Goal: Task Accomplishment & Management: Use online tool/utility

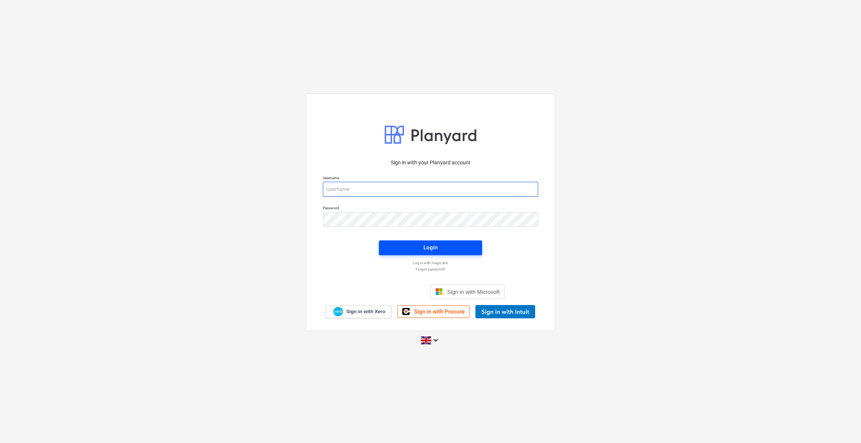
type input "[PERSON_NAME][EMAIL_ADDRESS][PERSON_NAME][DOMAIN_NAME]"
click at [430, 250] on div "Login" at bounding box center [430, 248] width 14 height 10
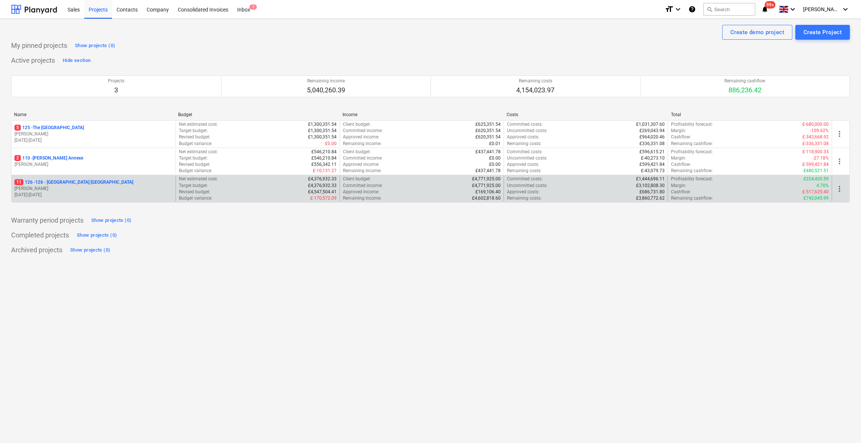
click at [64, 183] on p "11 126 - 126 - [GEOGRAPHIC_DATA] [GEOGRAPHIC_DATA]" at bounding box center [73, 182] width 119 height 6
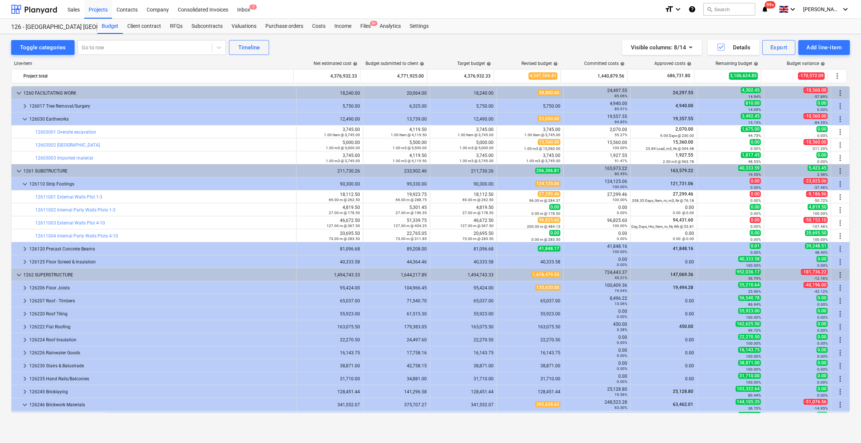
scroll to position [270, 0]
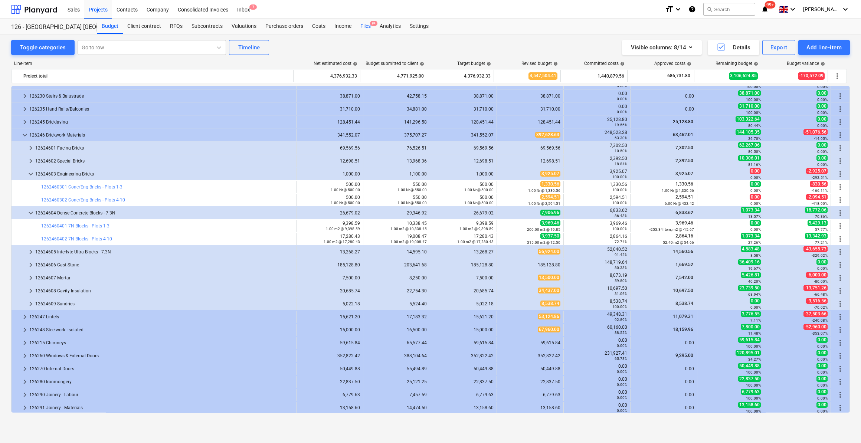
click at [365, 27] on div "Files 9+" at bounding box center [365, 26] width 19 height 15
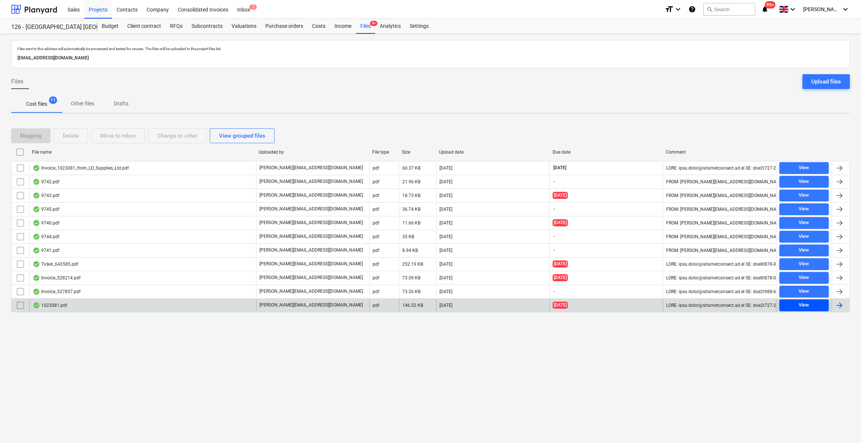
click at [801, 301] on div "View" at bounding box center [804, 305] width 10 height 9
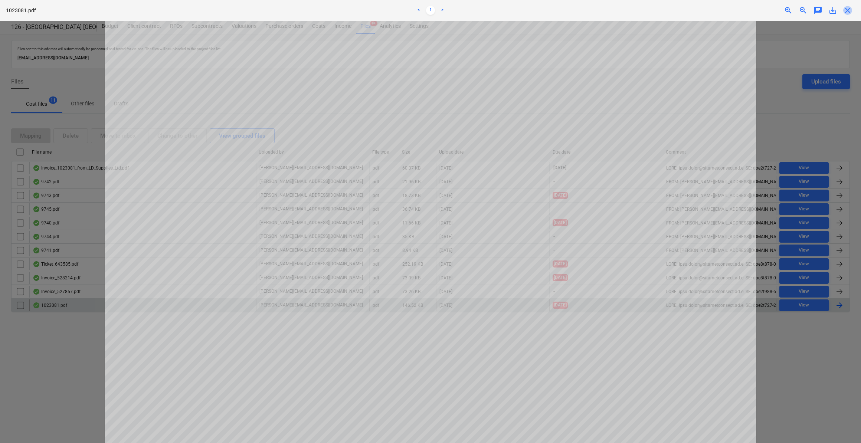
click at [848, 11] on span "close" at bounding box center [847, 10] width 9 height 9
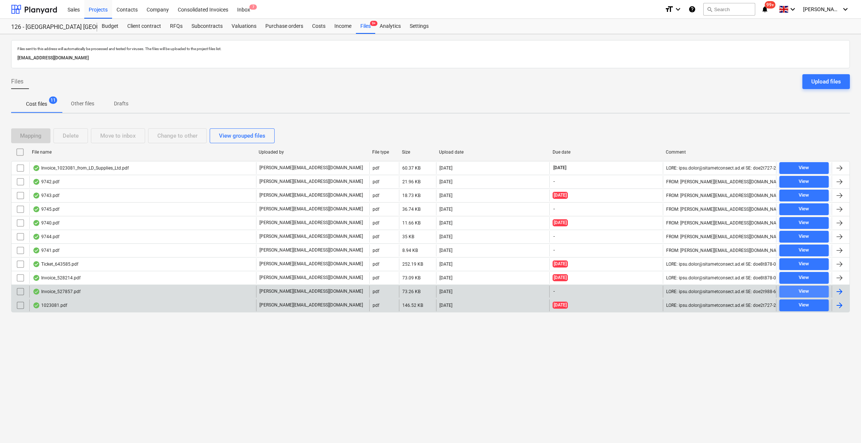
click at [806, 291] on div "View" at bounding box center [804, 291] width 10 height 9
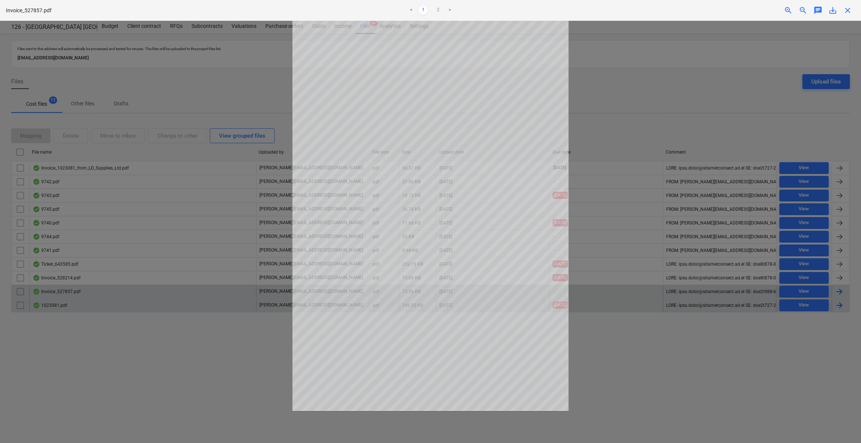
click at [716, 355] on div at bounding box center [430, 232] width 861 height 422
click at [844, 10] on span "close" at bounding box center [847, 10] width 9 height 9
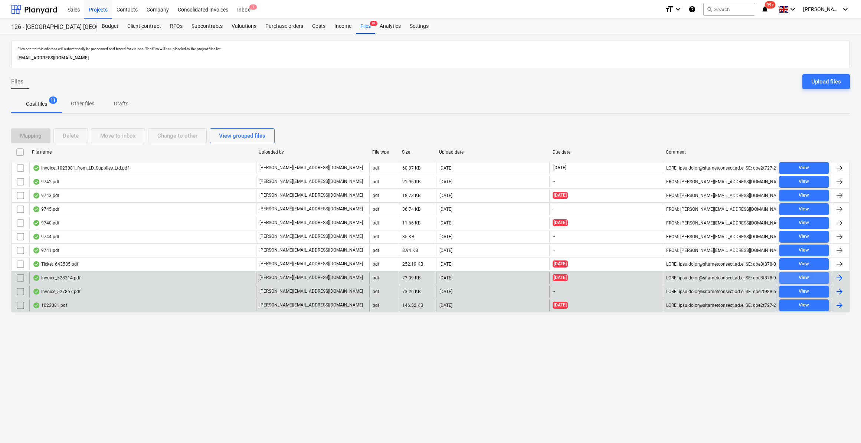
click at [790, 275] on span "View" at bounding box center [803, 277] width 43 height 9
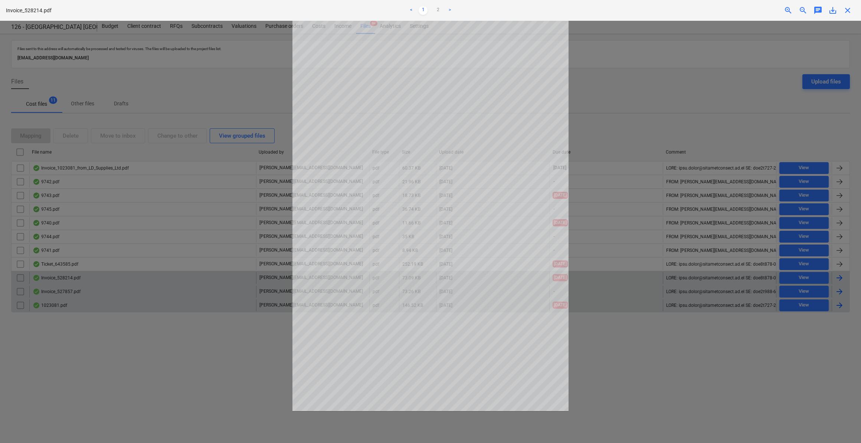
click at [844, 12] on span "close" at bounding box center [847, 10] width 9 height 9
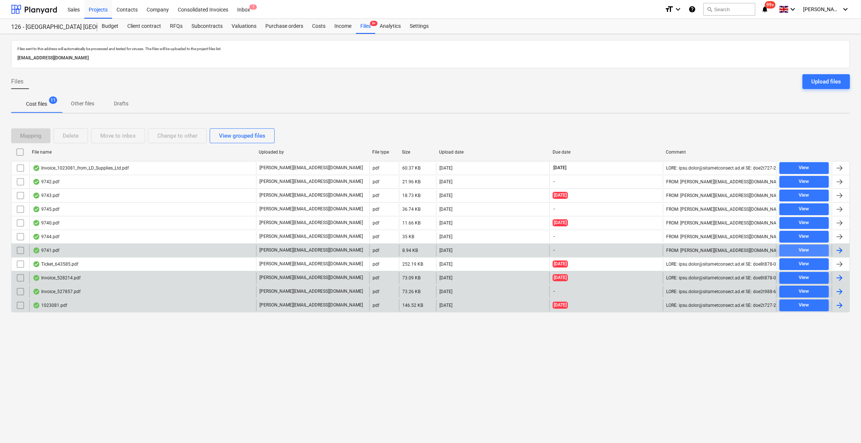
click at [810, 248] on span "View" at bounding box center [803, 250] width 43 height 9
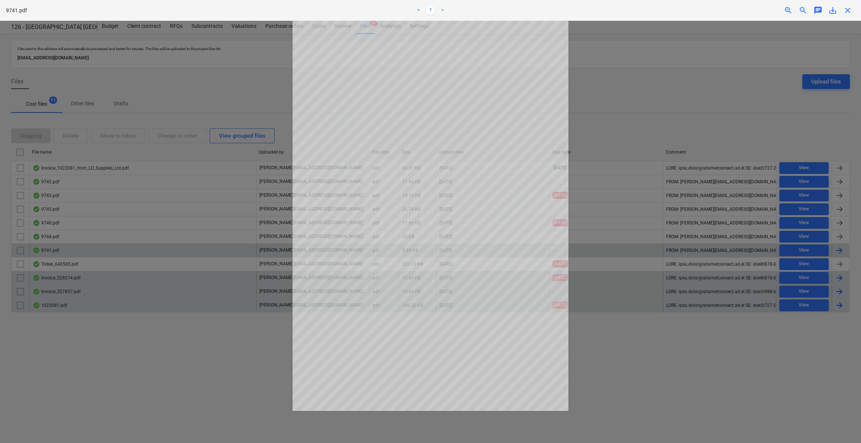
click at [850, 10] on span "close" at bounding box center [847, 10] width 9 height 9
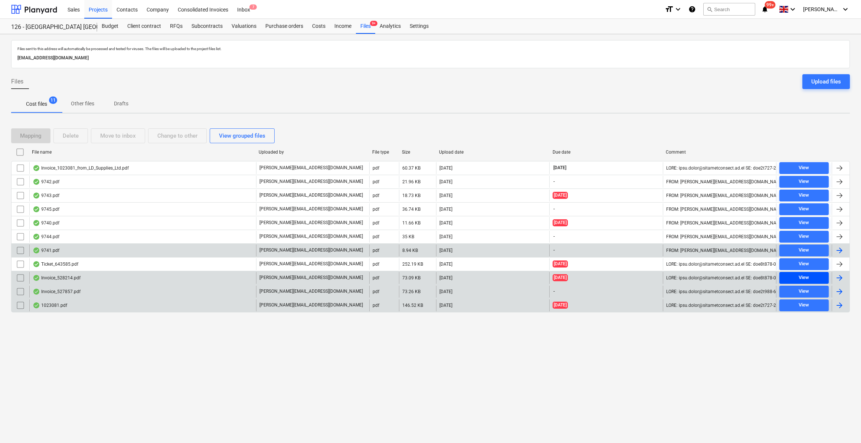
click at [814, 277] on span "View" at bounding box center [803, 277] width 43 height 9
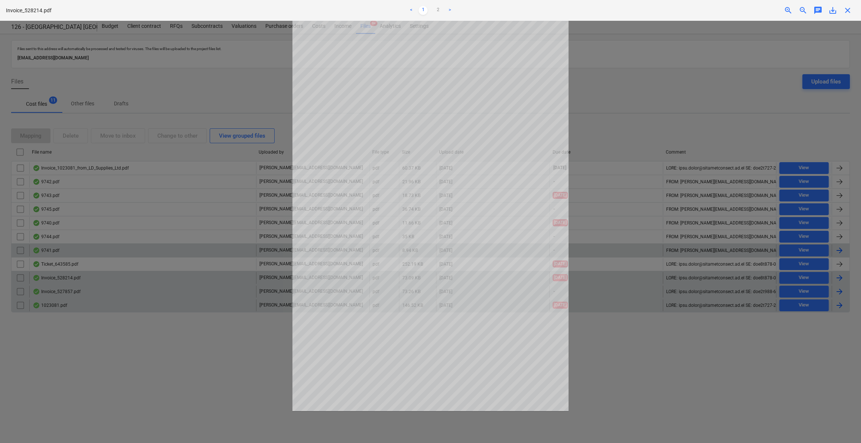
click at [849, 12] on span "close" at bounding box center [847, 10] width 9 height 9
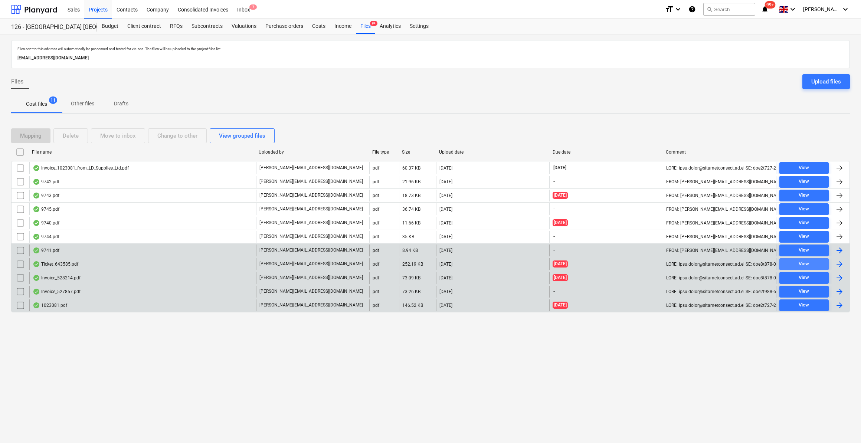
click at [809, 261] on div "View" at bounding box center [804, 264] width 10 height 9
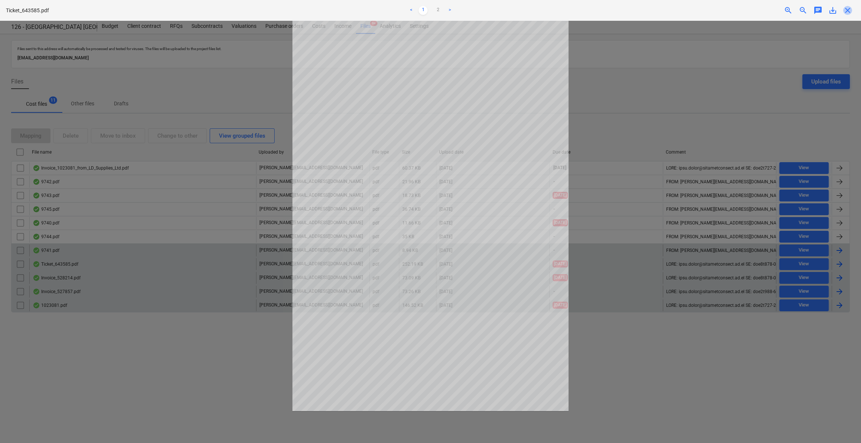
drag, startPoint x: 843, startPoint y: 12, endPoint x: 841, endPoint y: 49, distance: 37.5
click at [843, 12] on span "close" at bounding box center [847, 10] width 9 height 9
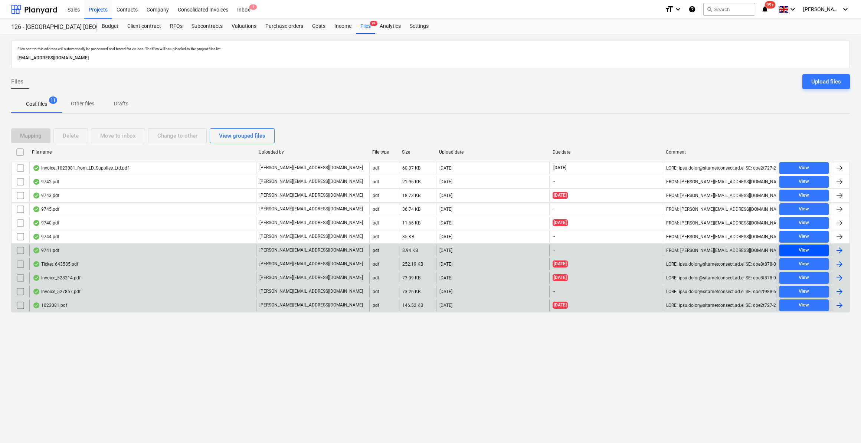
click at [819, 248] on span "View" at bounding box center [803, 250] width 43 height 9
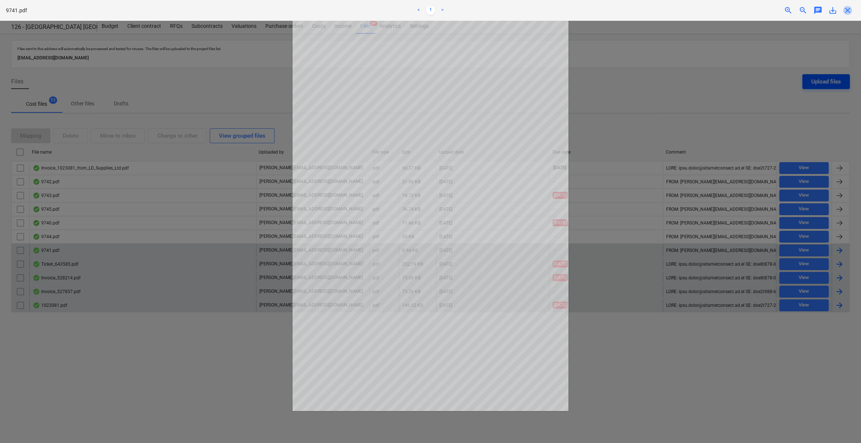
drag, startPoint x: 848, startPoint y: 12, endPoint x: 840, endPoint y: 78, distance: 66.6
click at [850, 12] on span "close" at bounding box center [847, 10] width 9 height 9
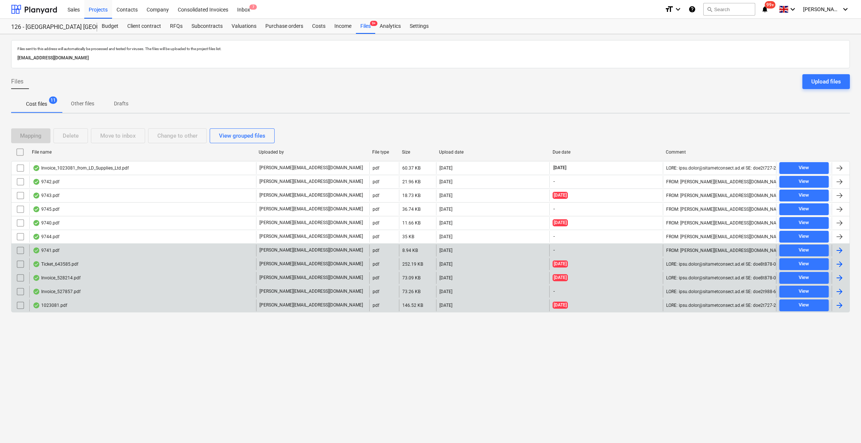
click at [838, 248] on div at bounding box center [839, 250] width 9 height 9
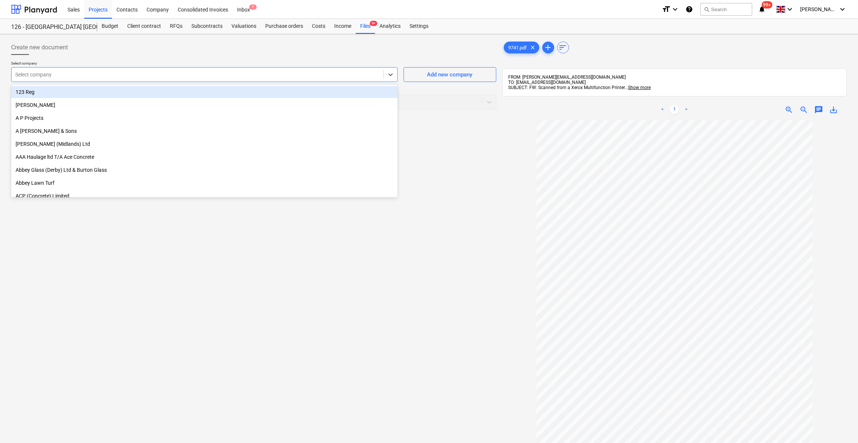
click at [58, 69] on div "Select company" at bounding box center [198, 74] width 372 height 10
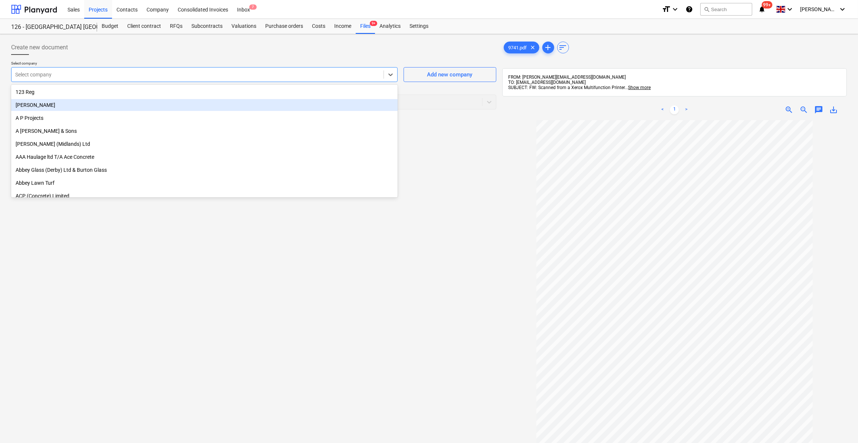
click at [36, 102] on div "[PERSON_NAME]" at bounding box center [204, 105] width 387 height 12
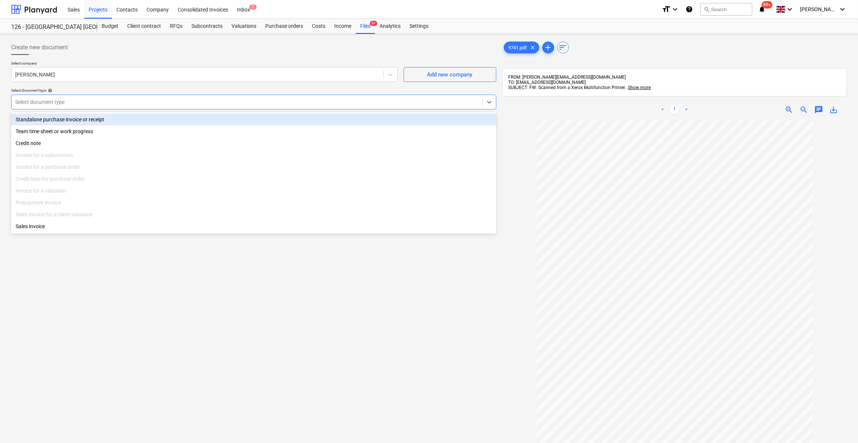
click at [35, 102] on div at bounding box center [246, 101] width 463 height 7
click at [33, 117] on div "Standalone purchase invoice or receipt" at bounding box center [253, 120] width 485 height 12
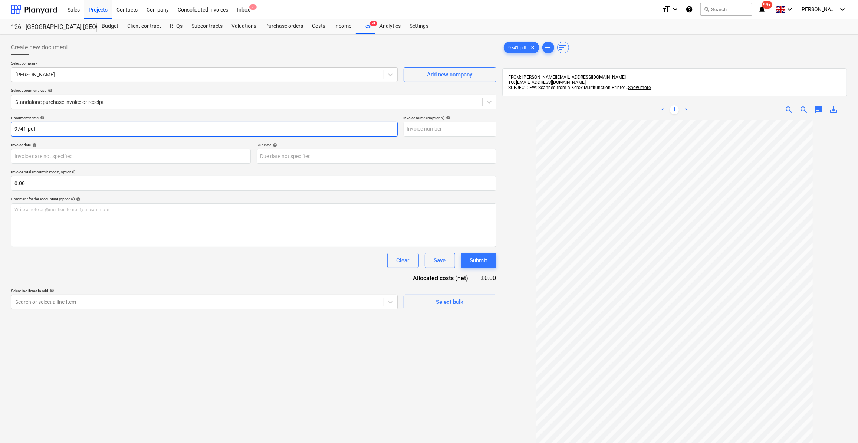
drag, startPoint x: 41, startPoint y: 128, endPoint x: 10, endPoint y: 128, distance: 31.2
click at [10, 128] on div "Create new document Select company [PERSON_NAME] Add new company Select documen…" at bounding box center [253, 291] width 491 height 508
type input "Labour 22-27/09/25 - Brook/20"
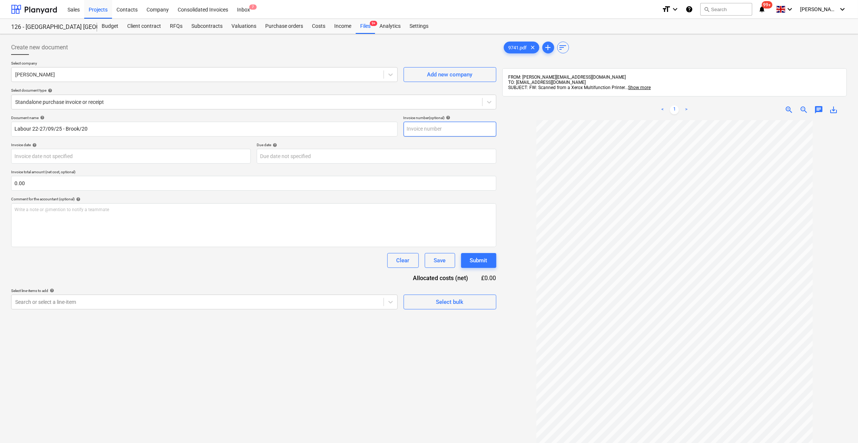
click at [435, 132] on input "text" at bounding box center [450, 129] width 93 height 15
type input "Brook/20"
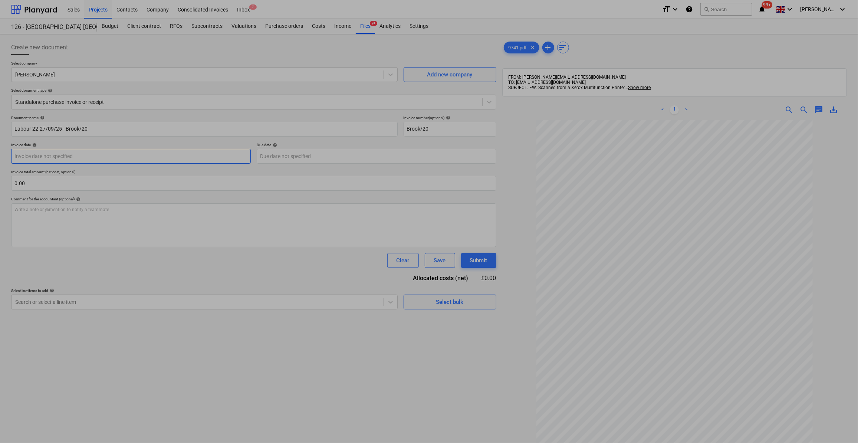
click at [47, 156] on body "Sales Projects Contacts Company Consolidated Invoices Inbox 7 format_size keybo…" at bounding box center [429, 221] width 858 height 443
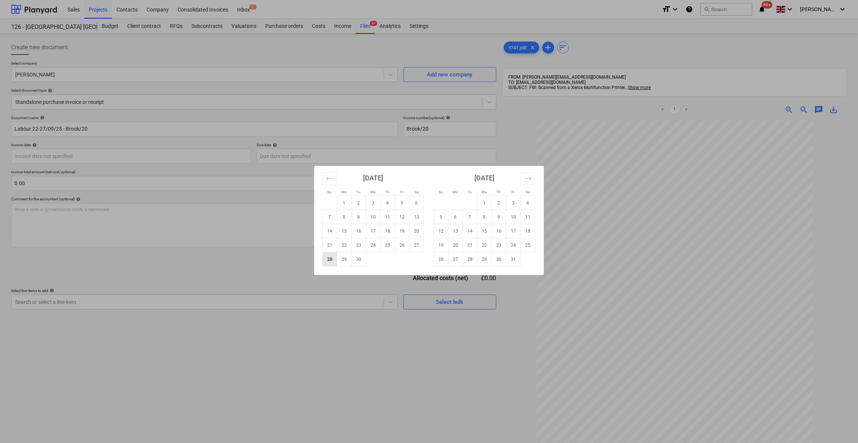
click at [333, 263] on td "28" at bounding box center [330, 259] width 14 height 14
type input "[DATE]"
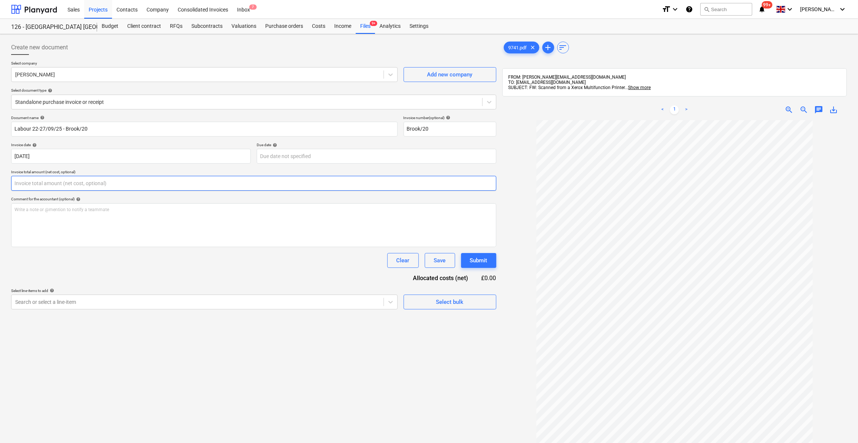
click at [68, 181] on input "text" at bounding box center [253, 183] width 485 height 15
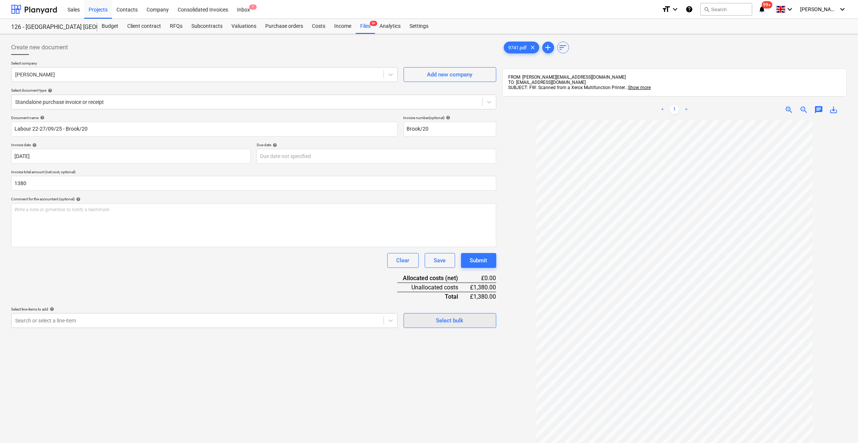
type input "1,380.00"
click at [426, 325] on button "Select bulk" at bounding box center [450, 320] width 93 height 15
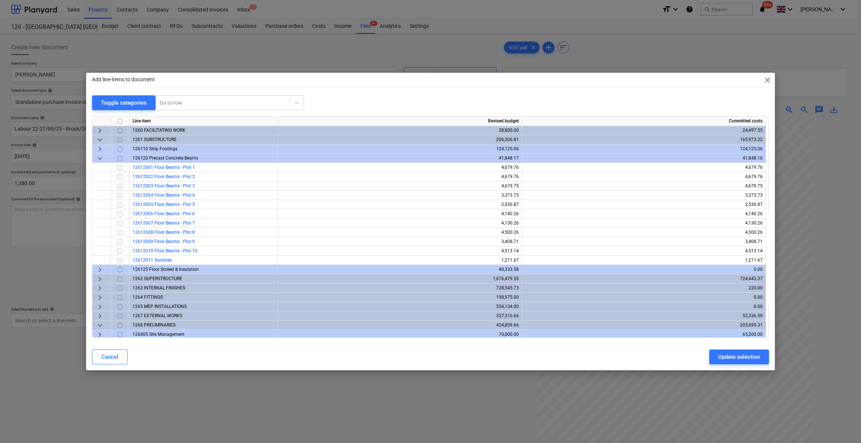
click at [99, 158] on span "keyboard_arrow_down" at bounding box center [99, 158] width 9 height 9
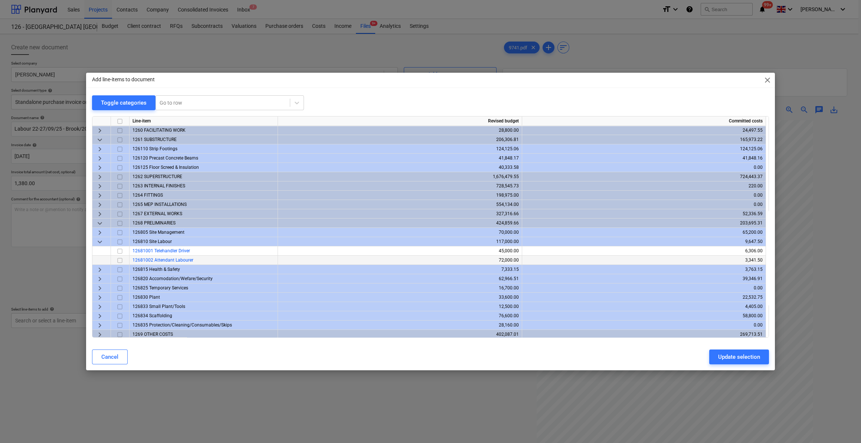
scroll to position [1, 0]
click at [100, 177] on span "keyboard_arrow_right" at bounding box center [99, 175] width 9 height 9
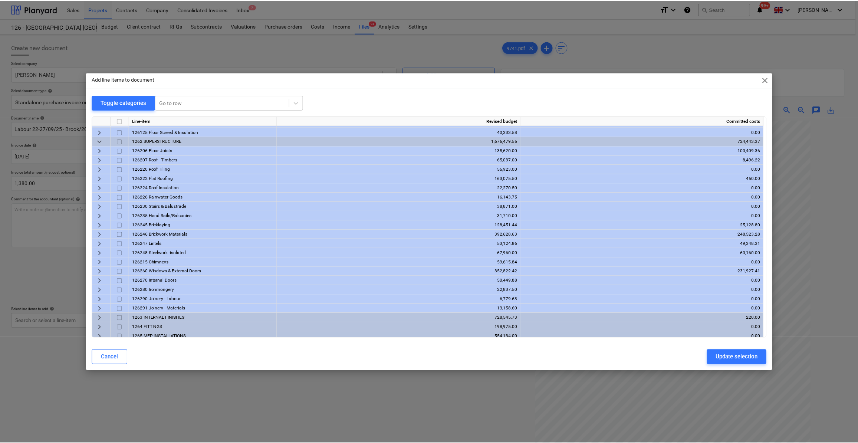
scroll to position [35, 0]
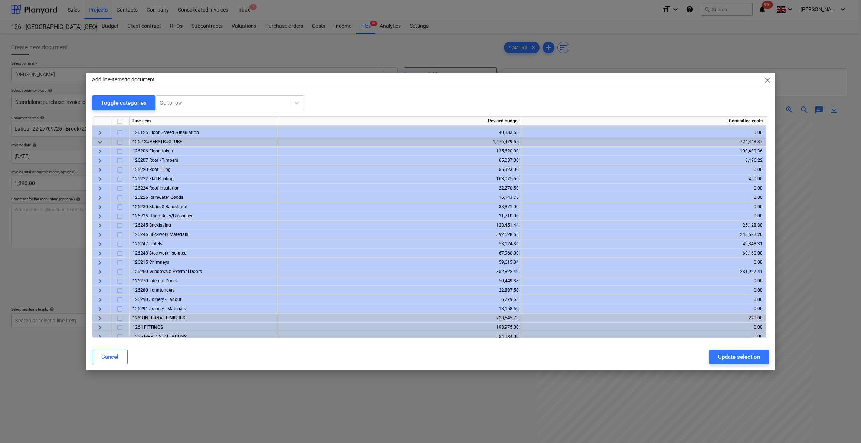
click at [98, 226] on span "keyboard_arrow_right" at bounding box center [99, 225] width 9 height 9
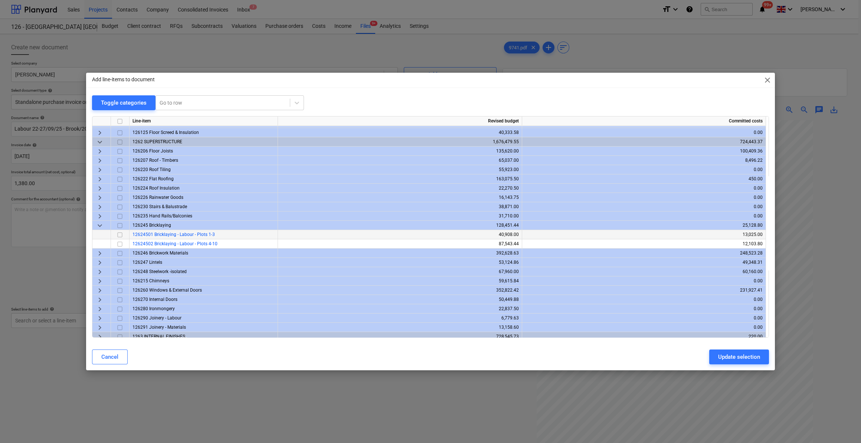
click at [165, 235] on span "12624501 Bricklaying - Labour - Plots 1-3" at bounding box center [173, 234] width 82 height 5
click at [121, 235] on input "checkbox" at bounding box center [119, 234] width 9 height 9
click at [743, 359] on div "Update selection" at bounding box center [739, 357] width 42 height 10
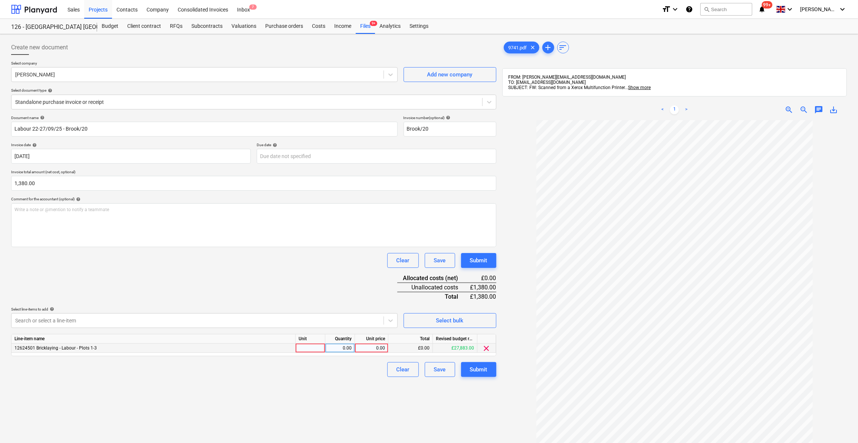
click at [306, 347] on div at bounding box center [311, 348] width 30 height 9
type input "Day"
click at [344, 346] on div "0.00" at bounding box center [339, 348] width 23 height 9
type input "6"
click at [367, 346] on div "0.00" at bounding box center [371, 348] width 27 height 9
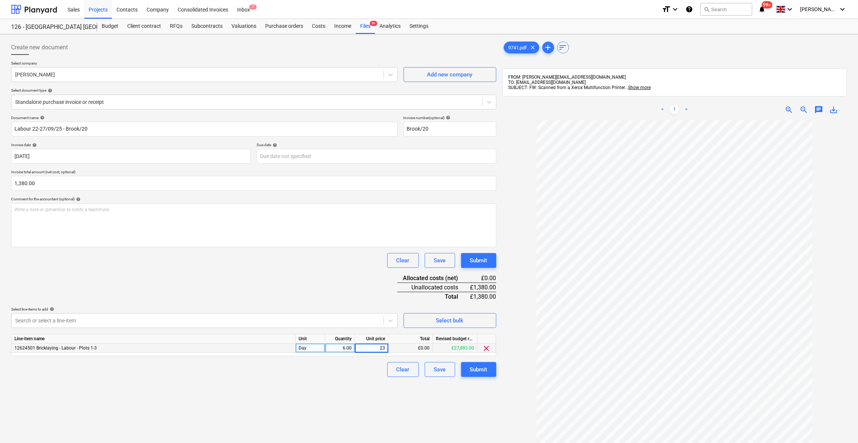
type input "230"
click at [347, 379] on div "Create new document Select company [PERSON_NAME] Add new company Select documen…" at bounding box center [253, 291] width 491 height 508
click at [479, 371] on div "Submit" at bounding box center [478, 370] width 17 height 10
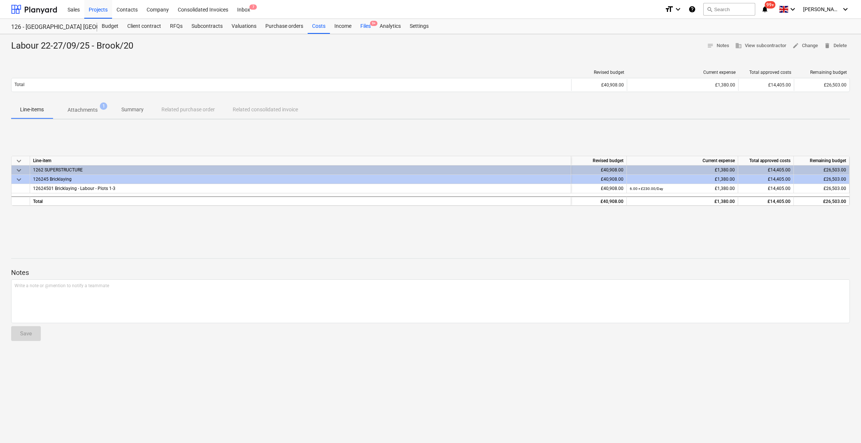
click at [366, 27] on div "Files 9+" at bounding box center [365, 26] width 19 height 15
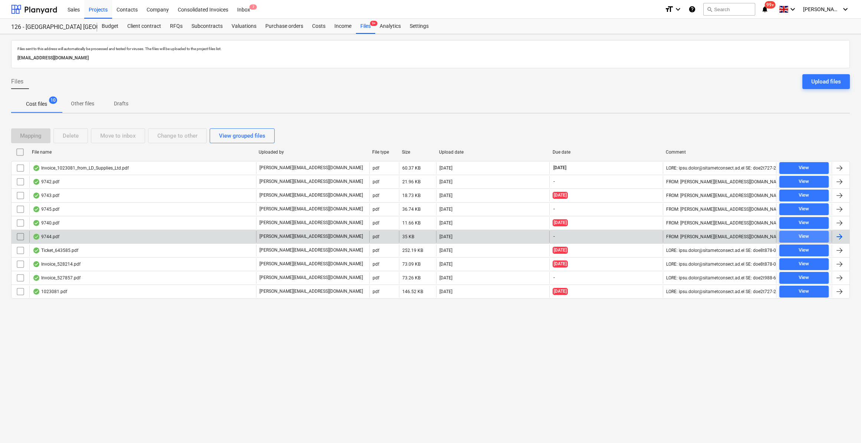
click at [815, 232] on span "View" at bounding box center [803, 236] width 43 height 9
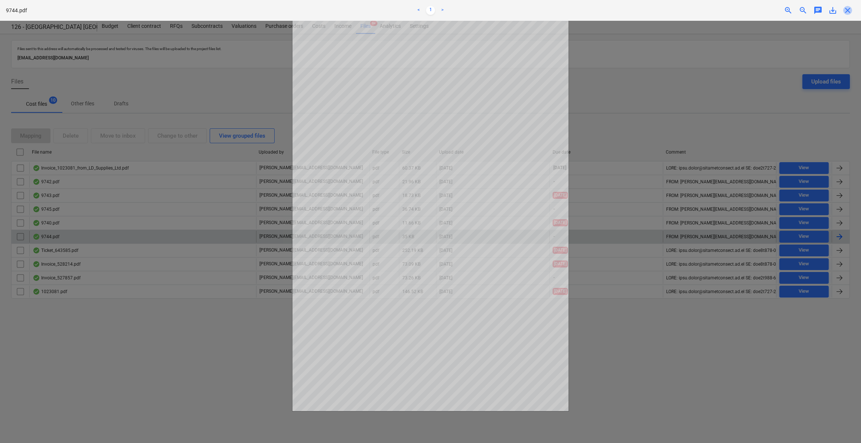
click at [848, 12] on span "close" at bounding box center [847, 10] width 9 height 9
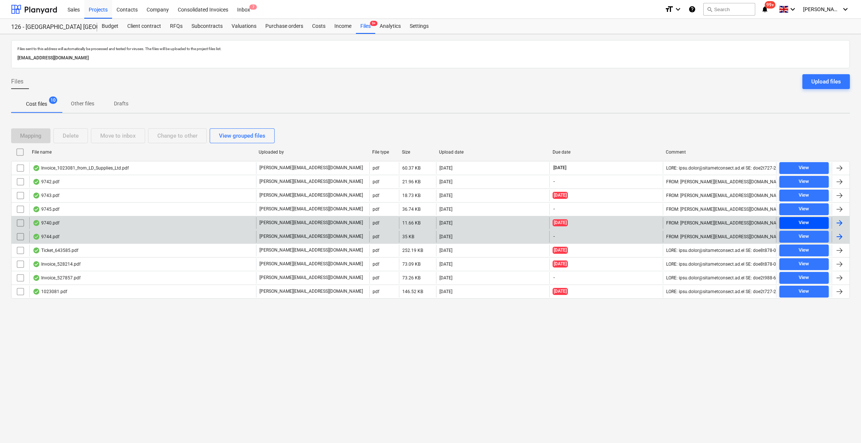
click at [808, 219] on div "View" at bounding box center [804, 223] width 10 height 9
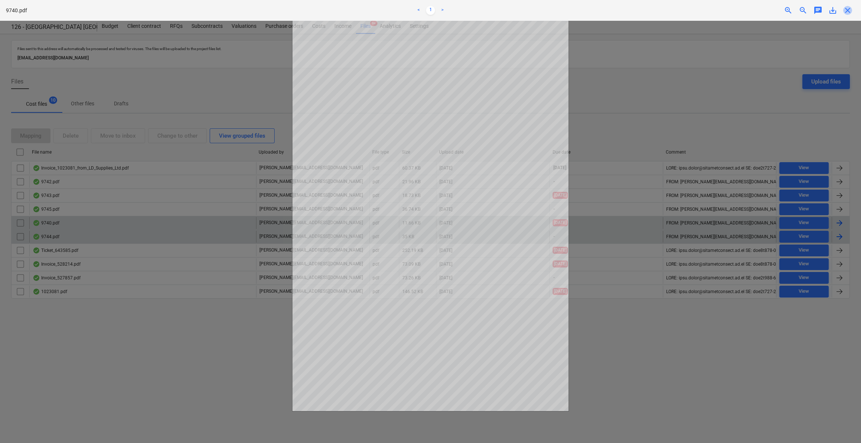
click at [844, 10] on span "close" at bounding box center [847, 10] width 9 height 9
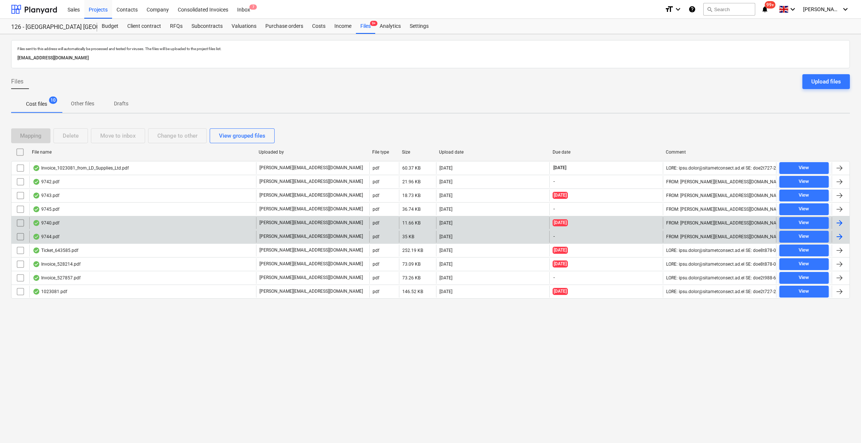
click at [839, 221] on div at bounding box center [839, 223] width 9 height 9
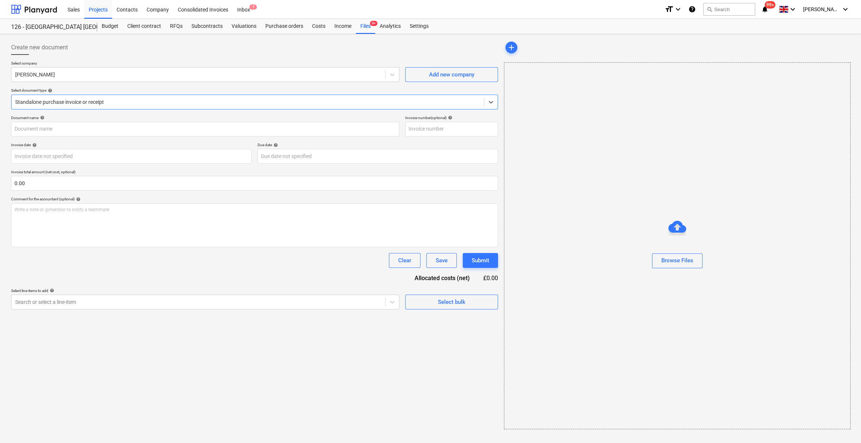
type input "334"
type input "[DATE]"
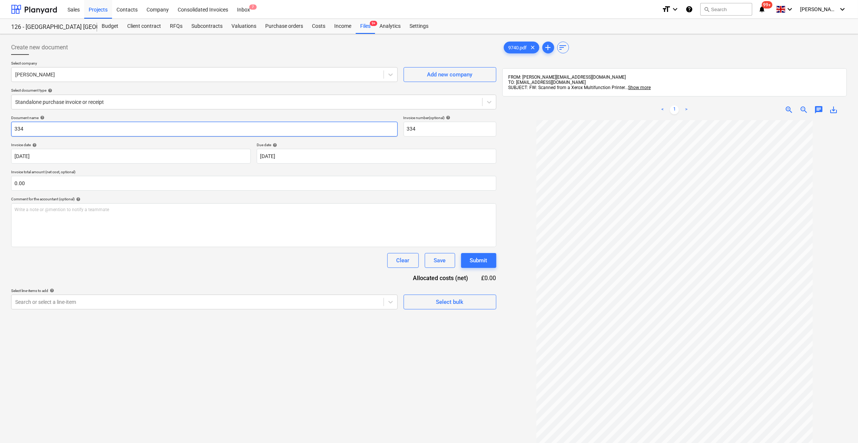
drag, startPoint x: 26, startPoint y: 128, endPoint x: 9, endPoint y: 128, distance: 17.5
click at [9, 128] on div "Create new document Select company [PERSON_NAME] Add new company Select documen…" at bounding box center [253, 291] width 491 height 508
type input "Labour 22-27/09/25 - 16"
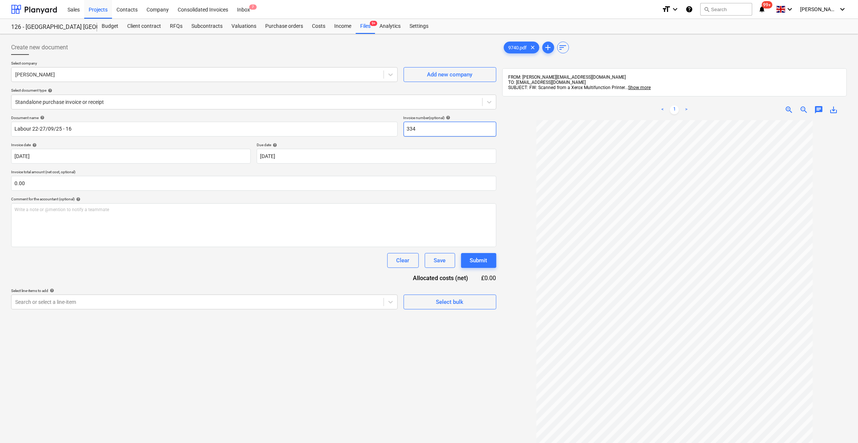
drag, startPoint x: 422, startPoint y: 129, endPoint x: 402, endPoint y: 127, distance: 19.8
click at [402, 127] on div "Document name help Labour 22-27/09/25 - 16 Invoice number (optional) help 334" at bounding box center [253, 125] width 485 height 21
type input "16"
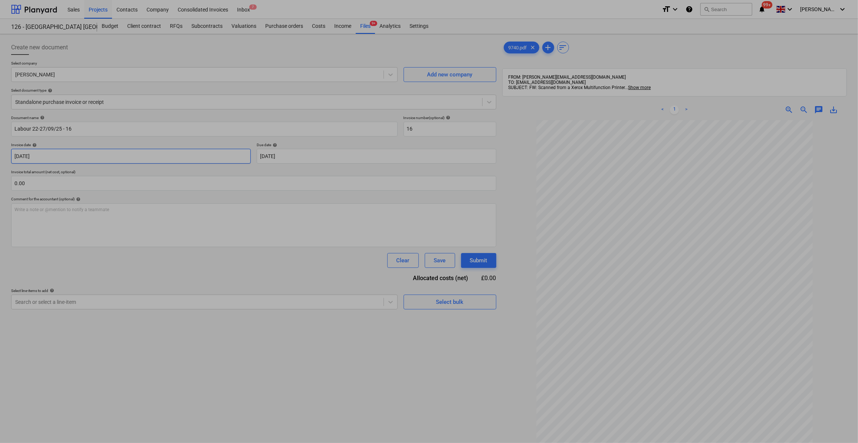
click at [56, 160] on body "Sales Projects Contacts Company Consolidated Invoices Inbox 7 format_size keybo…" at bounding box center [429, 221] width 858 height 443
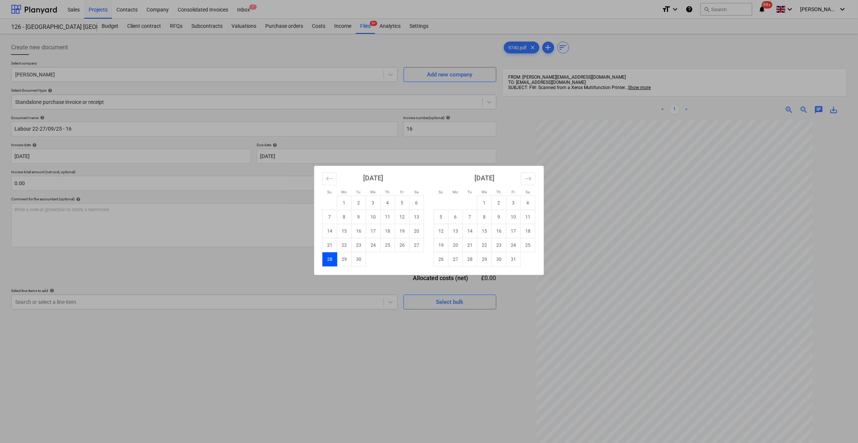
click at [254, 362] on div "Su Mo Tu We Th Fr Sa Su Mo Tu We Th Fr Sa [DATE] 1 2 3 4 5 6 7 8 9 10 11 12 13 …" at bounding box center [429, 221] width 858 height 443
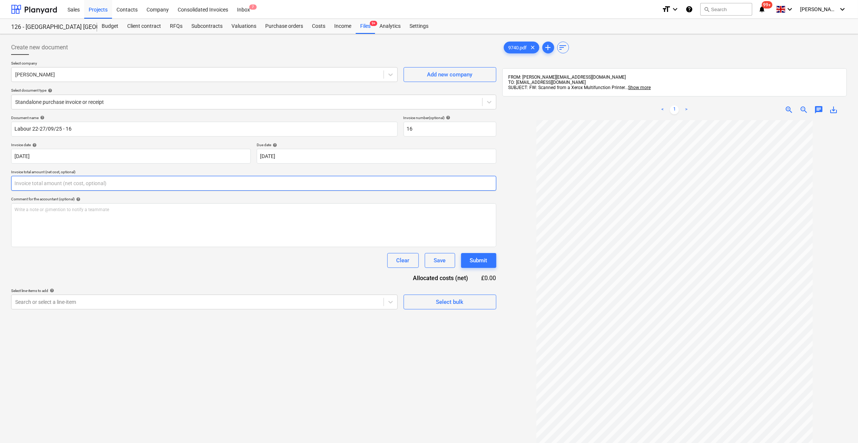
click at [31, 183] on input "text" at bounding box center [253, 183] width 485 height 15
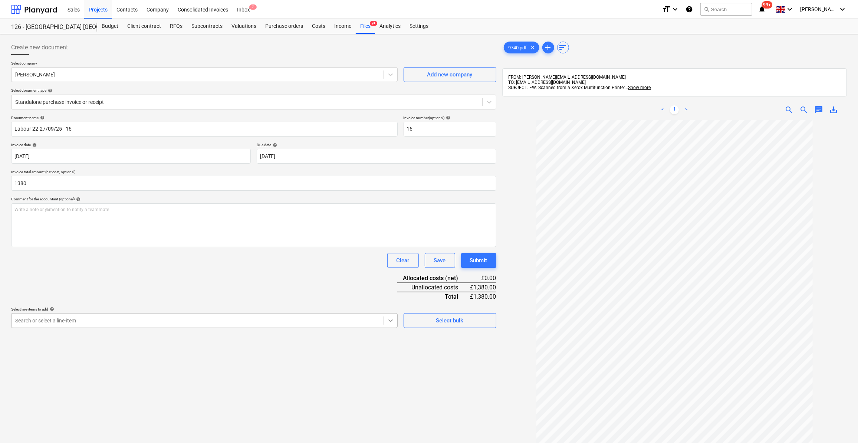
type input "1,380.00"
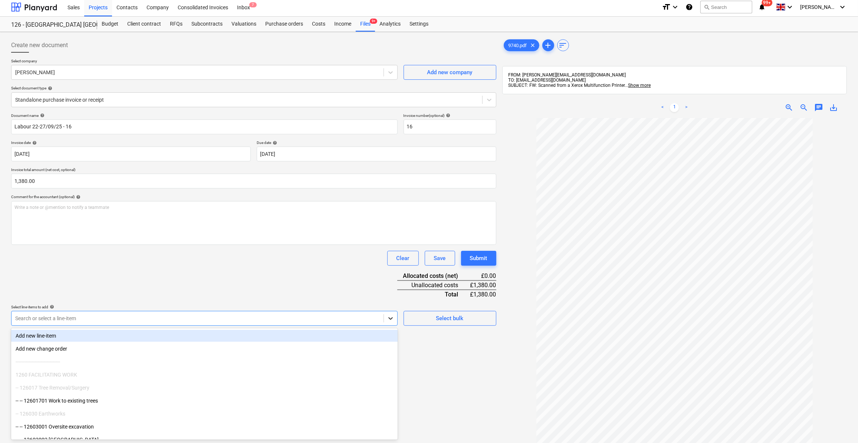
click at [390, 321] on icon at bounding box center [390, 318] width 7 height 7
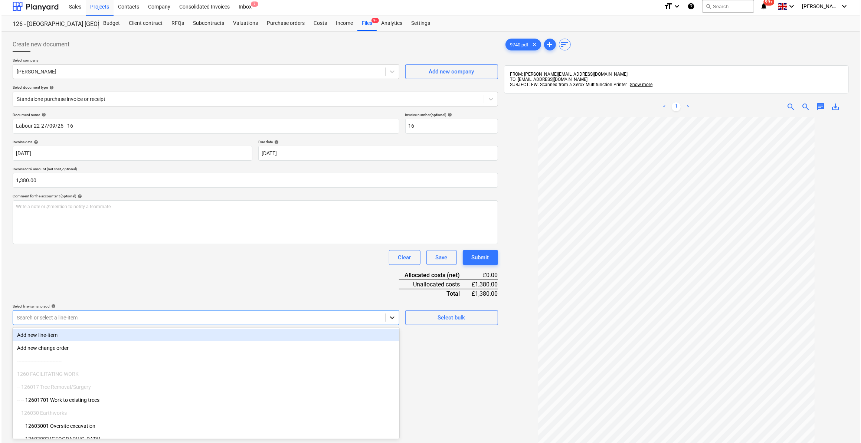
scroll to position [3, 0]
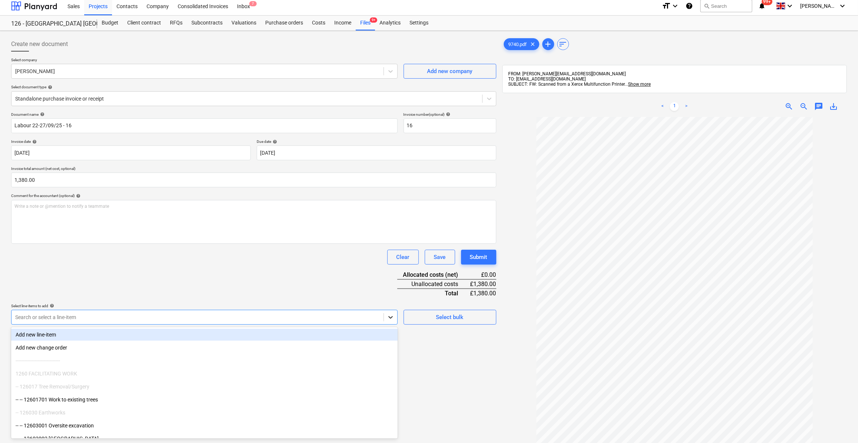
click at [390, 321] on div at bounding box center [390, 317] width 13 height 13
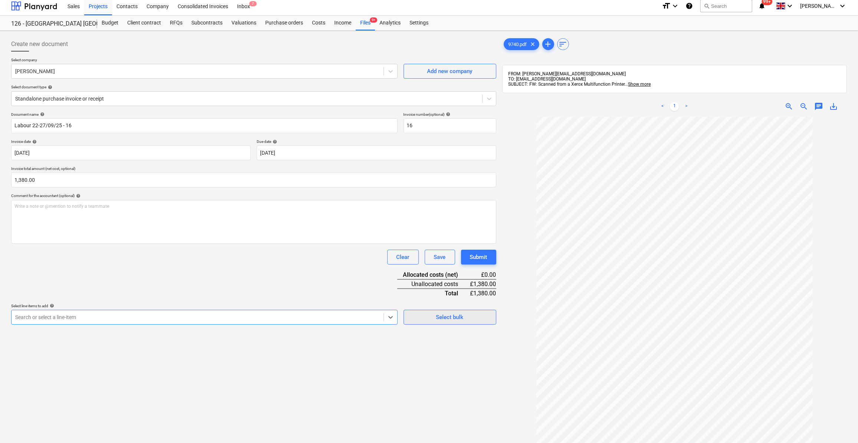
click at [467, 321] on span "Select bulk" at bounding box center [450, 317] width 74 height 10
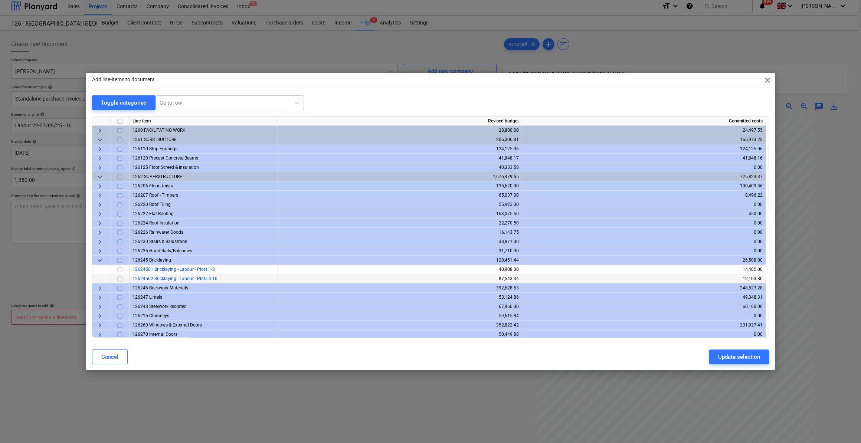
click at [118, 280] on input "checkbox" at bounding box center [119, 279] width 9 height 9
click at [737, 358] on div "Update selection" at bounding box center [739, 357] width 42 height 10
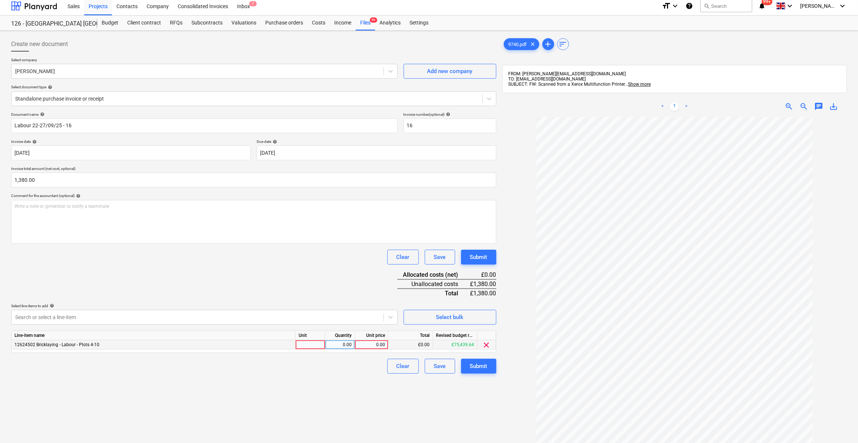
click at [301, 343] on div at bounding box center [311, 344] width 30 height 9
type input "Day"
click at [344, 343] on div "0.00" at bounding box center [339, 344] width 23 height 9
type input "6"
click at [380, 345] on div "0.00" at bounding box center [371, 344] width 27 height 9
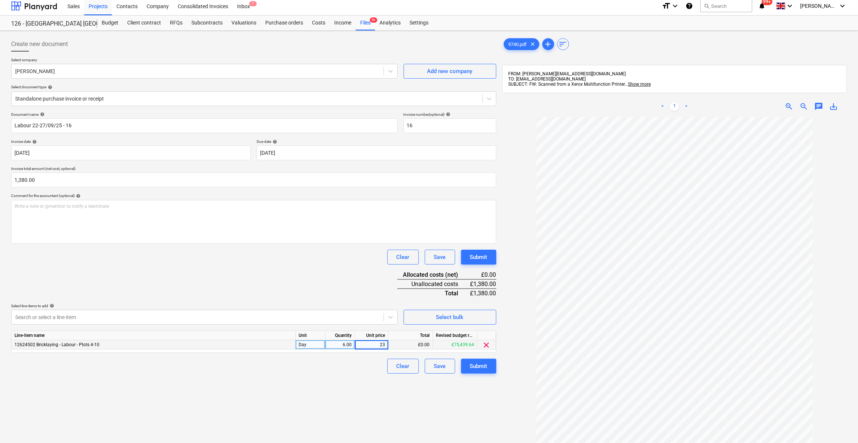
type input "230"
click at [346, 370] on div "Clear Save Submit" at bounding box center [253, 366] width 485 height 15
click at [484, 368] on div "Submit" at bounding box center [478, 366] width 17 height 10
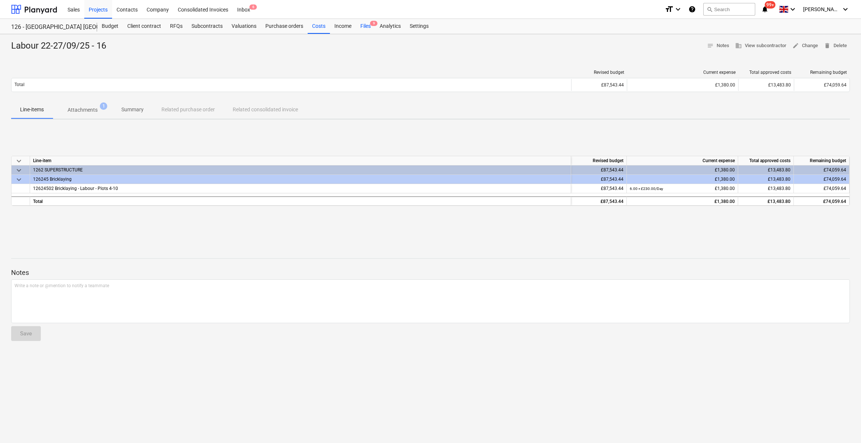
click at [366, 27] on div "Files 9" at bounding box center [365, 26] width 19 height 15
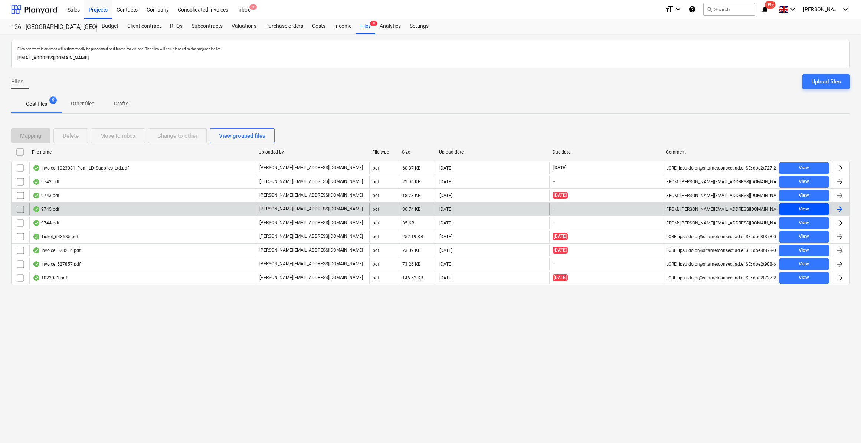
click at [810, 207] on span "View" at bounding box center [803, 209] width 43 height 9
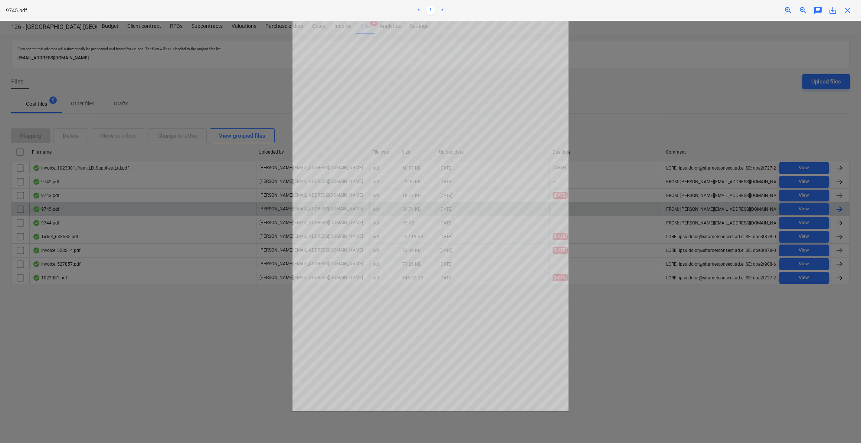
click at [848, 11] on span "close" at bounding box center [847, 10] width 9 height 9
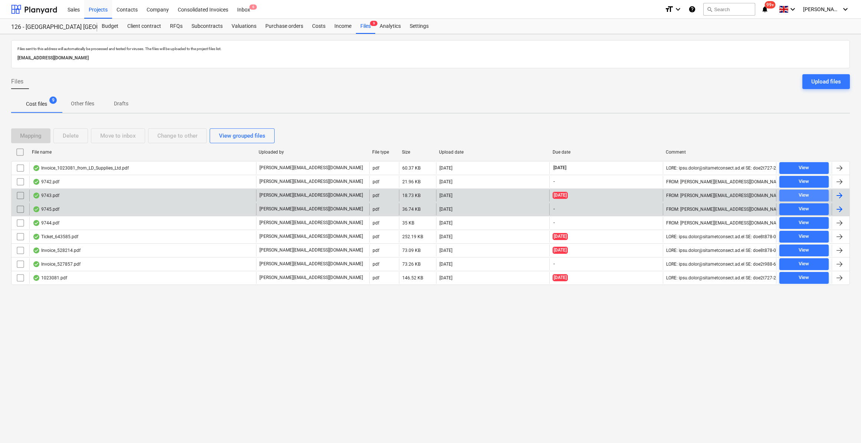
click at [803, 194] on div "View" at bounding box center [804, 195] width 10 height 9
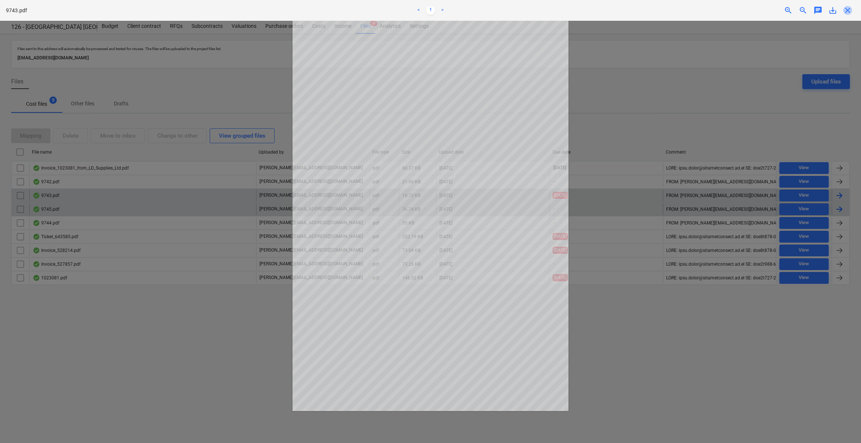
click at [848, 7] on span "close" at bounding box center [847, 10] width 9 height 9
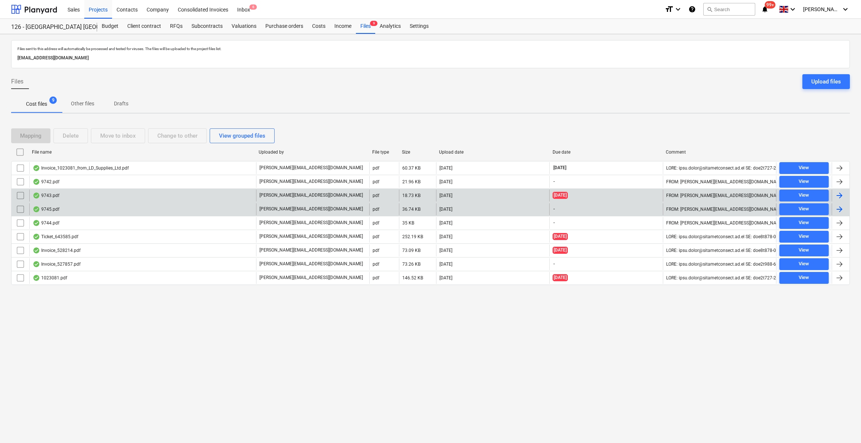
click at [841, 192] on div at bounding box center [839, 195] width 9 height 9
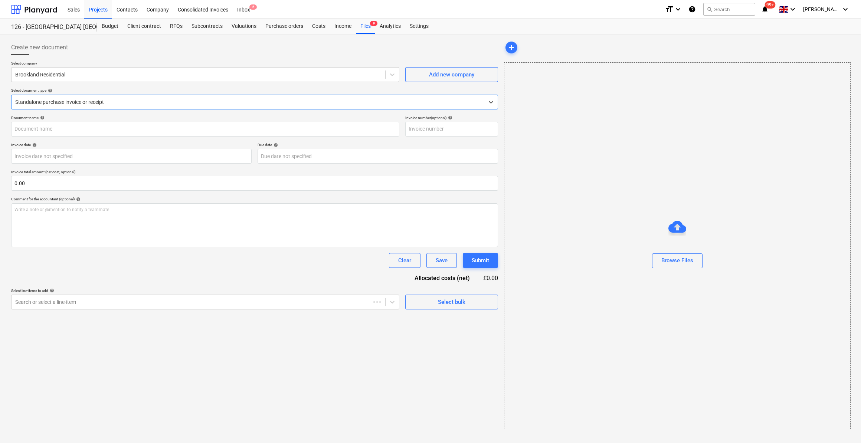
type input "WSI1024929"
type input "[DATE]"
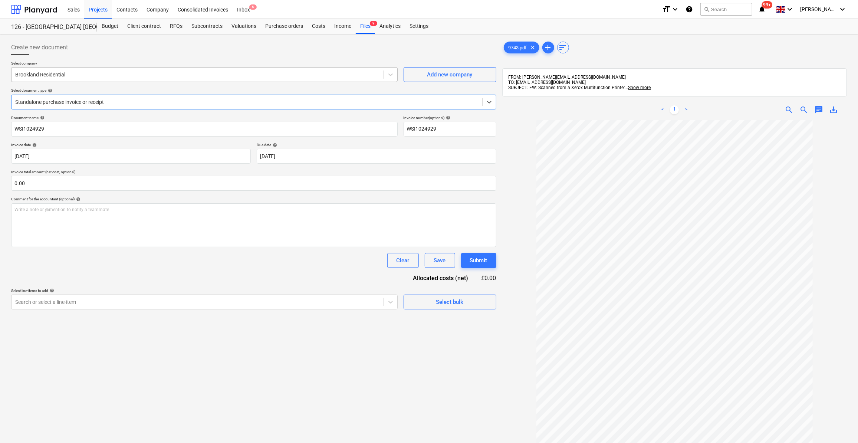
click at [47, 70] on div "Brookland Residential" at bounding box center [198, 74] width 372 height 10
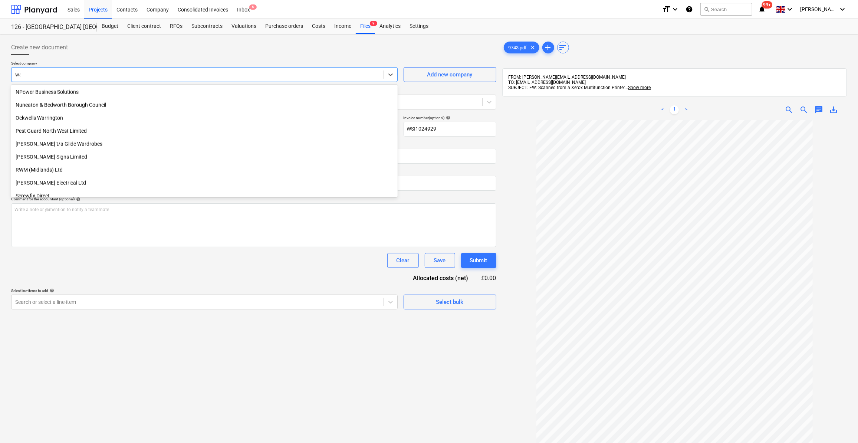
scroll to position [239, 0]
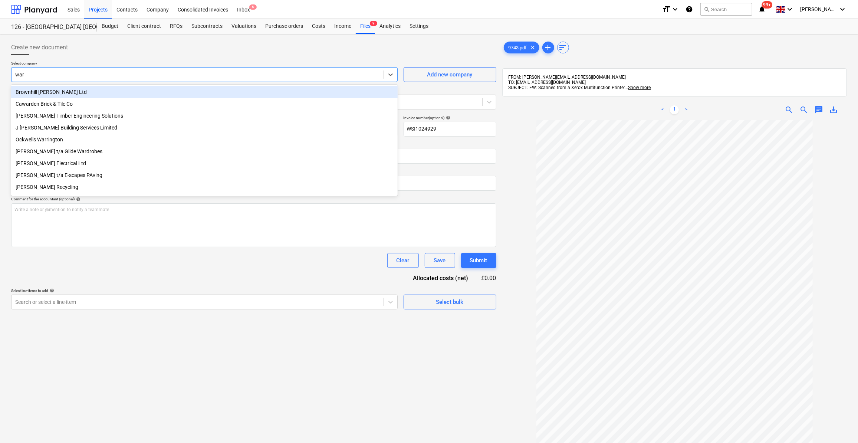
type input "[PERSON_NAME]"
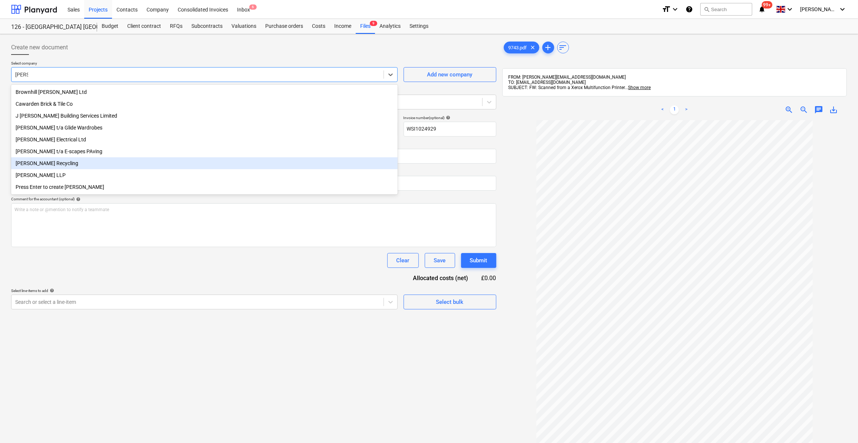
click at [40, 169] on div "[PERSON_NAME] Recycling" at bounding box center [204, 163] width 387 height 12
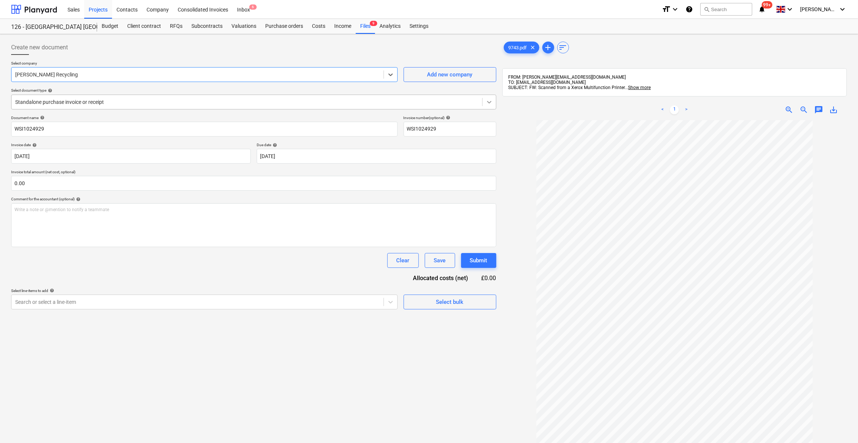
click at [488, 105] on icon at bounding box center [489, 101] width 7 height 7
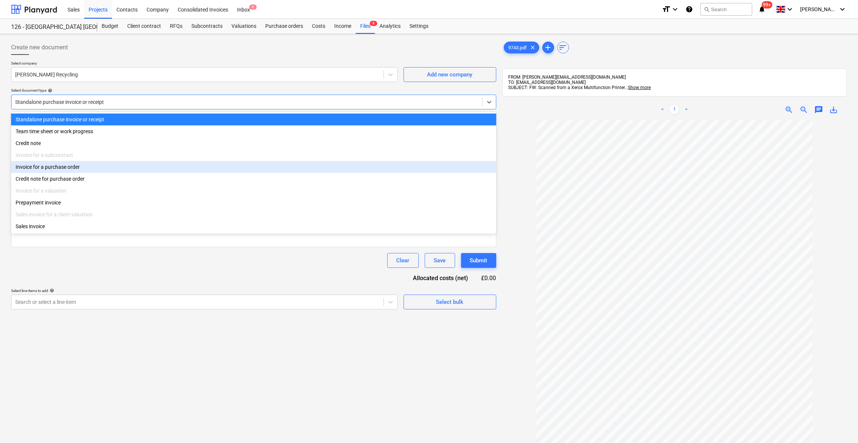
click at [61, 169] on div "Invoice for a purchase order" at bounding box center [253, 167] width 485 height 12
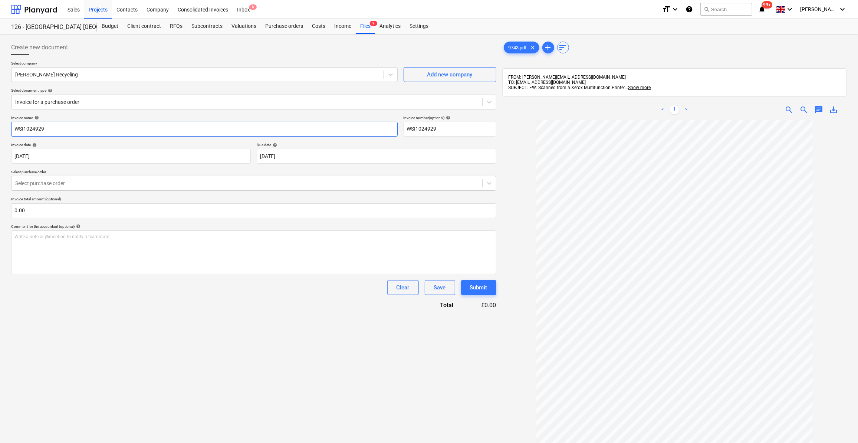
click at [14, 125] on input "WSI1024929" at bounding box center [204, 129] width 387 height 15
type input "Skip - WSI1024929"
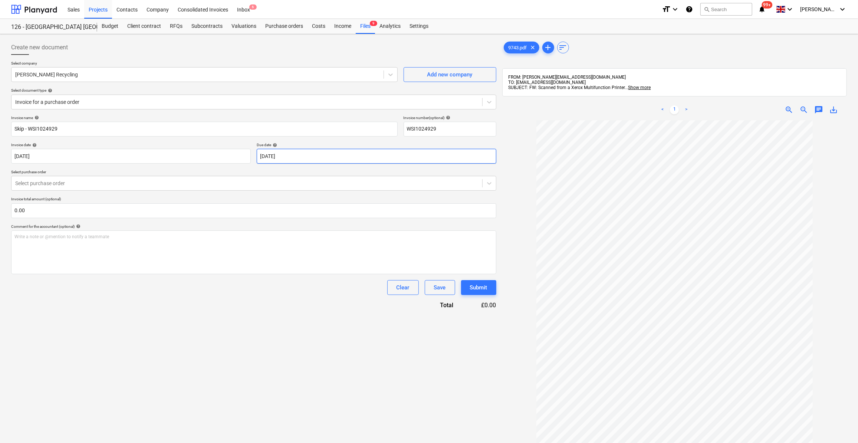
click at [272, 159] on body "Sales Projects Contacts Company Consolidated Invoices Inbox 6 format_size keybo…" at bounding box center [429, 221] width 858 height 443
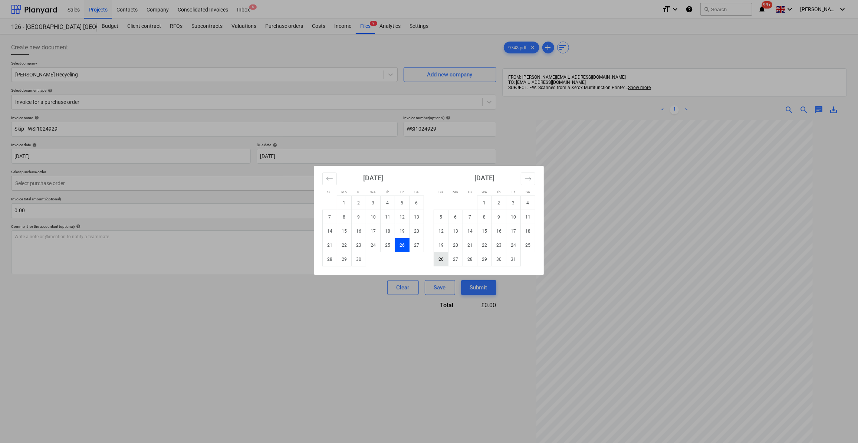
click at [443, 262] on td "26" at bounding box center [441, 259] width 14 height 14
type input "[DATE]"
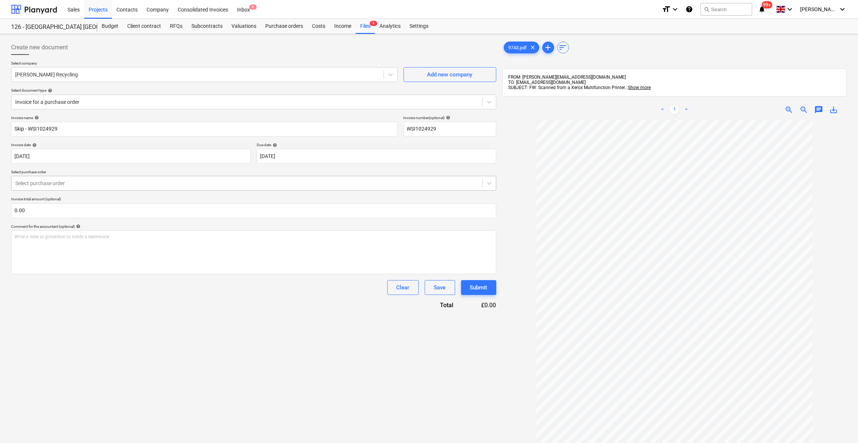
click at [56, 182] on div at bounding box center [246, 183] width 463 height 7
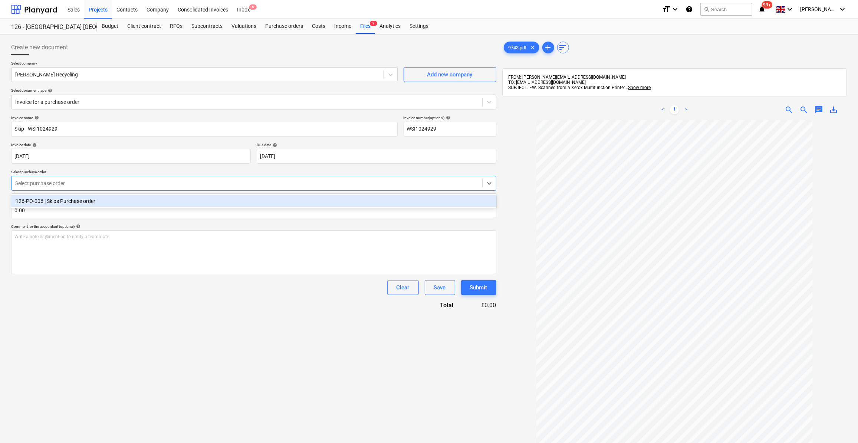
click at [63, 199] on div "126-PO-006 | Skips Purchase order" at bounding box center [253, 201] width 485 height 12
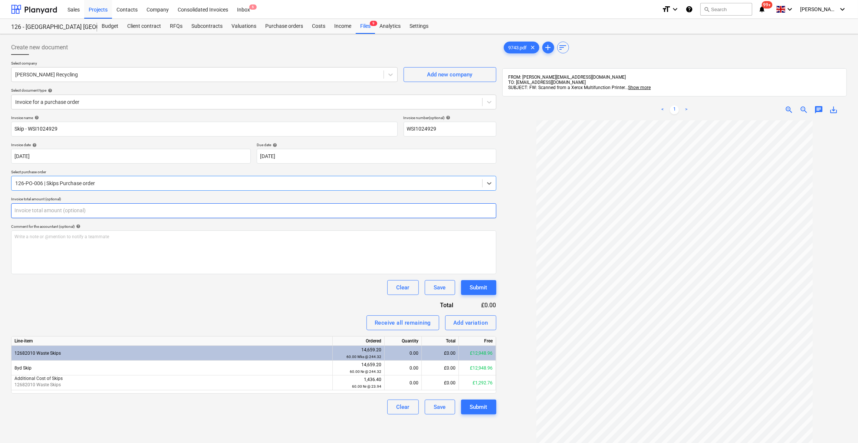
click at [35, 210] on input "text" at bounding box center [253, 210] width 485 height 15
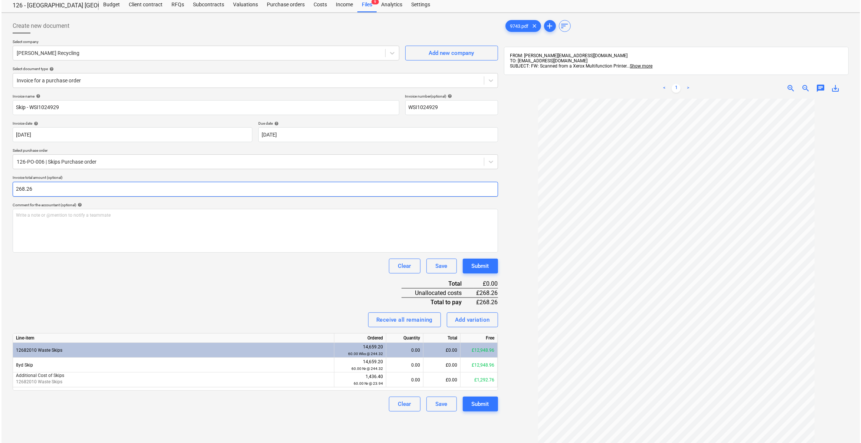
scroll to position [67, 0]
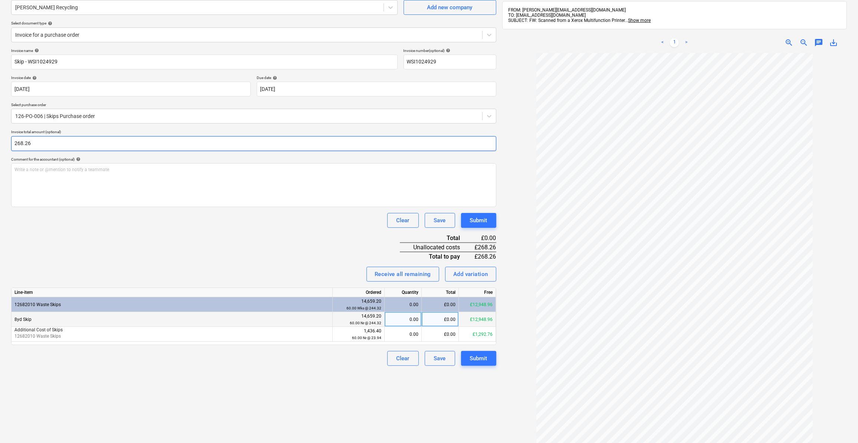
type input "268.26"
click at [418, 320] on div "0.00" at bounding box center [403, 319] width 31 height 15
type input "1"
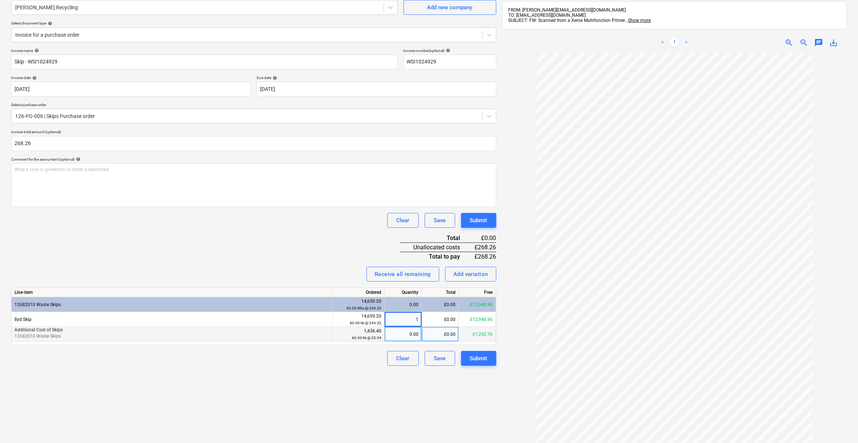
click at [414, 334] on div "0.00" at bounding box center [403, 334] width 31 height 15
type input "1"
click at [427, 388] on div "Create new document Select company [PERSON_NAME] Recycling Add new company Sele…" at bounding box center [253, 224] width 491 height 509
click at [486, 357] on div "Submit" at bounding box center [478, 359] width 17 height 10
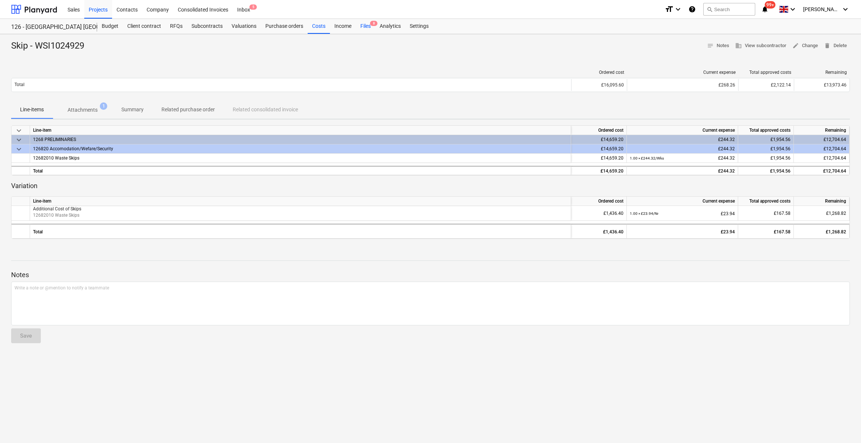
click at [367, 22] on div "Files 8" at bounding box center [365, 26] width 19 height 15
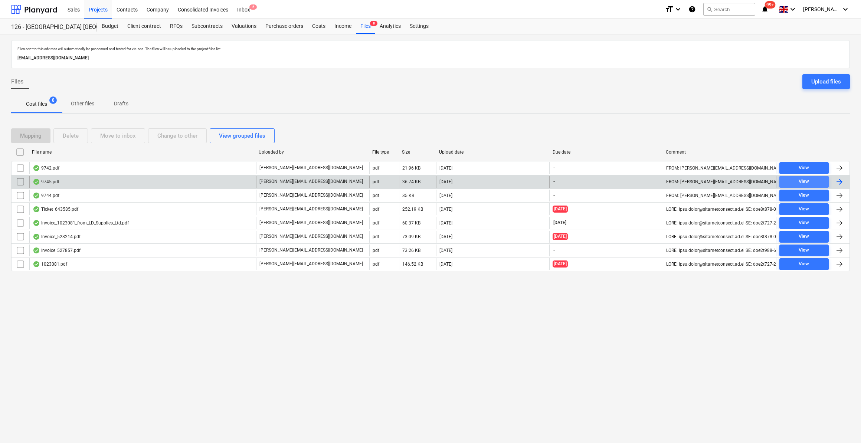
click at [802, 183] on div "View" at bounding box center [804, 181] width 10 height 9
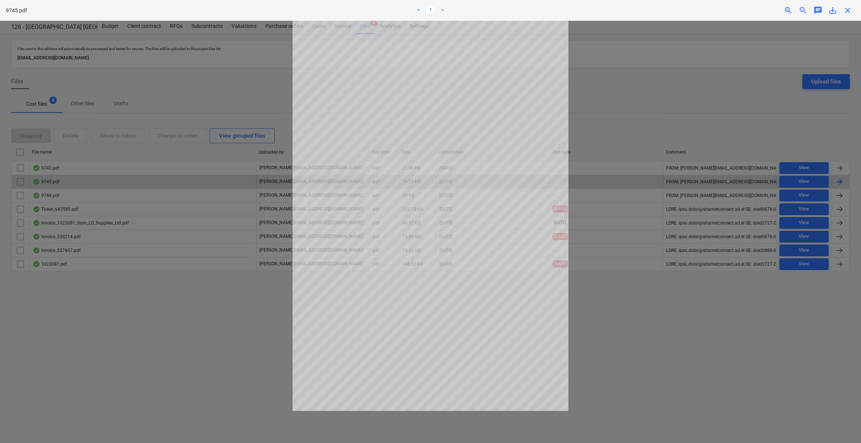
click at [849, 12] on span "close" at bounding box center [847, 10] width 9 height 9
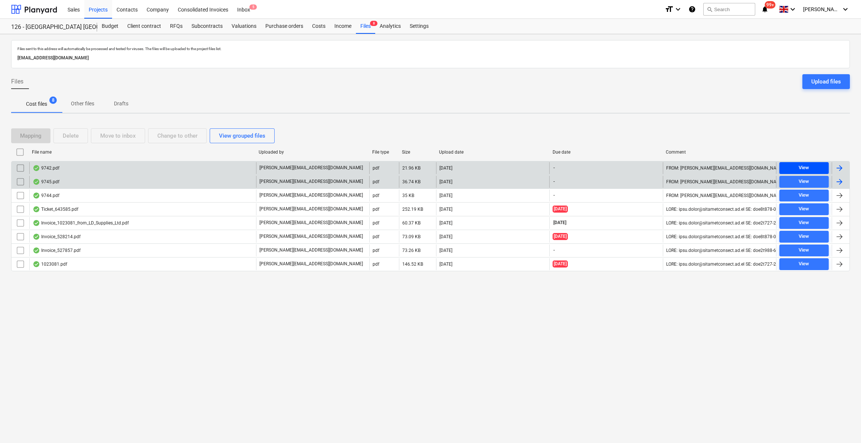
click at [811, 164] on span "View" at bounding box center [803, 168] width 43 height 9
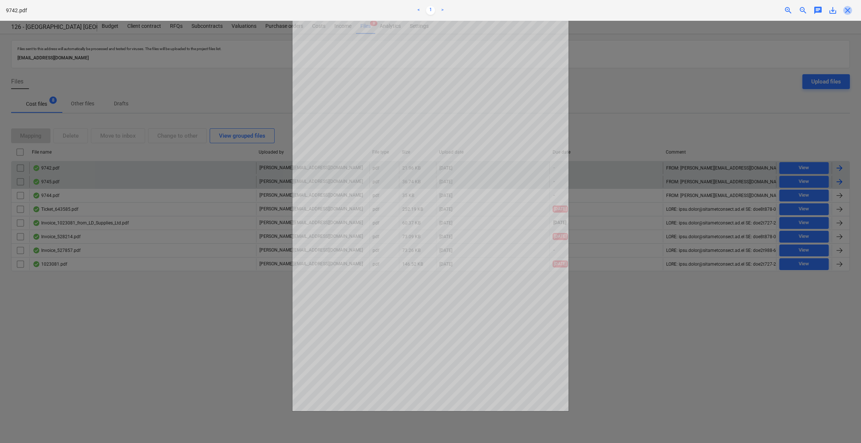
click at [843, 13] on span "close" at bounding box center [847, 10] width 9 height 9
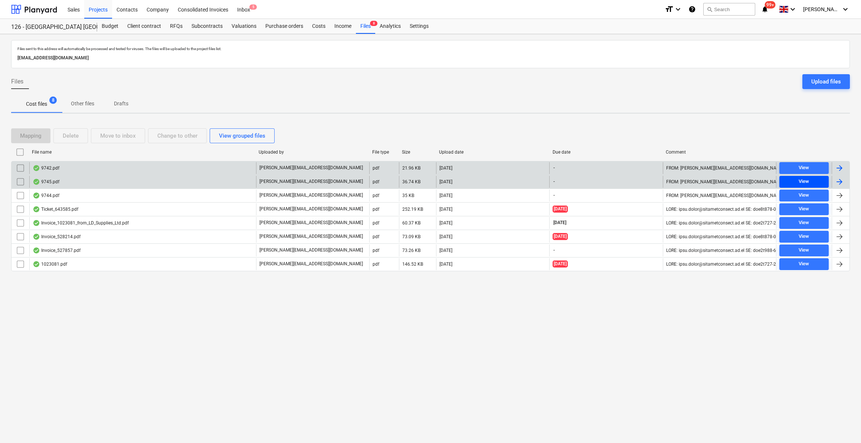
click at [817, 183] on span "View" at bounding box center [803, 181] width 43 height 9
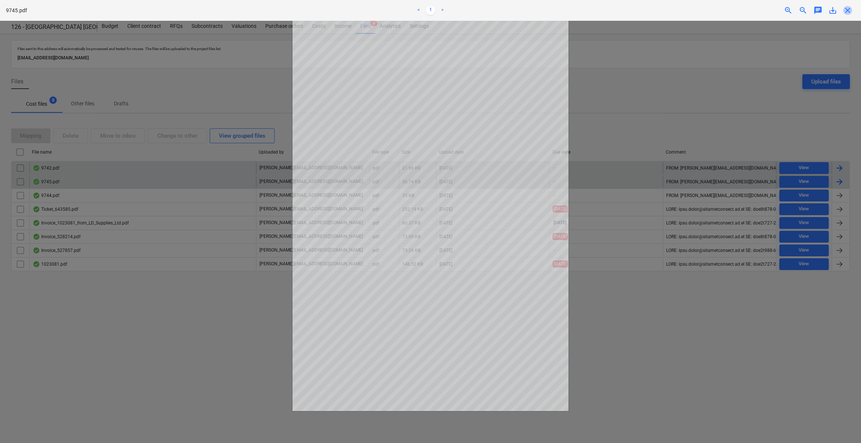
drag, startPoint x: 847, startPoint y: 10, endPoint x: 861, endPoint y: 85, distance: 75.8
click at [848, 10] on span "close" at bounding box center [847, 10] width 9 height 9
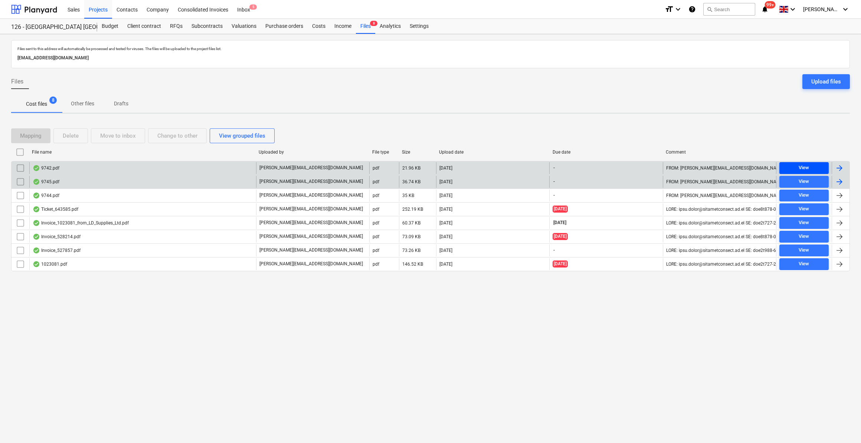
click at [805, 164] on div "View" at bounding box center [804, 168] width 10 height 9
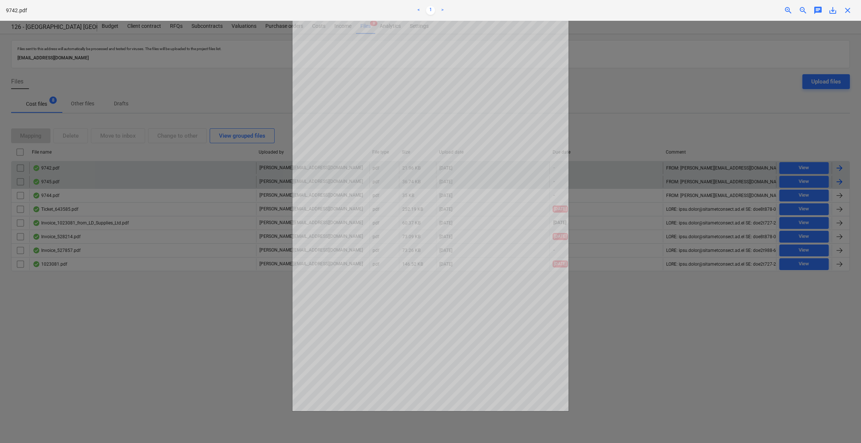
drag, startPoint x: 848, startPoint y: 11, endPoint x: 845, endPoint y: 45, distance: 33.9
click at [849, 10] on span "close" at bounding box center [847, 10] width 9 height 9
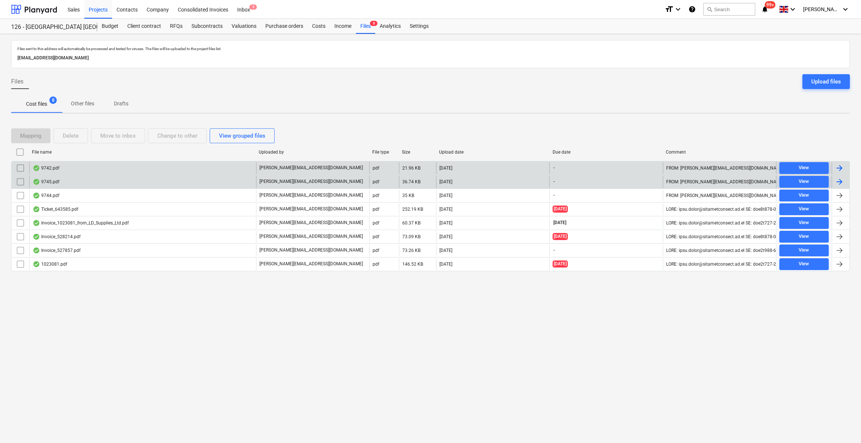
click at [841, 167] on div at bounding box center [839, 168] width 9 height 9
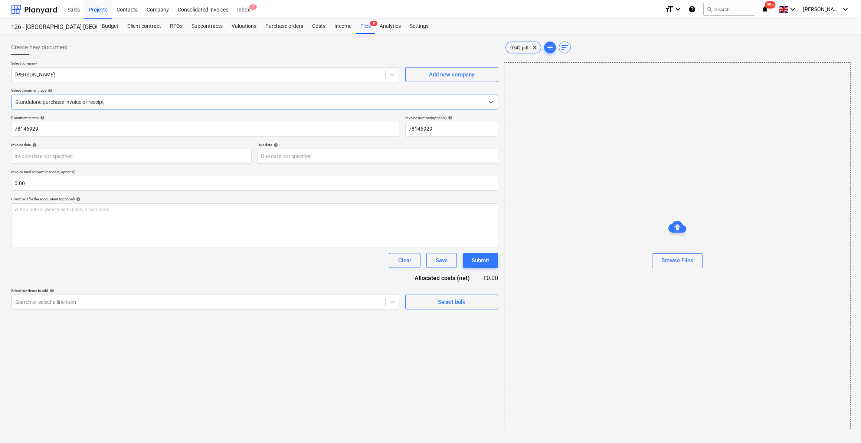
type input "78146929"
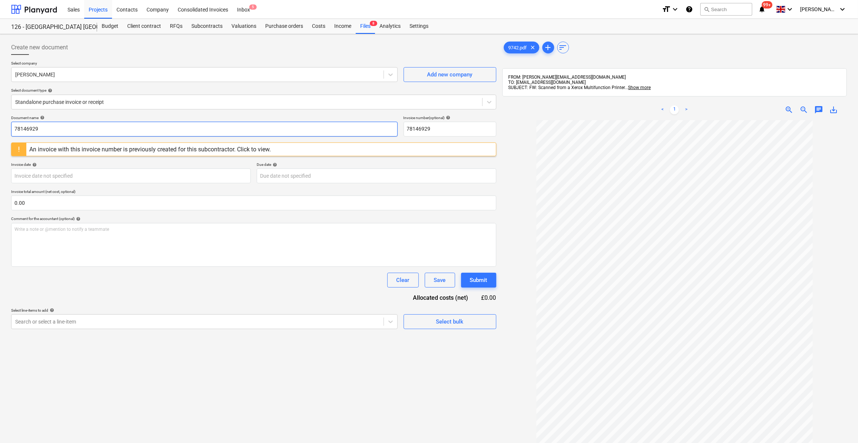
drag, startPoint x: 48, startPoint y: 127, endPoint x: 15, endPoint y: 127, distance: 32.7
click at [15, 127] on input "78146929" at bounding box center [204, 129] width 387 height 15
type input "Labour 21-26/09/25"
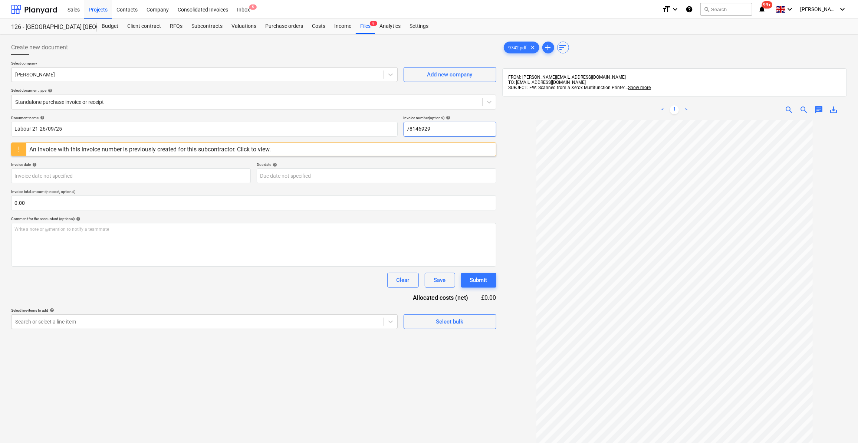
drag, startPoint x: 438, startPoint y: 128, endPoint x: 405, endPoint y: 129, distance: 33.0
click at [405, 129] on input "78146929" at bounding box center [450, 129] width 93 height 15
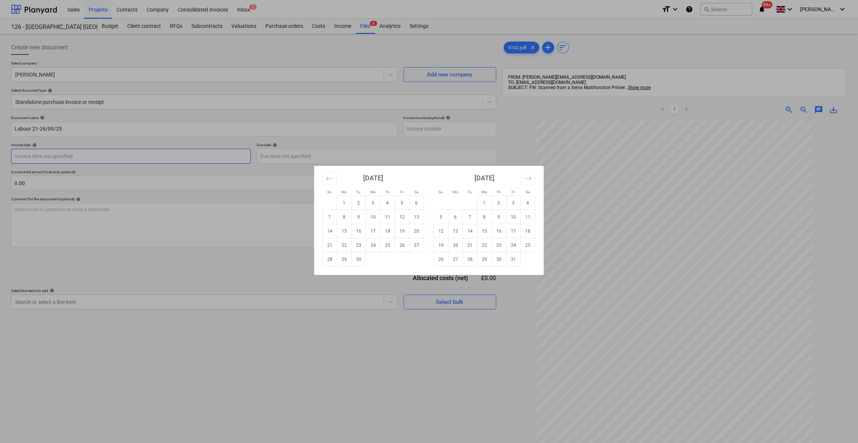
click at [44, 155] on body "Sales Projects Contacts Company Consolidated Invoices Inbox 5 format_size keybo…" at bounding box center [429, 221] width 858 height 443
click at [400, 246] on td "26" at bounding box center [402, 245] width 14 height 14
type input "[DATE]"
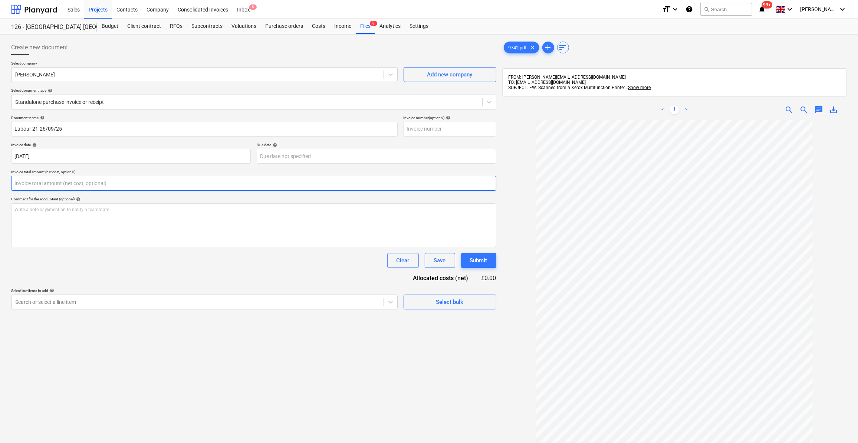
click at [56, 184] on input "text" at bounding box center [253, 183] width 485 height 15
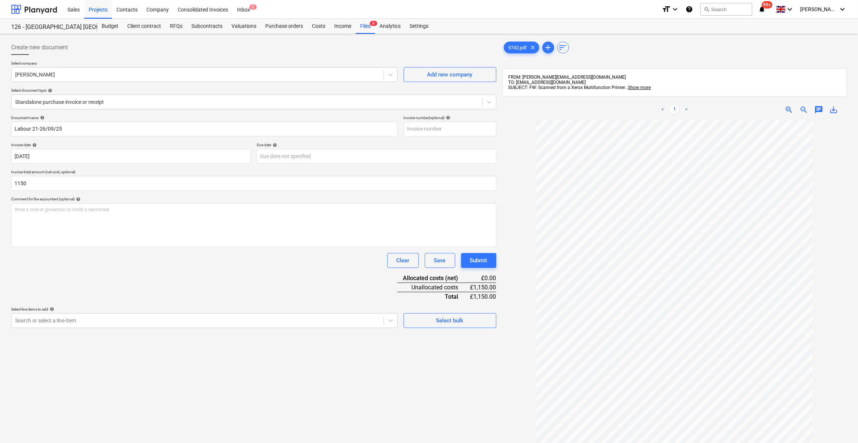
type input "1,150.00"
drag, startPoint x: 387, startPoint y: 351, endPoint x: 395, endPoint y: 350, distance: 7.5
click at [389, 351] on div "Create new document Select company [PERSON_NAME] Add new company Select documen…" at bounding box center [253, 291] width 491 height 508
click at [463, 320] on div "Select bulk" at bounding box center [449, 321] width 27 height 10
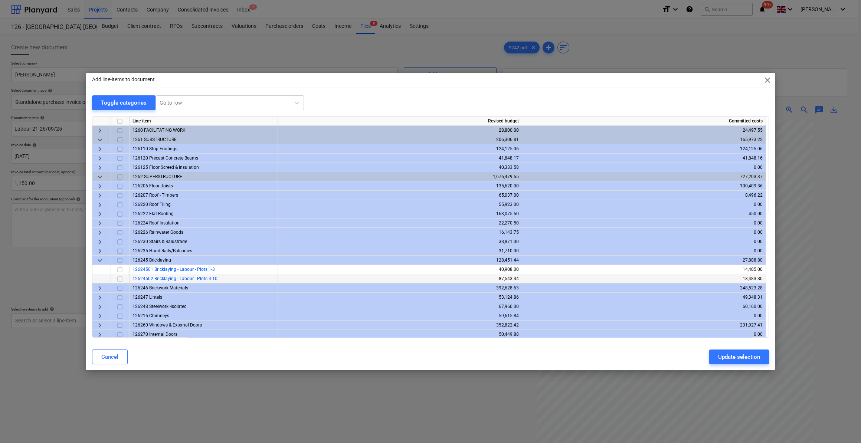
click at [188, 280] on span "12624502 Bricklaying - Labour - Plots 4-10" at bounding box center [174, 278] width 85 height 5
click at [117, 278] on input "checkbox" at bounding box center [119, 279] width 9 height 9
click at [739, 358] on div "Update selection" at bounding box center [739, 357] width 42 height 10
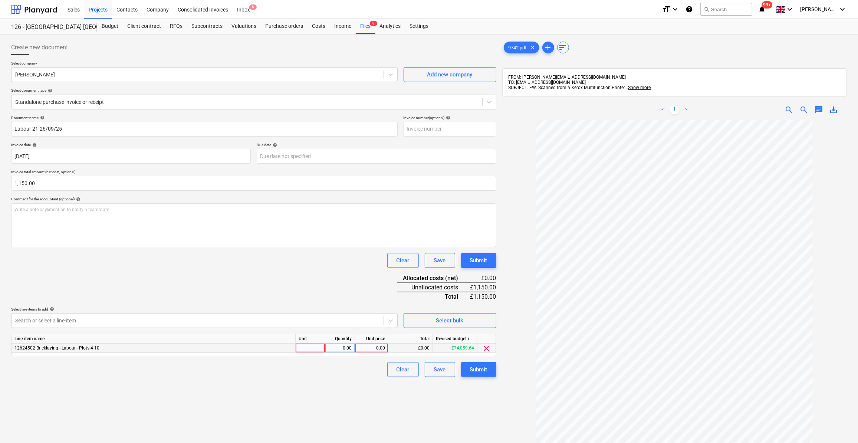
click at [298, 347] on div at bounding box center [311, 348] width 30 height 9
type input "Day"
click at [348, 348] on div "0.00" at bounding box center [339, 348] width 23 height 9
type input "5"
click at [373, 345] on div "0.00" at bounding box center [371, 348] width 27 height 9
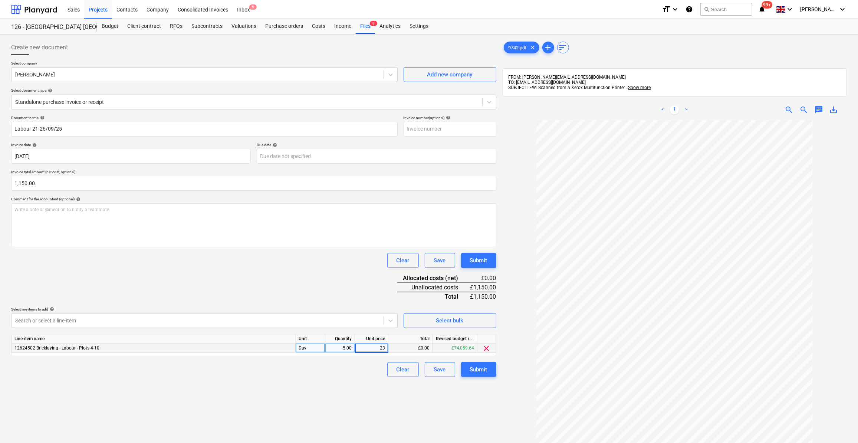
type input "230"
click at [402, 401] on div "Create new document Select company [PERSON_NAME] Add new company Select documen…" at bounding box center [253, 291] width 491 height 508
click at [479, 372] on div "Submit" at bounding box center [478, 370] width 17 height 10
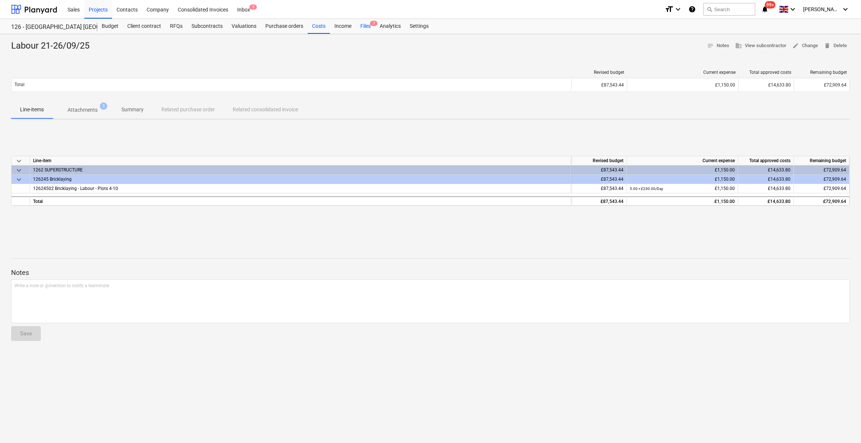
click at [364, 23] on div "Files 7" at bounding box center [365, 26] width 19 height 15
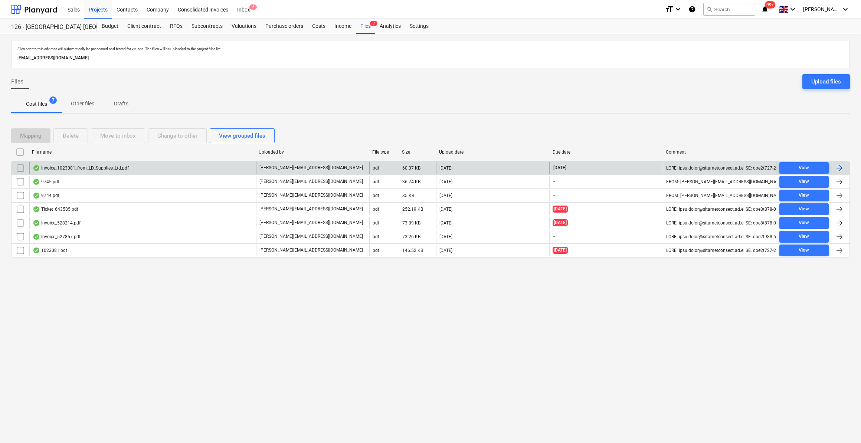
click at [840, 169] on div at bounding box center [839, 168] width 9 height 9
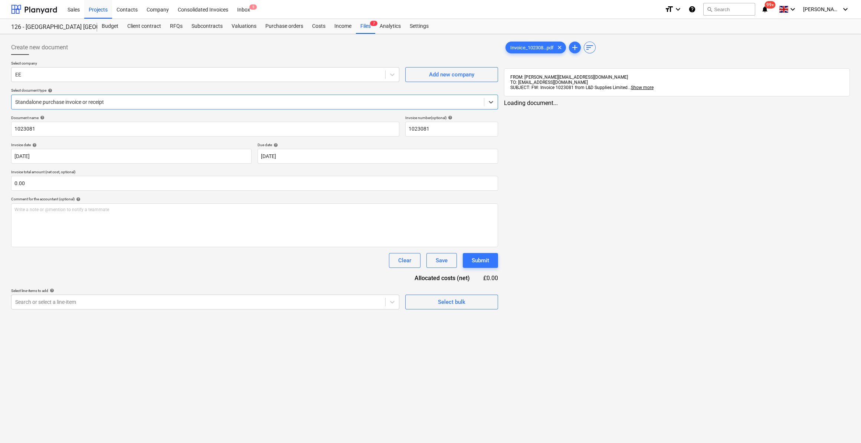
type input "1023081"
type input "[DATE]"
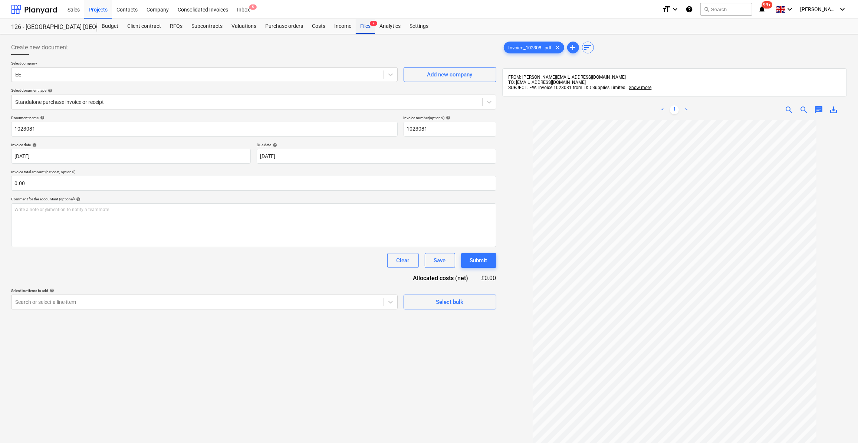
click at [363, 27] on div "Files 7" at bounding box center [365, 26] width 19 height 15
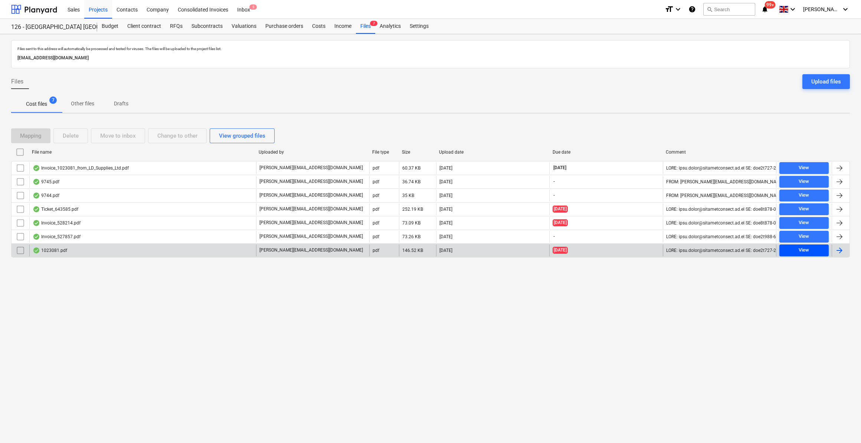
click at [804, 251] on div "View" at bounding box center [804, 250] width 10 height 9
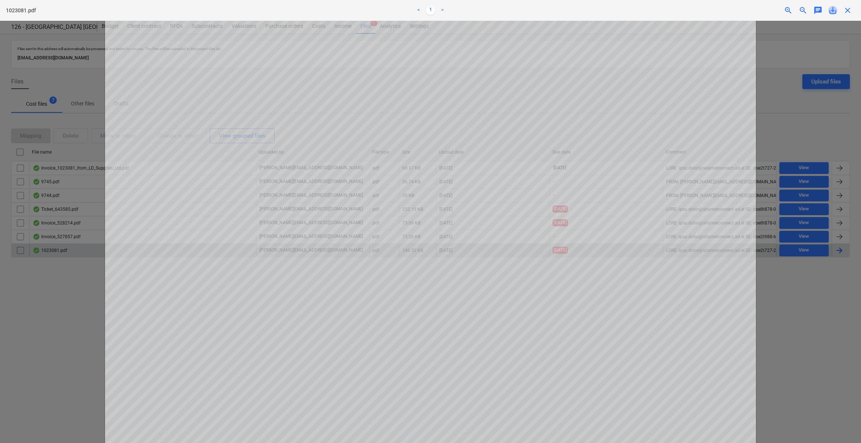
click at [832, 12] on span "save_alt" at bounding box center [832, 10] width 9 height 9
click at [829, 56] on div at bounding box center [430, 232] width 861 height 422
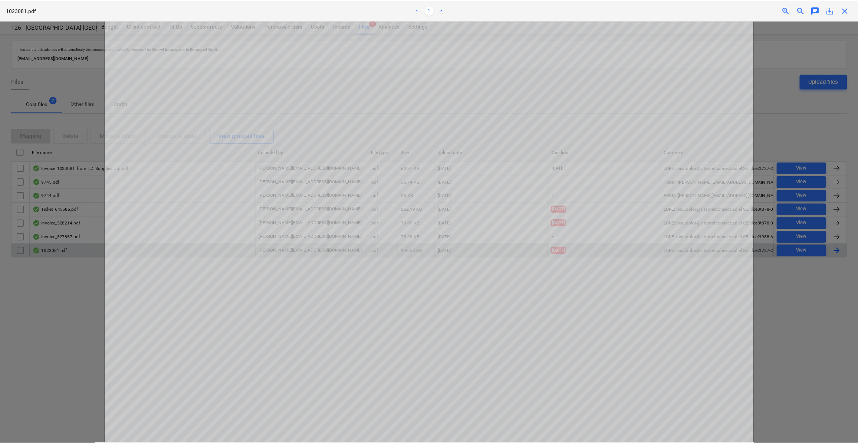
scroll to position [1, 0]
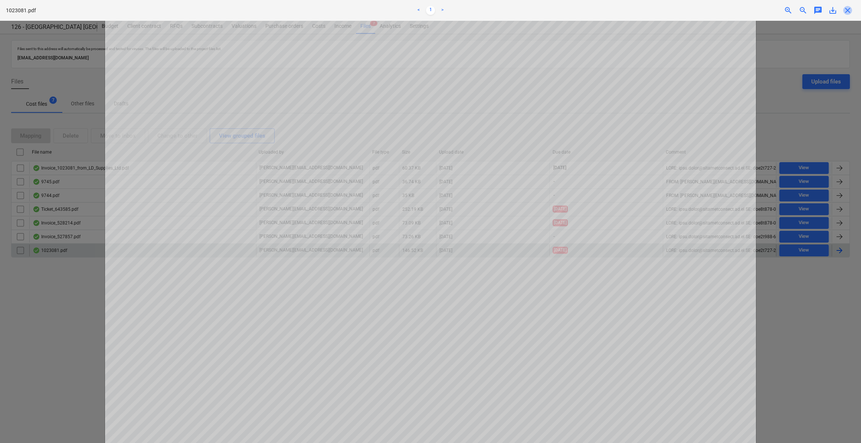
click at [845, 10] on span "close" at bounding box center [847, 10] width 9 height 9
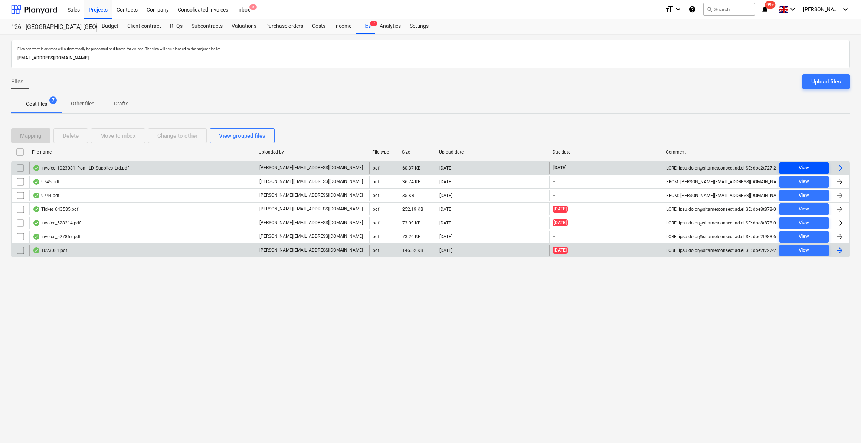
click at [800, 166] on div "View" at bounding box center [804, 168] width 10 height 9
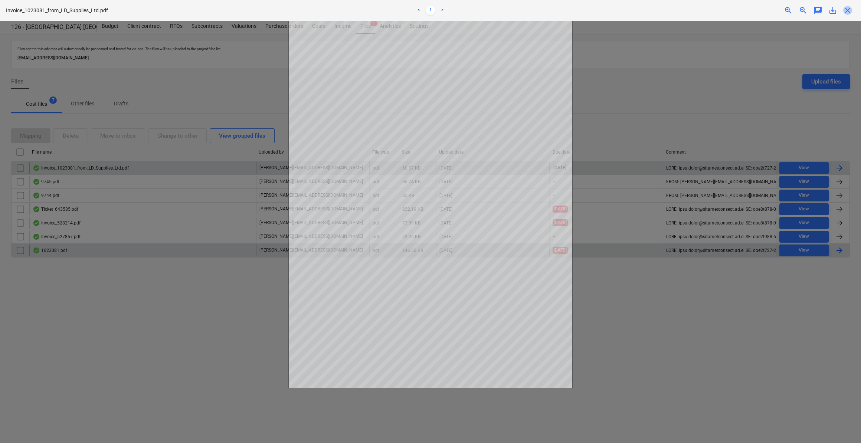
drag, startPoint x: 847, startPoint y: 10, endPoint x: 843, endPoint y: 45, distance: 35.4
click at [849, 10] on span "close" at bounding box center [847, 10] width 9 height 9
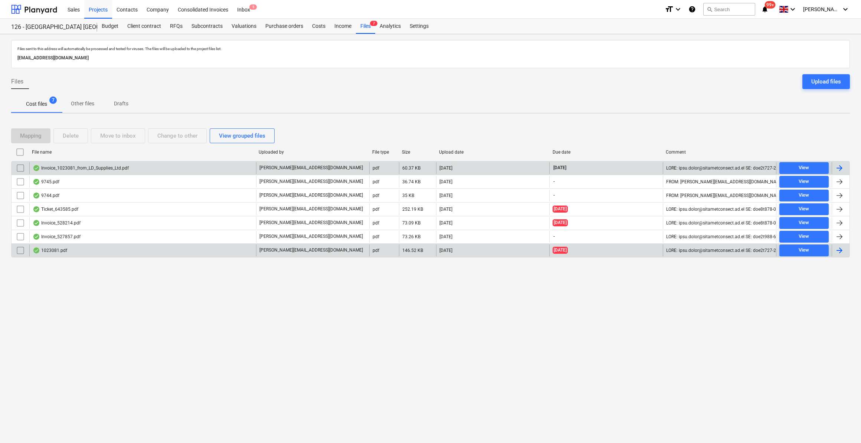
click at [840, 168] on div at bounding box center [839, 168] width 9 height 9
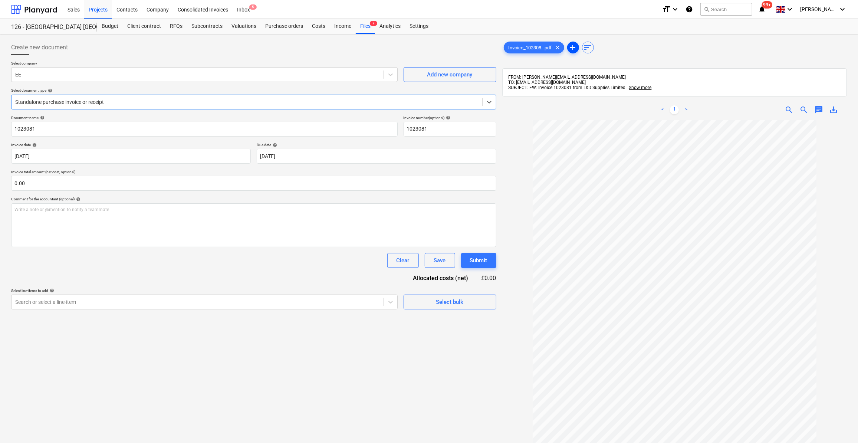
click at [572, 45] on span "add" at bounding box center [573, 47] width 9 height 9
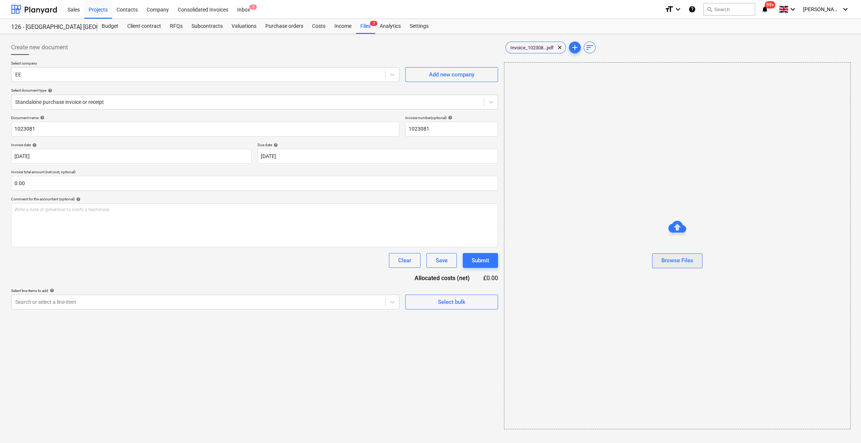
click at [666, 263] on div "Browse Files" at bounding box center [677, 261] width 32 height 10
click at [532, 49] on span "Invoice_102308...pdf" at bounding box center [532, 48] width 52 height 6
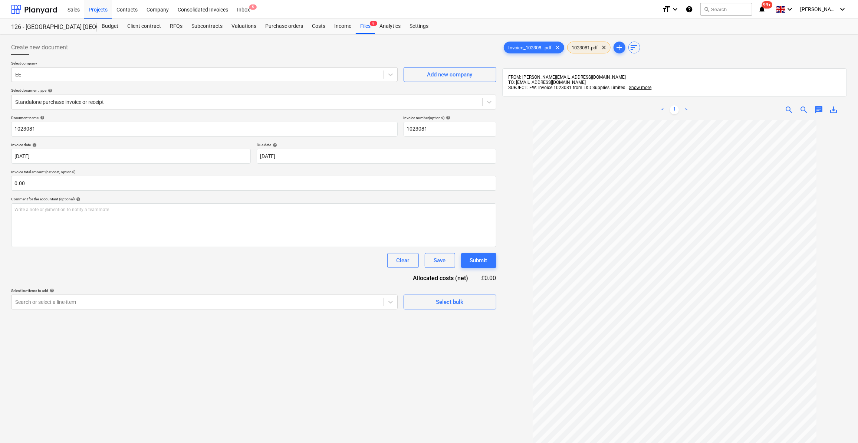
click at [588, 49] on span "1023081.pdf" at bounding box center [585, 48] width 35 height 6
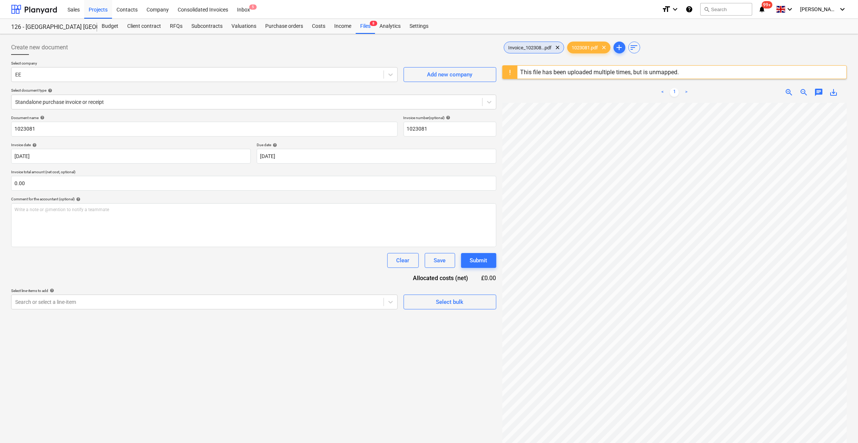
click at [533, 49] on span "Invoice_102308...pdf" at bounding box center [530, 48] width 52 height 6
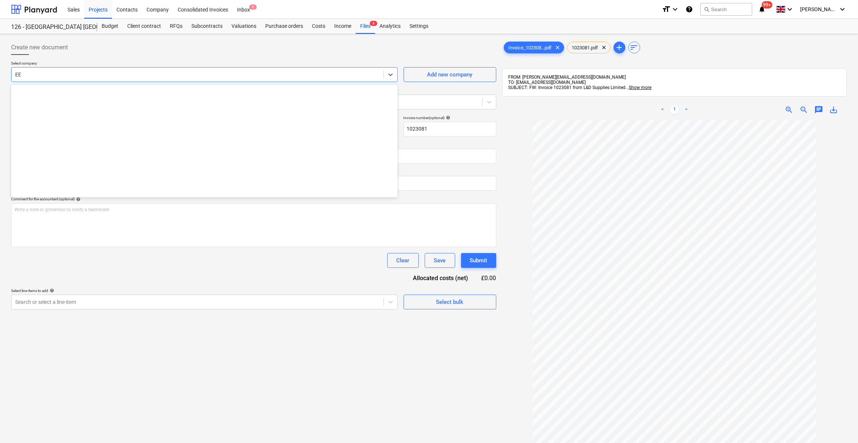
click at [20, 72] on div at bounding box center [197, 74] width 365 height 7
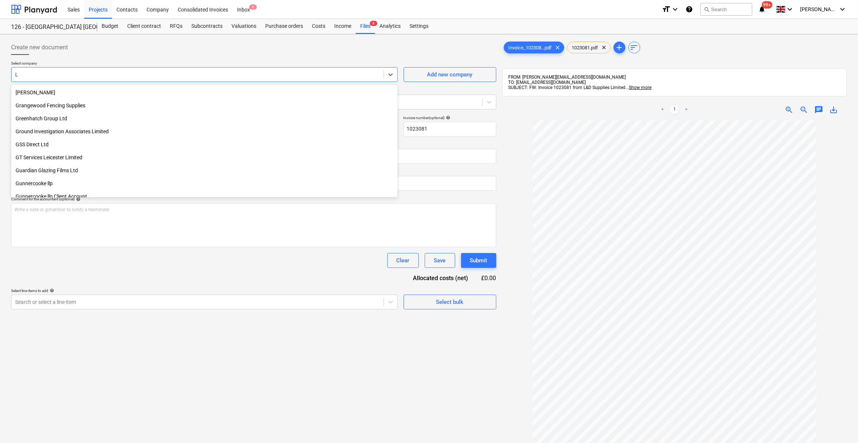
type input "L &"
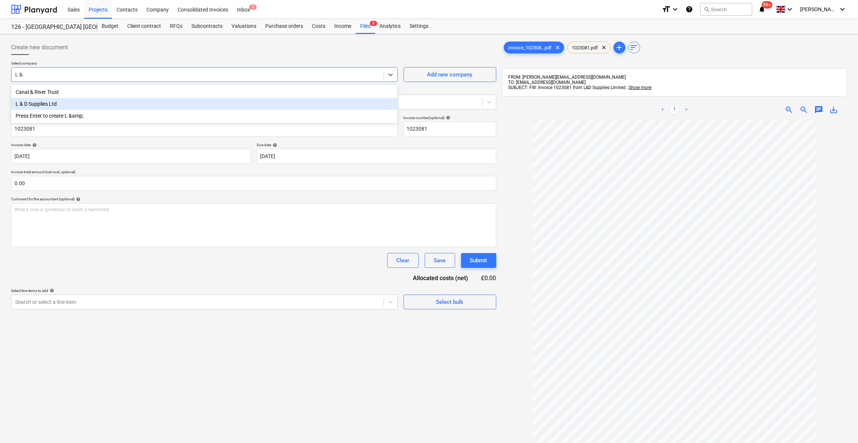
click at [63, 105] on div "L & D Supplies Ltd" at bounding box center [204, 104] width 387 height 12
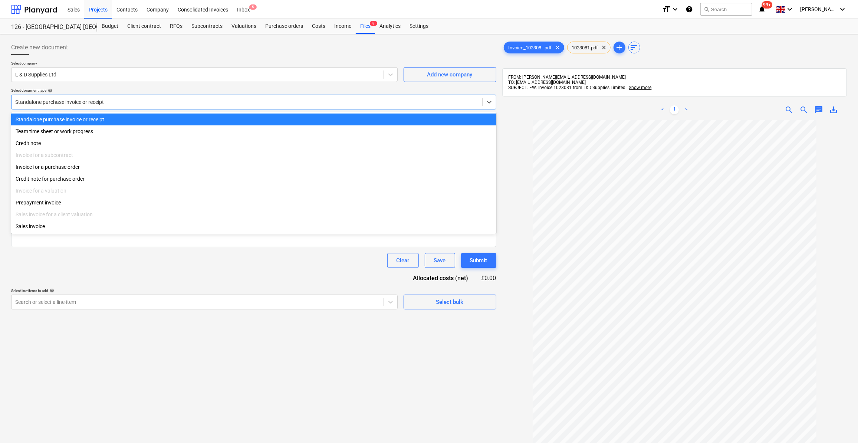
click at [77, 102] on div at bounding box center [246, 101] width 463 height 7
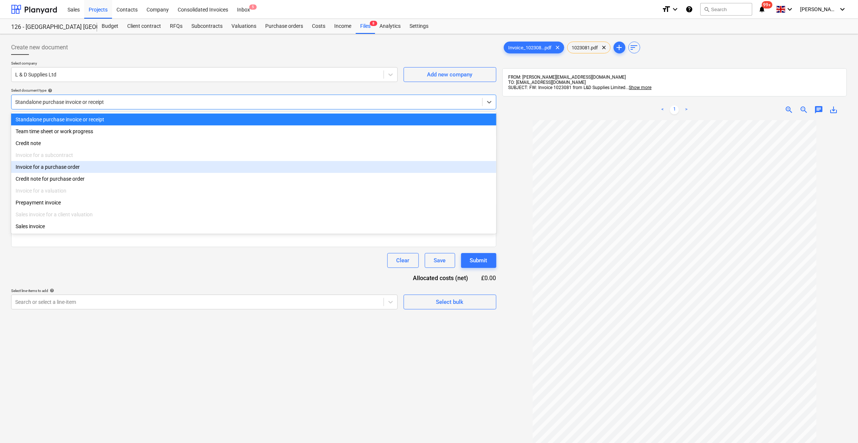
click at [55, 168] on div "Invoice for a purchase order" at bounding box center [253, 167] width 485 height 12
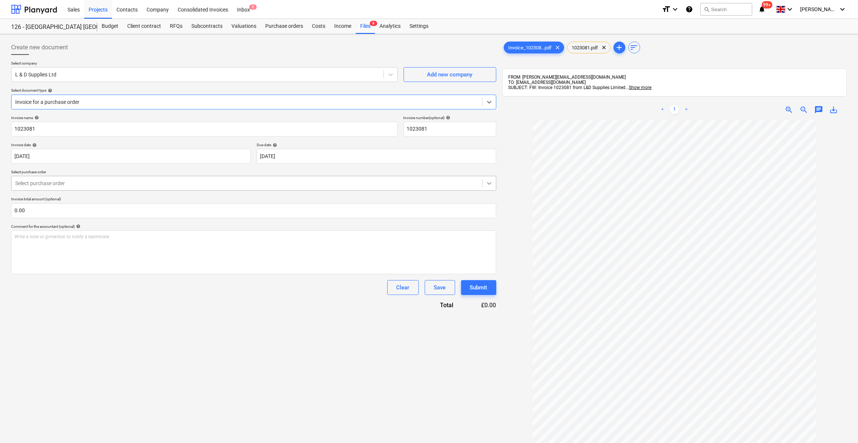
click at [488, 183] on icon at bounding box center [489, 184] width 4 height 3
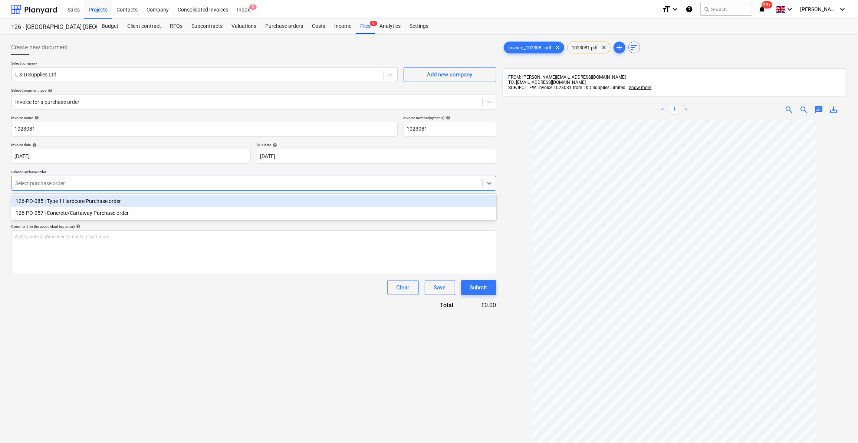
drag, startPoint x: 91, startPoint y: 320, endPoint x: 111, endPoint y: 294, distance: 32.5
click at [95, 315] on div "Create new document Select company L & D Supplies Ltd Add new company Select do…" at bounding box center [253, 291] width 491 height 508
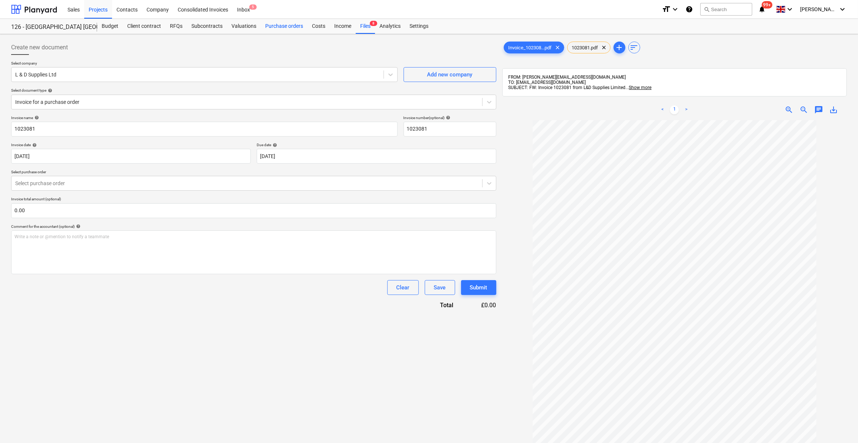
click at [274, 26] on div "Purchase orders" at bounding box center [284, 26] width 47 height 15
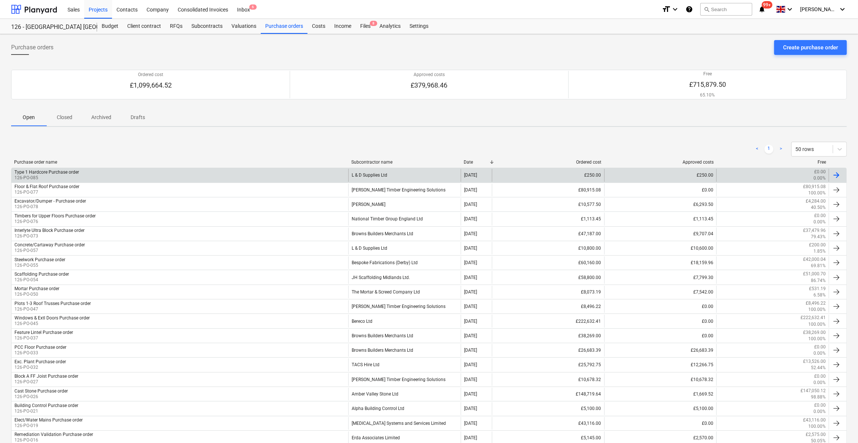
click at [835, 172] on div at bounding box center [836, 175] width 9 height 9
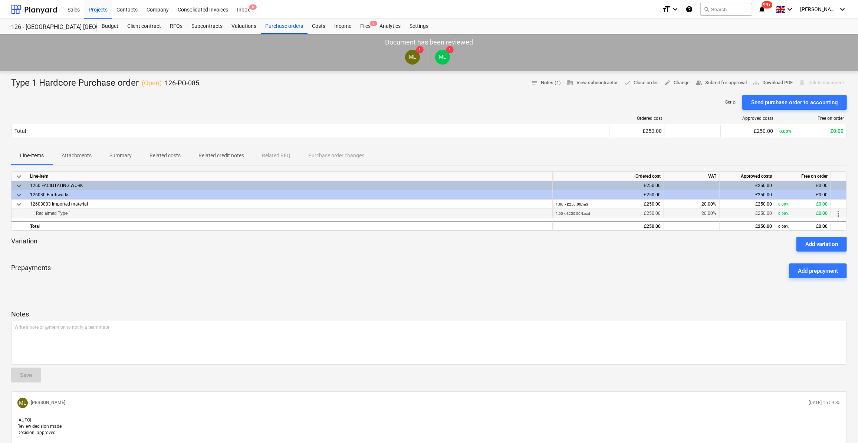
click at [838, 213] on span "more_vert" at bounding box center [838, 213] width 9 height 9
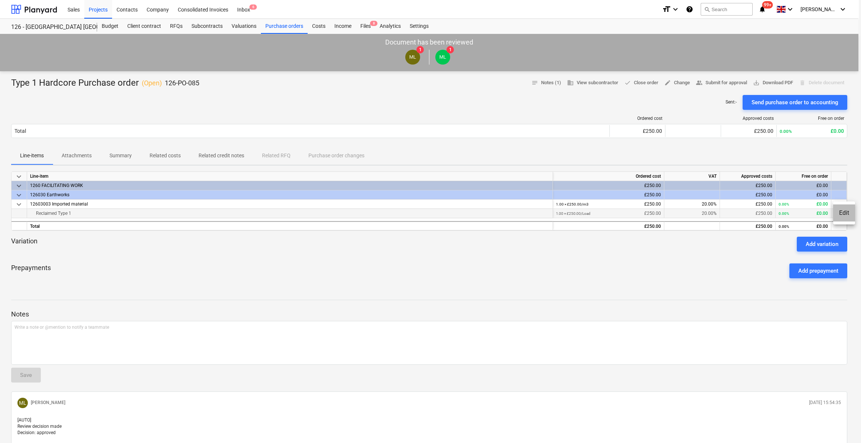
click at [838, 213] on li "Edit" at bounding box center [844, 212] width 22 height 17
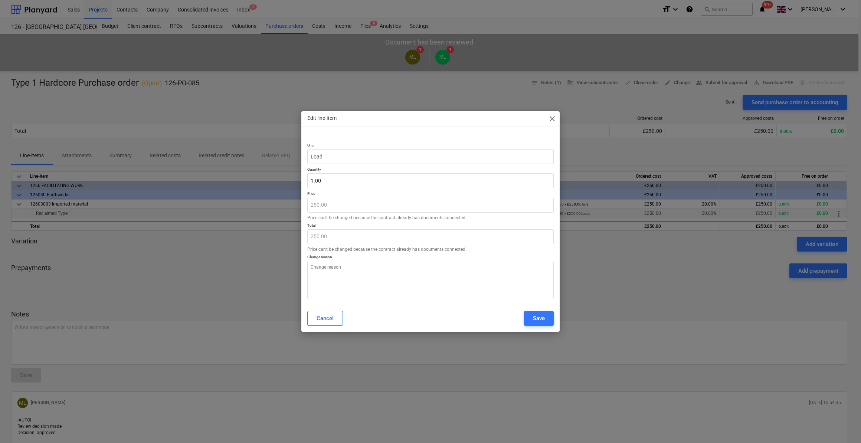
type textarea "x"
drag, startPoint x: 322, startPoint y: 181, endPoint x: 305, endPoint y: 178, distance: 16.5
click at [305, 178] on div "Unit Load Quantity 1 Price 250.00 Price can't be changed because the contract a…" at bounding box center [430, 219] width 258 height 171
type input "2"
type textarea "x"
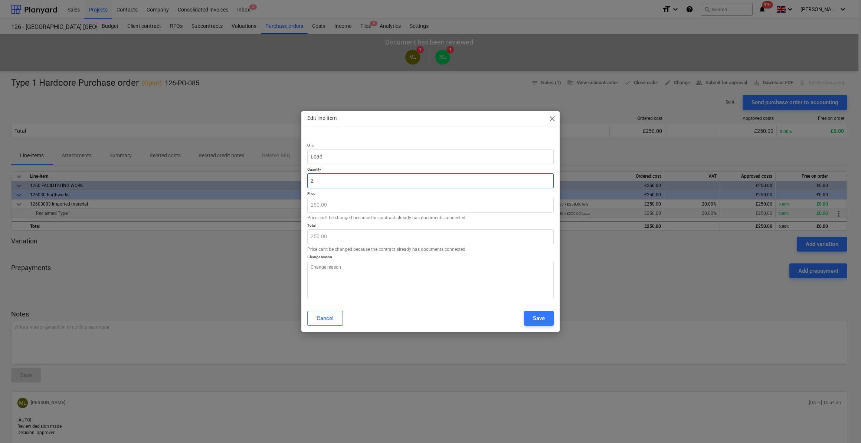
type input "500.00"
type input "2.00"
type textarea "x"
click at [323, 268] on textarea at bounding box center [430, 280] width 246 height 38
type textarea "A"
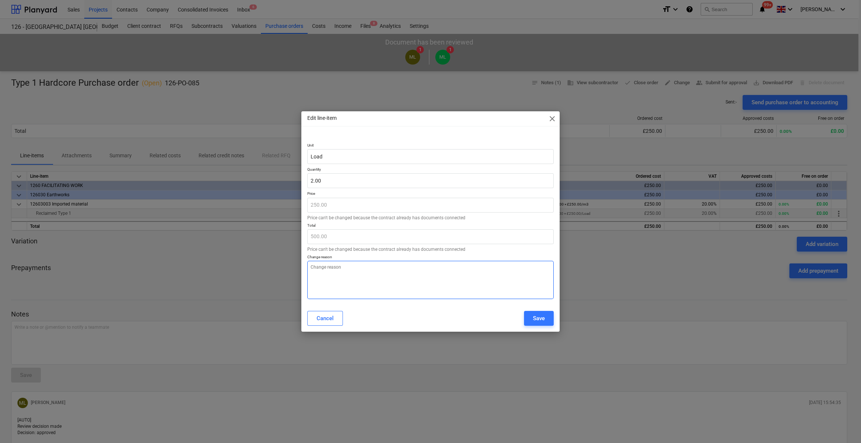
type textarea "x"
type textarea "Ad"
type textarea "x"
type textarea "Add"
type textarea "x"
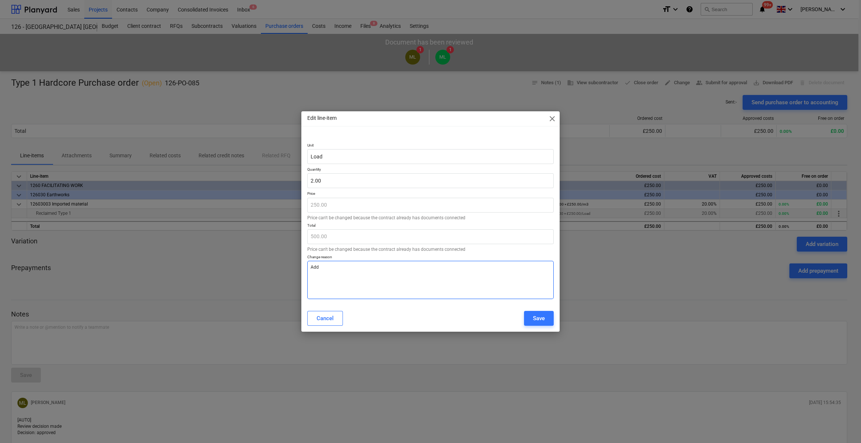
type textarea "Addi"
type textarea "x"
type textarea "Addit"
type textarea "x"
type textarea "[PERSON_NAME]"
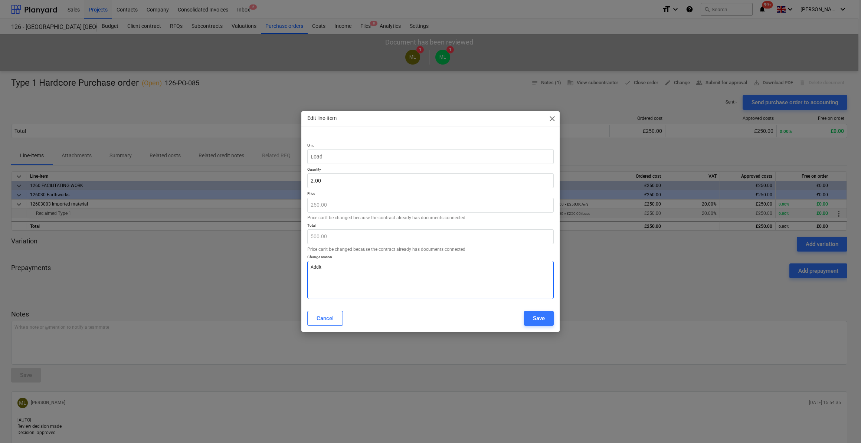
type textarea "x"
type textarea "Additio"
type textarea "x"
type textarea "Addition"
type textarea "x"
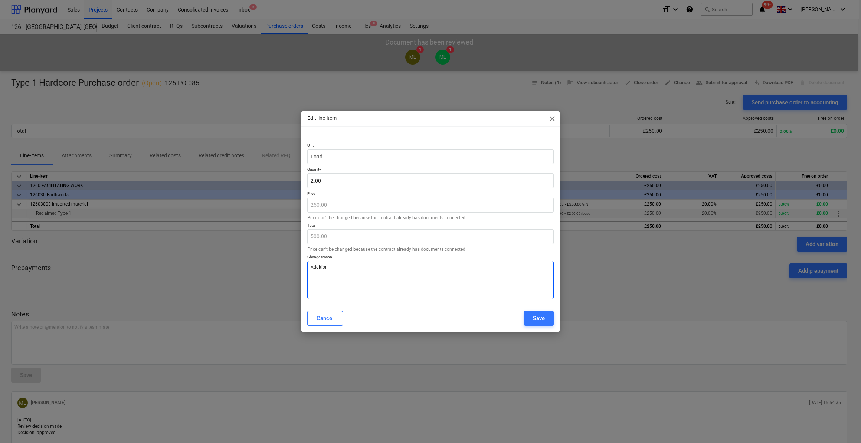
type textarea "Additiona"
type textarea "x"
type textarea "Additional"
type textarea "x"
type textarea "Additional"
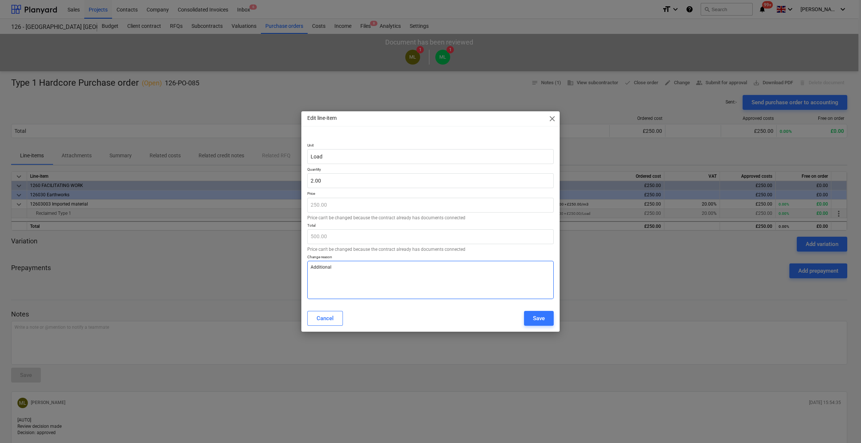
type textarea "x"
type textarea "Additional H"
type textarea "x"
type textarea "Additional Ha"
type textarea "x"
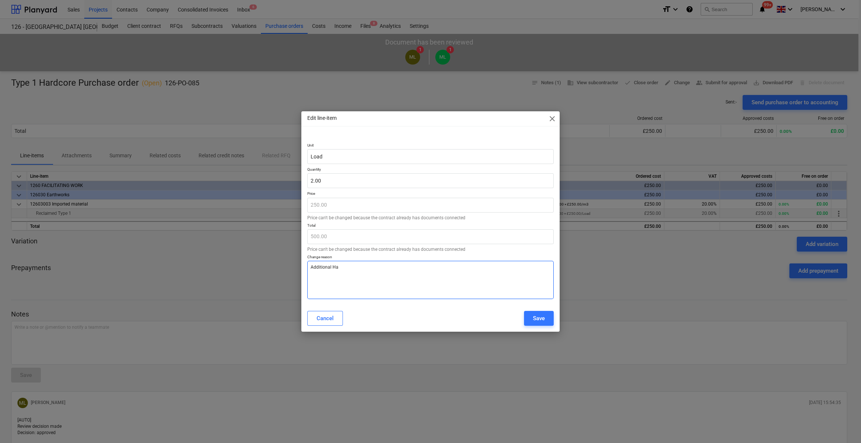
type textarea "Additional Har"
type textarea "x"
type textarea "Additional Hard"
type textarea "x"
type textarea "Additional Hardc"
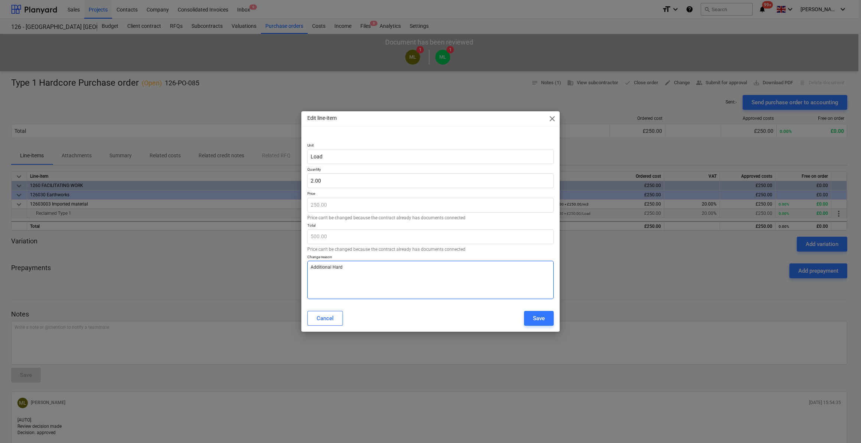
type textarea "x"
type textarea "Additional Hardco"
type textarea "x"
type textarea "Additional Hardcor"
type textarea "x"
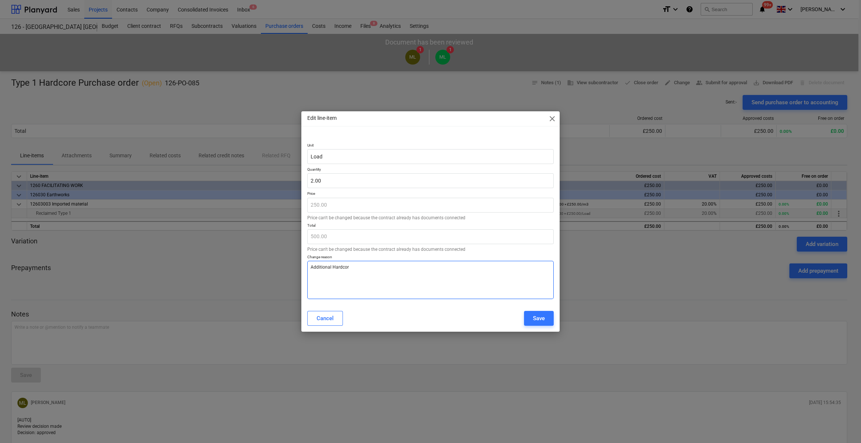
type textarea "Additional Hardcore"
type textarea "x"
type textarea "Additional Hardcore"
click at [538, 319] on div "Save" at bounding box center [539, 319] width 12 height 10
type textarea "x"
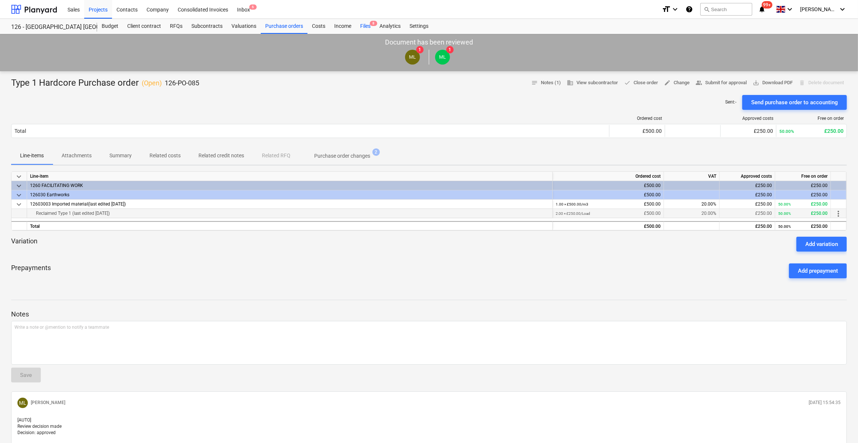
click at [361, 26] on div "Files 8" at bounding box center [365, 26] width 19 height 15
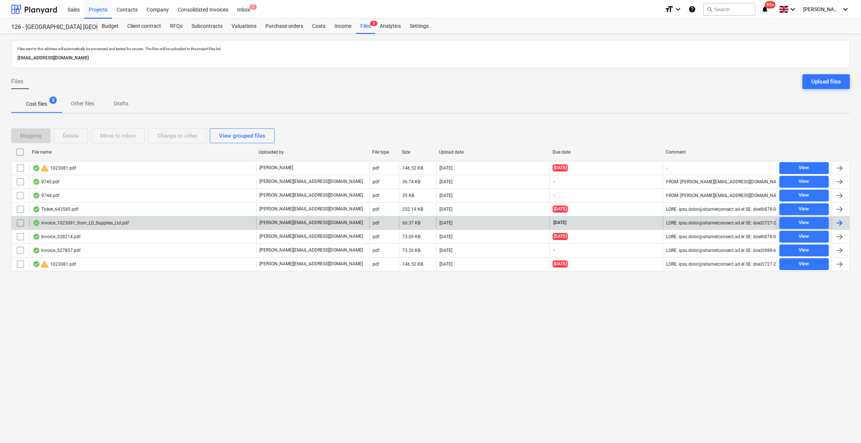
click at [838, 221] on div at bounding box center [839, 223] width 9 height 9
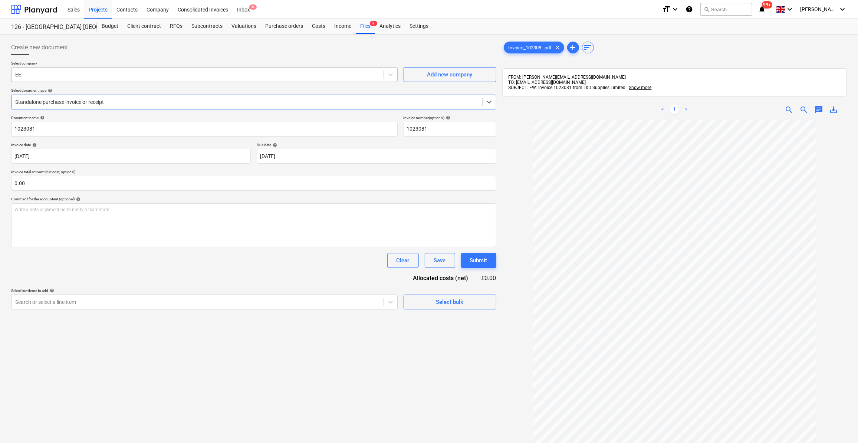
click at [22, 75] on div at bounding box center [197, 74] width 365 height 7
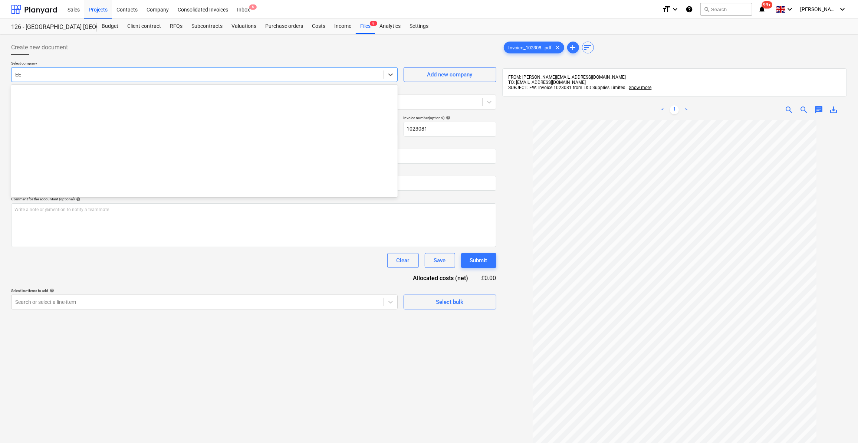
scroll to position [1974, 0]
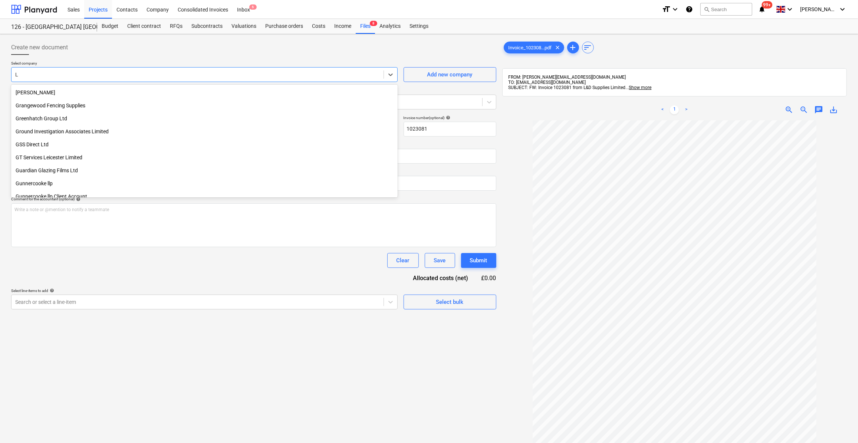
type input "L &"
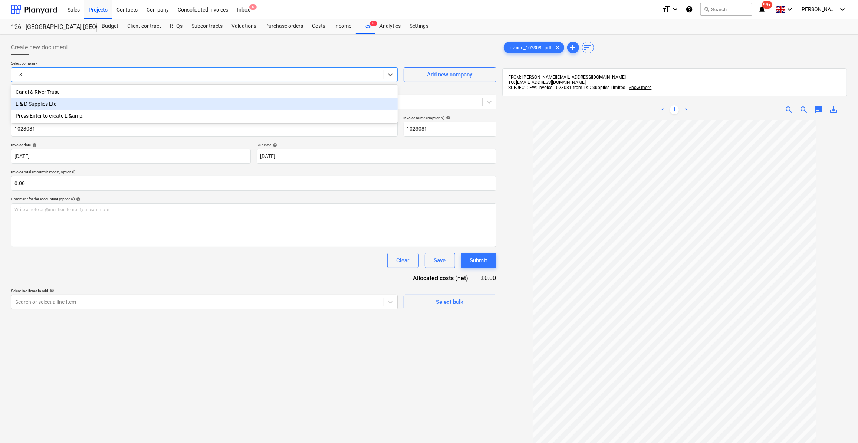
click at [29, 101] on div "L & D Supplies Ltd" at bounding box center [204, 104] width 387 height 12
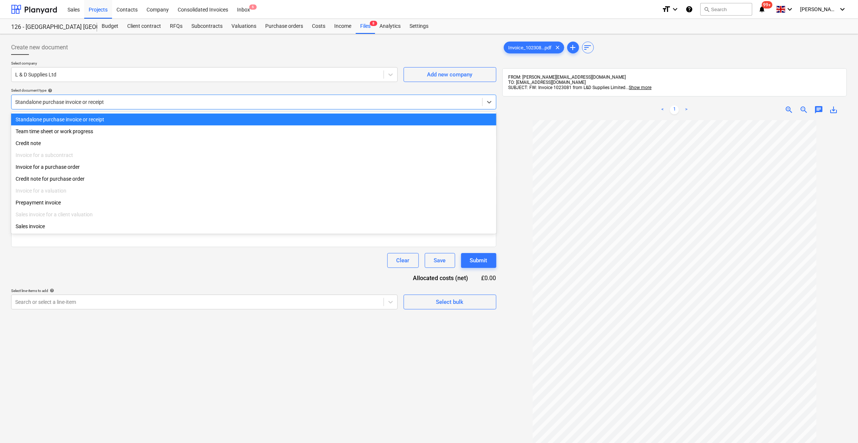
click at [46, 102] on div at bounding box center [246, 101] width 463 height 7
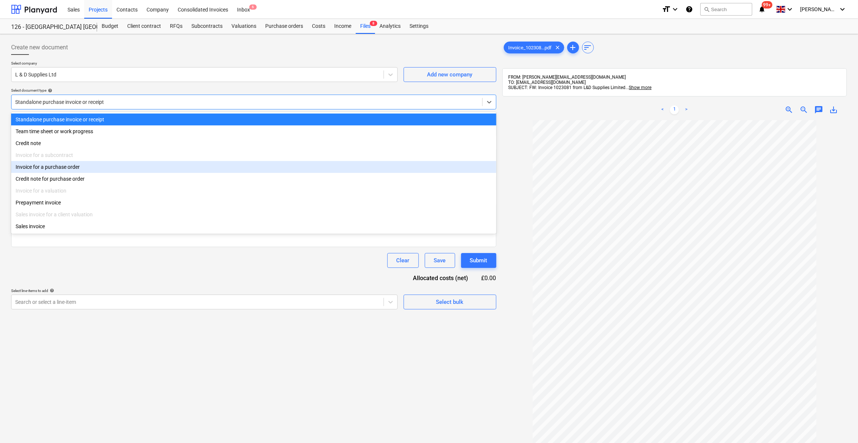
click at [51, 166] on div "Invoice for a purchase order" at bounding box center [253, 167] width 485 height 12
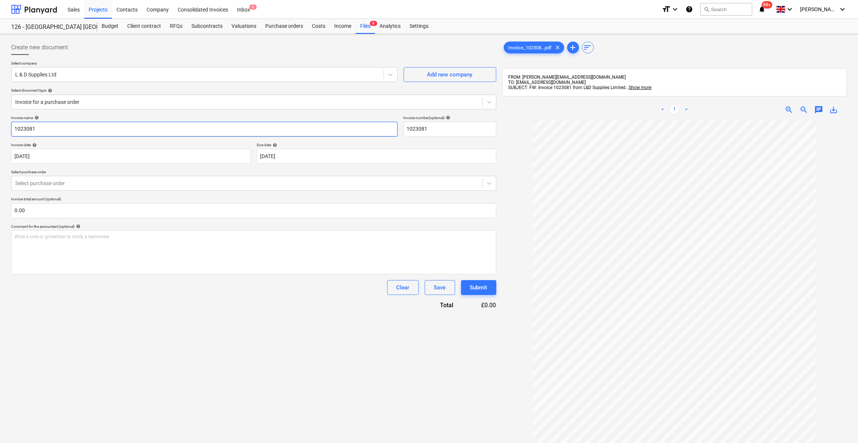
click at [15, 126] on input "1023081" at bounding box center [204, 129] width 387 height 15
click at [33, 127] on input "MOT TYpe 1 - 1023081" at bounding box center [204, 129] width 387 height 15
type input "MOT Type 1 - 1023081"
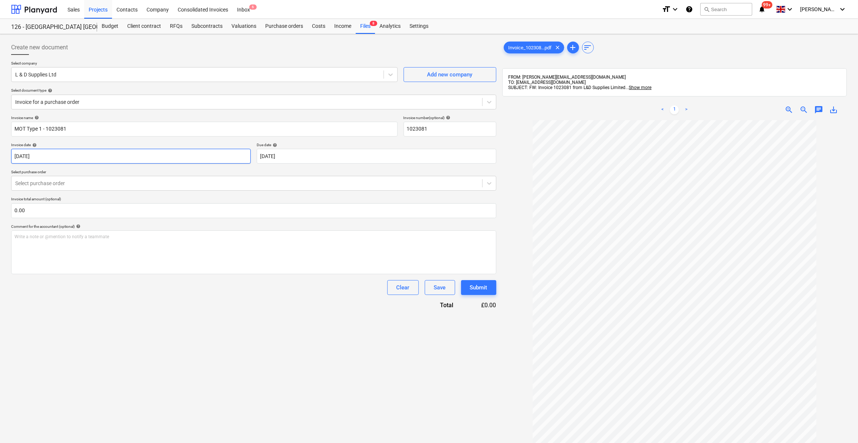
click at [89, 156] on body "Sales Projects Contacts Company Consolidated Invoices Inbox 6 format_size keybo…" at bounding box center [429, 221] width 858 height 443
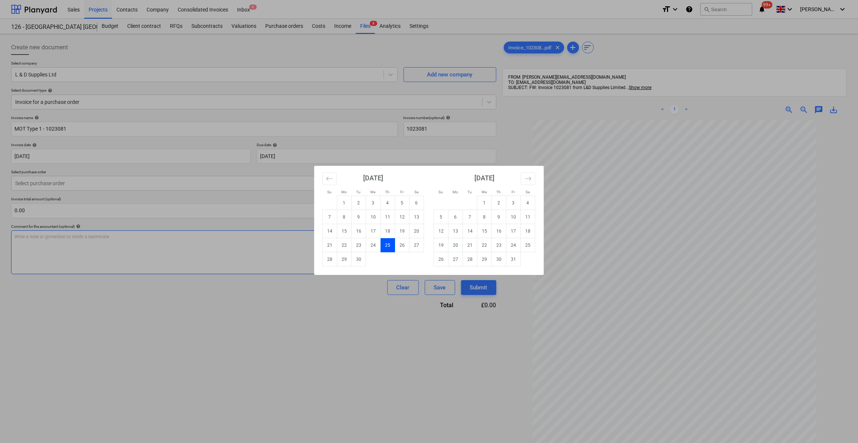
click at [402, 243] on td "26" at bounding box center [402, 245] width 14 height 14
type input "[DATE]"
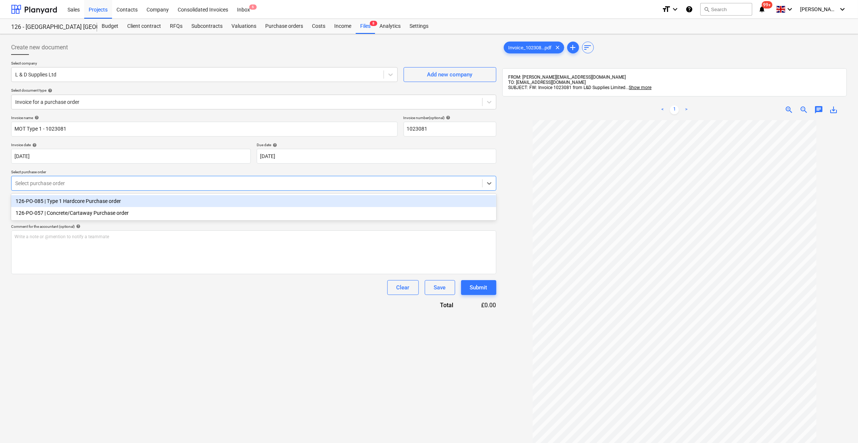
click at [68, 182] on div at bounding box center [246, 183] width 463 height 7
click at [67, 200] on div "126-PO-085 | Type 1 Hardcore Purchase order" at bounding box center [253, 201] width 485 height 12
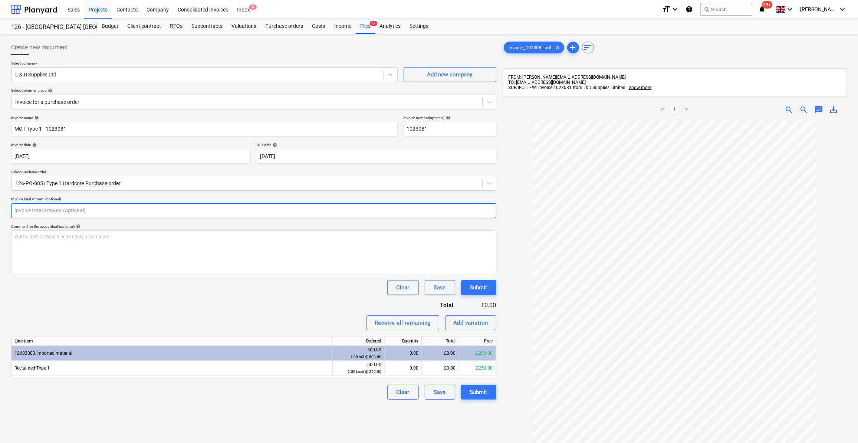
click at [56, 212] on input "text" at bounding box center [253, 210] width 485 height 15
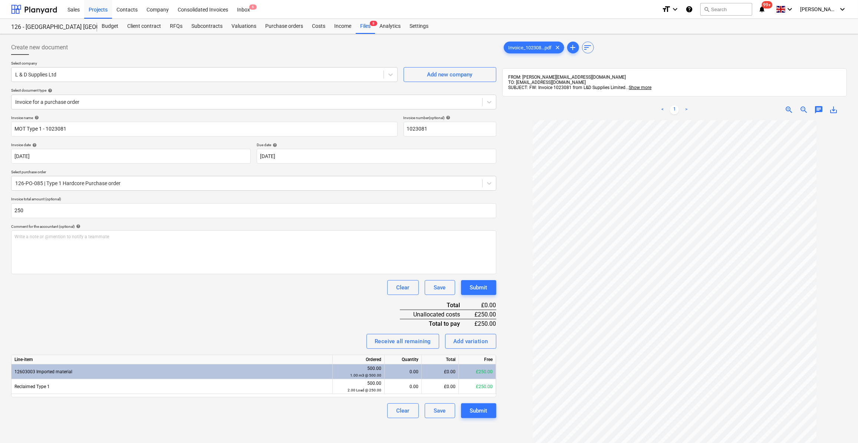
type input "250.00"
click at [201, 311] on div "Invoice name help MOT Type 1 - 1023081 Invoice number (optional) help 1023081 I…" at bounding box center [253, 266] width 485 height 303
click at [410, 386] on div "0.00" at bounding box center [403, 386] width 31 height 15
type input "1"
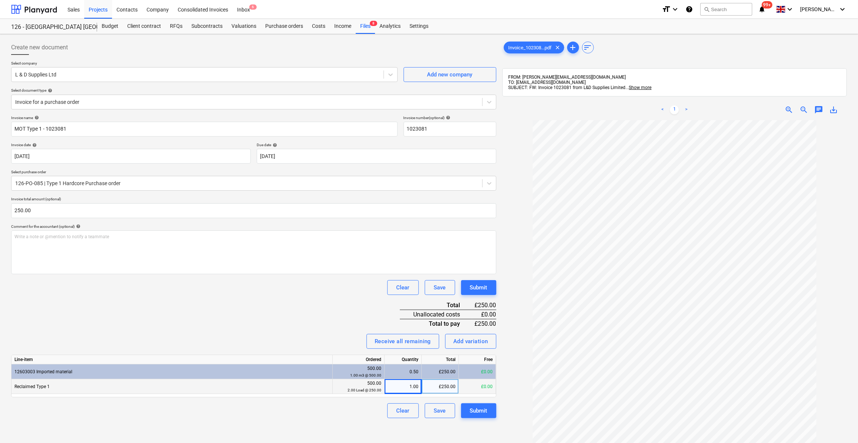
click at [296, 400] on div "Invoice name help MOT Type 1 - 1023081 Invoice number (optional) help 1023081 I…" at bounding box center [253, 266] width 485 height 303
click at [476, 412] on div "Submit" at bounding box center [478, 411] width 17 height 10
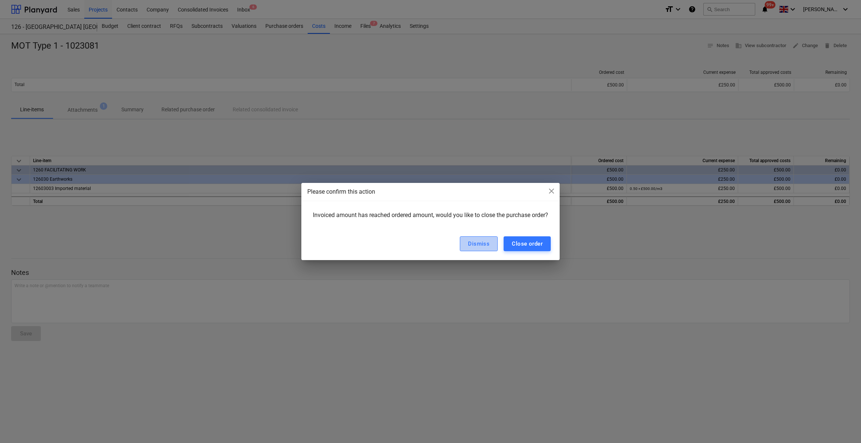
click at [475, 242] on div "Dismiss" at bounding box center [479, 244] width 22 height 10
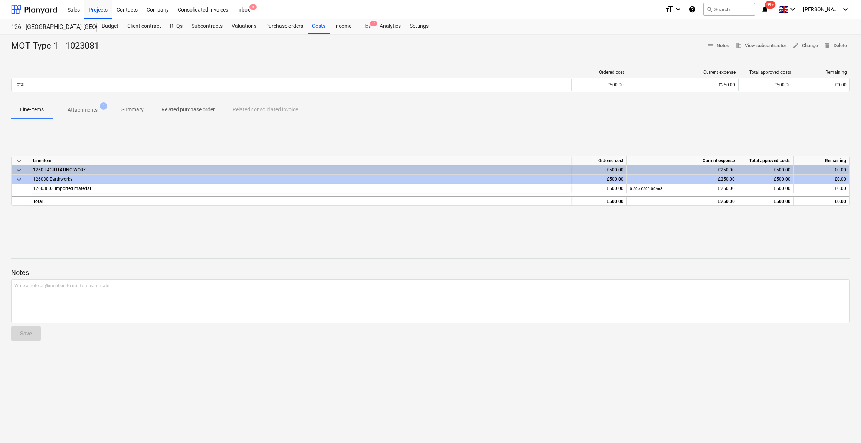
click at [364, 24] on div "Files 7" at bounding box center [365, 26] width 19 height 15
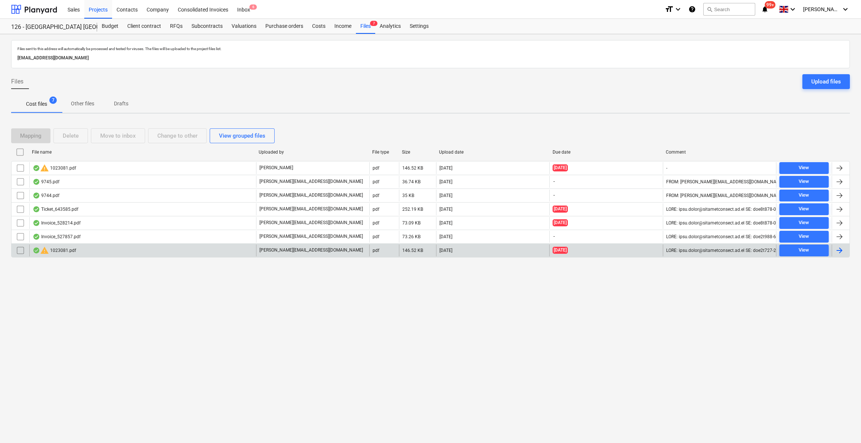
click at [19, 250] on input "checkbox" at bounding box center [20, 251] width 12 height 12
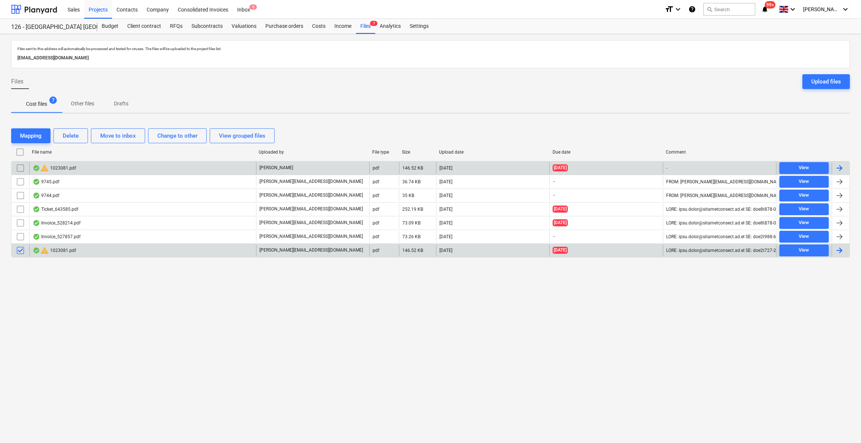
click at [19, 164] on input "checkbox" at bounding box center [20, 168] width 12 height 12
click at [71, 139] on div "Delete" at bounding box center [71, 136] width 16 height 10
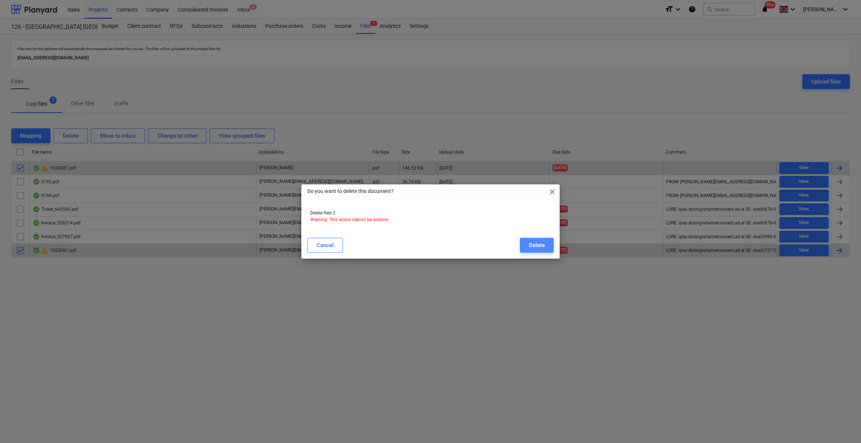
click at [531, 242] on div "Delete" at bounding box center [537, 245] width 16 height 10
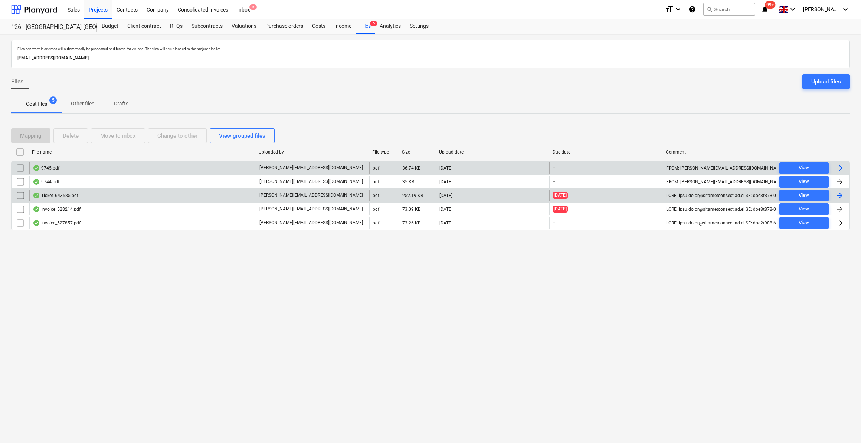
click at [65, 193] on div "Ticket_643585.pdf" at bounding box center [56, 196] width 46 height 6
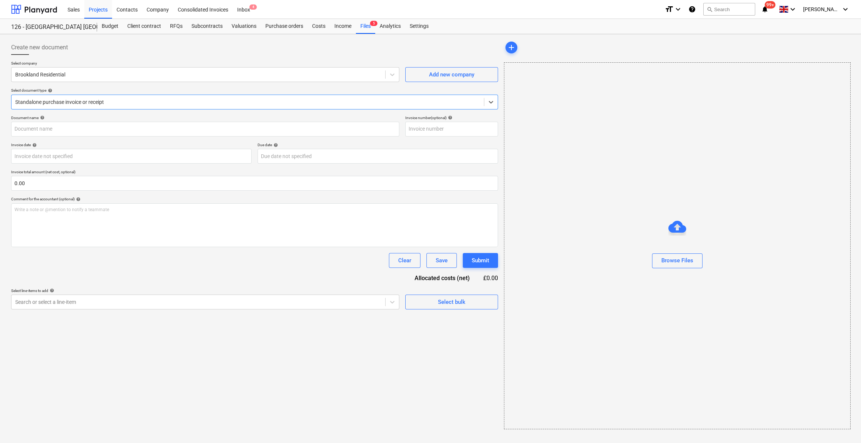
type input "643585"
type input "[DATE]"
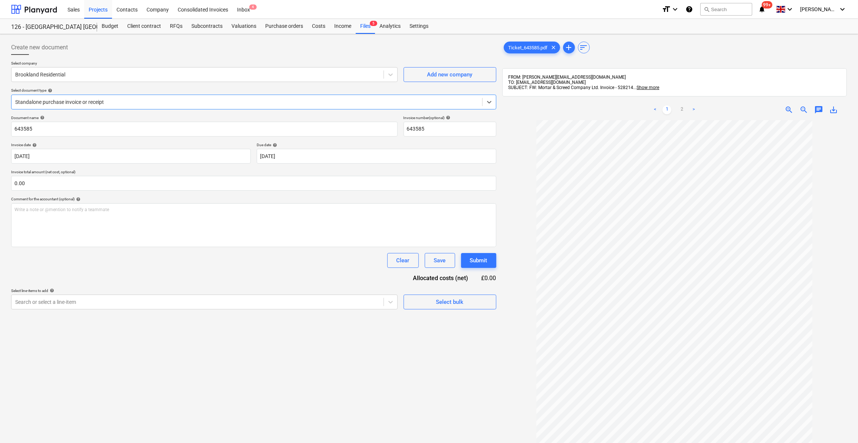
click at [832, 109] on span "save_alt" at bounding box center [833, 109] width 9 height 9
click at [366, 25] on div "Files 5" at bounding box center [365, 26] width 19 height 15
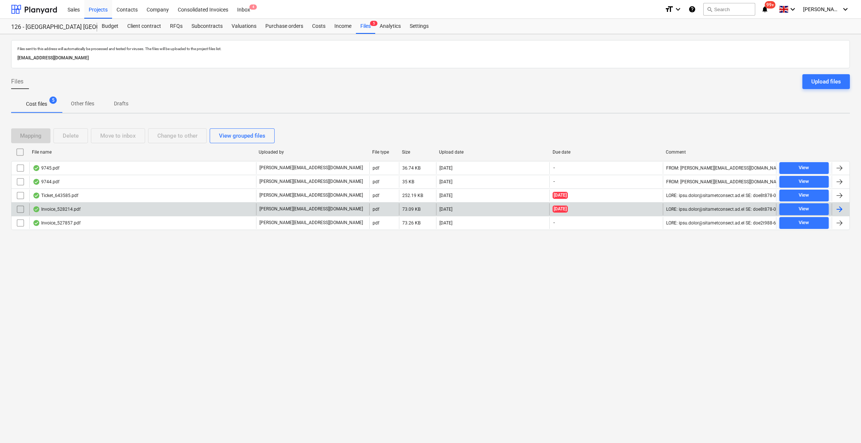
click at [836, 209] on div at bounding box center [839, 209] width 9 height 9
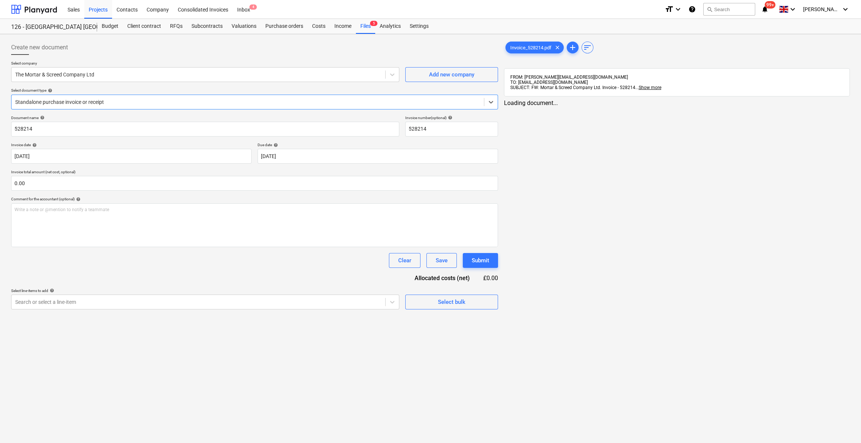
type input "528214"
type input "[DATE]"
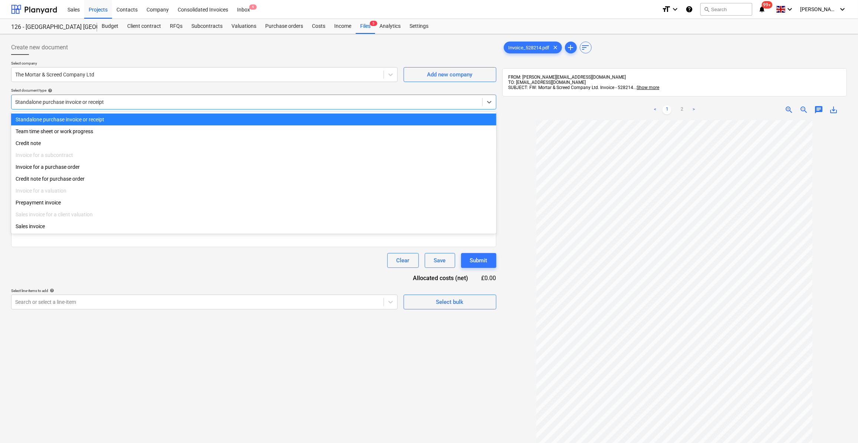
click at [69, 102] on div at bounding box center [246, 101] width 463 height 7
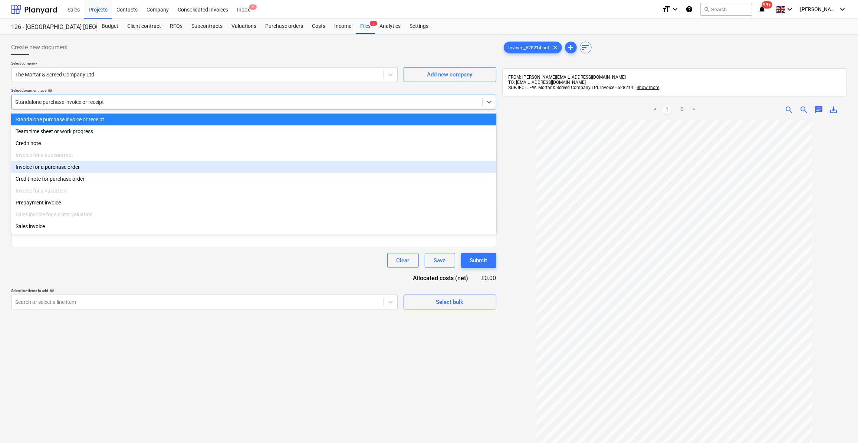
click at [60, 168] on div "Invoice for a purchase order" at bounding box center [253, 167] width 485 height 12
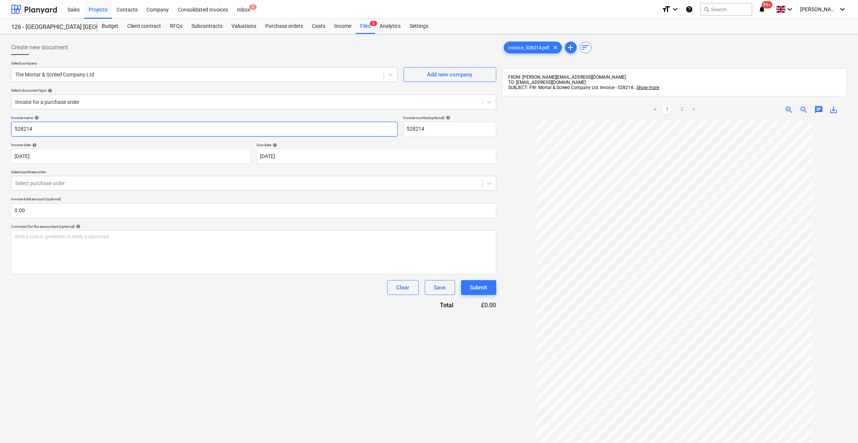
click at [15, 127] on input "528214" at bounding box center [204, 129] width 387 height 15
type input "M6 Mortar - 528214"
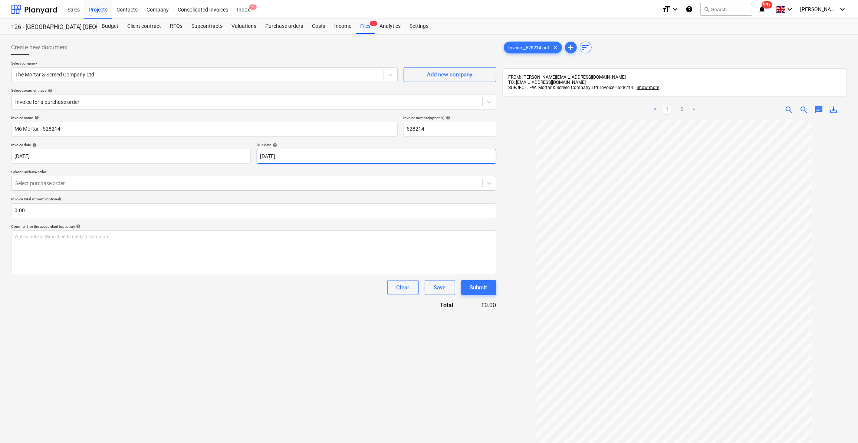
click at [281, 157] on body "Sales Projects Contacts Company Consolidated Invoices Inbox 4 format_size keybo…" at bounding box center [429, 221] width 858 height 443
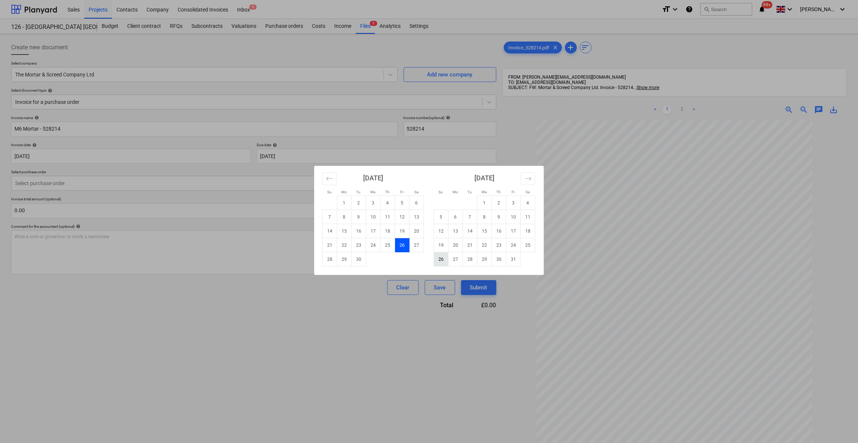
click at [442, 256] on td "26" at bounding box center [441, 259] width 14 height 14
type input "[DATE]"
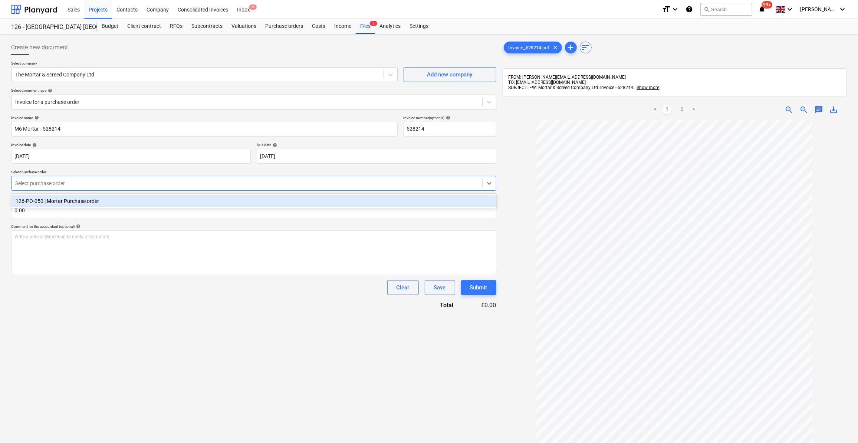
click at [45, 183] on div at bounding box center [246, 183] width 463 height 7
click at [56, 203] on div "126-PO-050 | Mortar Purchase order" at bounding box center [253, 201] width 485 height 12
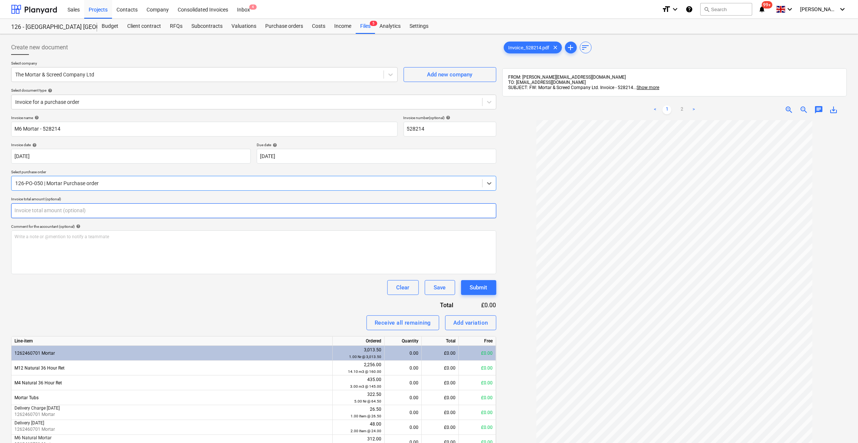
click at [35, 207] on input "text" at bounding box center [253, 210] width 485 height 15
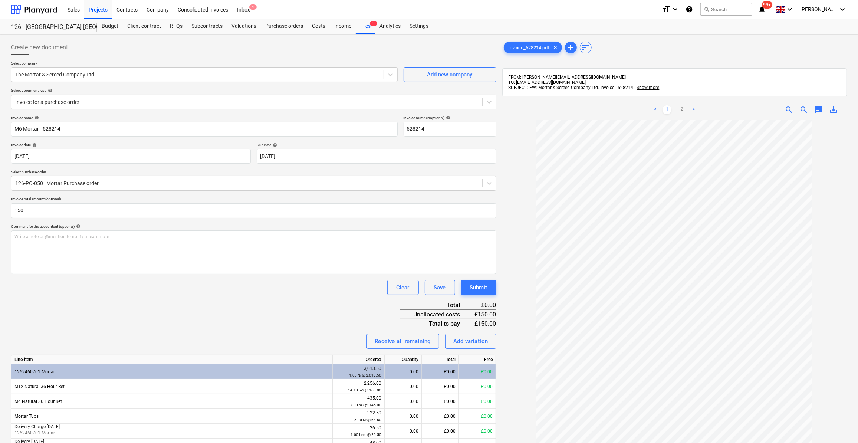
type input "150.00"
click at [139, 294] on div "Invoice name help M6 Mortar - 528214 Invoice number (optional) help 528214 Invo…" at bounding box center [253, 377] width 485 height 525
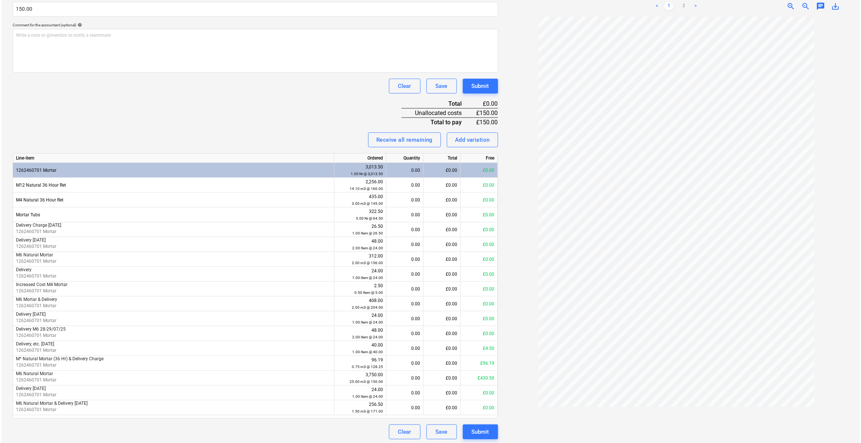
scroll to position [202, 0]
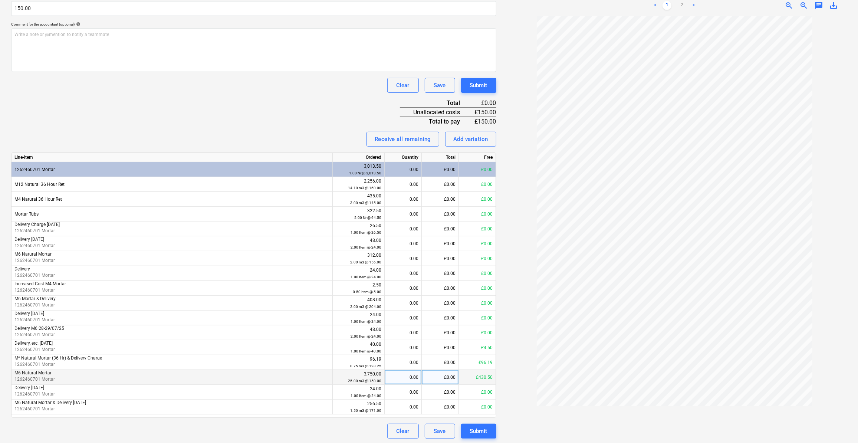
click at [406, 376] on div "0.00" at bounding box center [403, 377] width 31 height 15
type input "1"
click at [525, 415] on div at bounding box center [674, 227] width 345 height 422
click at [481, 427] on div "Submit" at bounding box center [478, 431] width 17 height 10
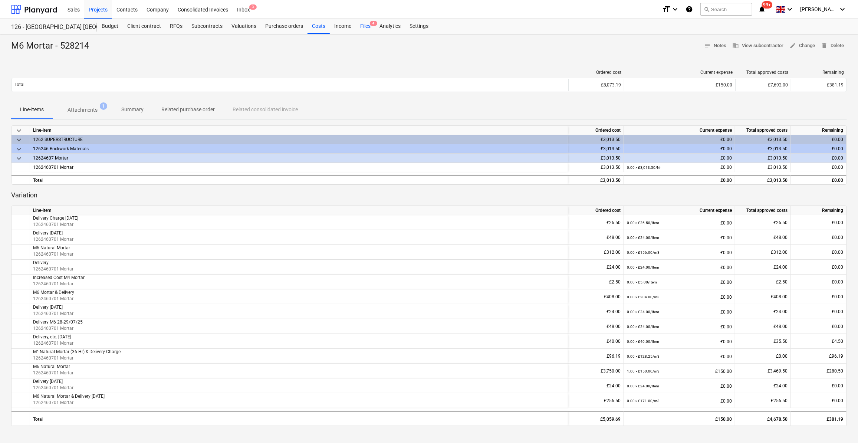
click at [364, 26] on div "Files 4" at bounding box center [365, 26] width 19 height 15
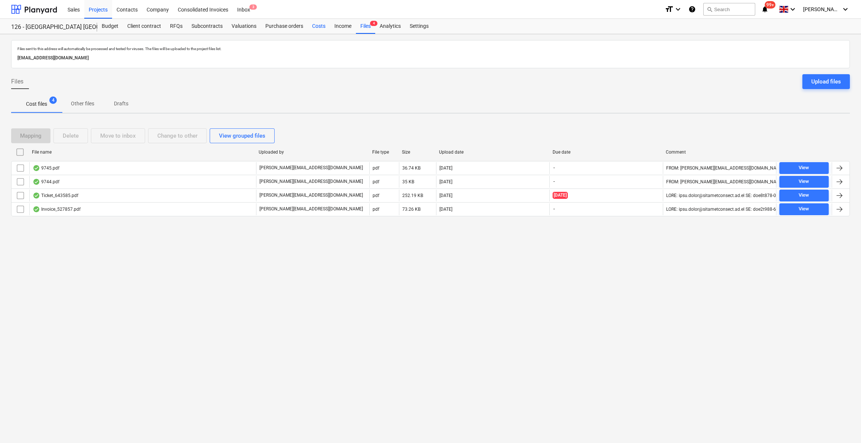
click at [320, 27] on div "Costs" at bounding box center [319, 26] width 22 height 15
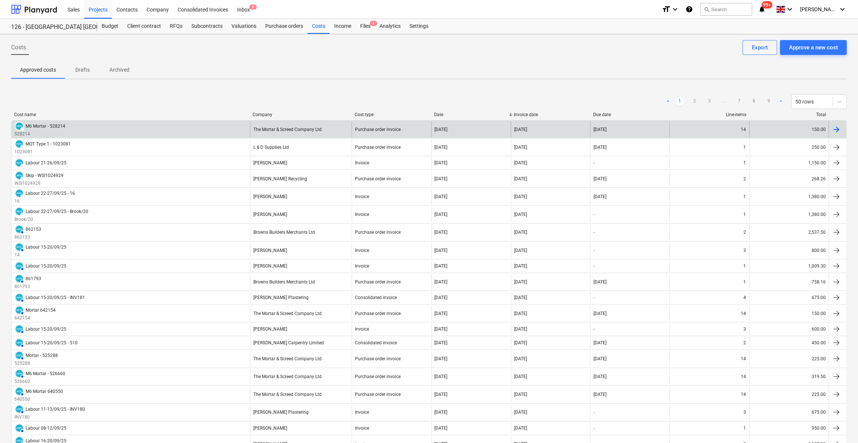
click at [837, 128] on div at bounding box center [836, 129] width 9 height 9
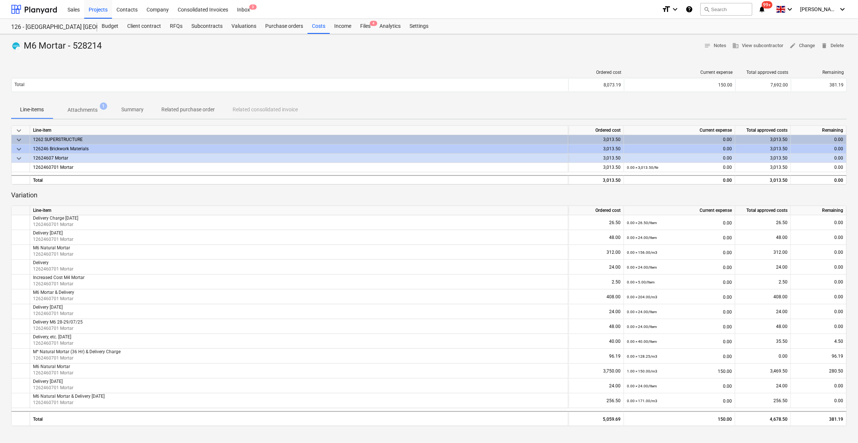
click at [93, 107] on p "Attachments" at bounding box center [83, 110] width 30 height 8
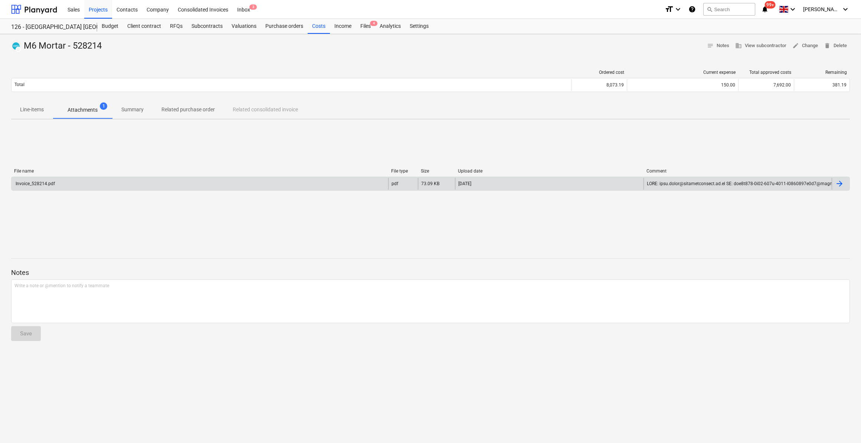
click at [35, 181] on div "Invoice_528214.pdf" at bounding box center [34, 183] width 40 height 5
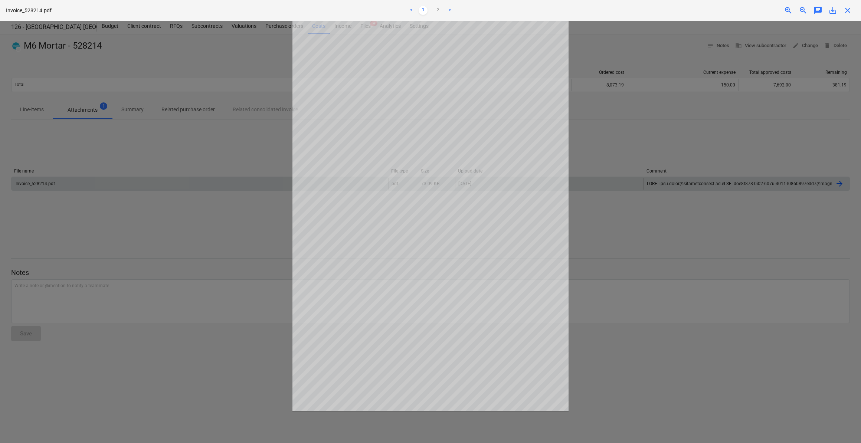
click at [626, 281] on div at bounding box center [430, 232] width 861 height 422
click at [169, 234] on div at bounding box center [430, 232] width 861 height 422
click at [847, 10] on span "close" at bounding box center [847, 10] width 9 height 9
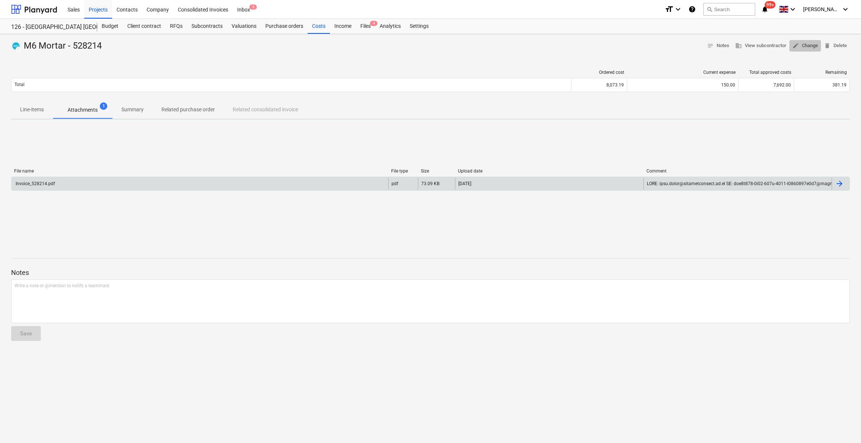
click at [807, 44] on span "edit Change" at bounding box center [805, 46] width 26 height 9
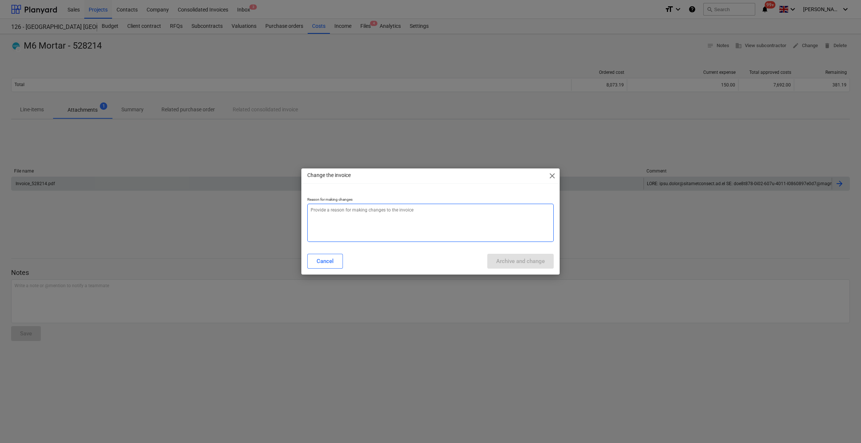
click at [321, 212] on textarea at bounding box center [430, 223] width 246 height 38
type textarea "x"
type textarea "A"
type textarea "x"
type textarea "Ad"
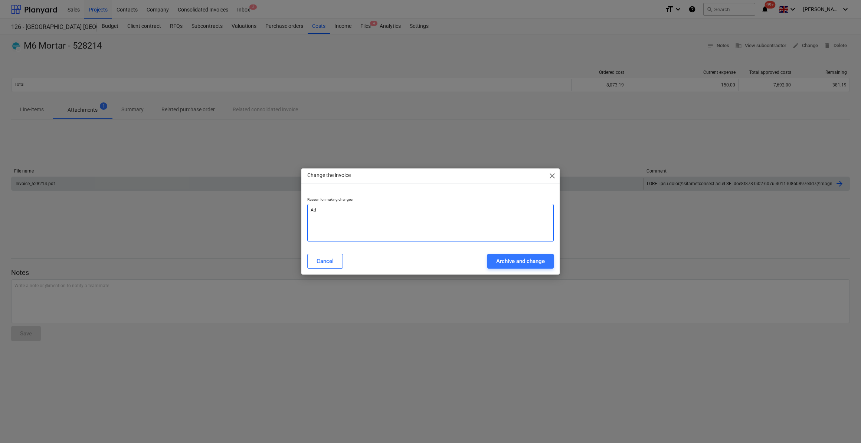
type textarea "x"
type textarea "Add"
type textarea "x"
type textarea "Add"
type textarea "x"
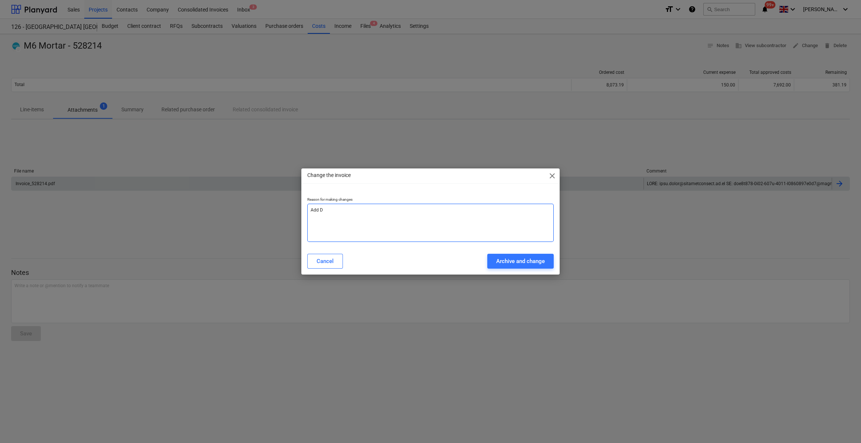
type textarea "Add De"
type textarea "x"
type textarea "Add Del"
type textarea "x"
type textarea "Add Dele"
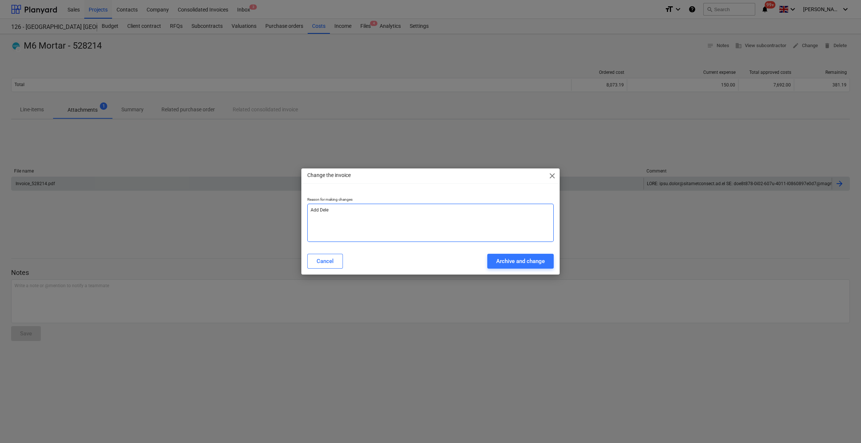
type textarea "x"
type textarea "Add Del"
type textarea "x"
type textarea "Add Deli"
type textarea "x"
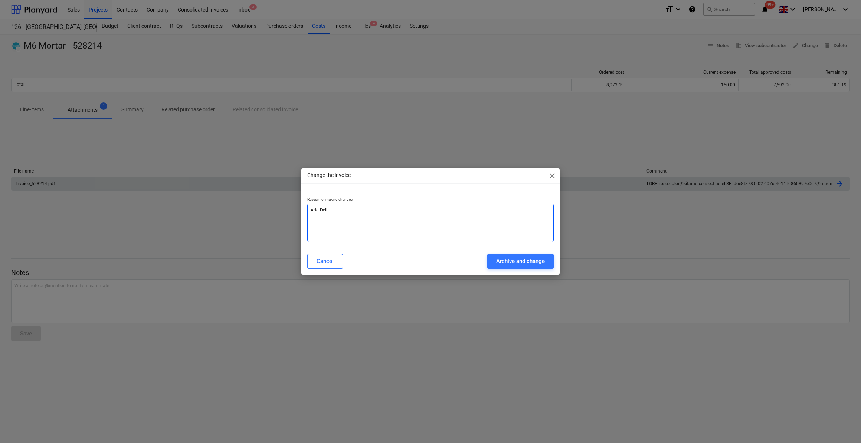
type textarea "Add Deliv"
type textarea "x"
type textarea "Add Delive"
type textarea "x"
type textarea "Add Deliver"
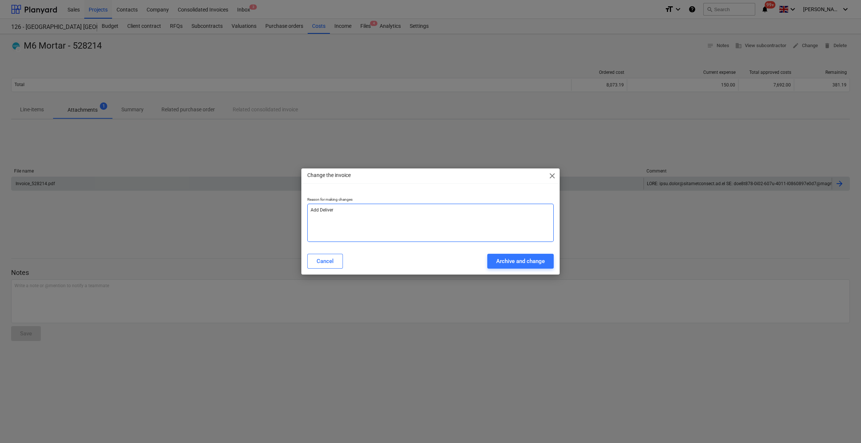
type textarea "x"
type textarea "Add Delivery"
type textarea "x"
type textarea "Add Delivery"
type textarea "x"
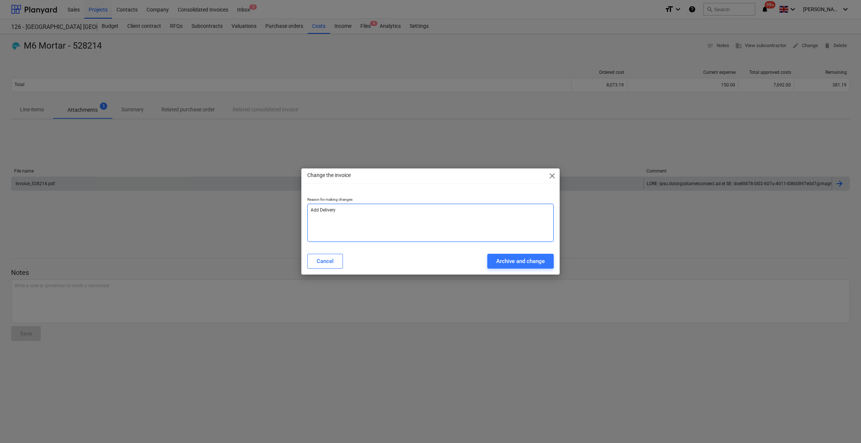
type textarea "Add Delivery T"
type textarea "x"
type textarea "Add Delivery Ti"
type textarea "x"
type textarea "Add Delivery Tic"
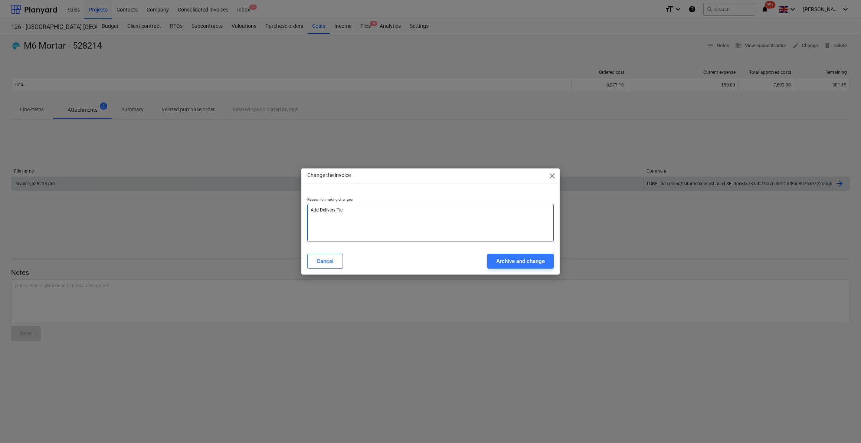
type textarea "x"
type textarea "Add Delivery Ticj"
type textarea "x"
type textarea "Add Delivery Tic"
type textarea "x"
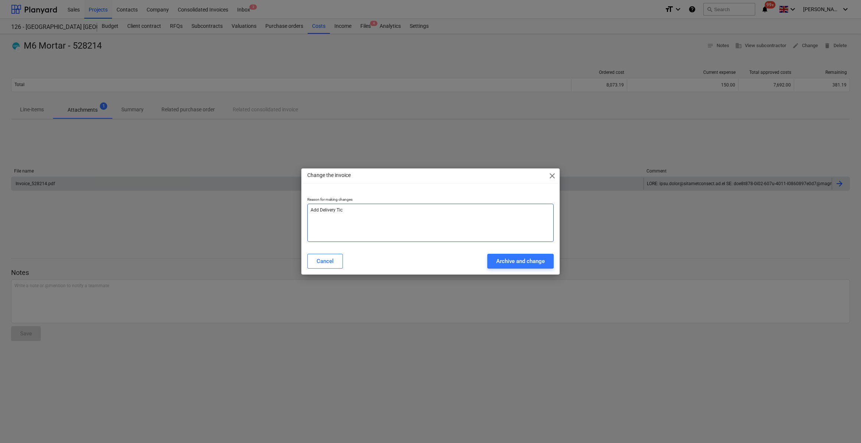
type textarea "Add Delivery Tick"
type textarea "x"
type textarea "Add Delivery Ticke"
type textarea "x"
type textarea "Add Delivery Tickey"
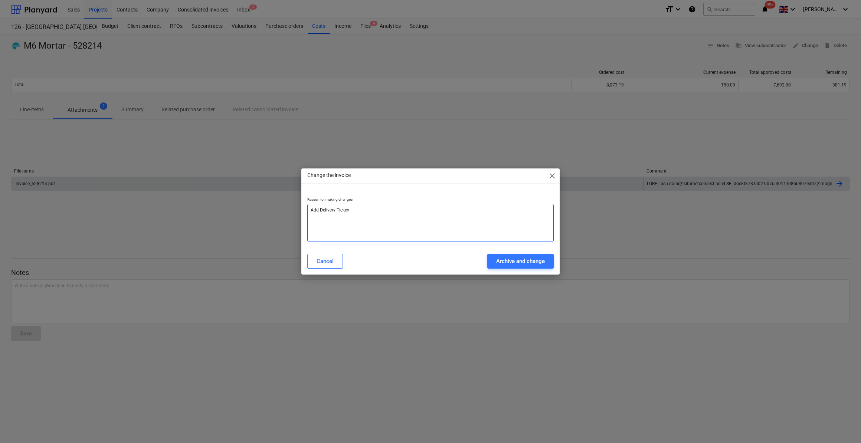
type textarea "x"
type textarea "Add Delivery Ticke"
type textarea "x"
type textarea "Add Delivery Ticket"
click at [521, 261] on div "Archive and change" at bounding box center [520, 261] width 49 height 10
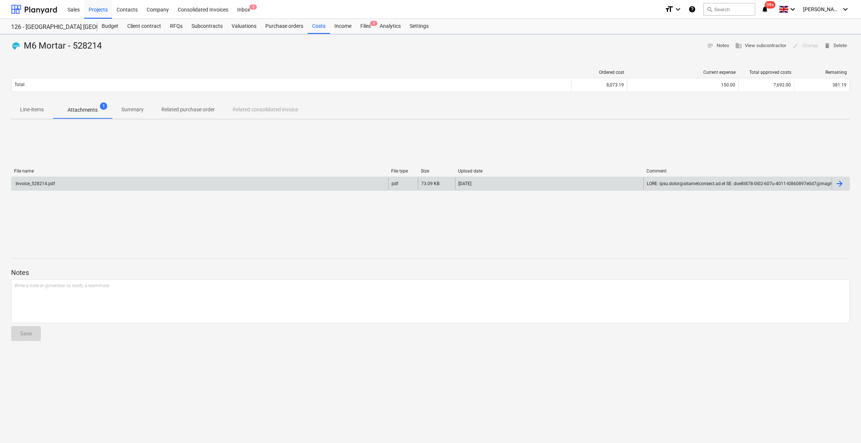
type textarea "x"
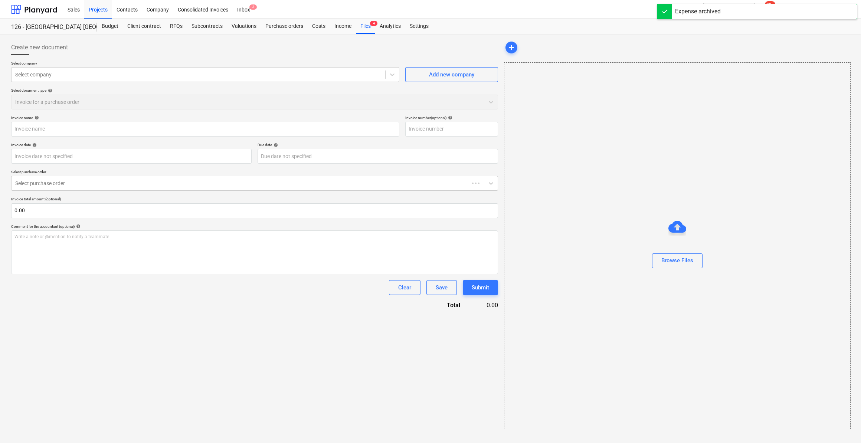
type input "M6 Mortar - 528214"
type input "528214"
type input "[DATE]"
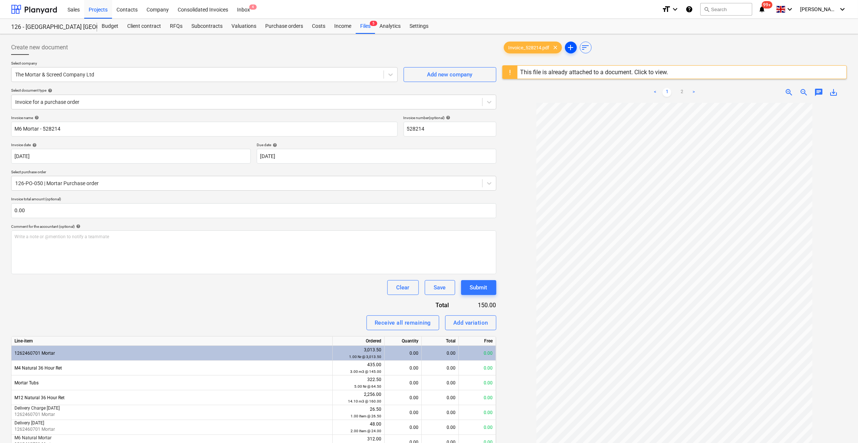
click at [573, 46] on span "add" at bounding box center [571, 47] width 9 height 9
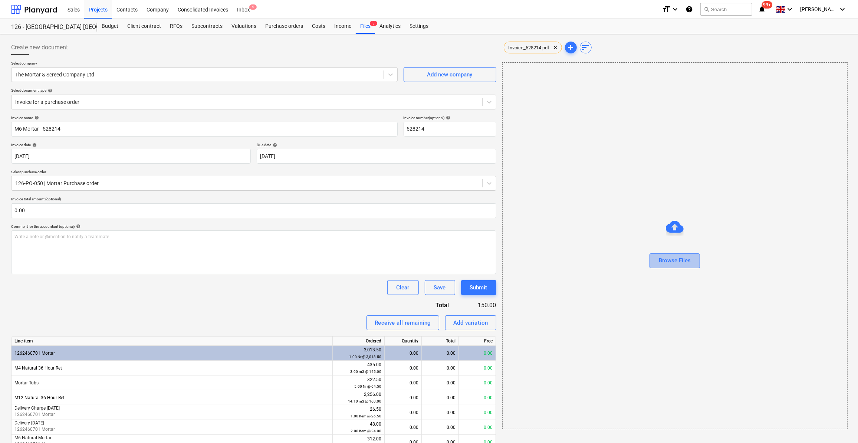
click at [683, 263] on div "Browse Files" at bounding box center [675, 261] width 32 height 10
click at [597, 48] on span "Ticket_643585.pdf" at bounding box center [590, 48] width 48 height 6
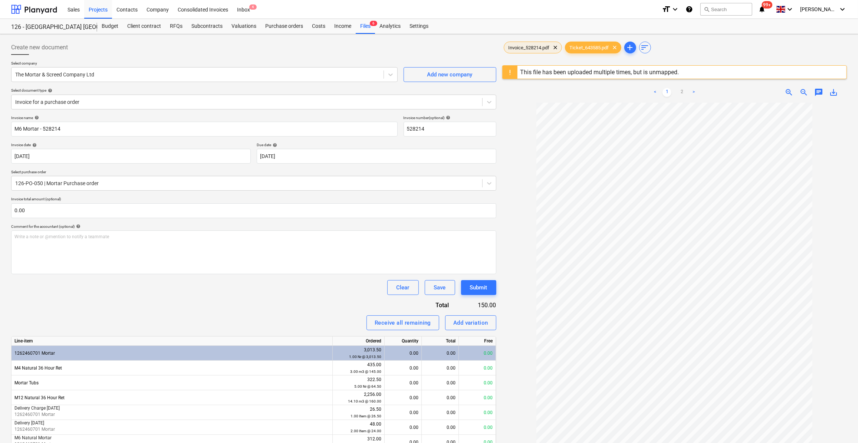
click at [528, 49] on span "Invoice_528214.pdf" at bounding box center [529, 48] width 50 height 6
click at [479, 290] on div "Submit" at bounding box center [478, 288] width 17 height 10
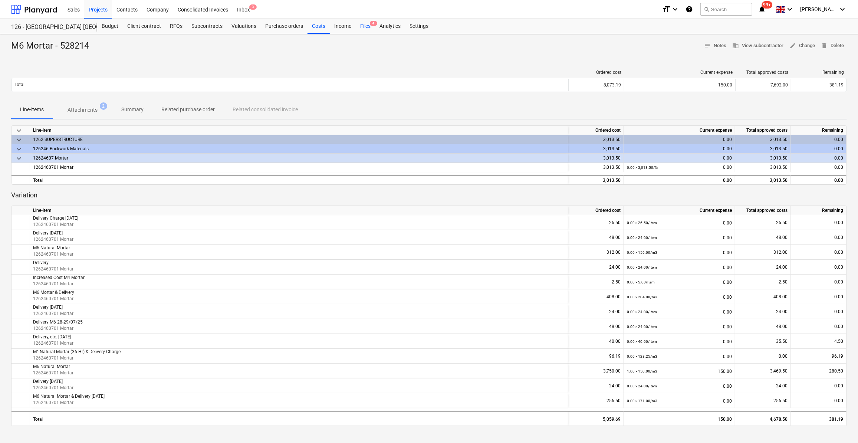
click at [362, 25] on div "Files 4" at bounding box center [365, 26] width 19 height 15
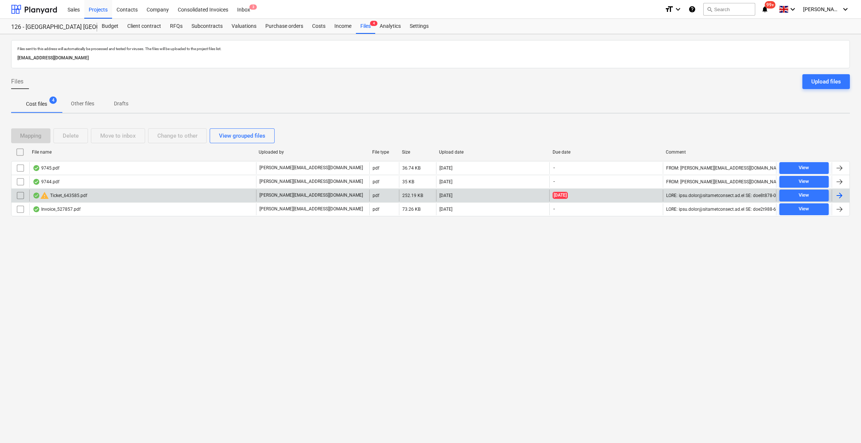
click at [16, 194] on input "checkbox" at bounding box center [20, 196] width 12 height 12
click at [75, 135] on div "Delete" at bounding box center [71, 136] width 16 height 10
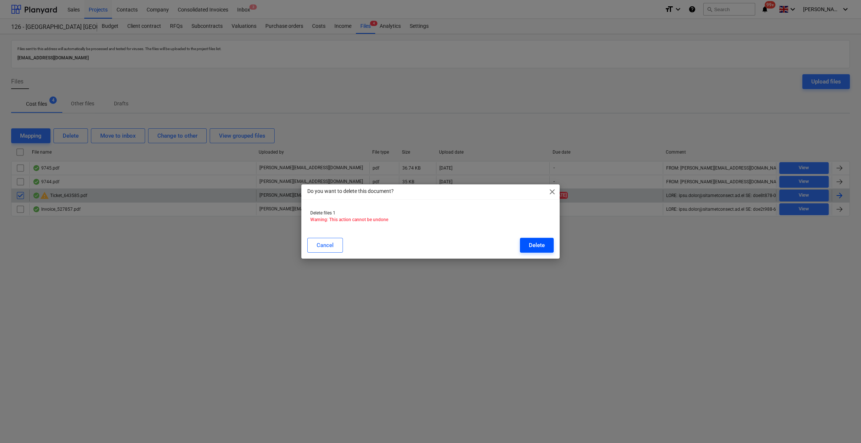
click at [537, 245] on div "Delete" at bounding box center [537, 245] width 16 height 10
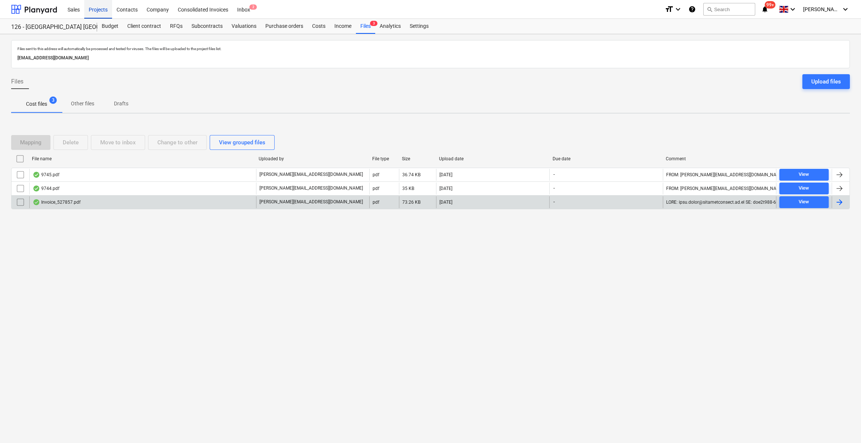
click at [93, 11] on div "Projects" at bounding box center [98, 9] width 28 height 19
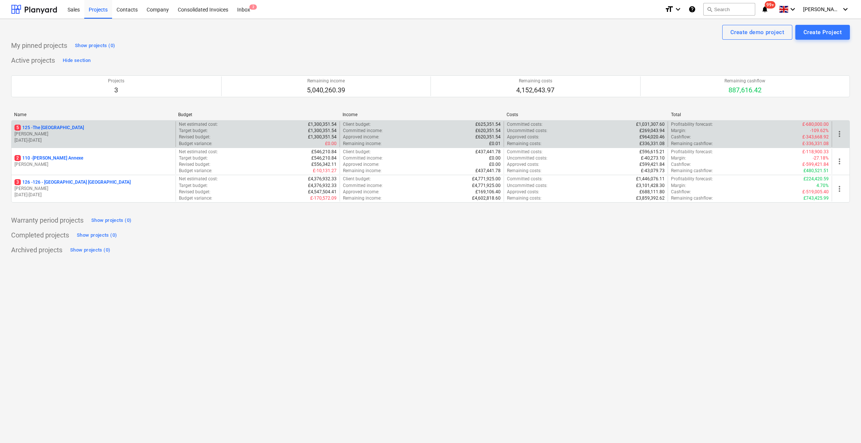
click at [56, 128] on p "5 125 - The [GEOGRAPHIC_DATA]" at bounding box center [48, 128] width 69 height 6
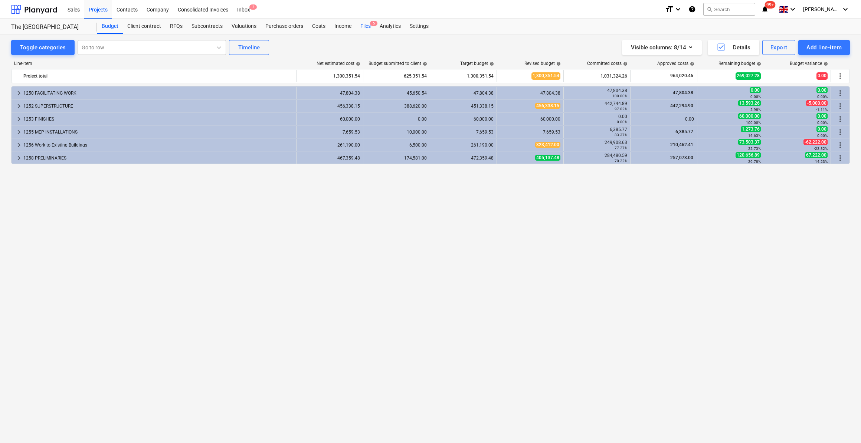
click at [364, 26] on div "Files 5" at bounding box center [365, 26] width 19 height 15
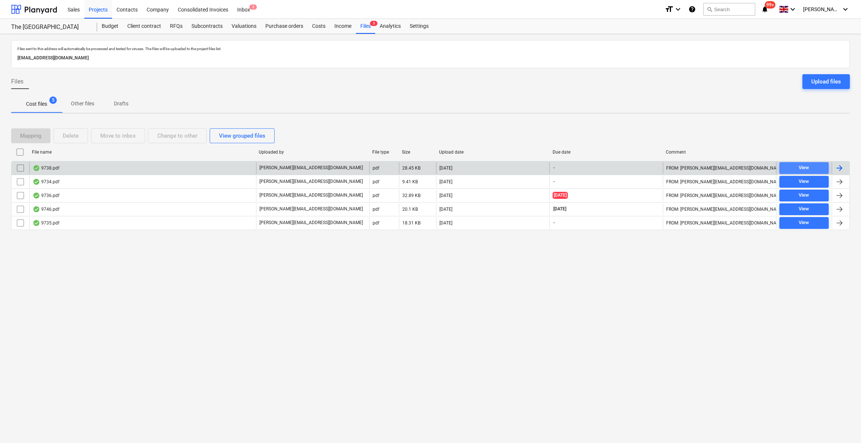
click at [804, 166] on div "View" at bounding box center [804, 168] width 10 height 9
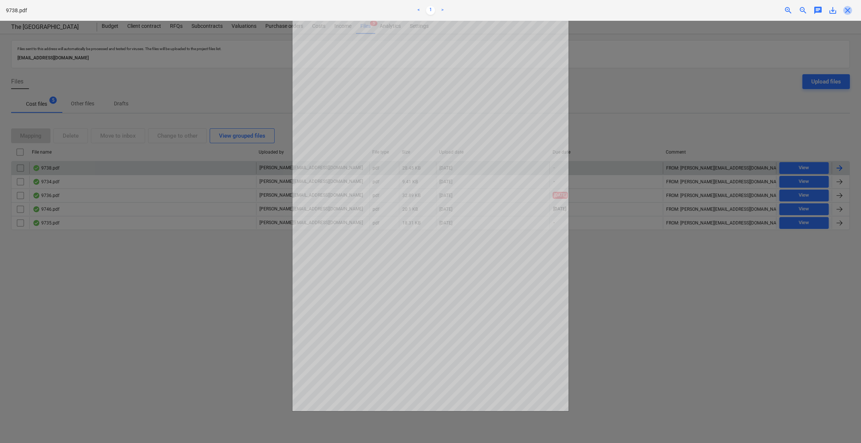
click at [848, 12] on span "close" at bounding box center [847, 10] width 9 height 9
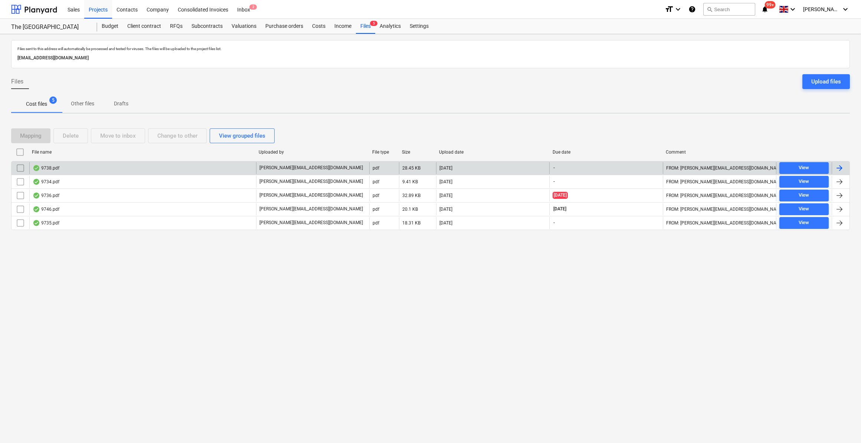
click at [839, 166] on div at bounding box center [839, 168] width 9 height 9
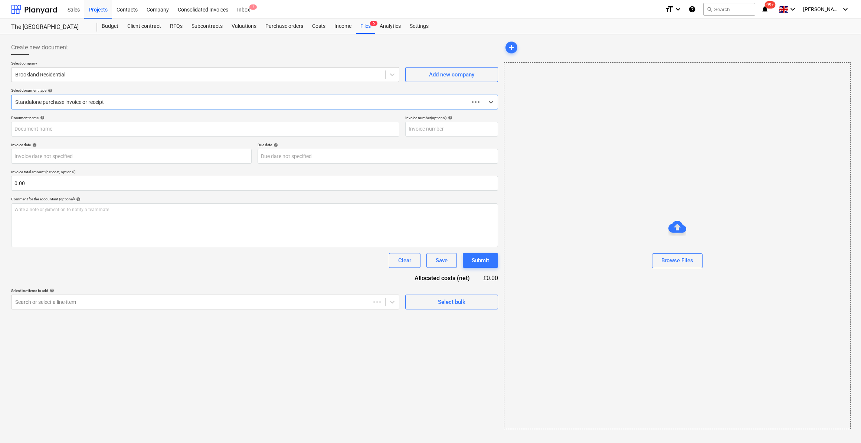
type input "9738.pdf"
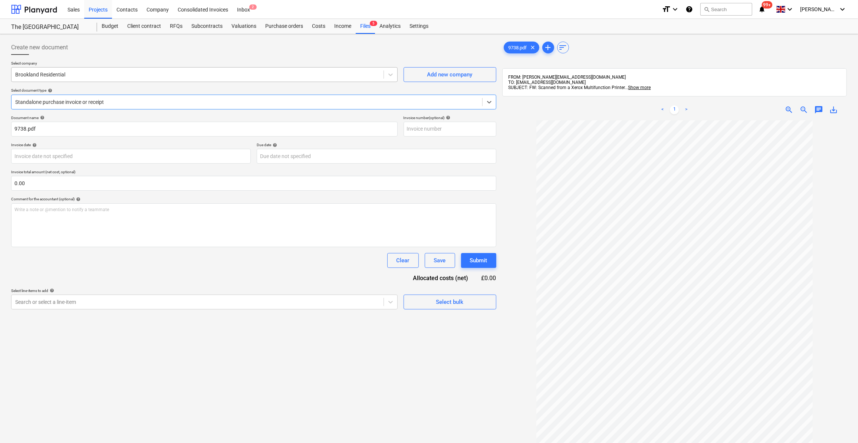
click at [52, 74] on div at bounding box center [197, 74] width 365 height 7
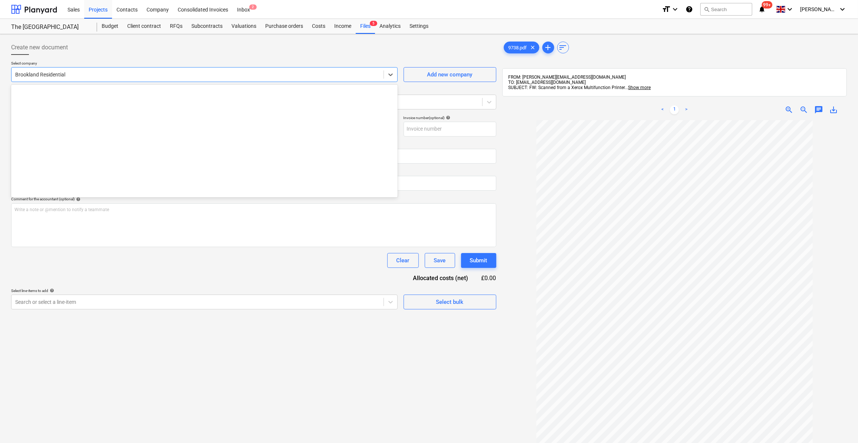
scroll to position [896, 0]
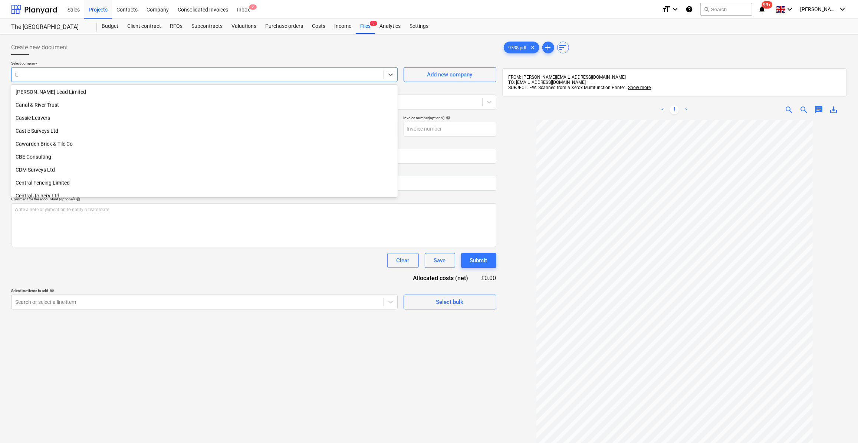
type input "L K"
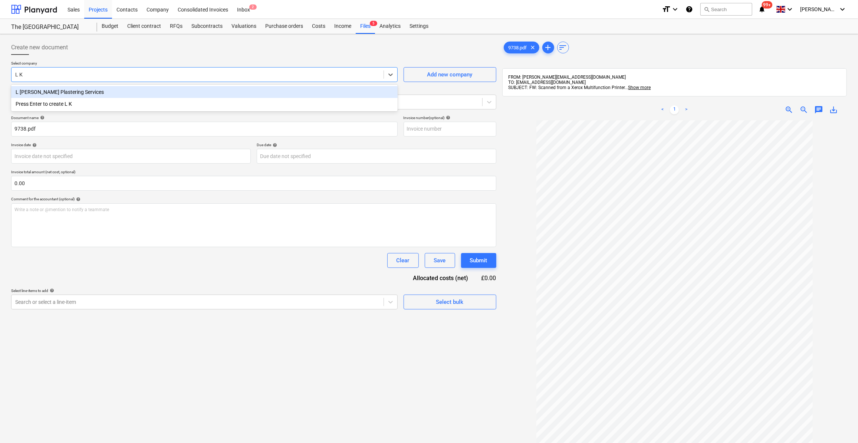
click at [44, 94] on div "L [PERSON_NAME] Plastering Services" at bounding box center [204, 92] width 387 height 12
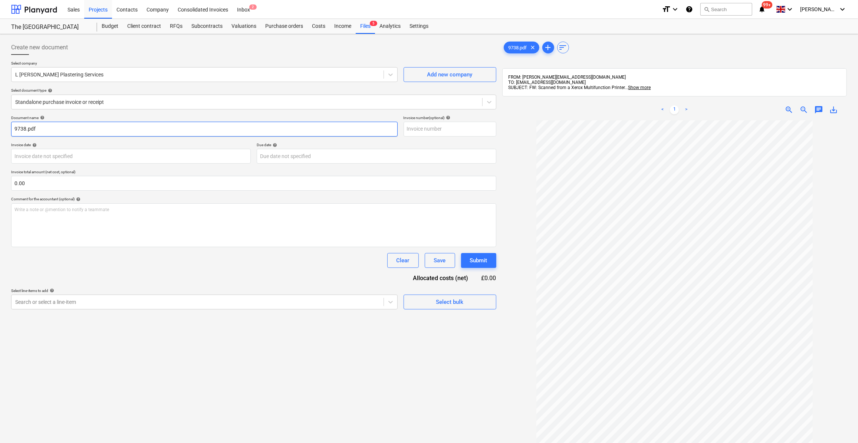
drag, startPoint x: 42, startPoint y: 128, endPoint x: 11, endPoint y: 129, distance: 30.8
click at [11, 129] on input "9738.pdf" at bounding box center [204, 129] width 387 height 15
type input "Labour [DATE]"
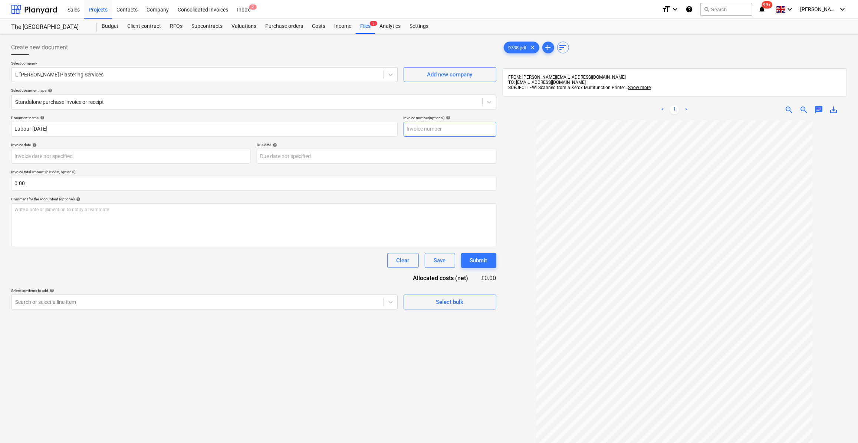
click at [424, 128] on input "text" at bounding box center [450, 129] width 93 height 15
type input "0389"
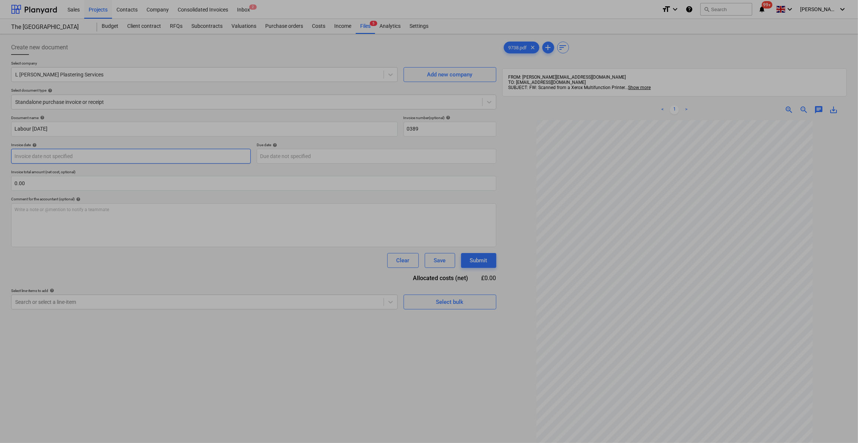
click at [80, 152] on body "Sales Projects Contacts Company Consolidated Invoices Inbox 2 format_size keybo…" at bounding box center [429, 221] width 858 height 443
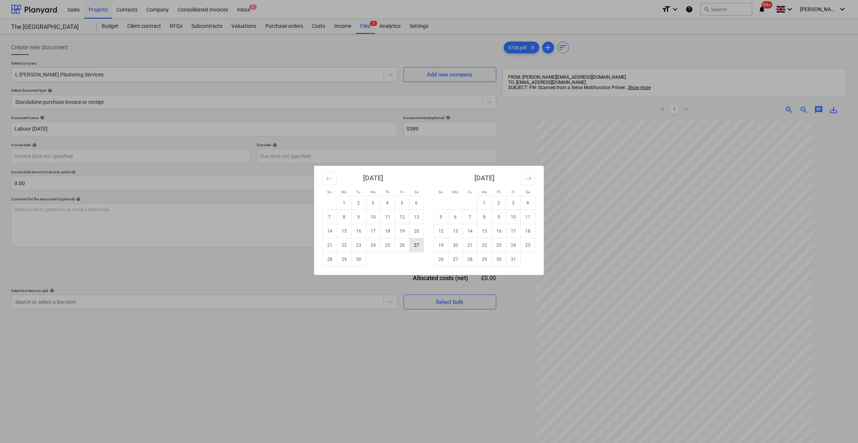
click at [416, 246] on td "27" at bounding box center [417, 245] width 14 height 14
type input "[DATE]"
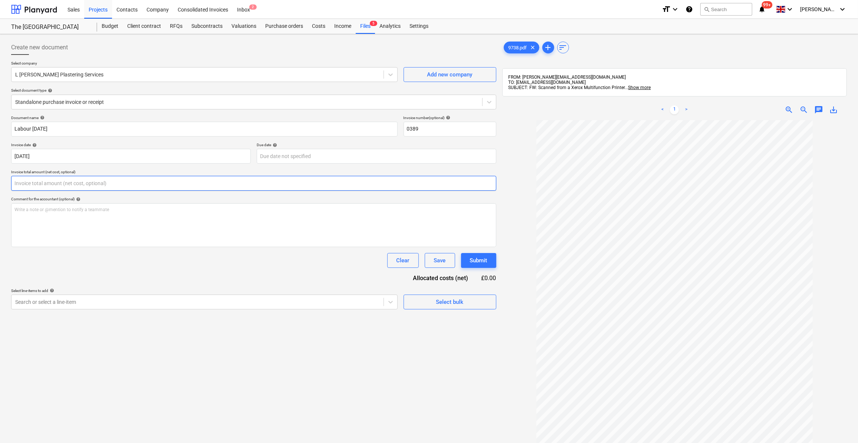
click at [44, 181] on input "text" at bounding box center [253, 183] width 485 height 15
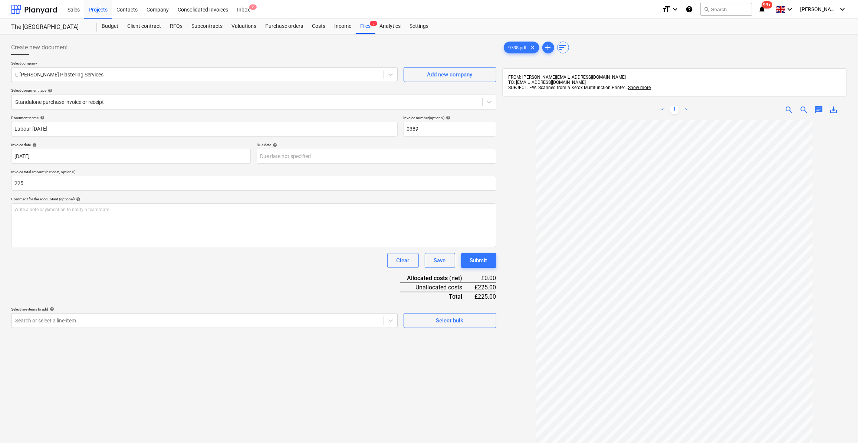
type input "225.00"
click at [49, 265] on div "Clear Save Submit" at bounding box center [253, 260] width 485 height 15
click at [365, 27] on div "Files 5" at bounding box center [365, 26] width 19 height 15
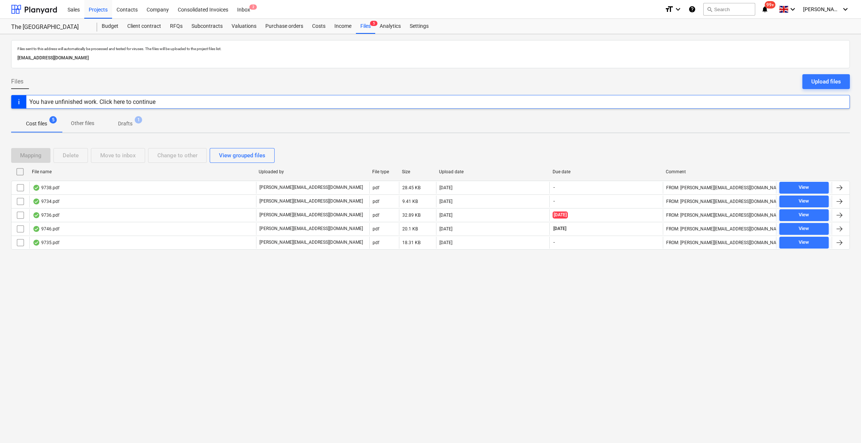
click at [128, 122] on p "Drafts" at bounding box center [125, 124] width 14 height 8
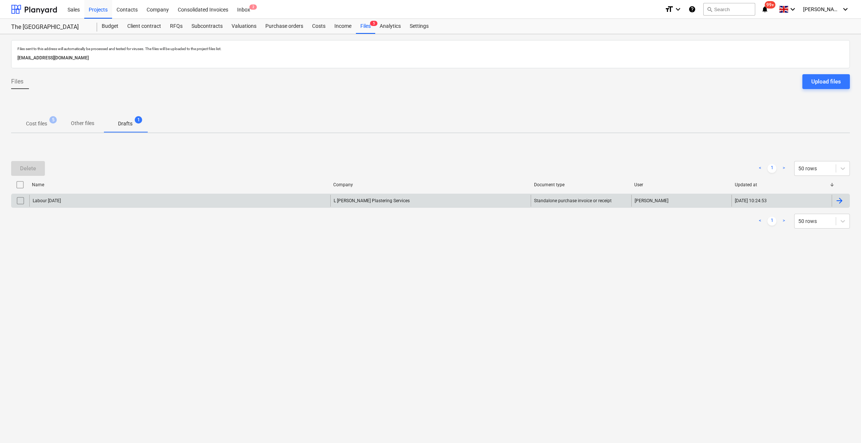
click at [19, 199] on input "checkbox" at bounding box center [20, 201] width 12 height 12
click at [26, 166] on div "Delete" at bounding box center [28, 169] width 16 height 10
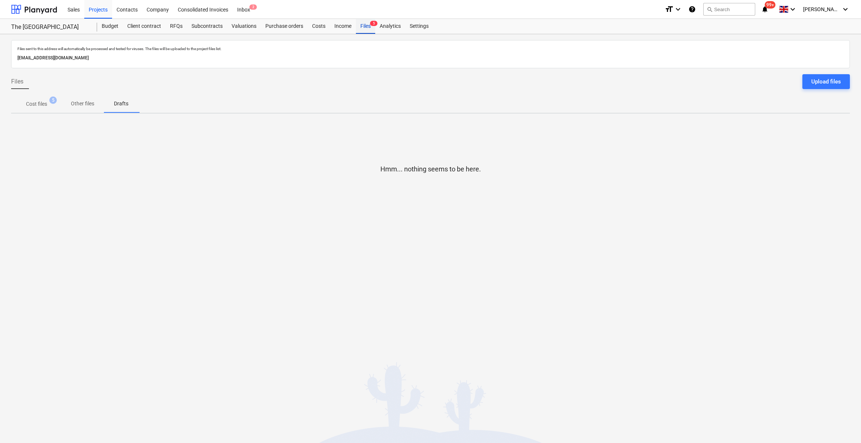
click at [363, 28] on div "Files 5" at bounding box center [365, 26] width 19 height 15
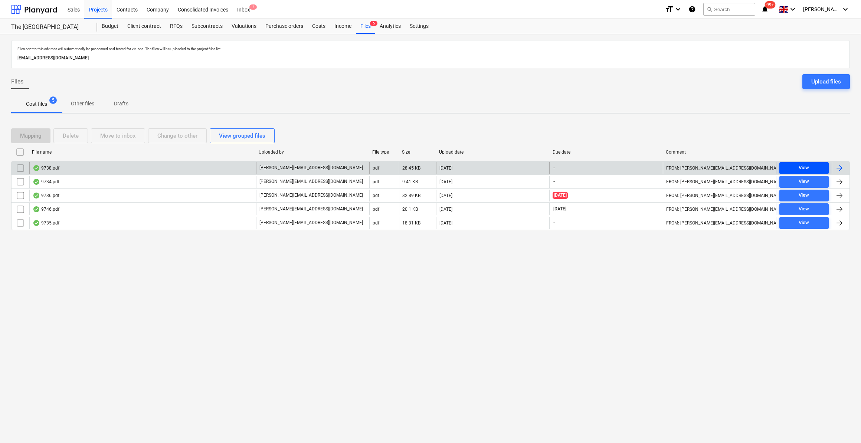
click at [811, 169] on span "View" at bounding box center [803, 168] width 43 height 9
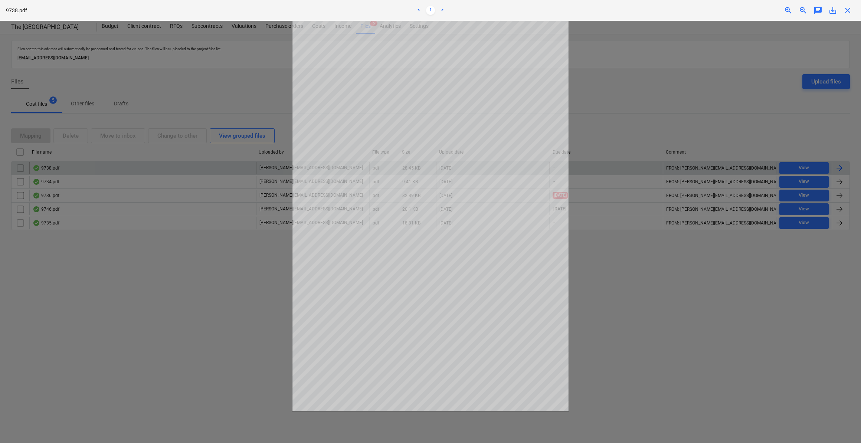
click at [847, 9] on span "close" at bounding box center [847, 10] width 9 height 9
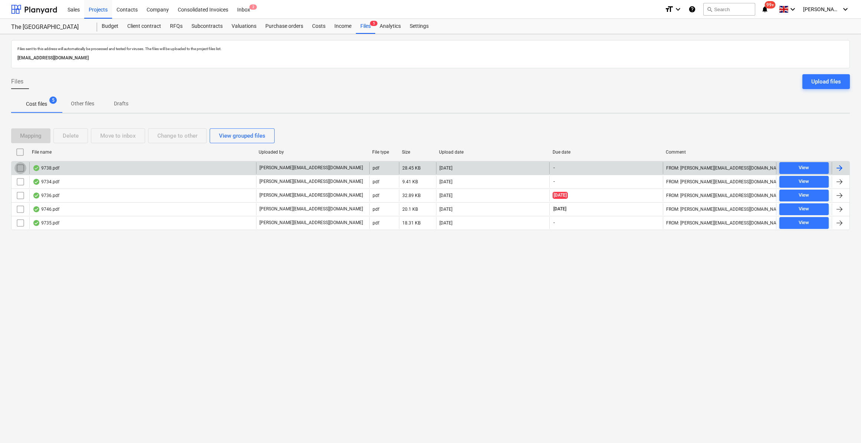
click at [19, 166] on input "checkbox" at bounding box center [20, 168] width 12 height 12
click at [115, 137] on div "Move to inbox" at bounding box center [118, 136] width 36 height 10
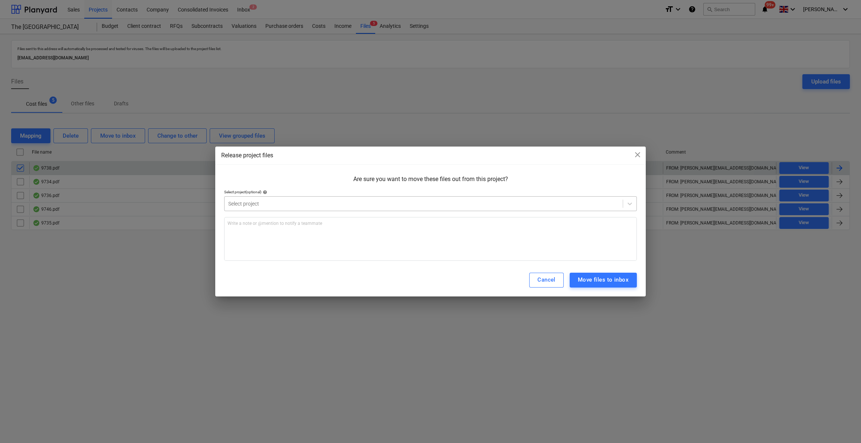
click at [319, 206] on div at bounding box center [423, 203] width 391 height 7
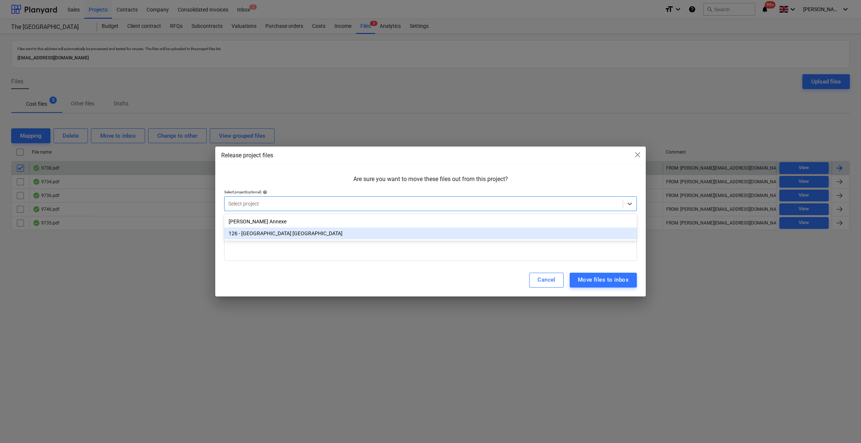
click at [301, 238] on div "126 - [GEOGRAPHIC_DATA] [GEOGRAPHIC_DATA]" at bounding box center [430, 233] width 413 height 12
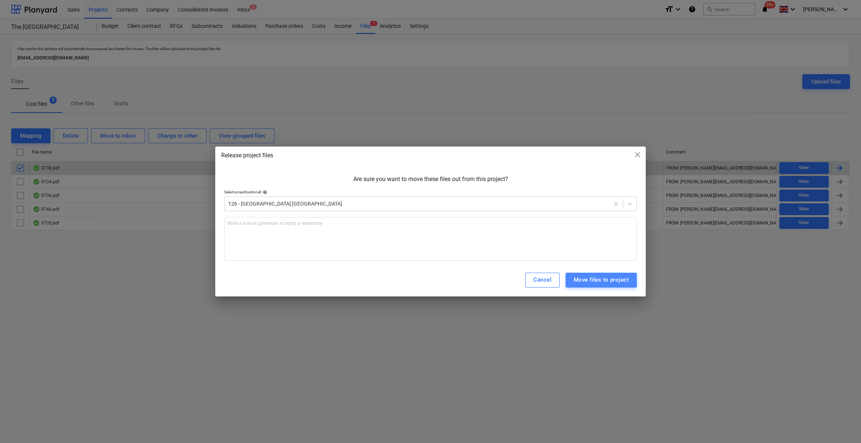
click at [604, 284] on div "Move files to project" at bounding box center [601, 280] width 55 height 10
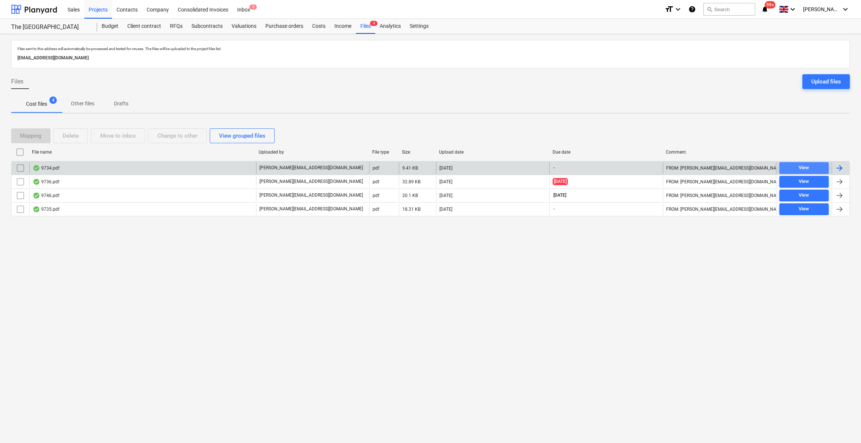
click at [802, 166] on div "View" at bounding box center [804, 168] width 10 height 9
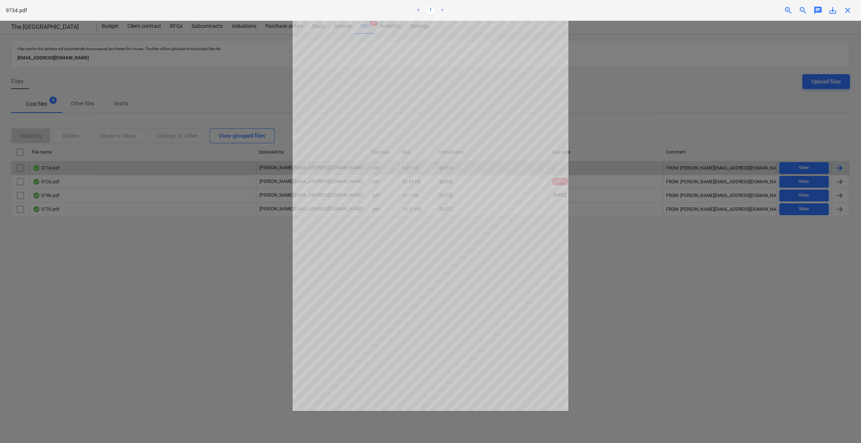
click at [849, 11] on span "close" at bounding box center [847, 10] width 9 height 9
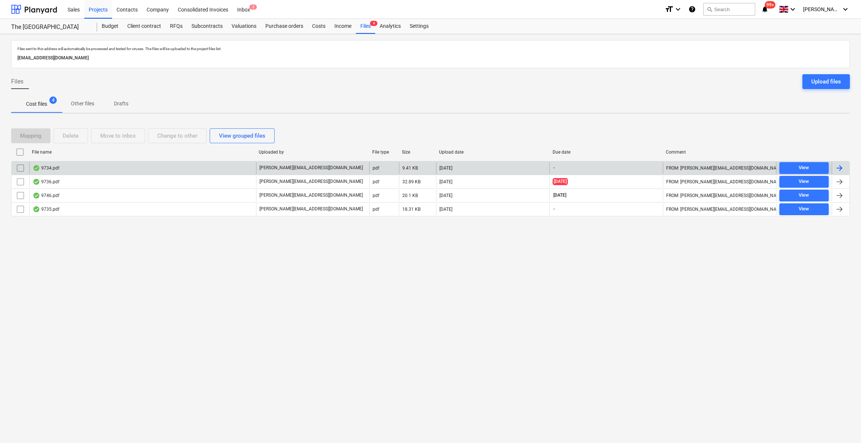
click at [836, 168] on div at bounding box center [839, 168] width 9 height 9
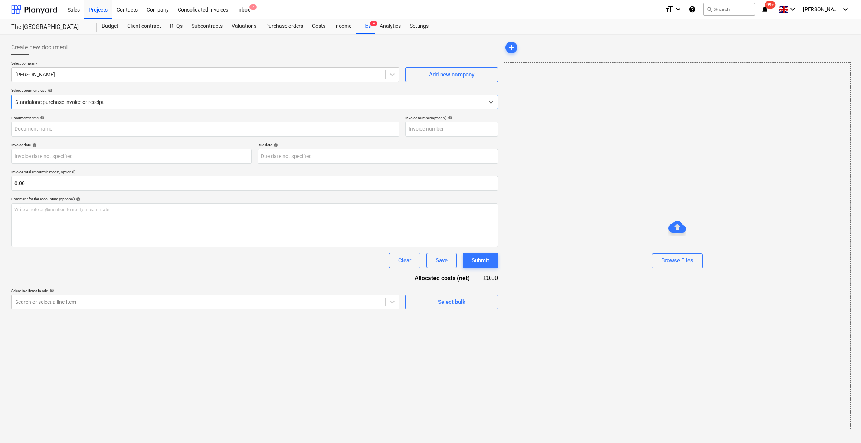
type input "9734.pdf"
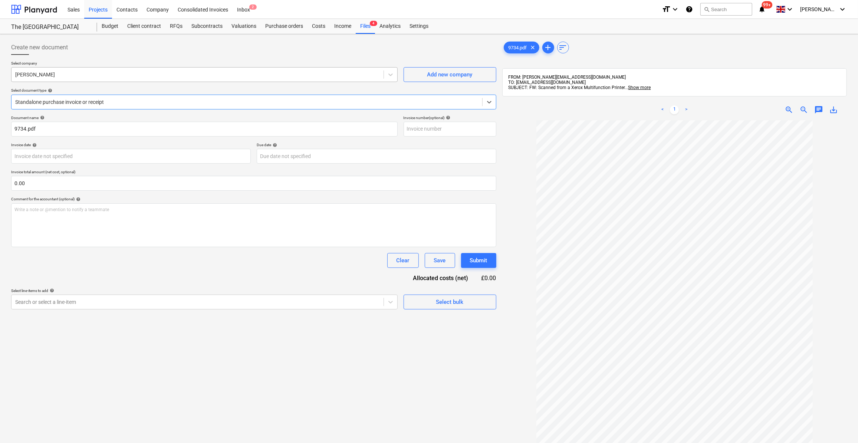
click at [39, 74] on div at bounding box center [197, 74] width 365 height 7
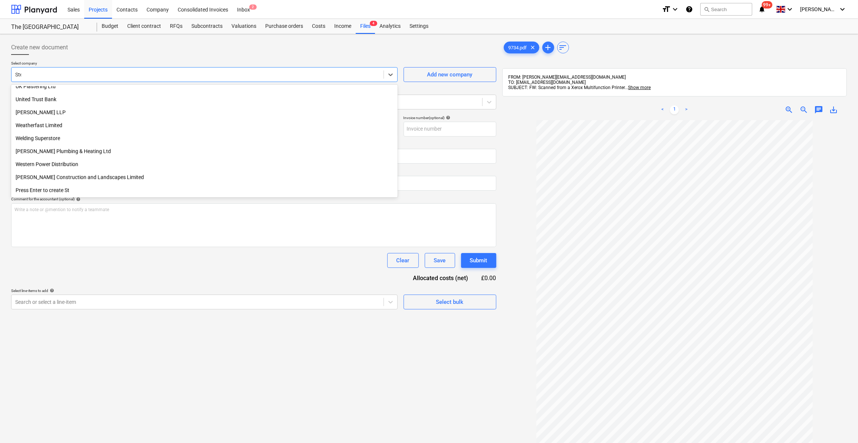
scroll to position [161, 0]
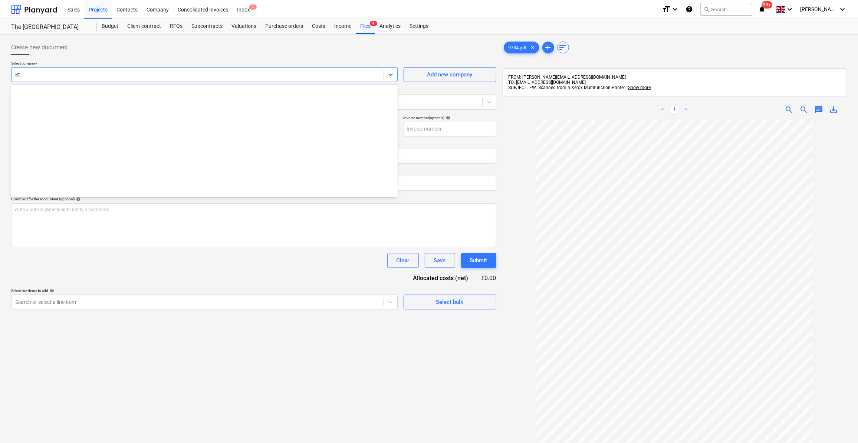
type input "S"
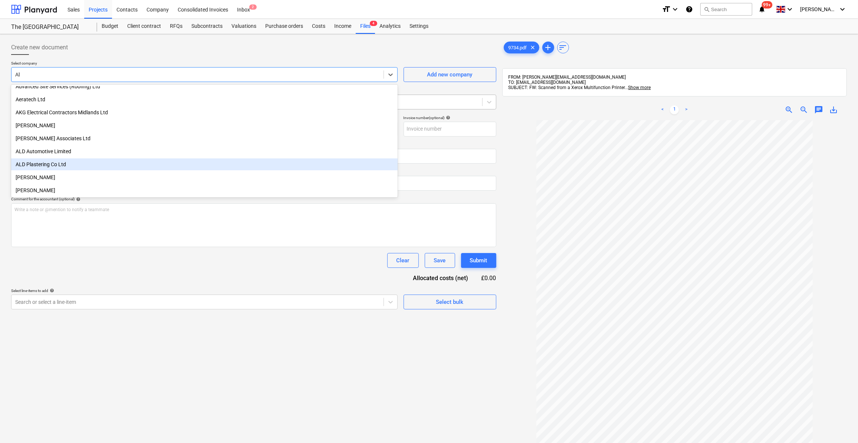
type input "Abb"
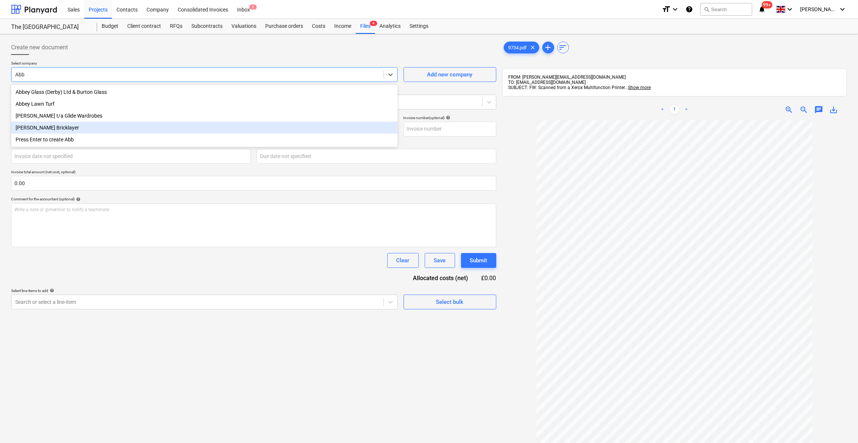
click at [59, 131] on div "[PERSON_NAME] Bricklayer" at bounding box center [204, 128] width 387 height 12
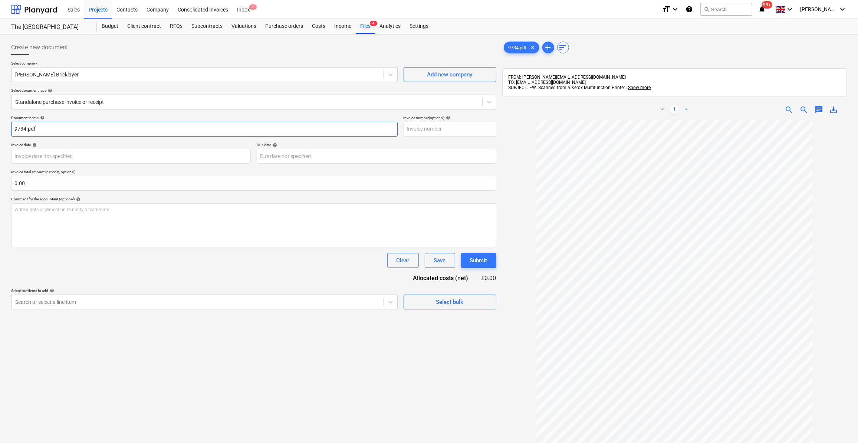
drag, startPoint x: 47, startPoint y: 129, endPoint x: 13, endPoint y: 126, distance: 35.0
click at [13, 126] on input "9734.pdf" at bounding box center [204, 129] width 387 height 15
click at [15, 131] on input "22-26" at bounding box center [204, 129] width 387 height 15
click at [50, 132] on input "Labour 22-26" at bounding box center [204, 129] width 387 height 15
type input "Labour 22-26/09/25"
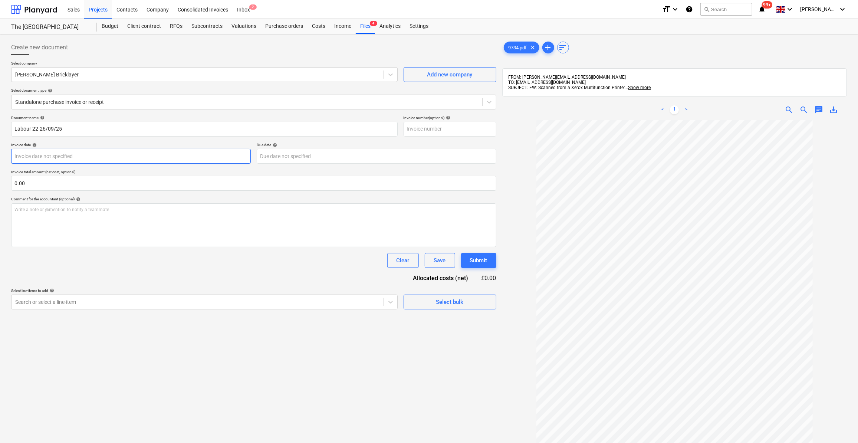
click at [34, 158] on body "Sales Projects Contacts Company Consolidated Invoices Inbox 2 format_size keybo…" at bounding box center [429, 221] width 858 height 443
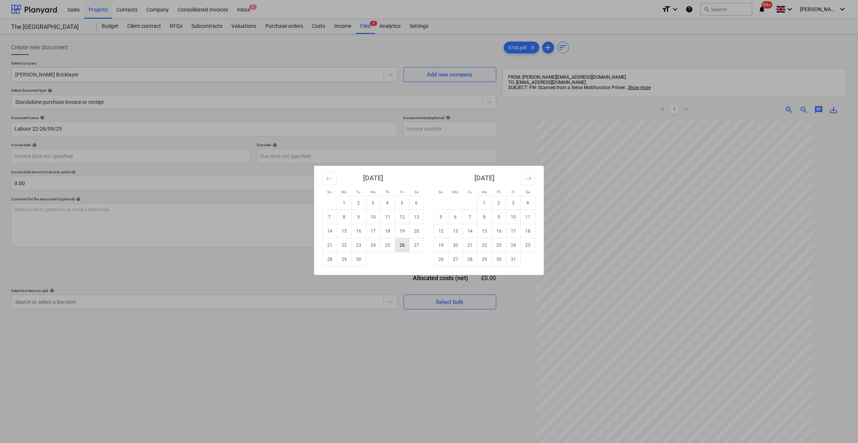
click at [402, 244] on td "26" at bounding box center [402, 245] width 14 height 14
type input "[DATE]"
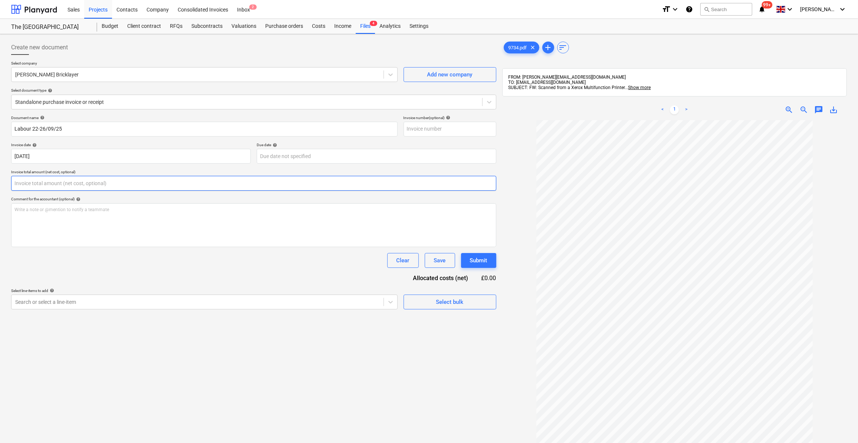
click at [32, 184] on input "text" at bounding box center [253, 183] width 485 height 15
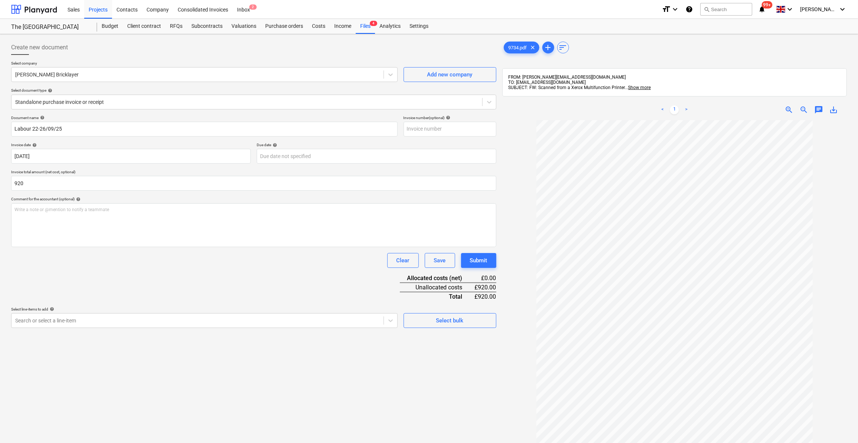
type input "920.00"
click at [269, 286] on div "Document name help Labour 22-26/09/25 Invoice number (optional) help Invoice da…" at bounding box center [253, 221] width 485 height 213
click at [393, 321] on icon at bounding box center [390, 320] width 7 height 7
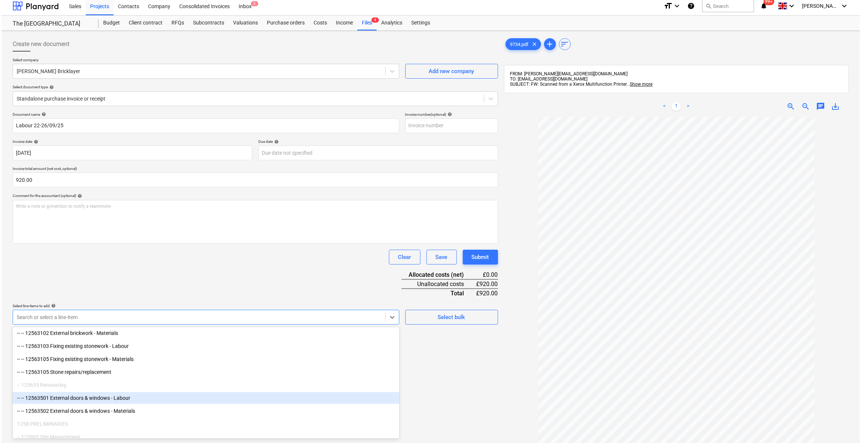
scroll to position [877, 0]
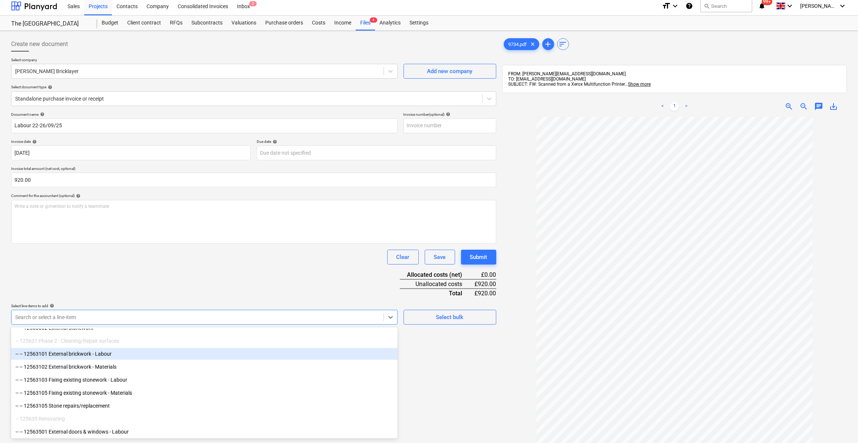
click at [213, 356] on div "-- -- 12563101 External brickwork - Labour" at bounding box center [204, 354] width 387 height 12
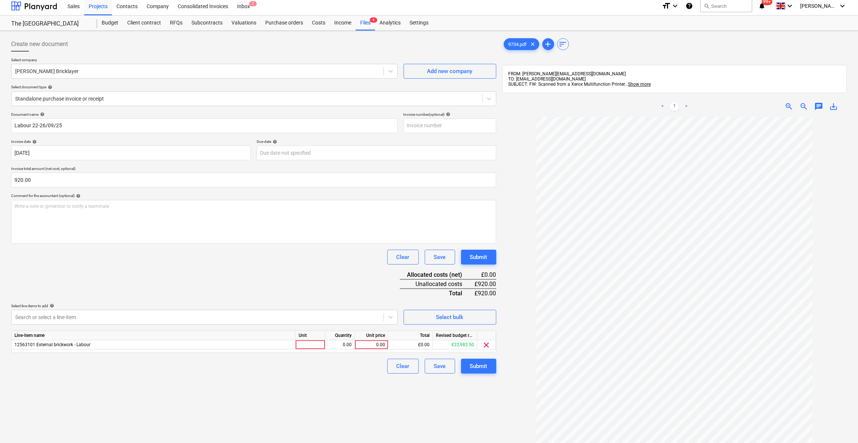
click at [452, 423] on div "Create new document Select company [PERSON_NAME] Bricklayer Add new company Sel…" at bounding box center [253, 288] width 491 height 508
click at [304, 342] on div at bounding box center [311, 344] width 30 height 9
type input "Day"
click at [343, 343] on div "0.00" at bounding box center [339, 344] width 23 height 9
type input "4.5"
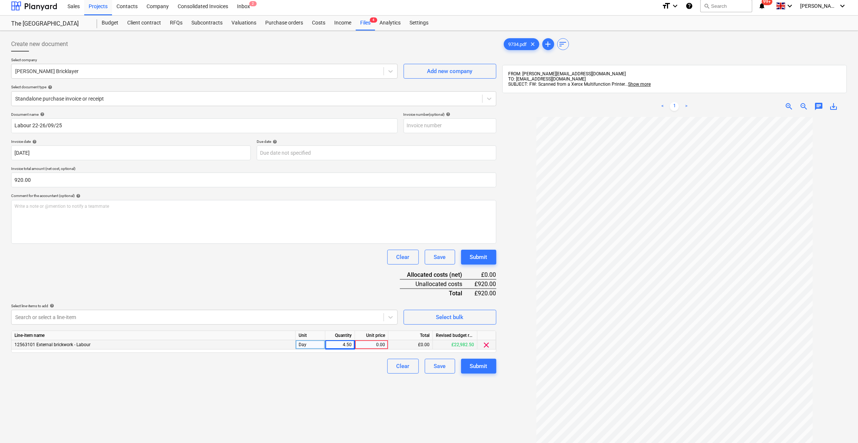
click at [371, 346] on div "0.00" at bounding box center [371, 344] width 27 height 9
type input "230"
click at [366, 360] on div "Clear Save Submit" at bounding box center [253, 366] width 485 height 15
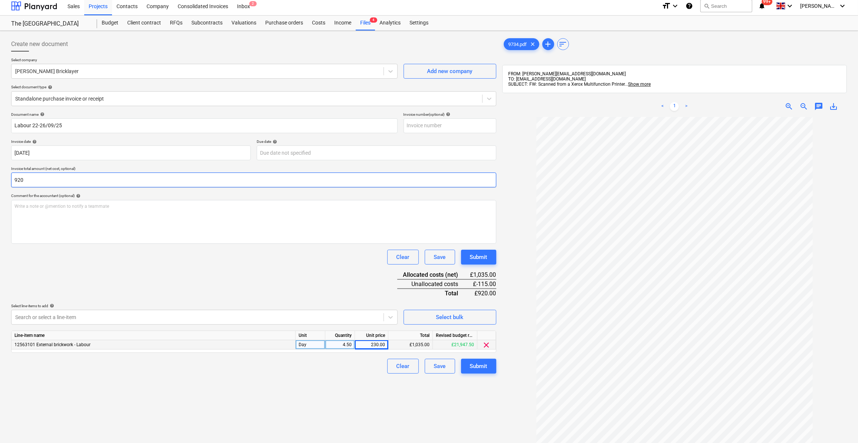
drag, startPoint x: 34, startPoint y: 180, endPoint x: 13, endPoint y: 179, distance: 21.2
click at [13, 179] on input "920" at bounding box center [253, 180] width 485 height 15
type input "1,035.00"
click at [479, 366] on div "Submit" at bounding box center [478, 366] width 17 height 10
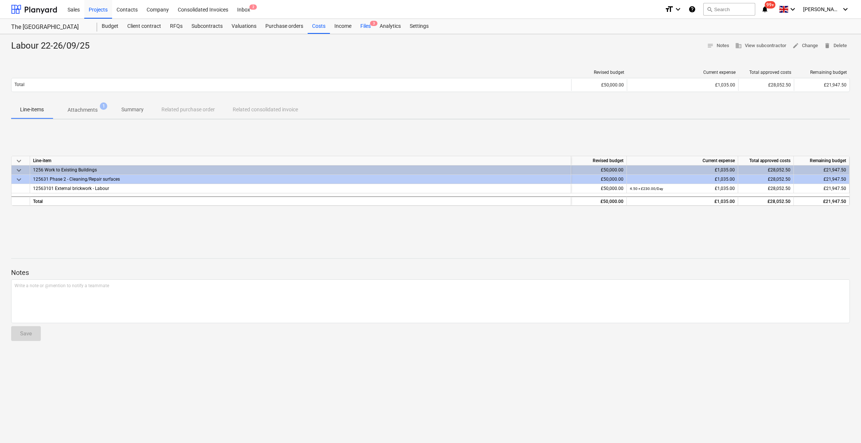
click at [361, 27] on div "Files 3" at bounding box center [365, 26] width 19 height 15
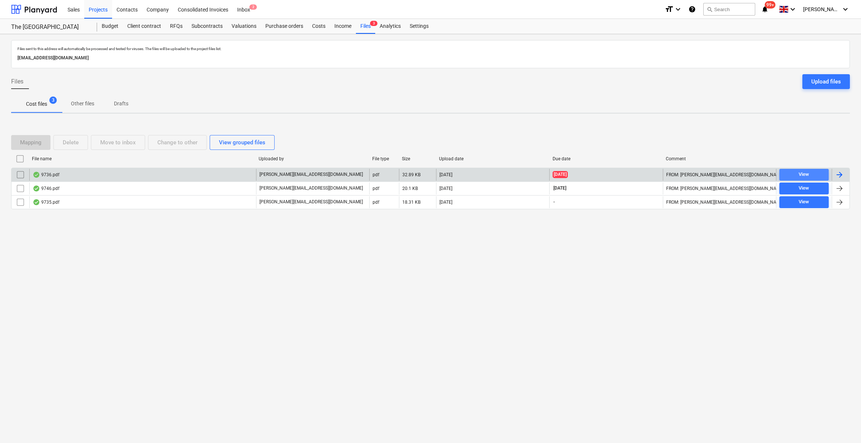
click at [806, 177] on div "View" at bounding box center [804, 174] width 10 height 9
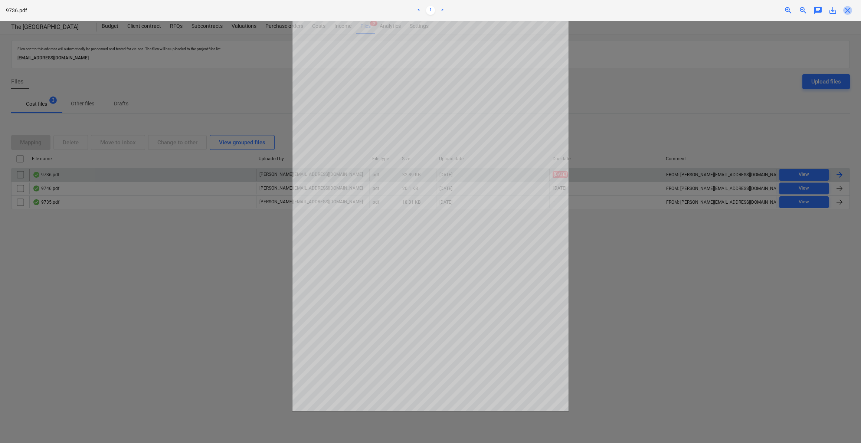
click at [846, 9] on span "close" at bounding box center [847, 10] width 9 height 9
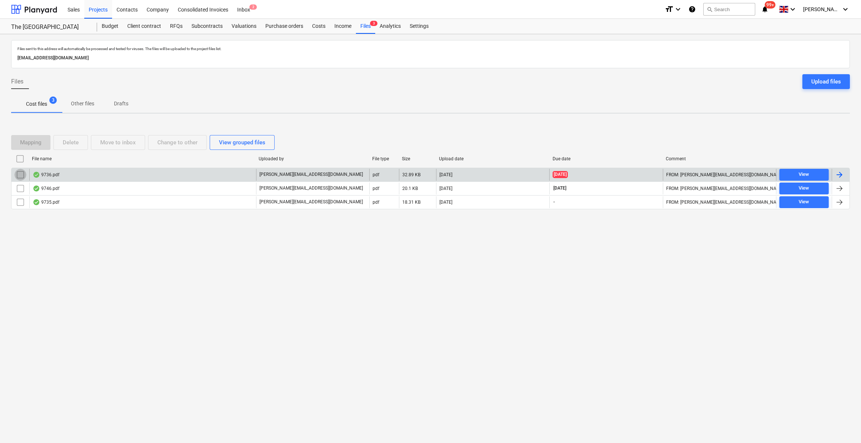
click at [21, 175] on input "checkbox" at bounding box center [20, 175] width 12 height 12
click at [121, 143] on div "Move to inbox" at bounding box center [118, 143] width 36 height 10
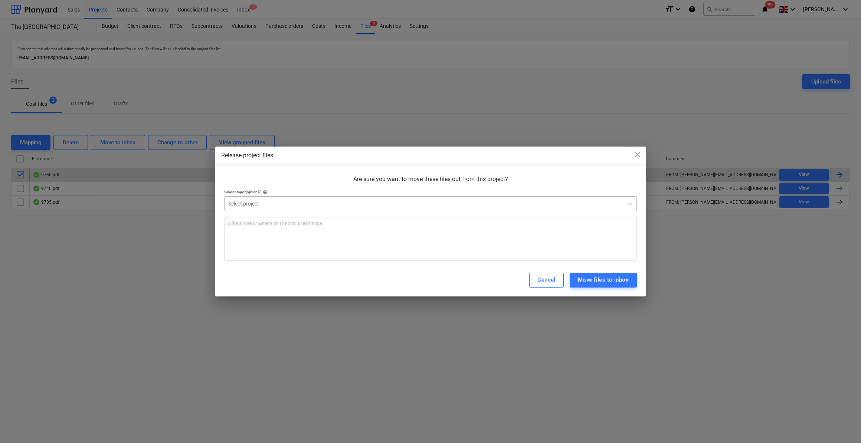
click at [286, 204] on div at bounding box center [423, 203] width 391 height 7
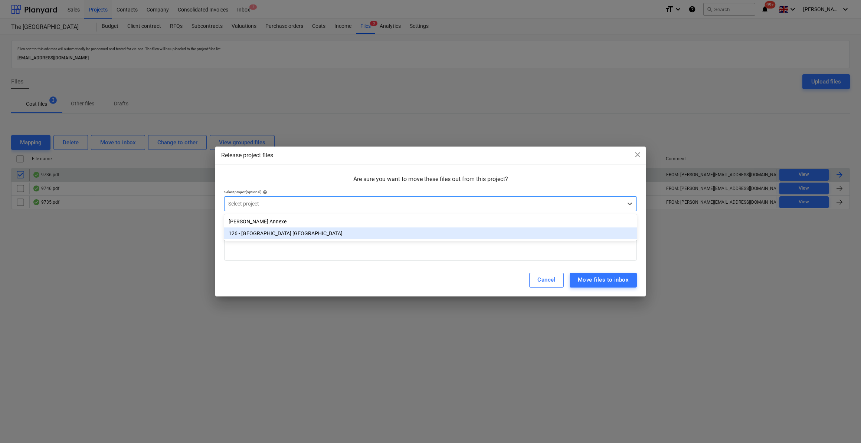
click at [273, 231] on div "126 - [GEOGRAPHIC_DATA] [GEOGRAPHIC_DATA]" at bounding box center [430, 233] width 413 height 12
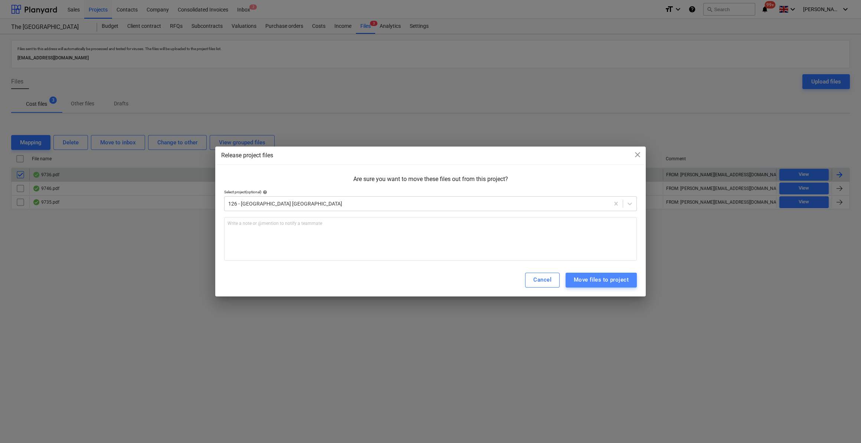
click at [614, 282] on div "Move files to project" at bounding box center [601, 280] width 55 height 10
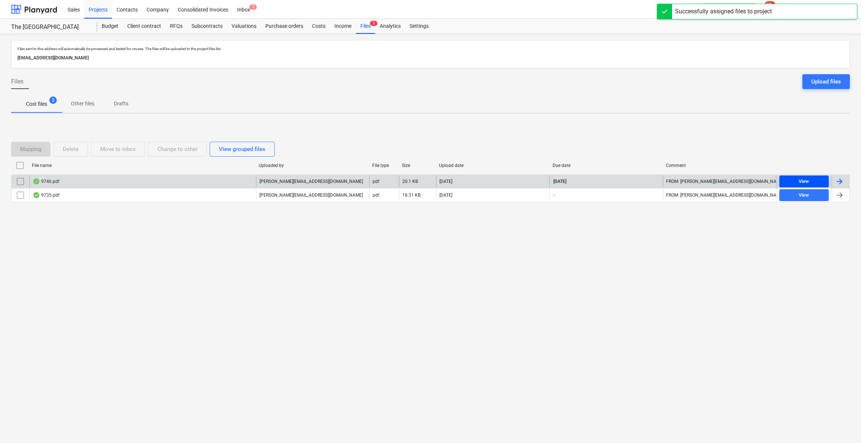
click at [802, 184] on div "View" at bounding box center [804, 181] width 10 height 9
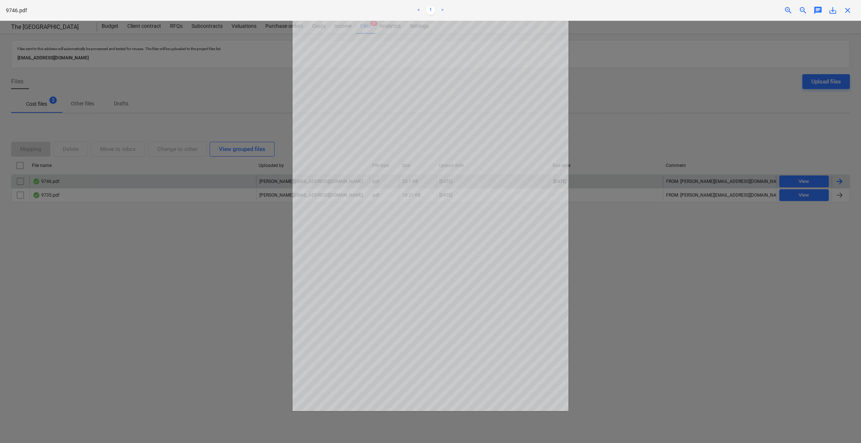
click at [849, 7] on span "close" at bounding box center [847, 10] width 9 height 9
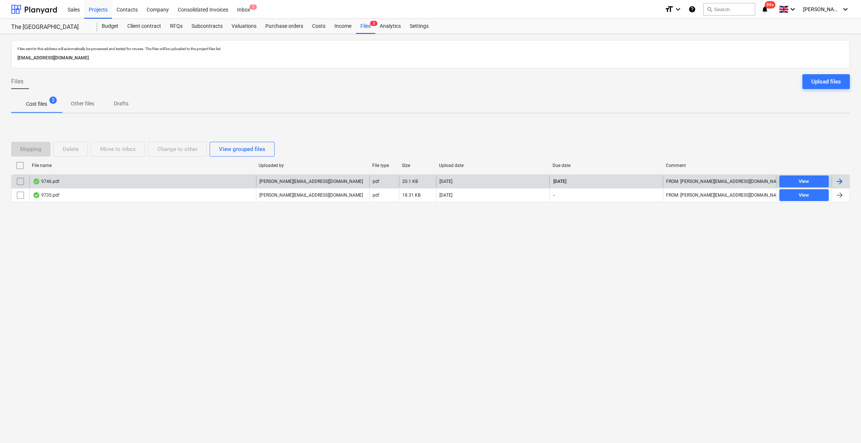
click at [18, 181] on input "checkbox" at bounding box center [20, 182] width 12 height 12
click at [22, 180] on input "checkbox" at bounding box center [20, 182] width 12 height 12
click at [836, 180] on div at bounding box center [839, 181] width 9 height 9
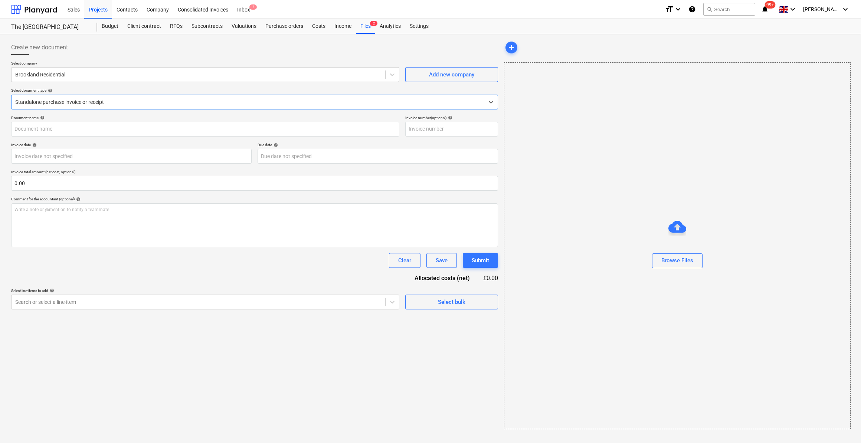
type input "605"
type input "[DATE]"
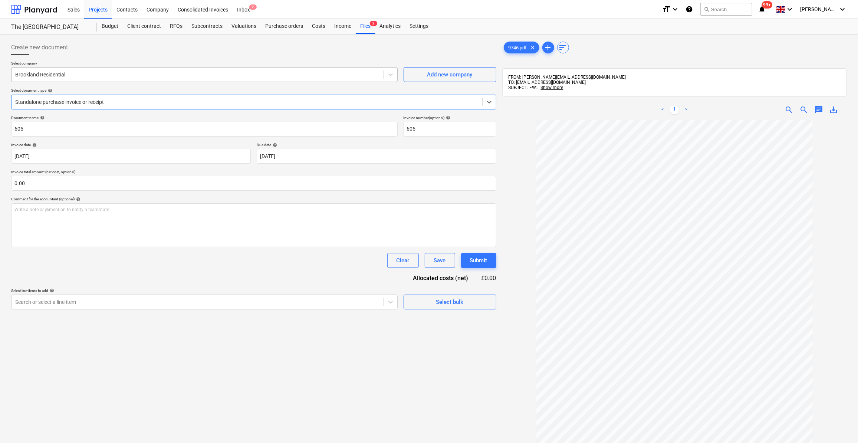
click at [53, 76] on div at bounding box center [197, 74] width 365 height 7
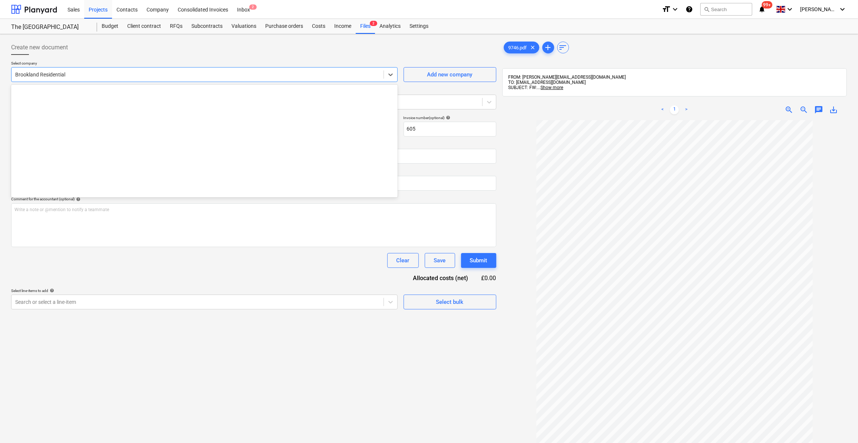
scroll to position [896, 0]
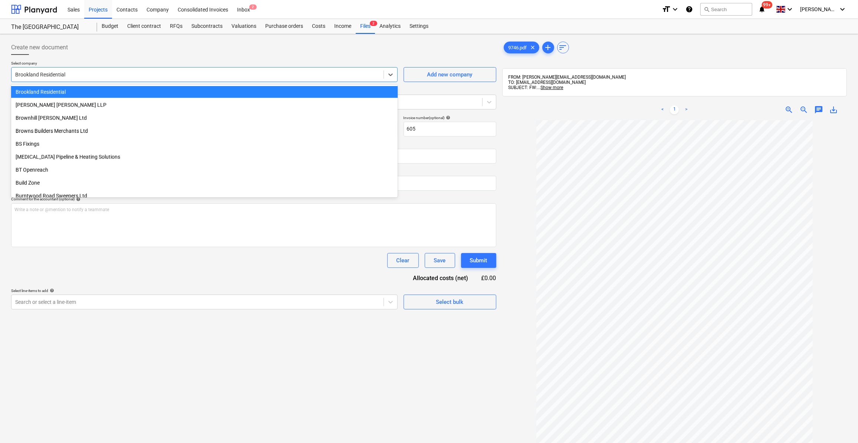
click at [53, 75] on div at bounding box center [197, 74] width 365 height 7
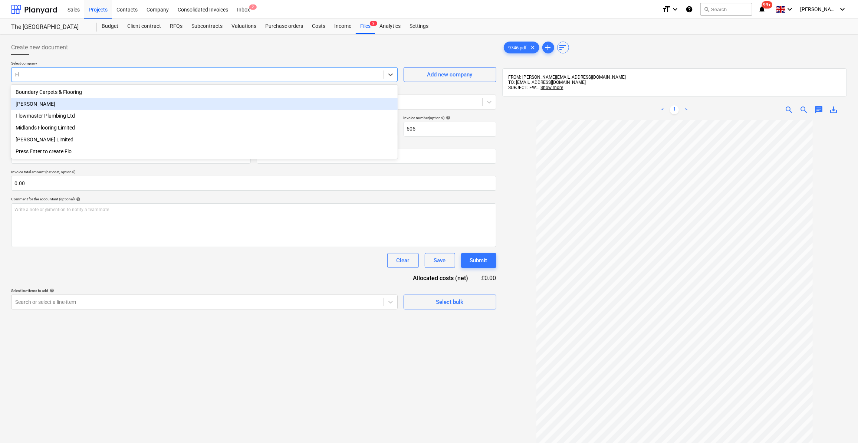
type input "F"
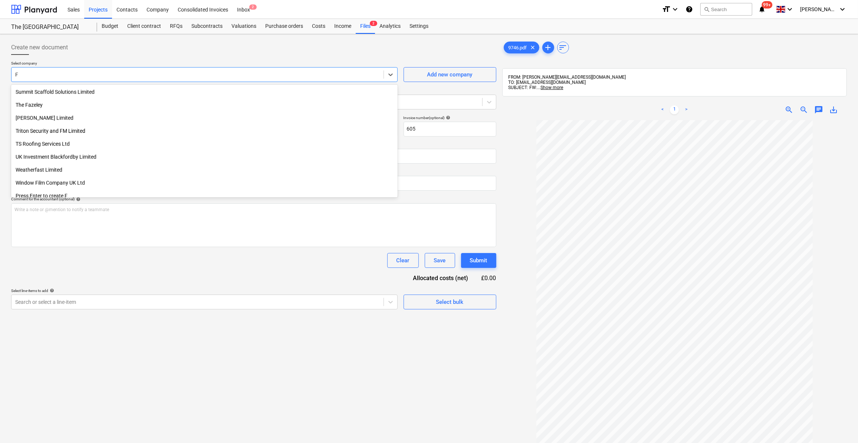
type input "FK"
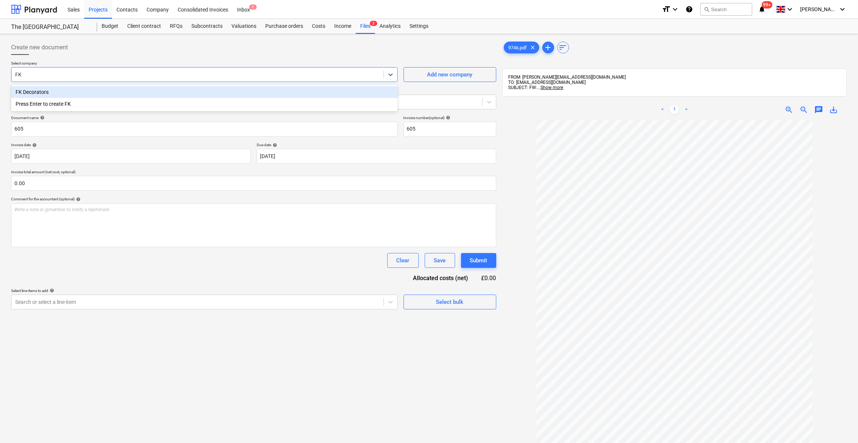
click at [39, 94] on div "FK Decorators" at bounding box center [204, 92] width 387 height 12
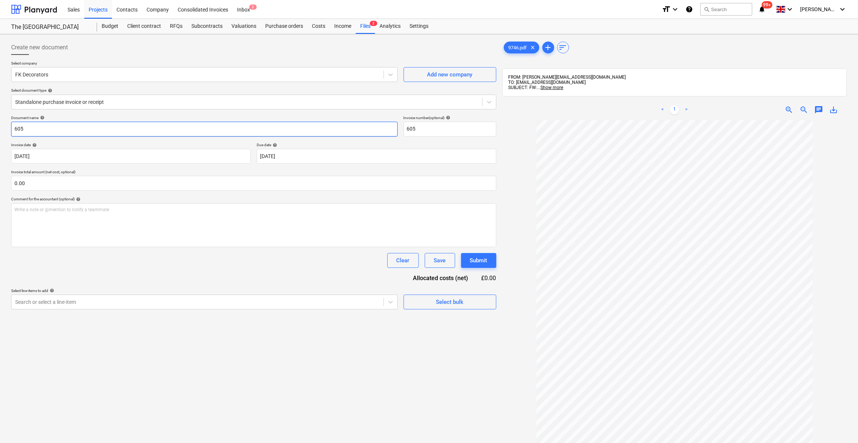
click at [15, 130] on input "605" at bounding box center [204, 129] width 387 height 15
type input "Labour 22-27/09/25 - 605"
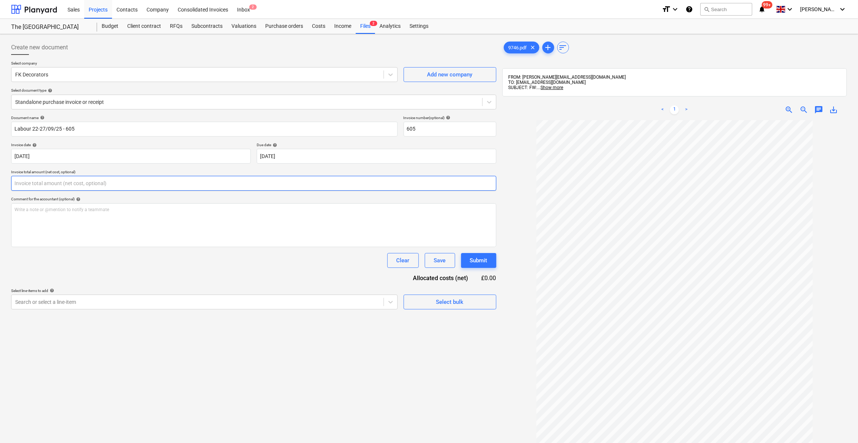
click at [42, 182] on input "text" at bounding box center [253, 183] width 485 height 15
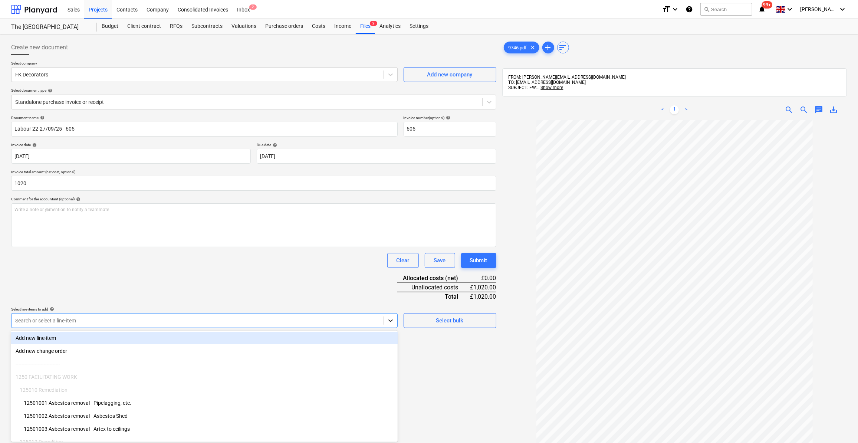
type input "1,020.00"
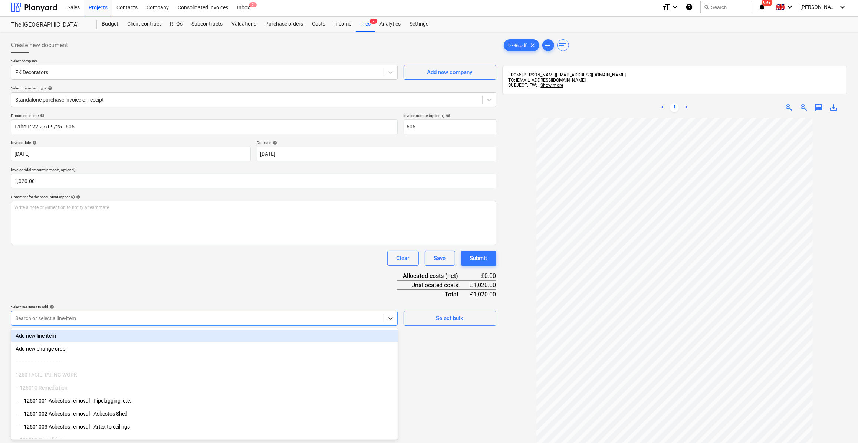
click at [390, 323] on div at bounding box center [390, 318] width 13 height 13
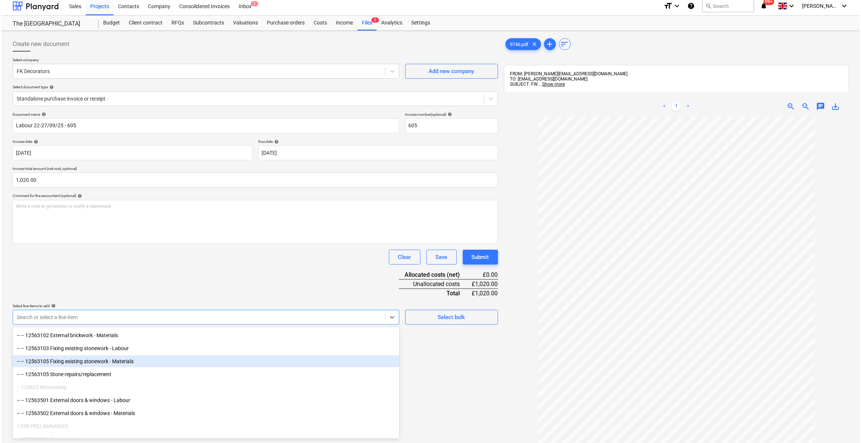
scroll to position [911, 0]
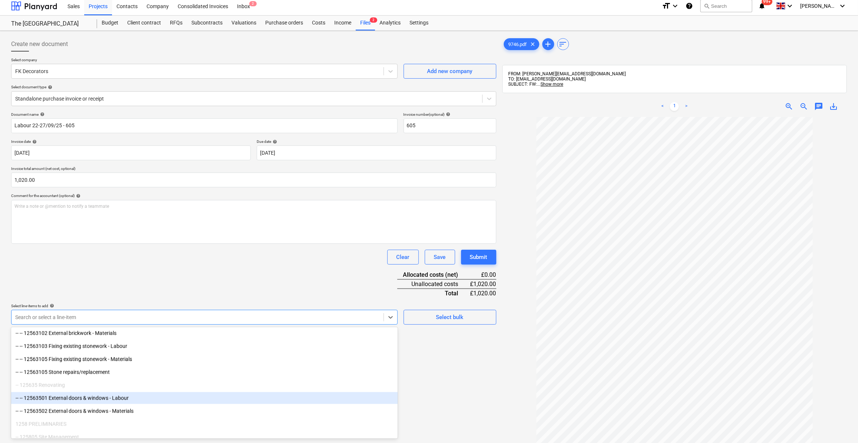
click at [191, 398] on div "-- -- 12563501 External doors & windows - Labour" at bounding box center [204, 398] width 387 height 12
click at [190, 399] on div "-- -- 12563502 External doors & windows - Materials" at bounding box center [204, 398] width 387 height 12
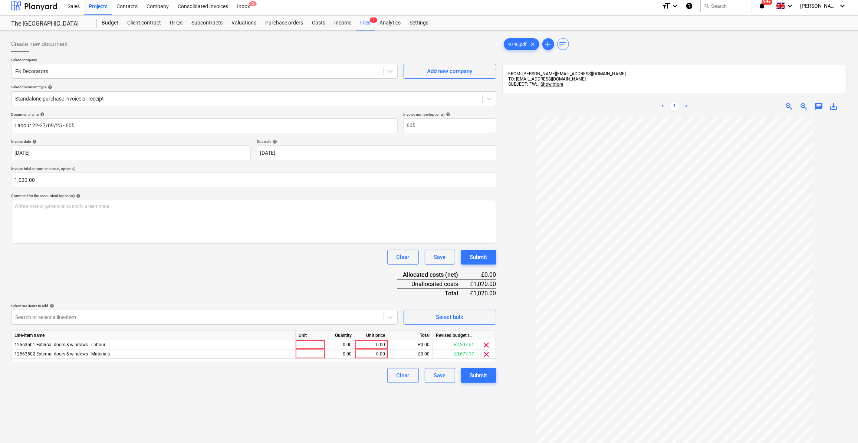
click at [459, 400] on div "Create new document Select company FK Decorators Add new company Select documen…" at bounding box center [253, 288] width 491 height 508
click at [488, 353] on span "clear" at bounding box center [486, 354] width 9 height 9
click at [309, 342] on div at bounding box center [311, 344] width 30 height 9
type input "Day"
click at [349, 344] on div "0.00" at bounding box center [339, 344] width 23 height 9
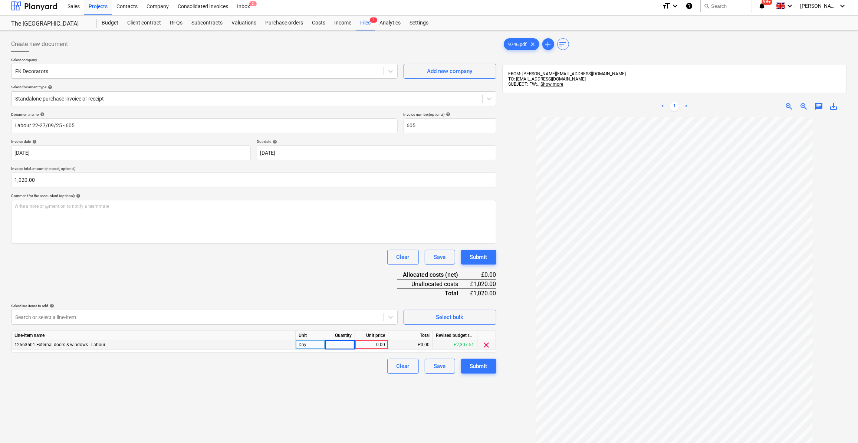
type input "4"
click at [375, 341] on div "0.00" at bounding box center [371, 344] width 27 height 9
type input "200"
click at [366, 365] on div "Clear Save Submit" at bounding box center [253, 366] width 485 height 15
drag, startPoint x: 45, startPoint y: 180, endPoint x: 13, endPoint y: 179, distance: 32.7
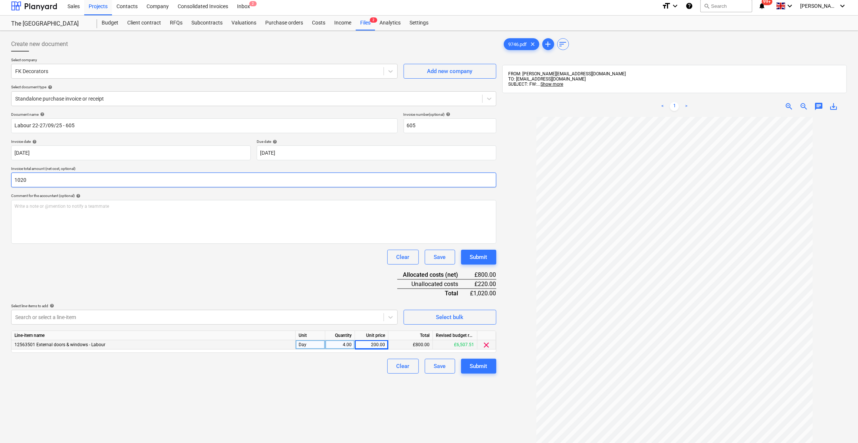
click at [13, 179] on input "1020" at bounding box center [253, 180] width 485 height 15
type input "800.00"
click at [253, 379] on div "Create new document Select company FK Decorators Add new company Select documen…" at bounding box center [253, 288] width 491 height 508
click at [486, 364] on div "Submit" at bounding box center [478, 366] width 17 height 10
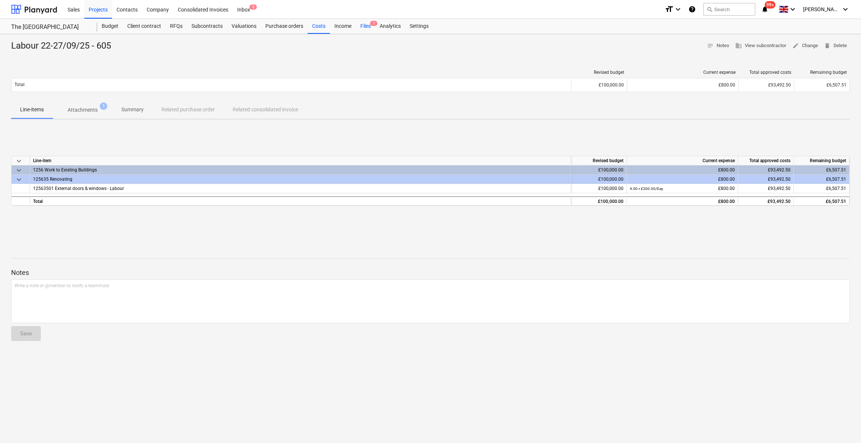
click at [362, 24] on div "Files 1" at bounding box center [365, 26] width 19 height 15
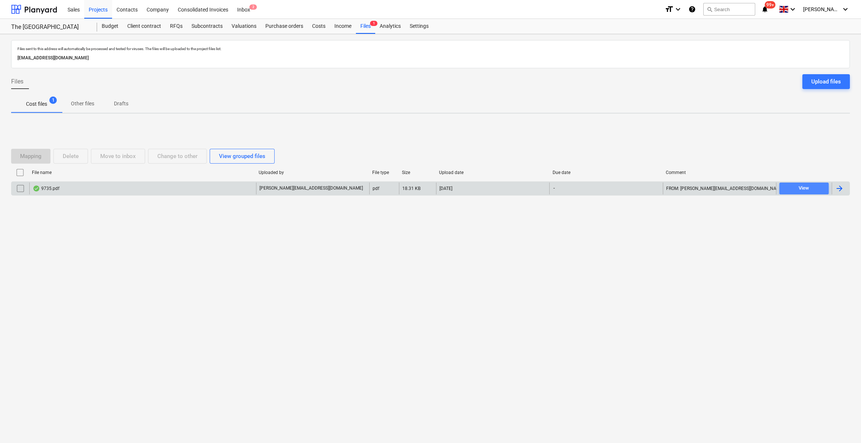
click at [805, 189] on div "View" at bounding box center [804, 188] width 10 height 9
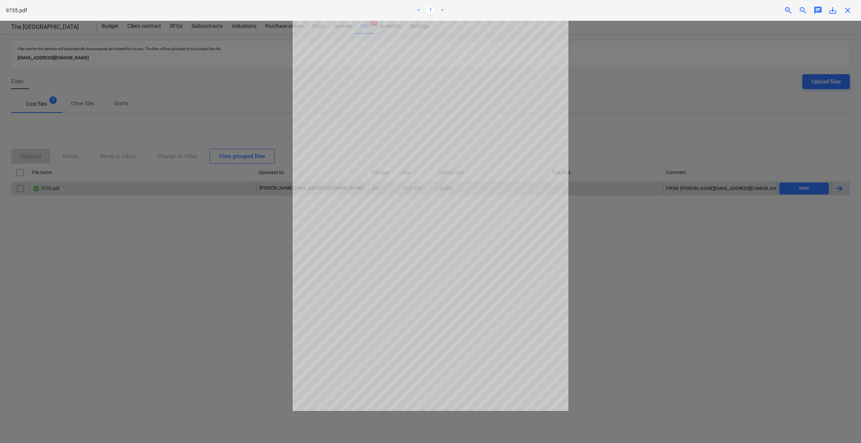
drag, startPoint x: 849, startPoint y: 10, endPoint x: 795, endPoint y: 46, distance: 64.2
click at [849, 10] on span "close" at bounding box center [847, 10] width 9 height 9
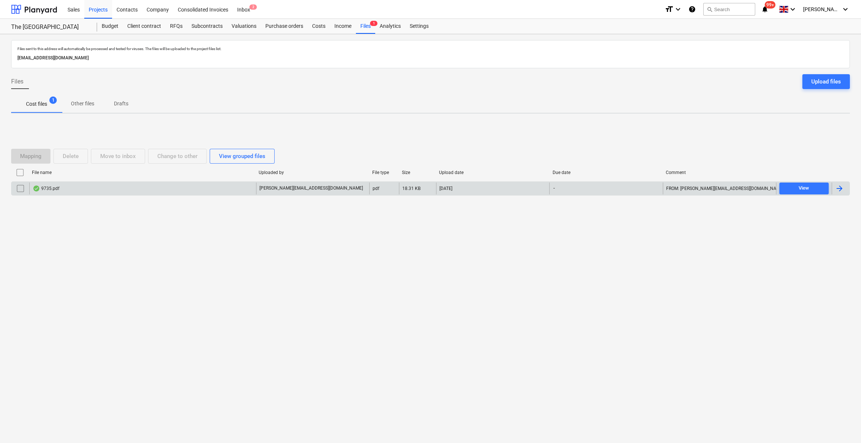
click at [18, 186] on input "checkbox" at bounding box center [20, 189] width 12 height 12
click at [115, 155] on div "Move to inbox" at bounding box center [118, 156] width 36 height 10
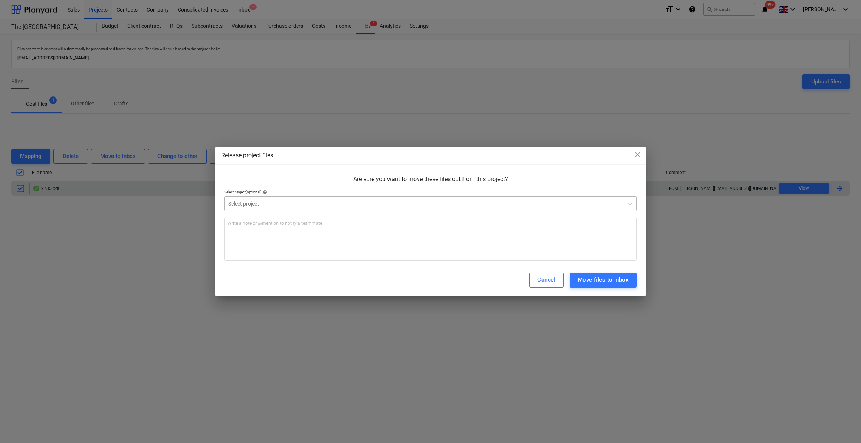
click at [302, 201] on div at bounding box center [423, 203] width 391 height 7
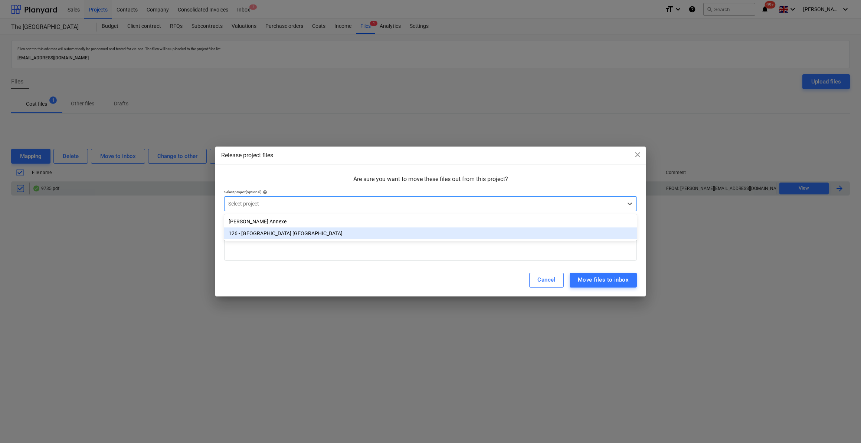
click at [284, 236] on div "126 - [GEOGRAPHIC_DATA] [GEOGRAPHIC_DATA]" at bounding box center [430, 233] width 413 height 12
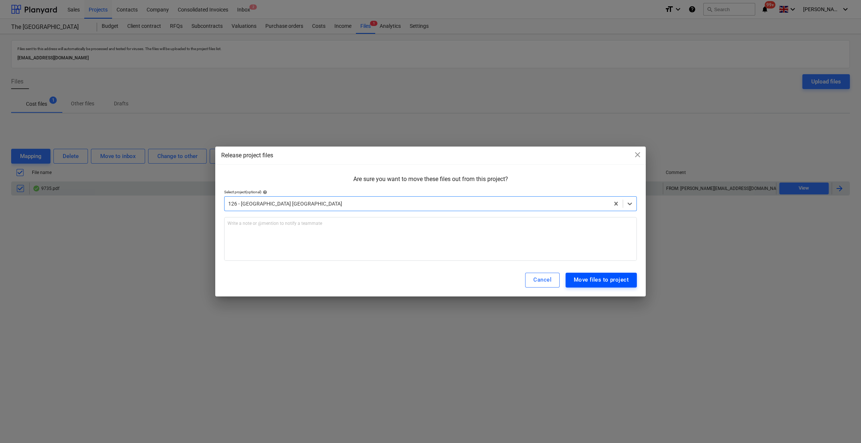
click at [591, 278] on div "Move files to project" at bounding box center [601, 280] width 55 height 10
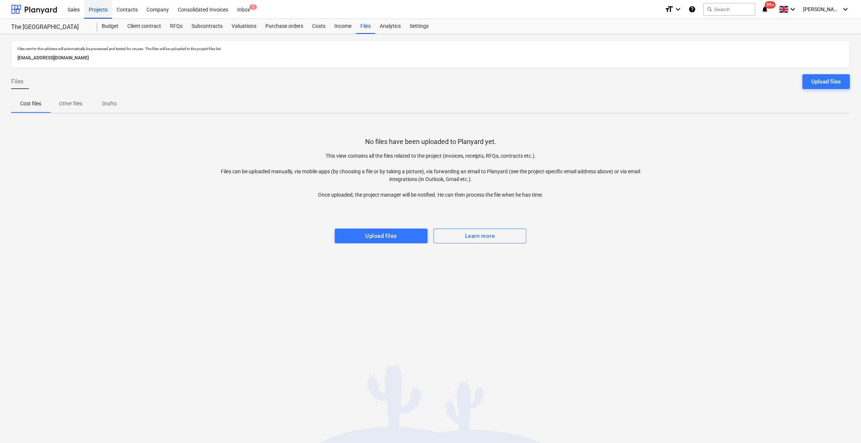
click at [99, 10] on div "Projects" at bounding box center [98, 9] width 28 height 19
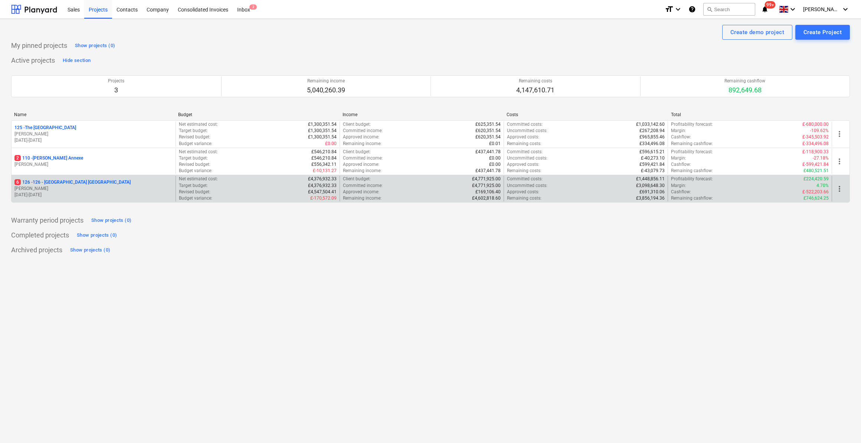
click at [65, 182] on p "6 126 - 126 - [GEOGRAPHIC_DATA] [GEOGRAPHIC_DATA]" at bounding box center [72, 182] width 116 height 6
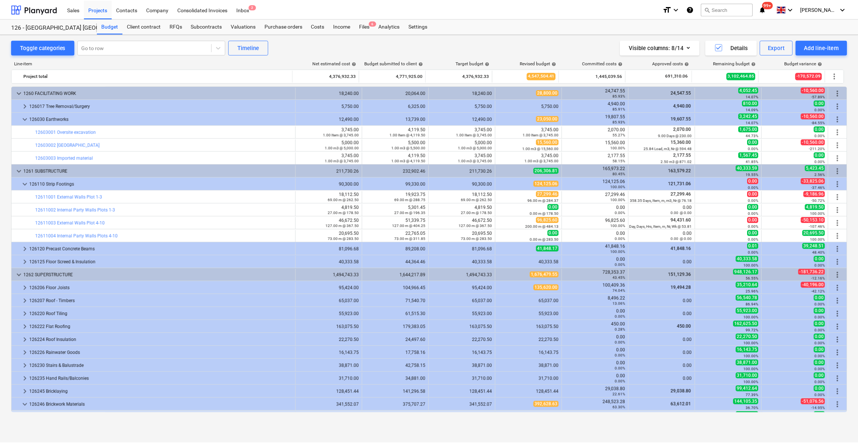
scroll to position [270, 0]
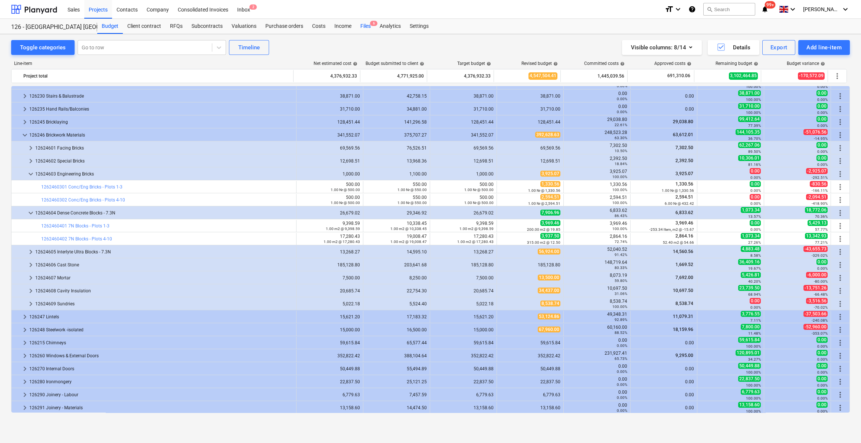
click at [363, 25] on div "Files 6" at bounding box center [365, 26] width 19 height 15
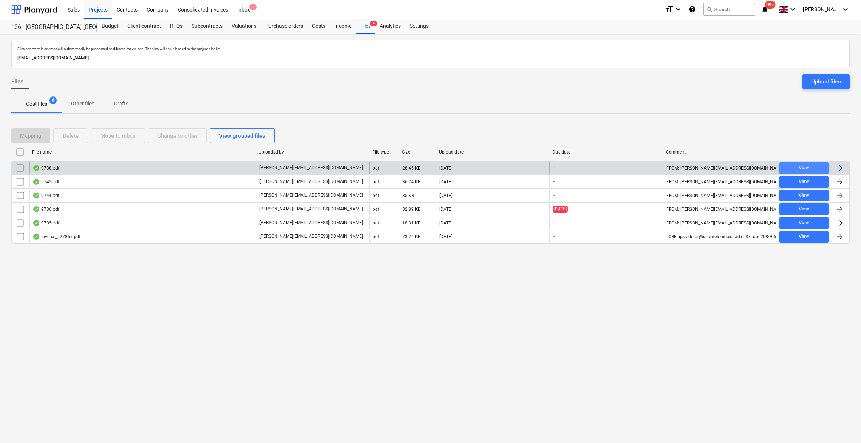
click at [799, 165] on div "View" at bounding box center [804, 168] width 10 height 9
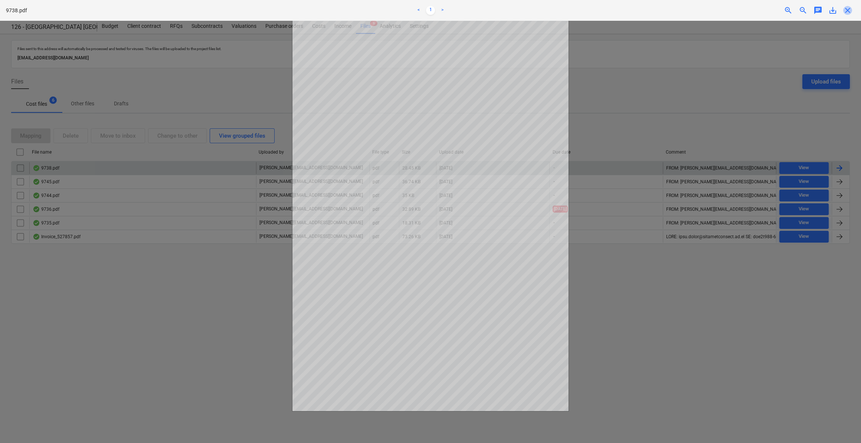
click at [847, 8] on span "close" at bounding box center [847, 10] width 9 height 9
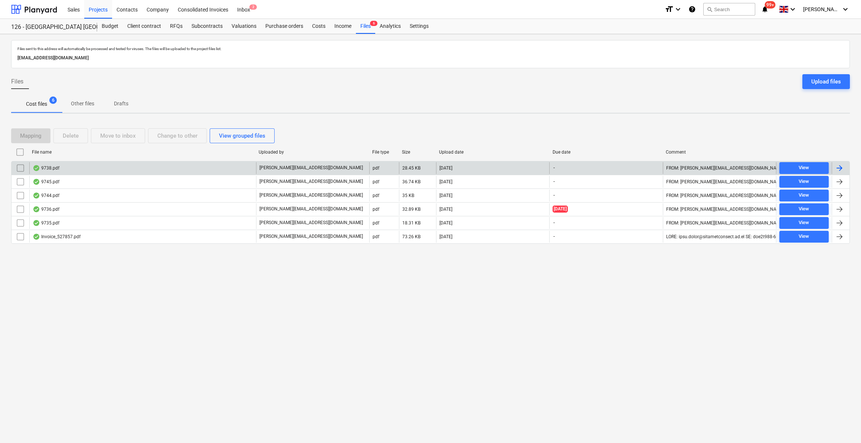
click at [839, 167] on div at bounding box center [839, 168] width 9 height 9
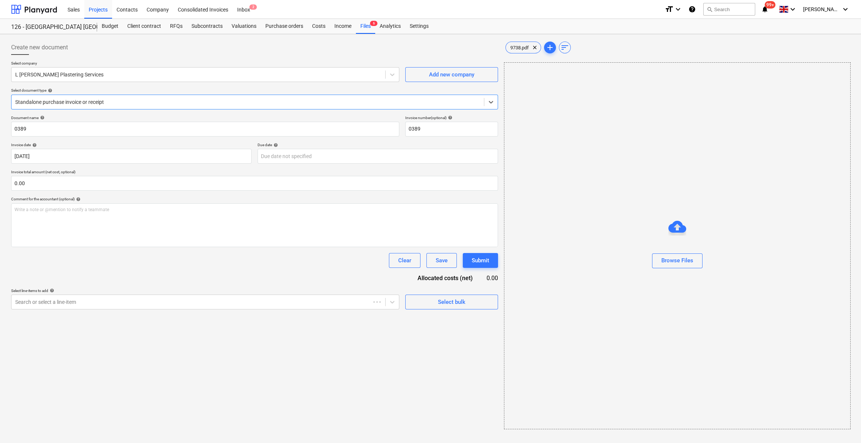
type input "0389"
type input "[DATE]"
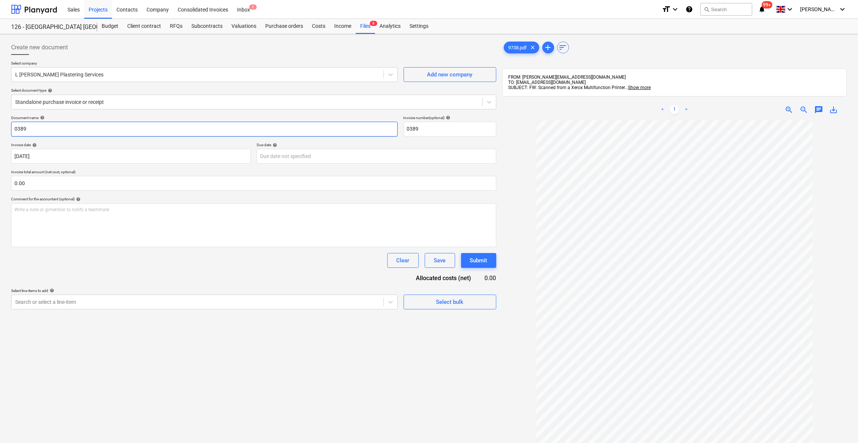
click at [14, 130] on input "0389" at bounding box center [204, 129] width 387 height 15
type input "Labour [DATE] - 0389"
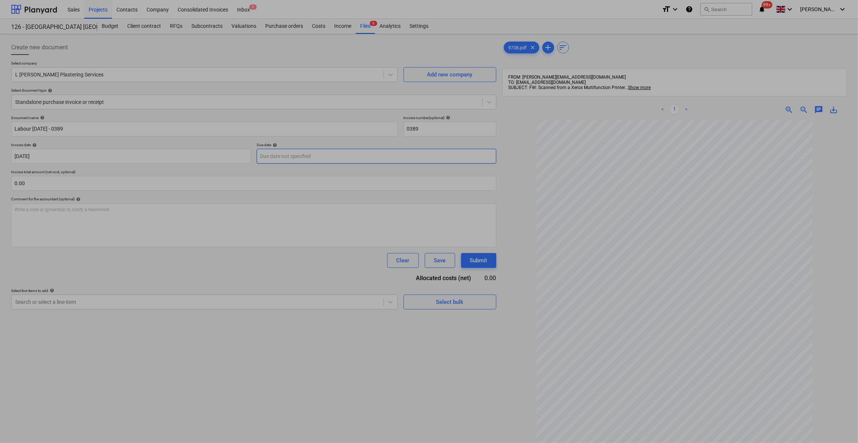
click at [301, 153] on body "Sales Projects Contacts Company Consolidated Invoices Inbox 2 format_size keybo…" at bounding box center [429, 221] width 858 height 443
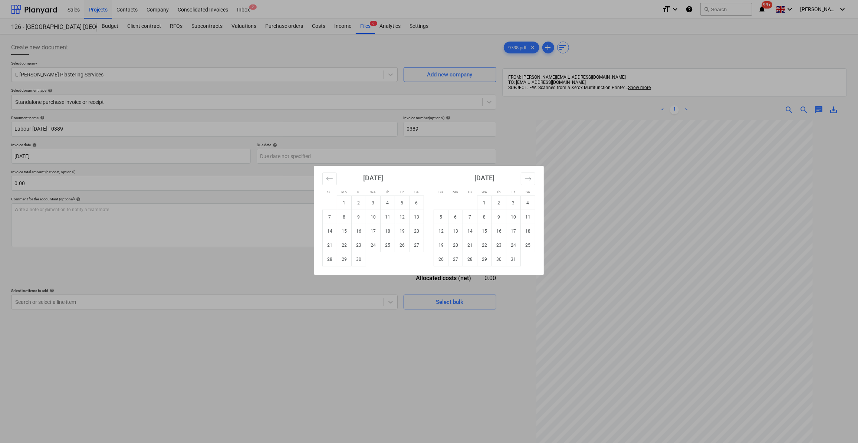
click at [261, 275] on div "Su Mo Tu We Th Fr Sa Su Mo Tu We Th Fr Sa [DATE] 1 2 3 4 5 6 7 8 9 10 11 12 13 …" at bounding box center [429, 221] width 858 height 443
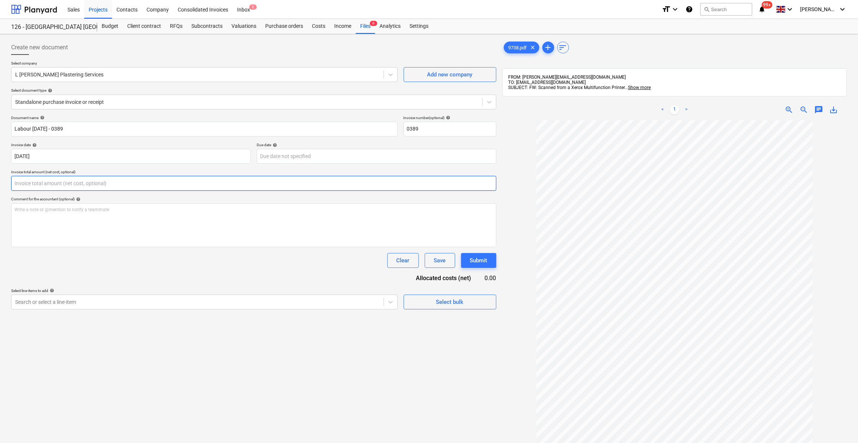
click at [14, 179] on input "text" at bounding box center [253, 183] width 485 height 15
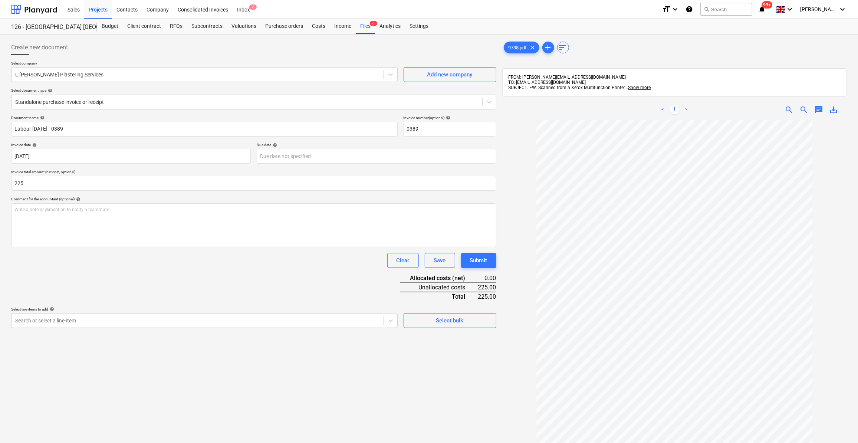
type input "225.00"
click at [86, 265] on div "Clear Save Submit" at bounding box center [253, 260] width 485 height 15
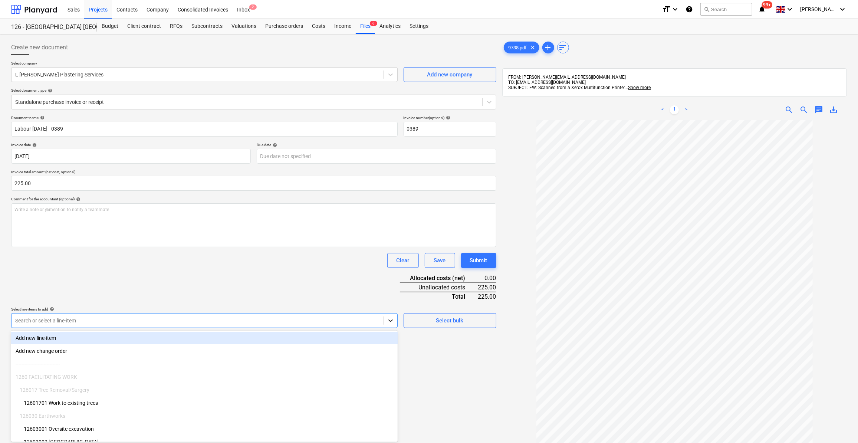
click at [388, 322] on icon at bounding box center [390, 320] width 7 height 7
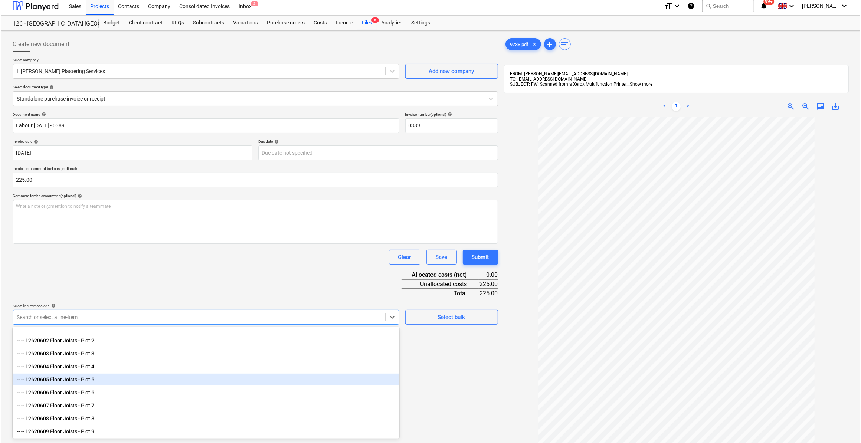
scroll to position [573, 0]
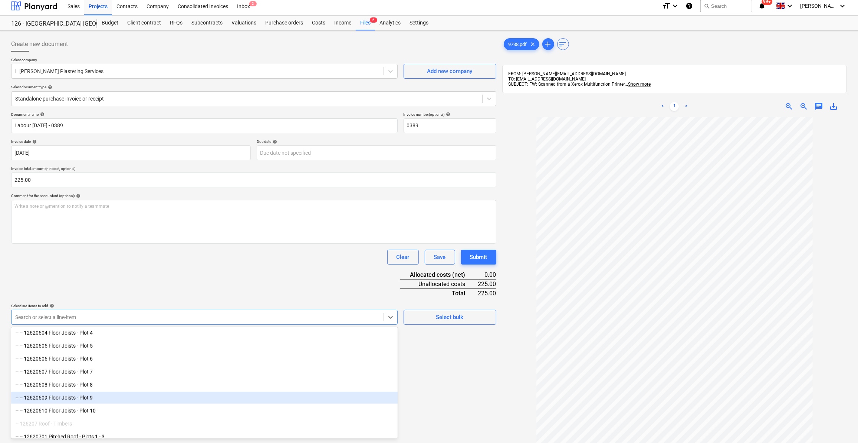
click at [123, 397] on div "-- -- 12620609 Floor Joists - Plot 9" at bounding box center [204, 398] width 387 height 12
click at [495, 422] on div "Create new document Select company L [PERSON_NAME] Plastering Services Add new …" at bounding box center [253, 288] width 491 height 508
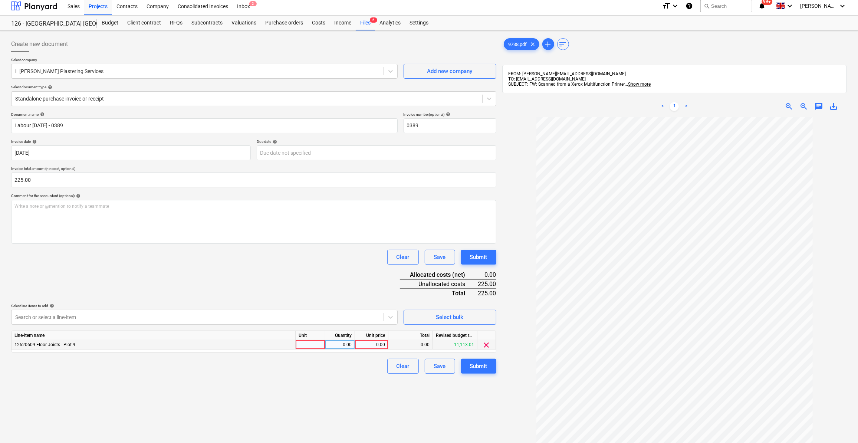
click at [303, 345] on div at bounding box center [311, 344] width 30 height 9
type input "Day"
click at [349, 345] on div "0.00" at bounding box center [339, 344] width 23 height 9
type input "1"
click at [363, 345] on div "0.00" at bounding box center [371, 344] width 27 height 9
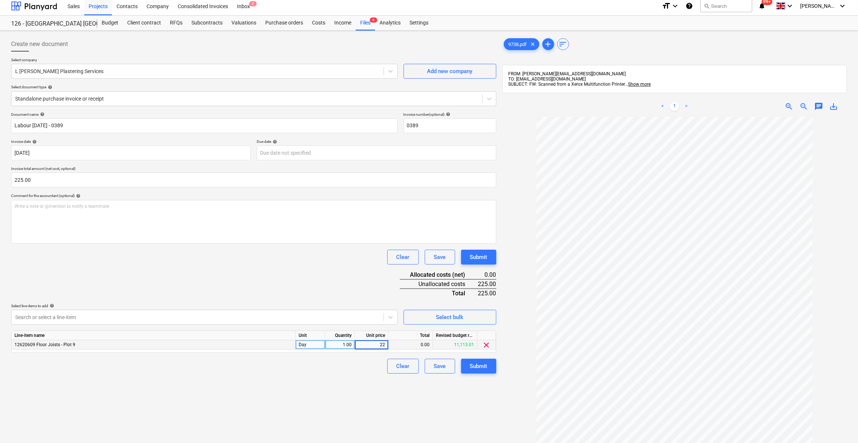
type input "225"
click at [351, 364] on div "Clear Save Submit" at bounding box center [253, 366] width 485 height 15
click at [472, 363] on div "Submit" at bounding box center [478, 366] width 17 height 10
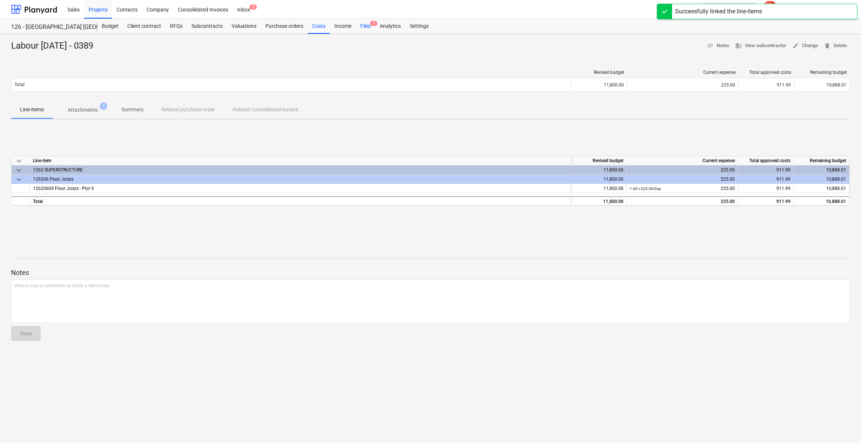
click at [362, 28] on div "Files 5" at bounding box center [365, 26] width 19 height 15
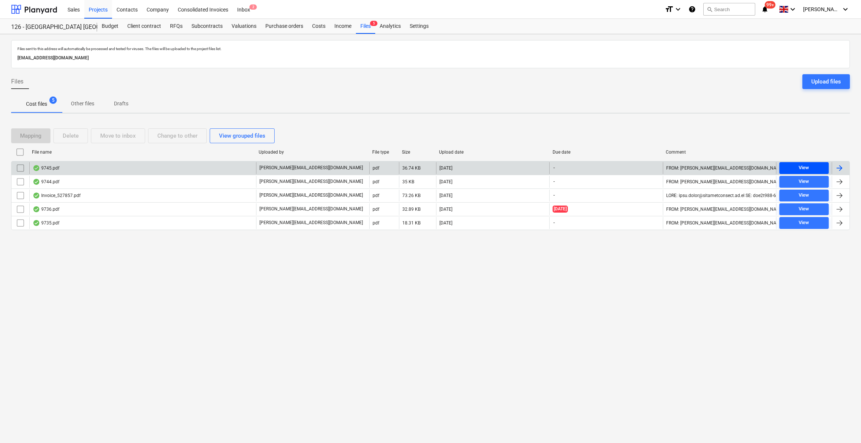
click at [812, 168] on span "View" at bounding box center [803, 168] width 43 height 9
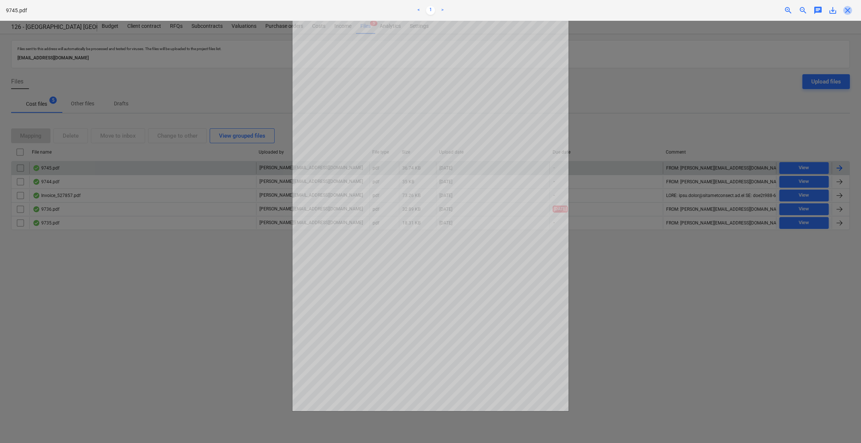
click at [850, 12] on span "close" at bounding box center [847, 10] width 9 height 9
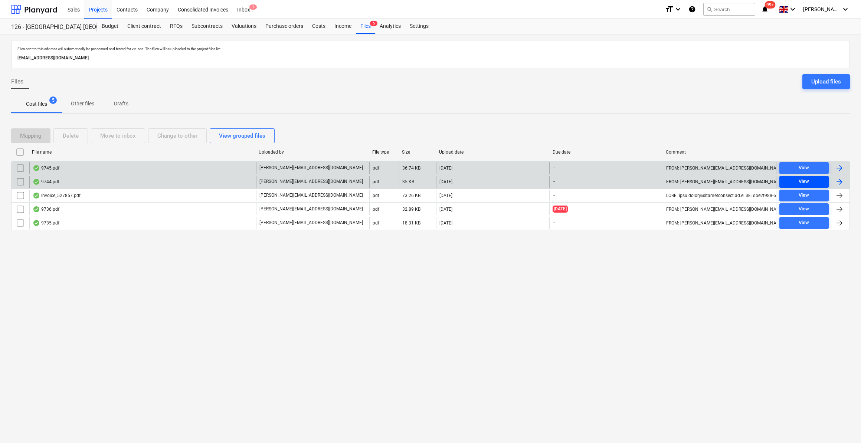
click at [802, 184] on div "View" at bounding box center [804, 181] width 10 height 9
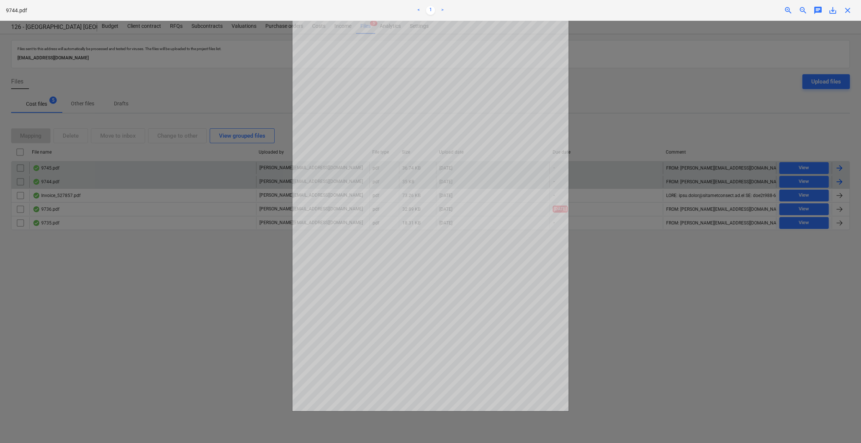
click at [846, 7] on span "close" at bounding box center [847, 10] width 9 height 9
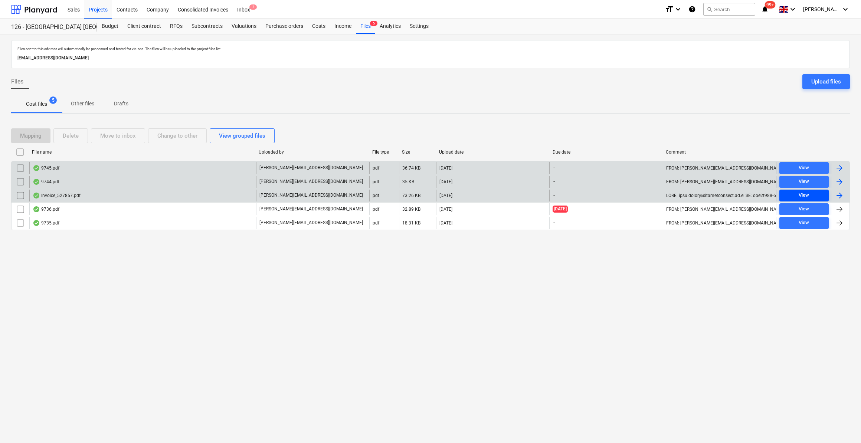
click at [805, 191] on div "View" at bounding box center [804, 195] width 10 height 9
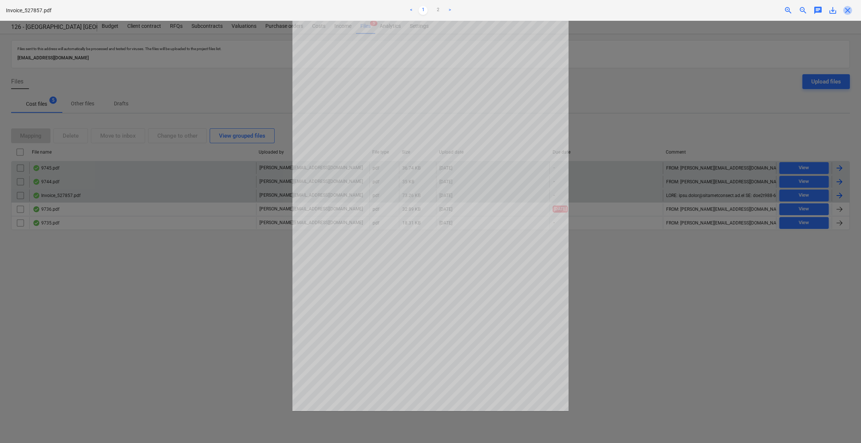
drag, startPoint x: 849, startPoint y: 9, endPoint x: 853, endPoint y: 24, distance: 15.7
click at [849, 9] on span "close" at bounding box center [847, 10] width 9 height 9
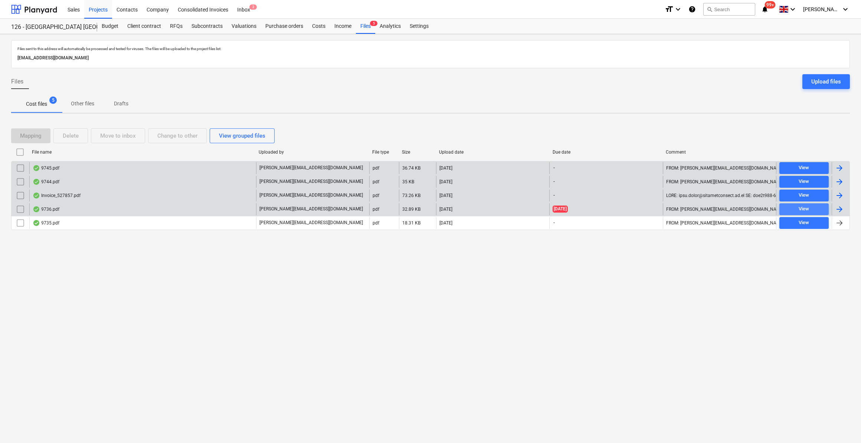
click at [807, 210] on div "View" at bounding box center [804, 209] width 10 height 9
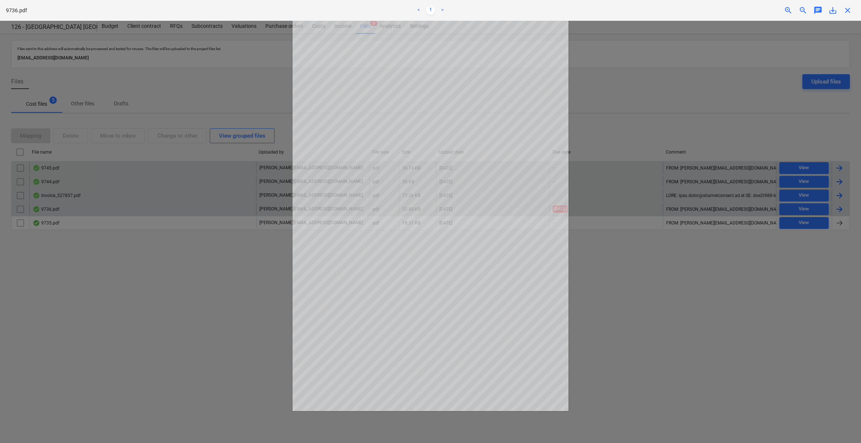
click at [845, 10] on span "close" at bounding box center [847, 10] width 9 height 9
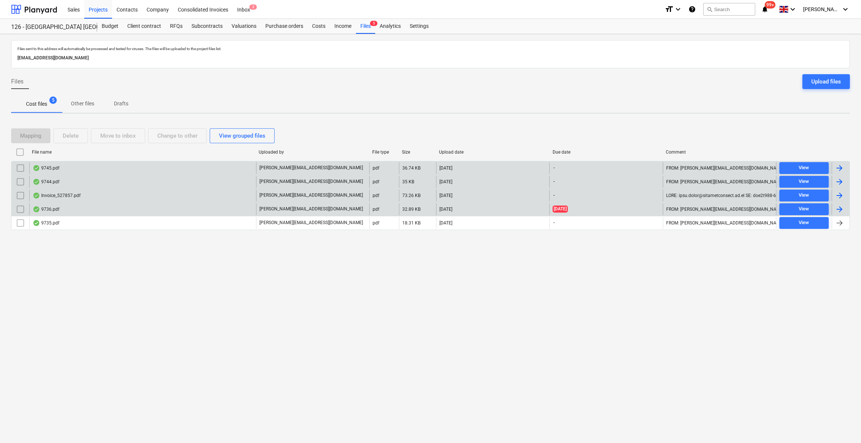
click at [837, 206] on div at bounding box center [839, 209] width 9 height 9
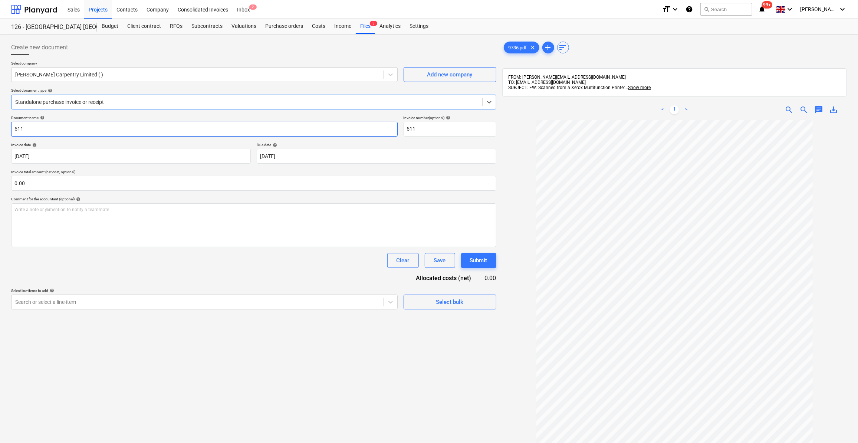
click at [12, 127] on input "511" at bounding box center [204, 129] width 387 height 15
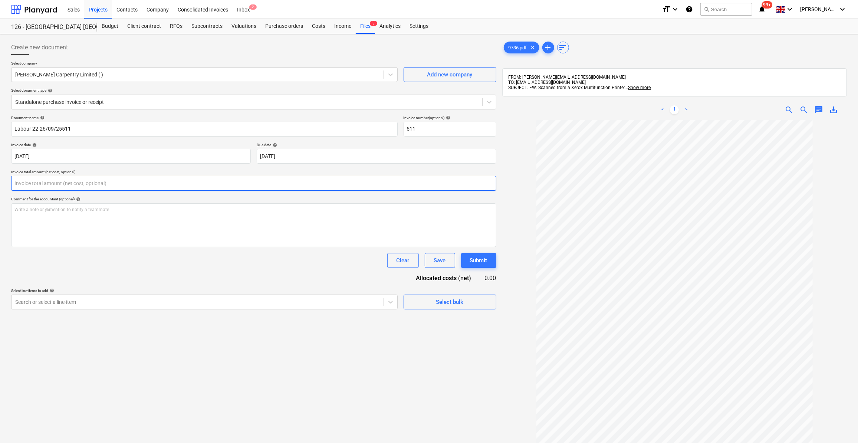
click at [29, 183] on input "text" at bounding box center [253, 183] width 485 height 15
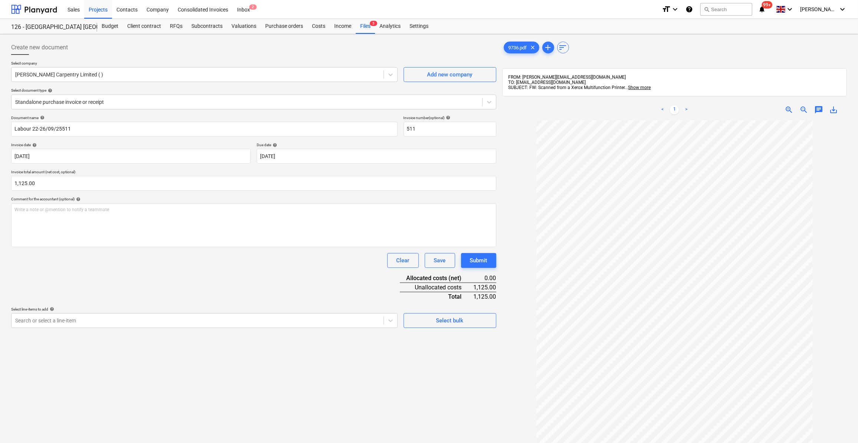
click at [68, 260] on div "Clear Save Submit" at bounding box center [253, 260] width 485 height 15
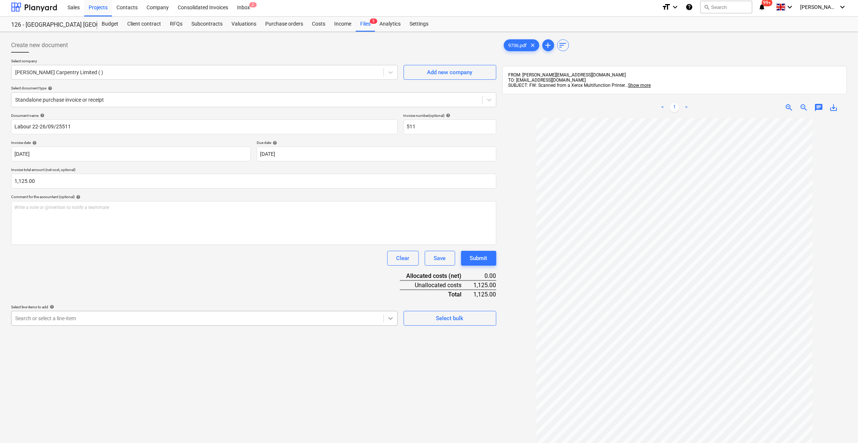
click at [389, 320] on icon at bounding box center [390, 318] width 7 height 7
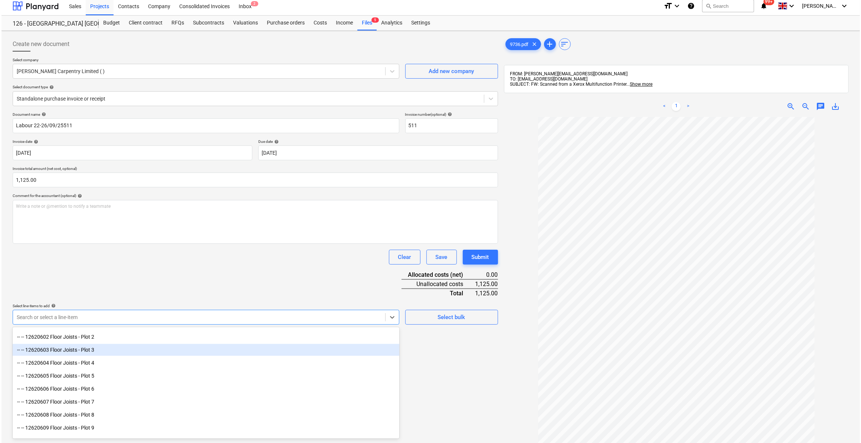
scroll to position [573, 0]
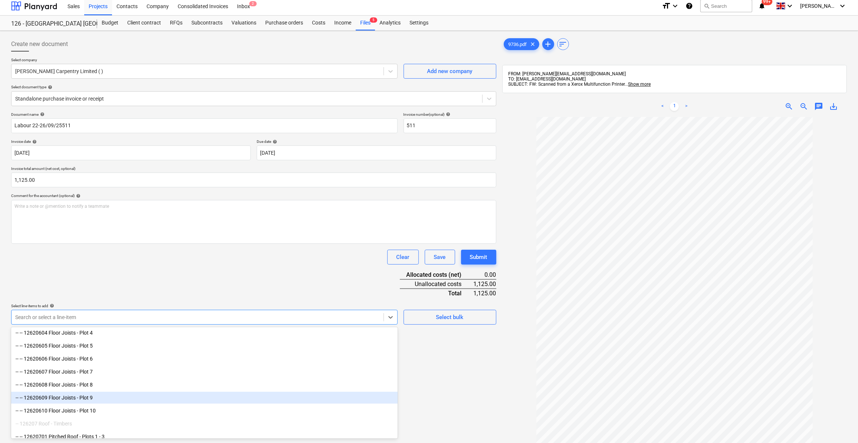
click at [91, 398] on div "-- -- 12620609 Floor Joists - Plot 9" at bounding box center [204, 398] width 387 height 12
click at [126, 398] on div "-- -- 12620610 Floor Joists - Plot 10" at bounding box center [204, 398] width 387 height 12
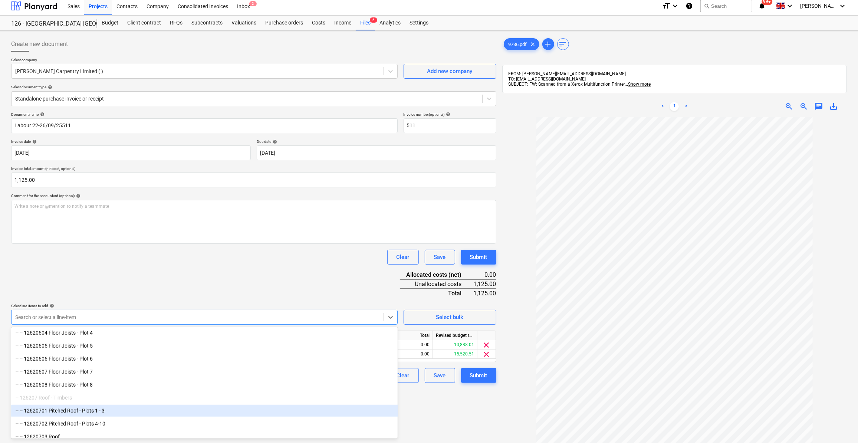
click at [477, 402] on div "Create new document Select company [PERSON_NAME] Carpentry Limited ( ) Add new …" at bounding box center [253, 288] width 491 height 508
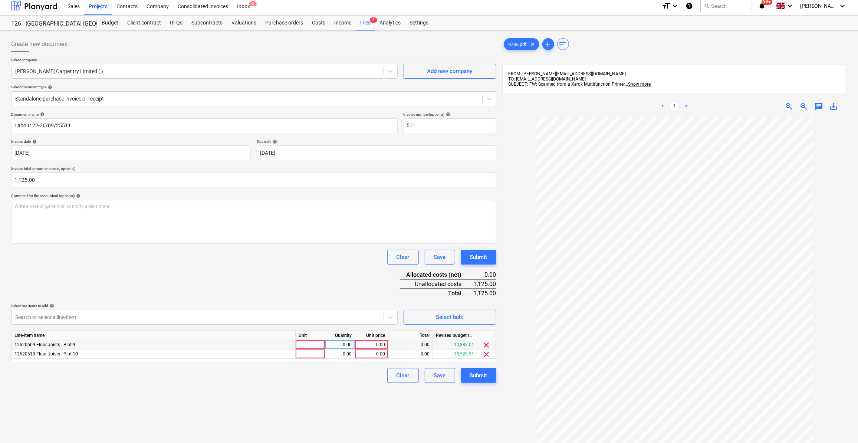
click at [309, 345] on div at bounding box center [311, 344] width 30 height 9
click at [301, 354] on div at bounding box center [311, 354] width 30 height 9
click at [344, 345] on div "0.00" at bounding box center [339, 344] width 23 height 9
click at [345, 353] on div "0.00" at bounding box center [339, 354] width 23 height 9
click at [381, 347] on div "0.00" at bounding box center [371, 344] width 27 height 9
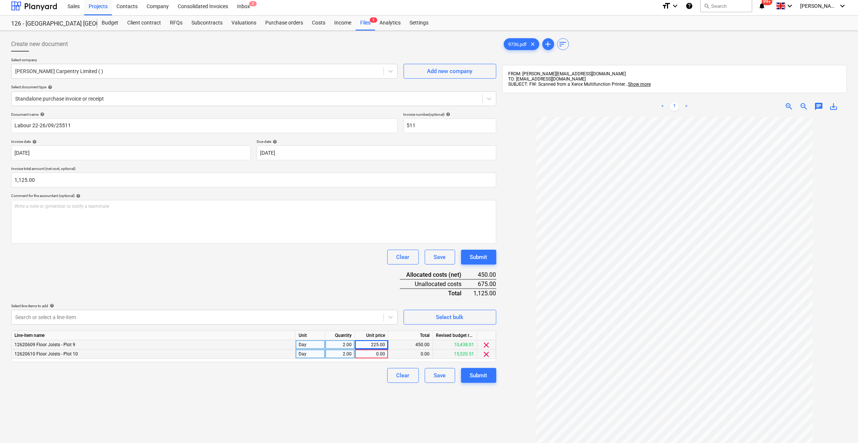
click at [377, 354] on div "0.00" at bounding box center [371, 354] width 27 height 9
click at [348, 378] on div "Clear Save Submit" at bounding box center [253, 375] width 485 height 15
drag, startPoint x: 35, startPoint y: 180, endPoint x: 14, endPoint y: 181, distance: 20.8
click at [14, 181] on input "1125" at bounding box center [253, 180] width 485 height 15
click at [407, 421] on div "Create new document Select company [PERSON_NAME] Carpentry Limited ( ) Add new …" at bounding box center [253, 288] width 491 height 508
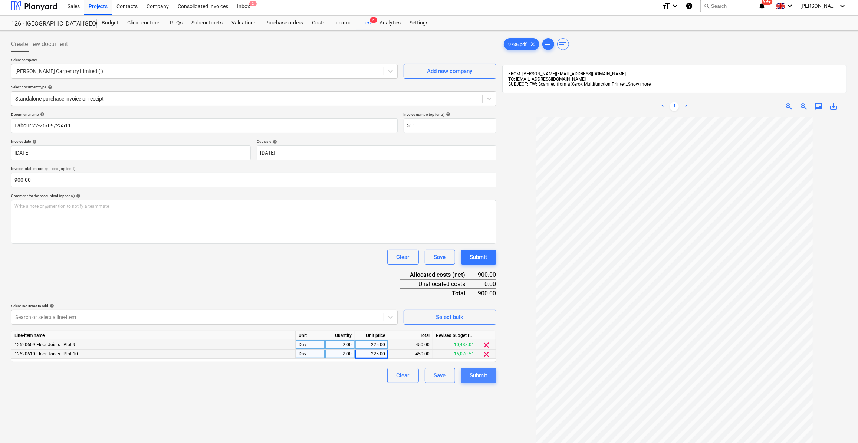
click at [476, 376] on div "Submit" at bounding box center [478, 376] width 17 height 10
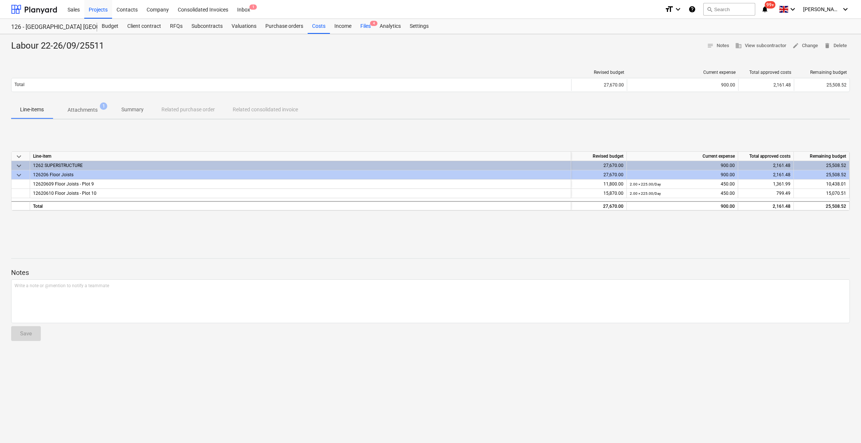
click at [366, 26] on div "Files 4" at bounding box center [365, 26] width 19 height 15
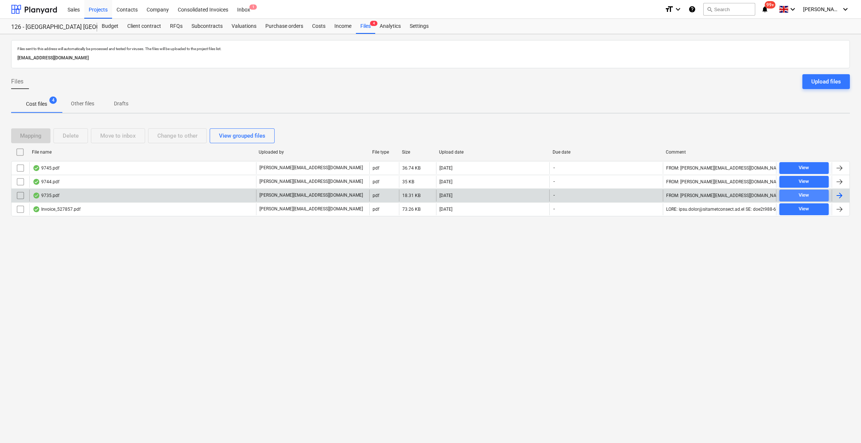
click at [803, 194] on div "View" at bounding box center [804, 195] width 10 height 9
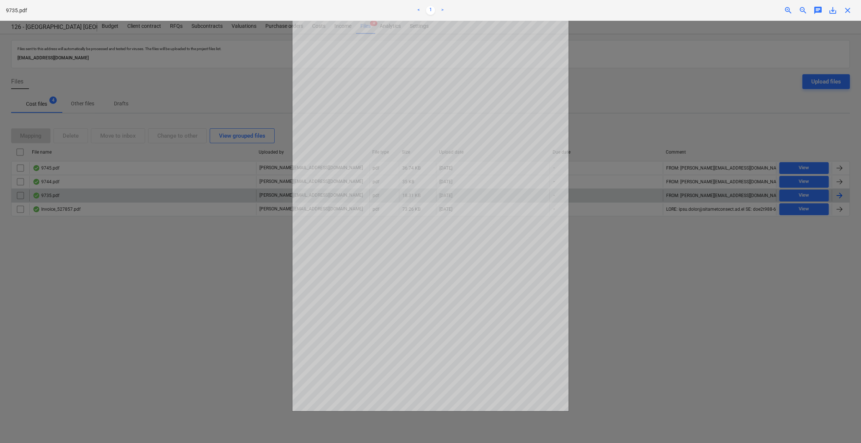
click at [848, 10] on span "close" at bounding box center [847, 10] width 9 height 9
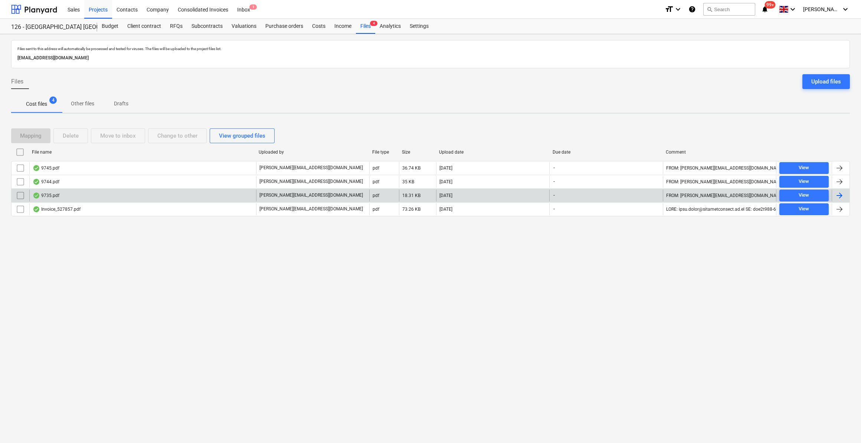
click at [837, 191] on div at bounding box center [839, 195] width 9 height 9
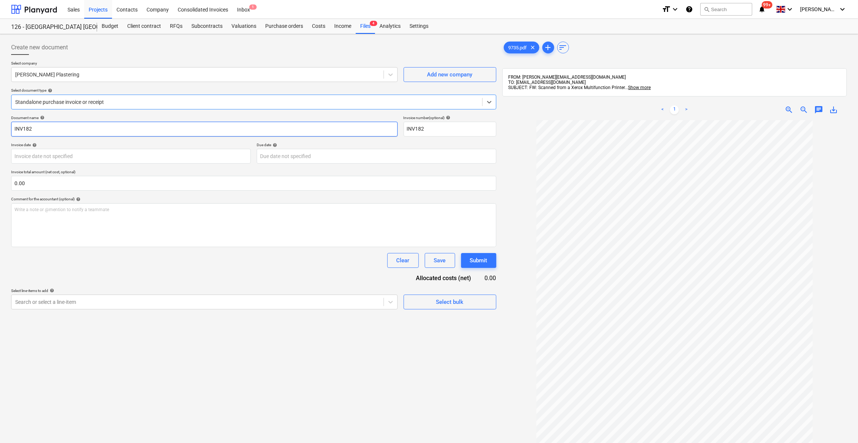
click at [12, 124] on input "INV182" at bounding box center [204, 129] width 387 height 15
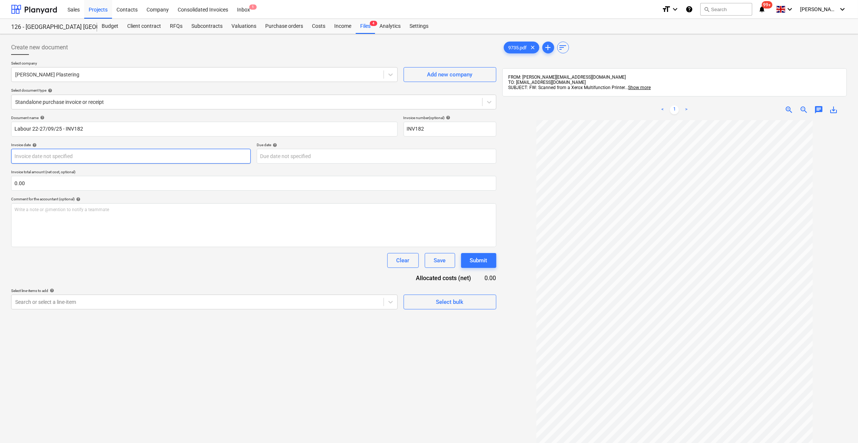
click at [32, 157] on body "Sales Projects Contacts Company Consolidated Invoices Inbox 1 format_size keybo…" at bounding box center [429, 221] width 858 height 443
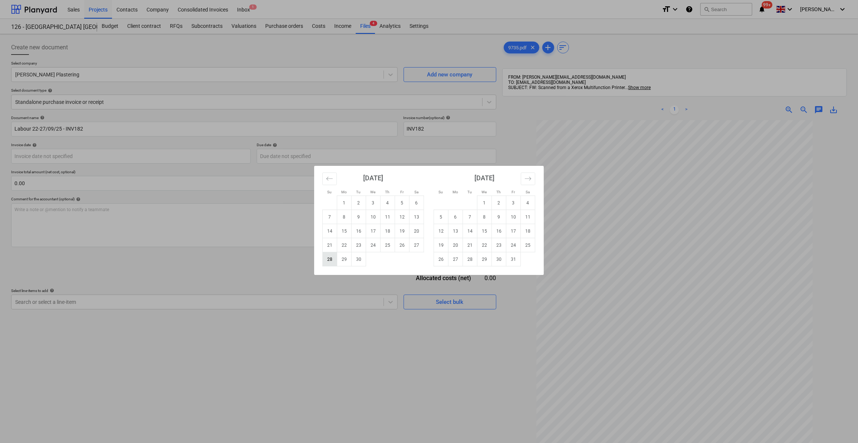
click at [328, 256] on td "28" at bounding box center [330, 259] width 14 height 14
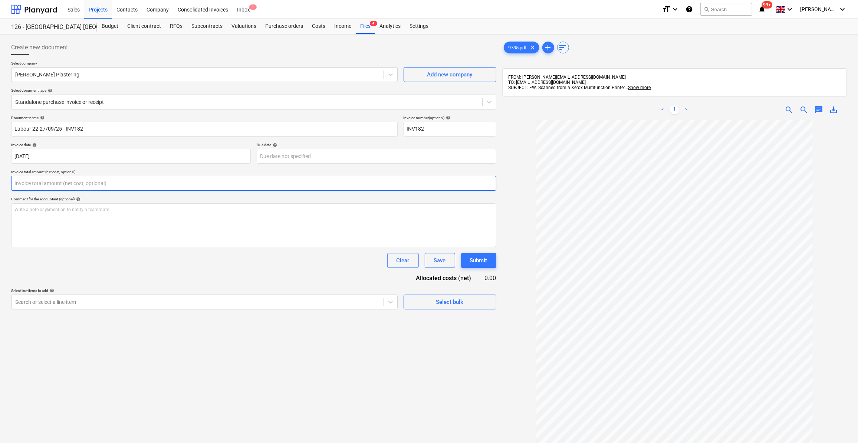
click at [39, 180] on input "text" at bounding box center [253, 183] width 485 height 15
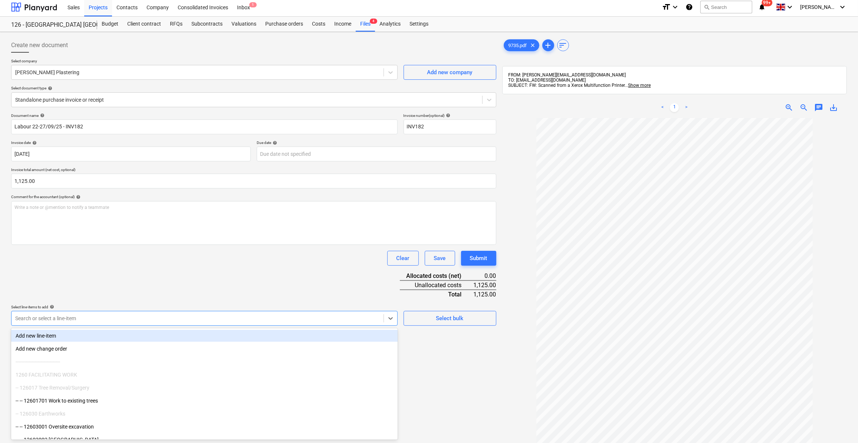
click at [81, 322] on div "Search or select a line-item" at bounding box center [198, 318] width 372 height 10
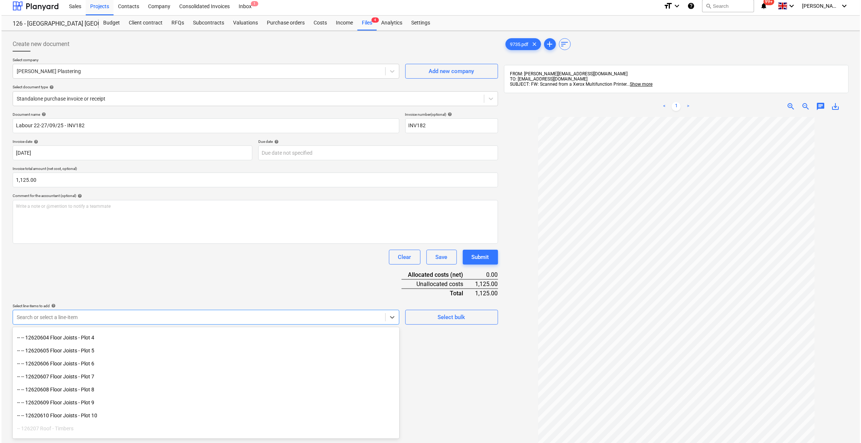
scroll to position [573, 0]
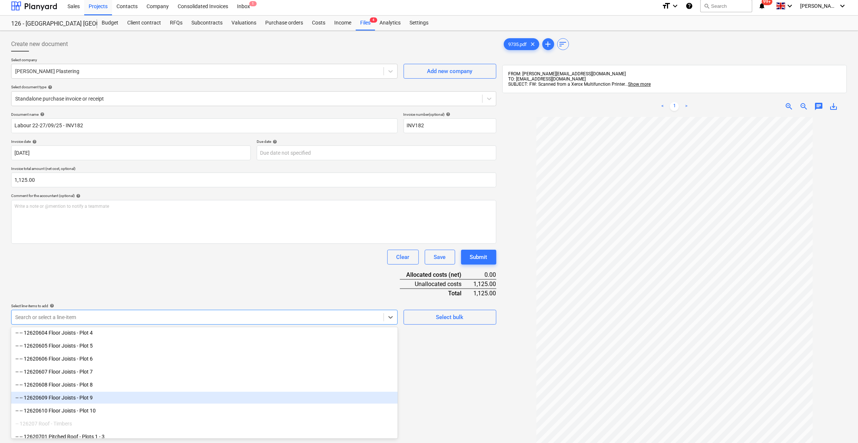
click at [99, 400] on div "-- -- 12620609 Floor Joists - Plot 9" at bounding box center [204, 398] width 387 height 12
click at [107, 397] on div "-- -- 12620610 Floor Joists - Plot 10" at bounding box center [204, 398] width 387 height 12
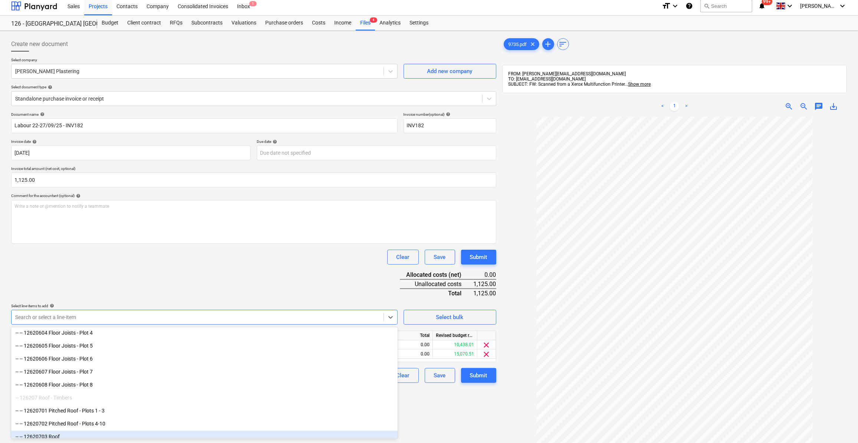
click at [429, 424] on div "Create new document Select company [PERSON_NAME] Plastering Add new company Sel…" at bounding box center [253, 288] width 491 height 508
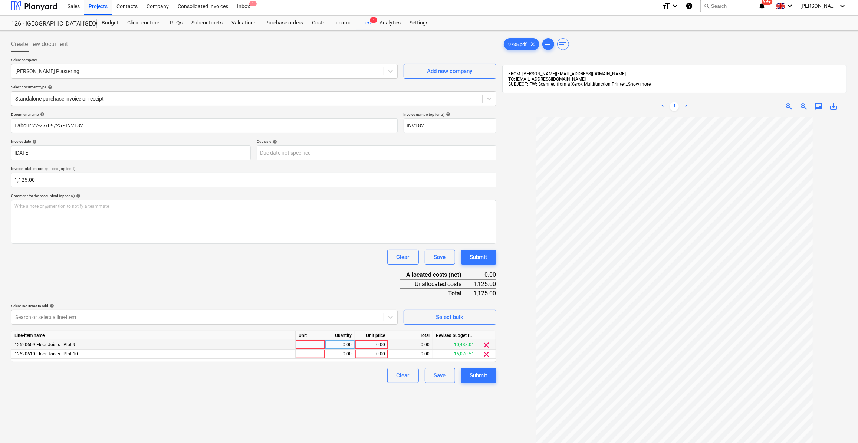
click at [314, 343] on div at bounding box center [311, 344] width 30 height 9
click at [297, 353] on div at bounding box center [311, 354] width 30 height 9
click at [342, 343] on div "0.00" at bounding box center [339, 344] width 23 height 9
click at [348, 353] on div "0.00" at bounding box center [339, 354] width 23 height 9
click at [371, 345] on div "0.00" at bounding box center [371, 344] width 27 height 9
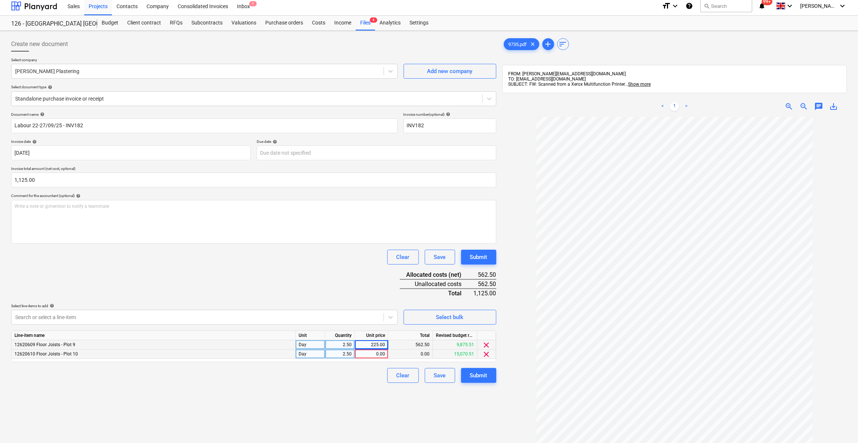
click at [370, 356] on div "0.00" at bounding box center [371, 354] width 27 height 9
click at [363, 379] on div "Clear Save Submit" at bounding box center [253, 375] width 485 height 15
click at [350, 346] on div "2.50" at bounding box center [339, 344] width 23 height 9
click at [340, 355] on div "2.50" at bounding box center [339, 354] width 23 height 9
click at [347, 370] on div "Clear Save Submit" at bounding box center [253, 375] width 485 height 15
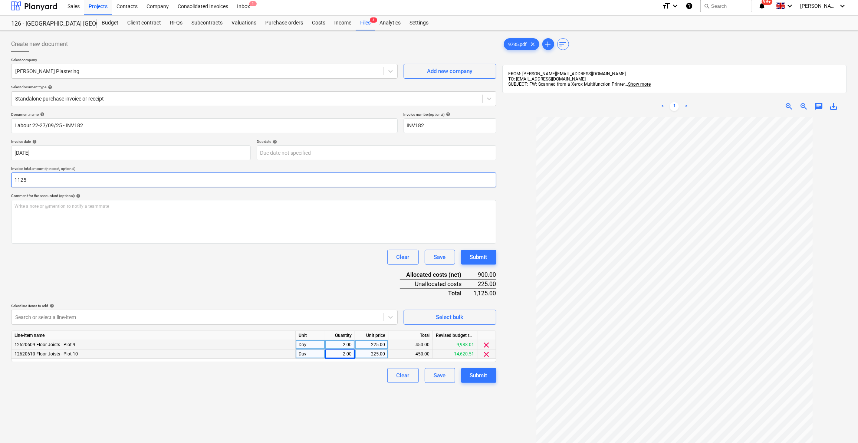
drag, startPoint x: 41, startPoint y: 180, endPoint x: 14, endPoint y: 182, distance: 27.2
click at [14, 182] on input "1125" at bounding box center [253, 180] width 485 height 15
click at [176, 294] on div "Document name help Labour 22-27/09/25 - INV182 Invoice number (optional) help I…" at bounding box center [253, 247] width 485 height 271
click at [341, 348] on div "2.00" at bounding box center [339, 344] width 23 height 9
click at [343, 354] on div "2.00" at bounding box center [339, 354] width 23 height 9
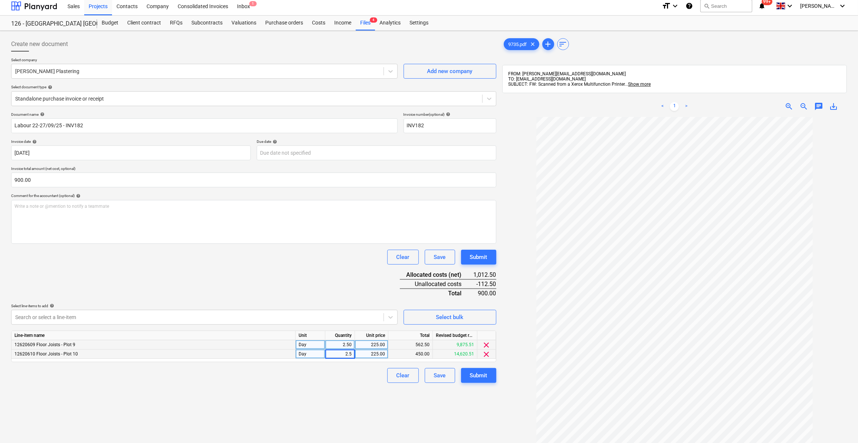
click at [302, 372] on div "Clear Save Submit" at bounding box center [253, 375] width 485 height 15
click at [39, 180] on input "900" at bounding box center [253, 180] width 485 height 15
click at [36, 173] on input "1350" at bounding box center [253, 180] width 485 height 15
click at [368, 392] on div "Create new document Select company [PERSON_NAME] Plastering Add new company Sel…" at bounding box center [253, 288] width 491 height 508
click at [472, 376] on div "Submit" at bounding box center [478, 376] width 17 height 10
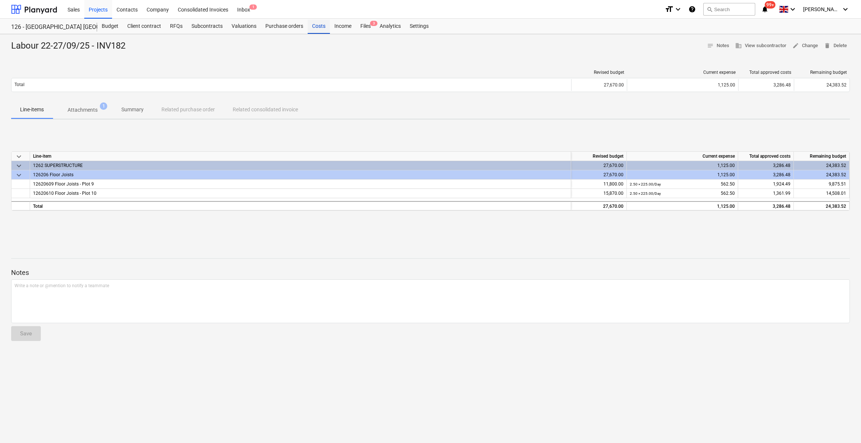
click at [315, 27] on div "Costs" at bounding box center [319, 26] width 22 height 15
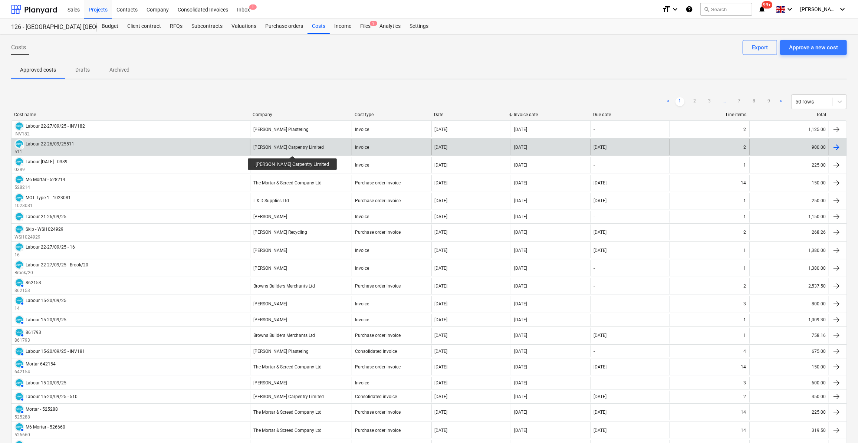
click at [285, 149] on div "[PERSON_NAME] Carpentry Limited" at bounding box center [288, 147] width 71 height 5
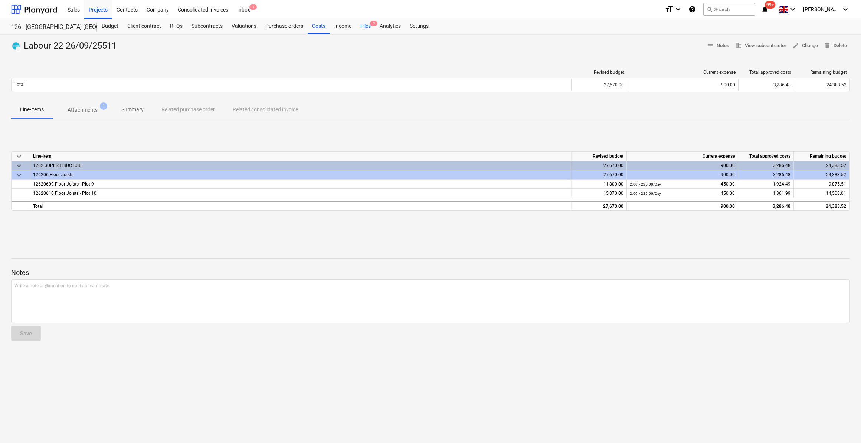
click at [367, 25] on div "Files 3" at bounding box center [365, 26] width 19 height 15
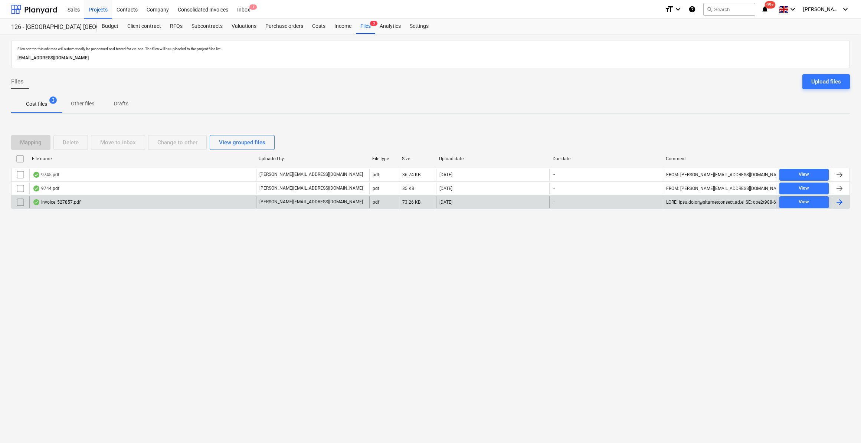
click at [839, 201] on div at bounding box center [839, 202] width 9 height 9
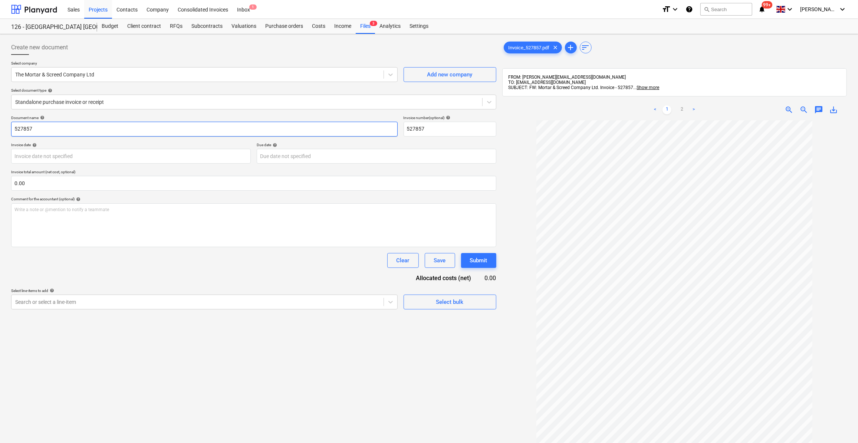
click at [15, 128] on input "527857" at bounding box center [204, 129] width 387 height 15
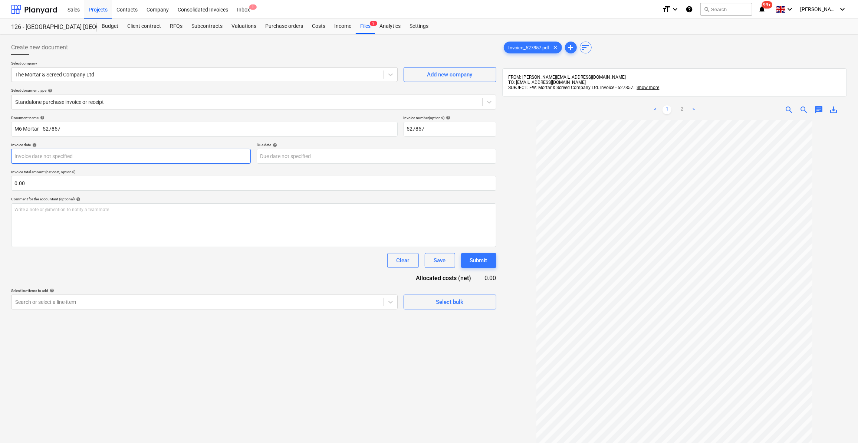
click at [126, 158] on body "Sales Projects Contacts Company Consolidated Invoices Inbox 1 format_size keybo…" at bounding box center [429, 221] width 858 height 443
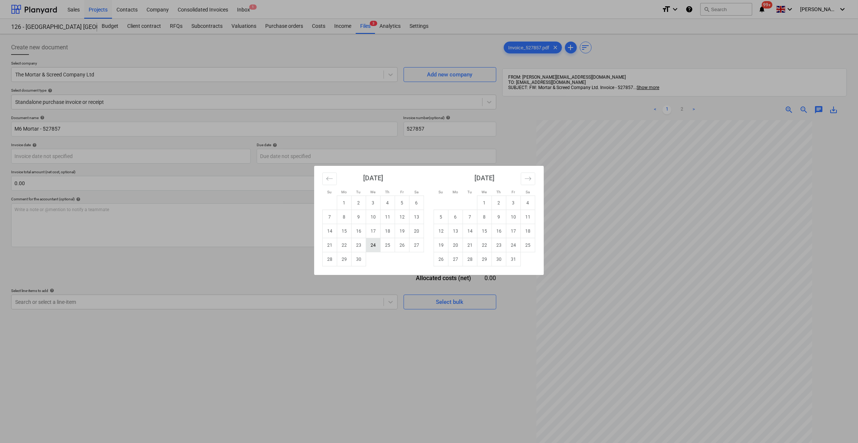
click at [376, 245] on td "24" at bounding box center [373, 245] width 14 height 14
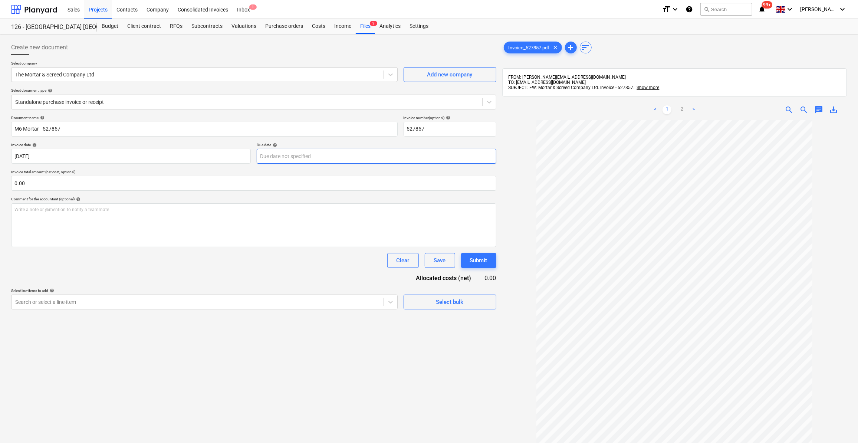
click at [273, 158] on body "Sales Projects Contacts Company Consolidated Invoices Inbox 1 format_size keybo…" at bounding box center [429, 221] width 858 height 443
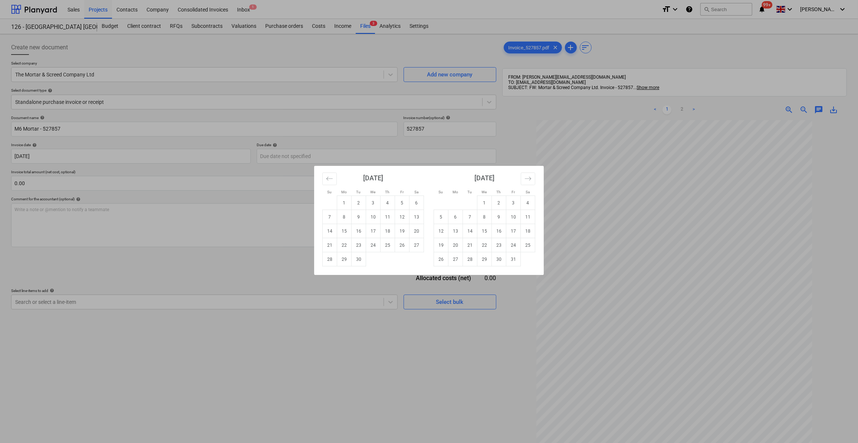
drag, startPoint x: 513, startPoint y: 247, endPoint x: 378, endPoint y: 257, distance: 135.4
click at [512, 247] on td "24" at bounding box center [514, 245] width 14 height 14
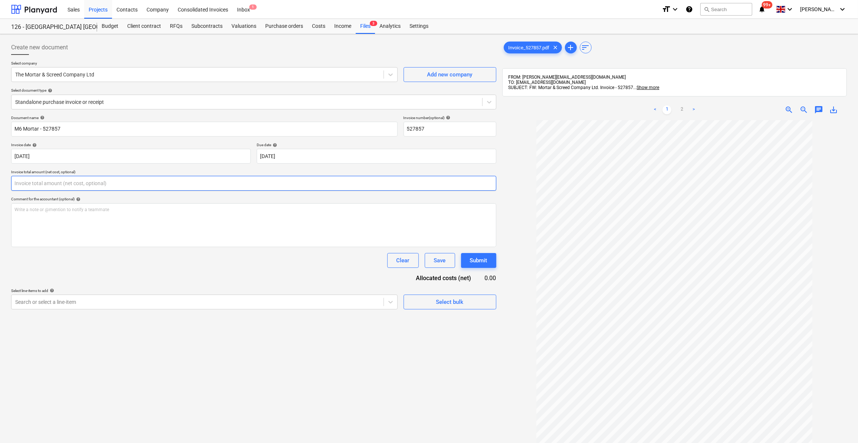
click at [37, 185] on input "text" at bounding box center [253, 183] width 485 height 15
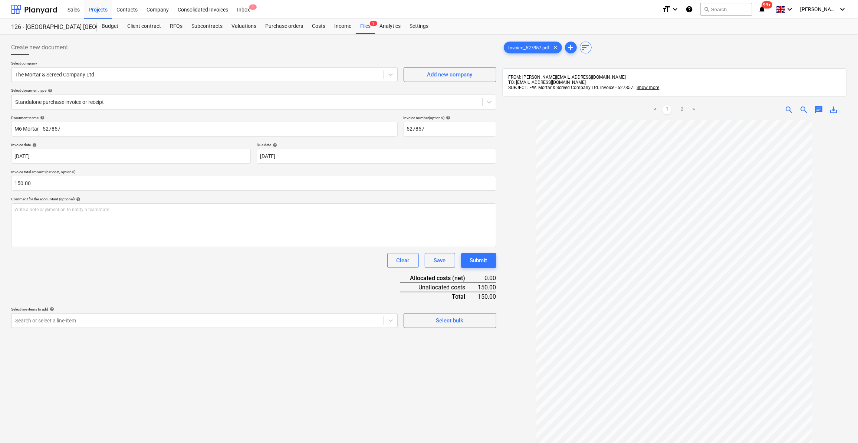
click at [209, 268] on div "Document name help M6 Mortar - 527857 Invoice number (optional) help 527857 Inv…" at bounding box center [253, 221] width 485 height 213
click at [491, 101] on icon at bounding box center [489, 101] width 7 height 7
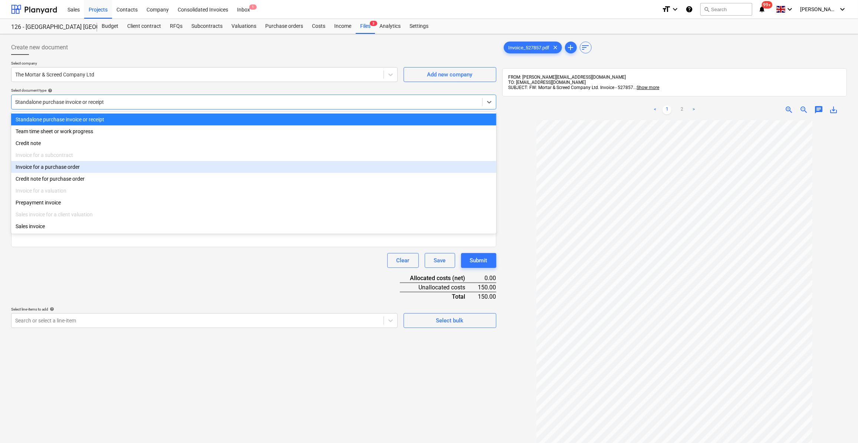
click at [79, 170] on div "Invoice for a purchase order" at bounding box center [253, 167] width 485 height 12
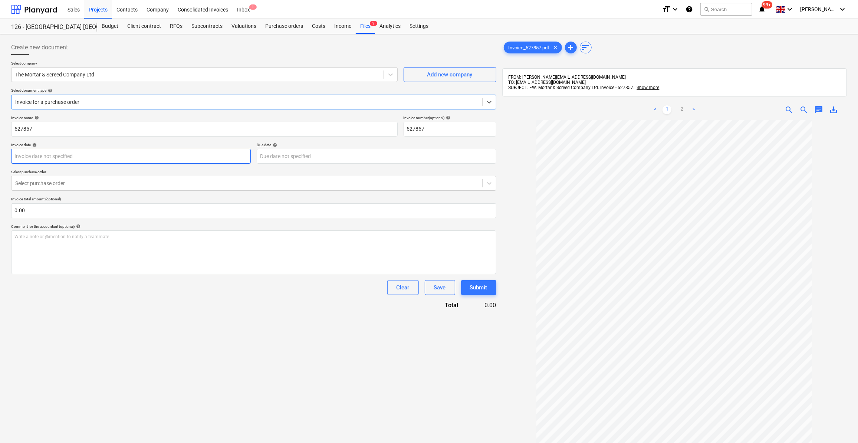
click at [52, 158] on body "Sales Projects Contacts Company Consolidated Invoices Inbox 1 format_size keybo…" at bounding box center [429, 221] width 858 height 443
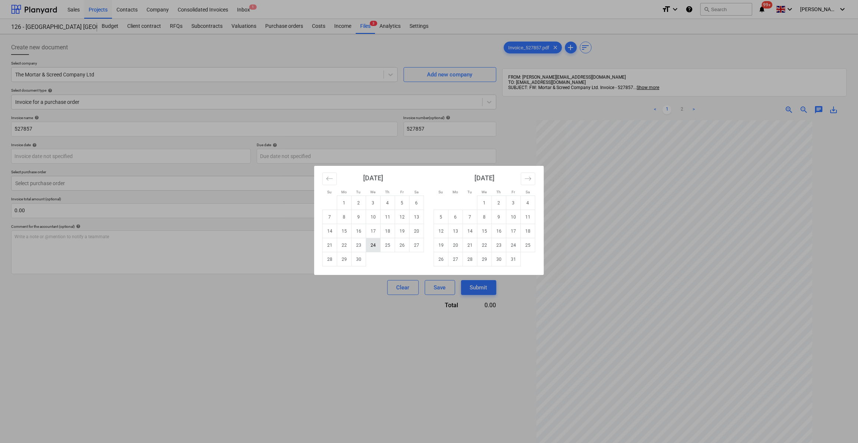
click at [373, 247] on td "24" at bounding box center [373, 245] width 14 height 14
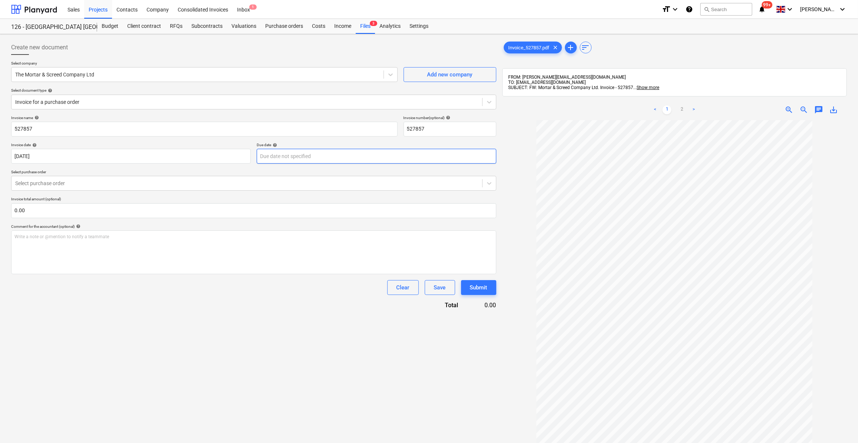
click at [272, 153] on body "Sales Projects Contacts Company Consolidated Invoices Inbox 1 format_size keybo…" at bounding box center [429, 221] width 858 height 443
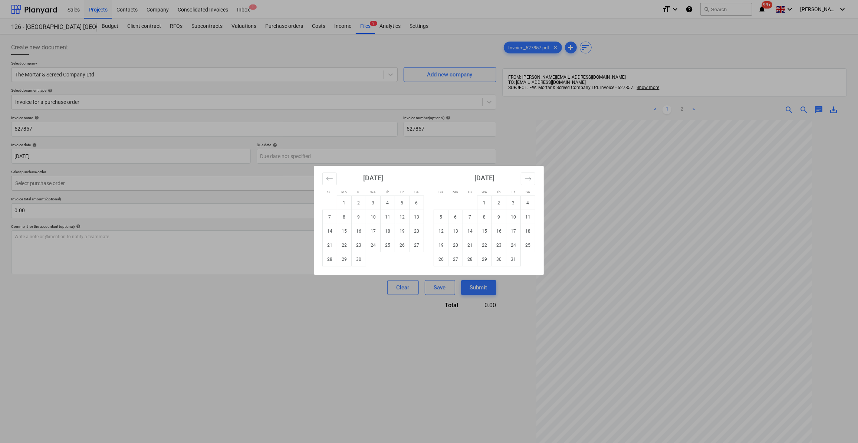
click at [515, 244] on td "24" at bounding box center [514, 245] width 14 height 14
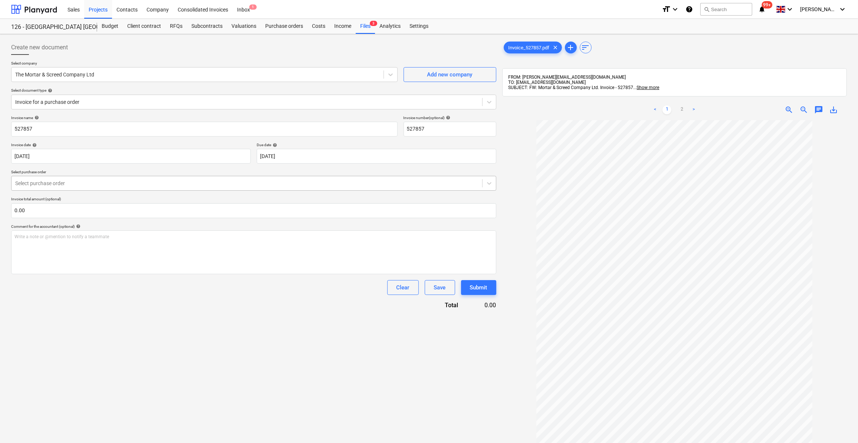
click at [36, 183] on div at bounding box center [246, 183] width 463 height 7
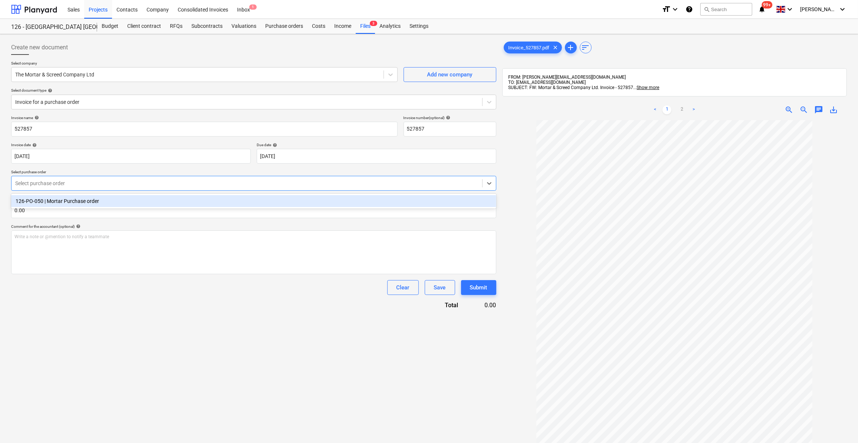
click at [37, 197] on div "126-PO-050 | Mortar Purchase order" at bounding box center [253, 201] width 485 height 12
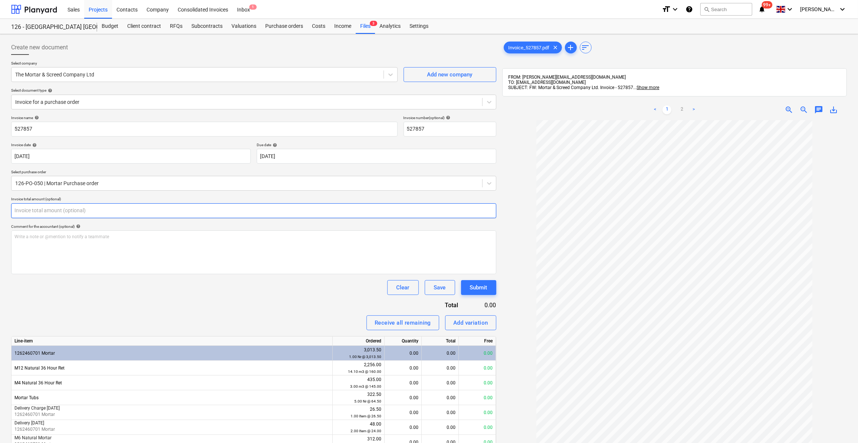
click at [33, 208] on input "text" at bounding box center [253, 210] width 485 height 15
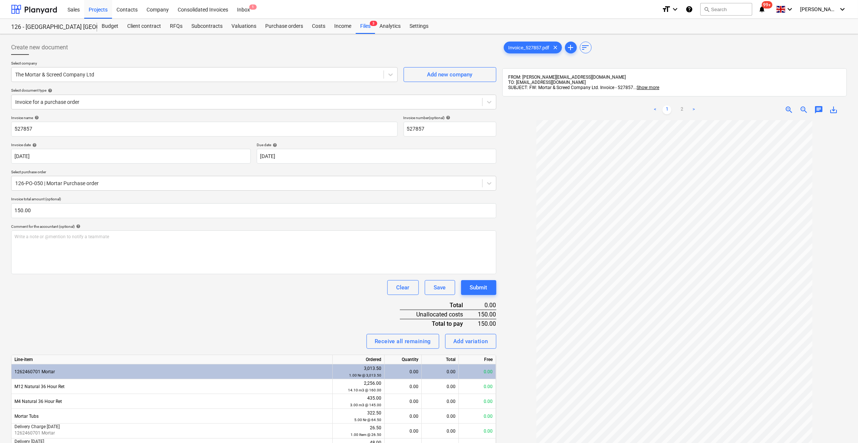
click at [101, 302] on div "Invoice name help 527857 Invoice number (optional) help 527857 Invoice date hel…" at bounding box center [253, 377] width 485 height 525
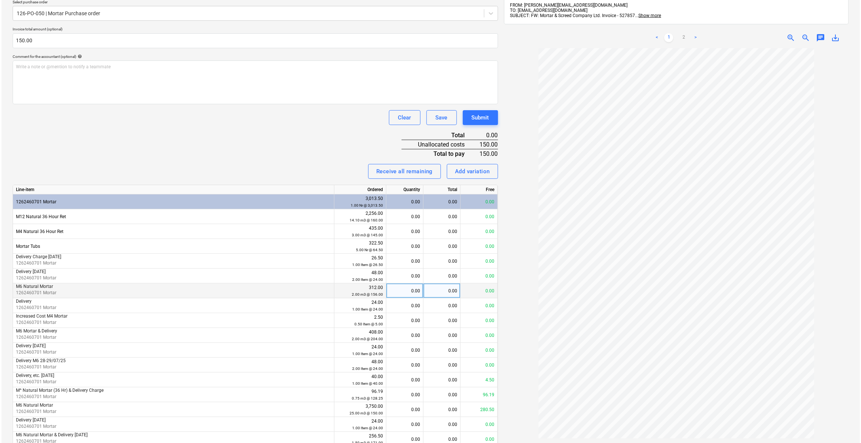
scroll to position [203, 0]
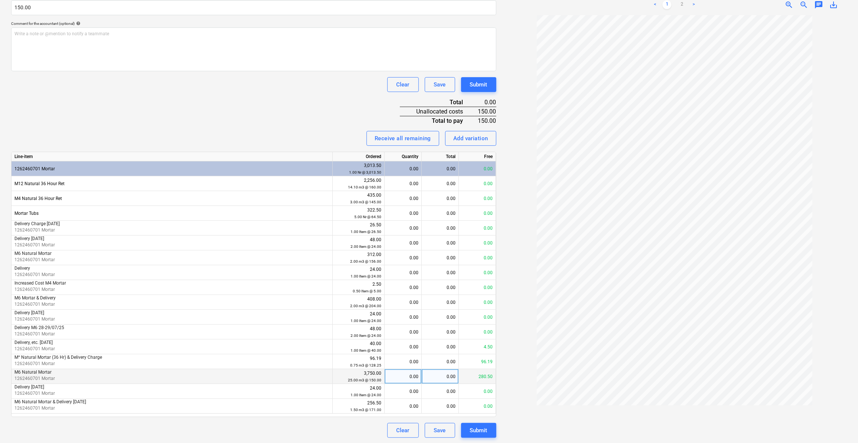
click at [406, 377] on div "0.00" at bounding box center [403, 376] width 31 height 15
click at [524, 427] on div at bounding box center [674, 226] width 345 height 422
click at [482, 432] on div "Submit" at bounding box center [478, 431] width 17 height 10
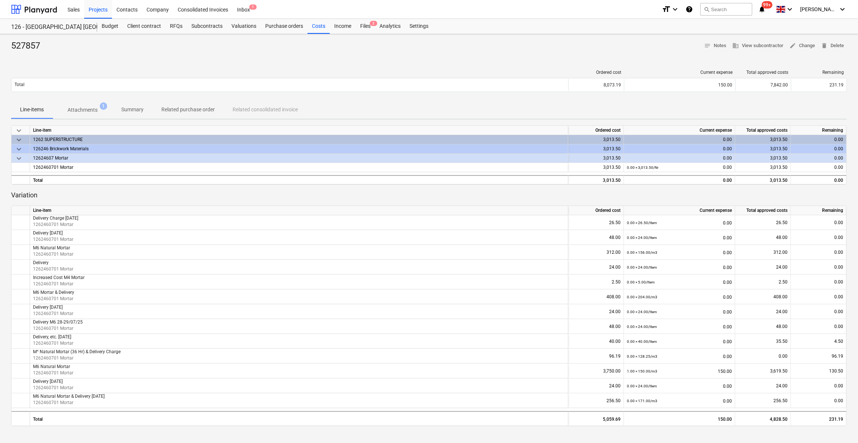
click at [241, 59] on div "527857 notes Notes business View subcontractor edit Change delete Delete Ordere…" at bounding box center [429, 288] width 858 height 508
click at [272, 26] on div "Purchase orders" at bounding box center [284, 26] width 47 height 15
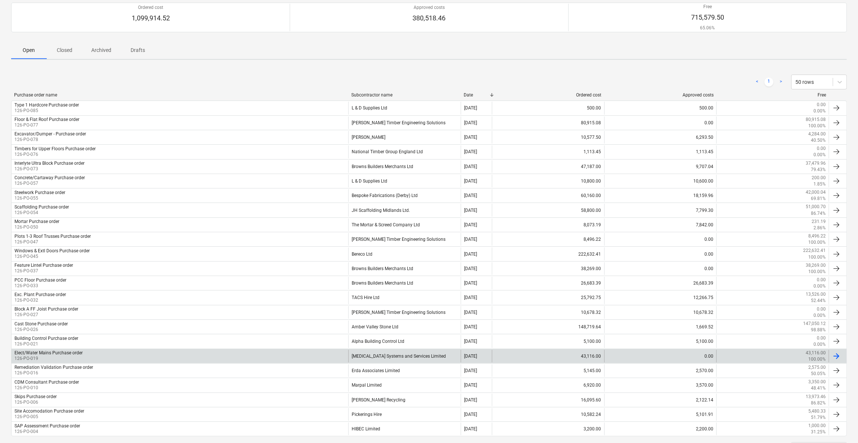
scroll to position [98, 0]
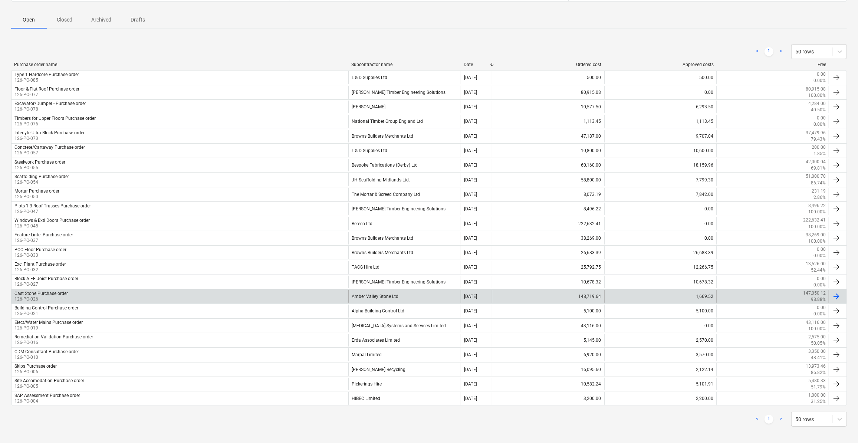
click at [81, 290] on div "Cast Stone Purchase order 126-PO-026" at bounding box center [180, 296] width 337 height 13
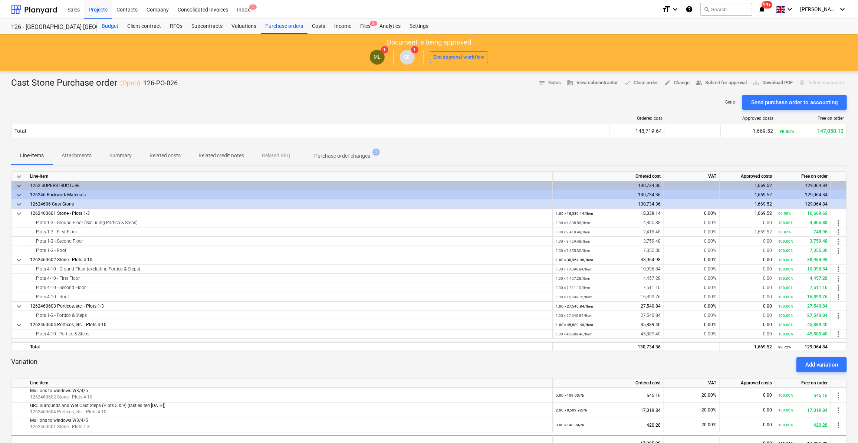
click at [109, 24] on div "Budget" at bounding box center [110, 26] width 26 height 15
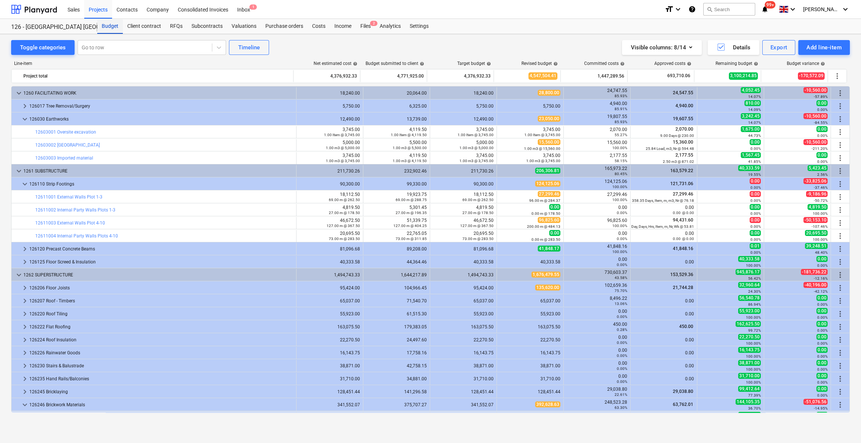
scroll to position [270, 0]
